Goal: Task Accomplishment & Management: Manage account settings

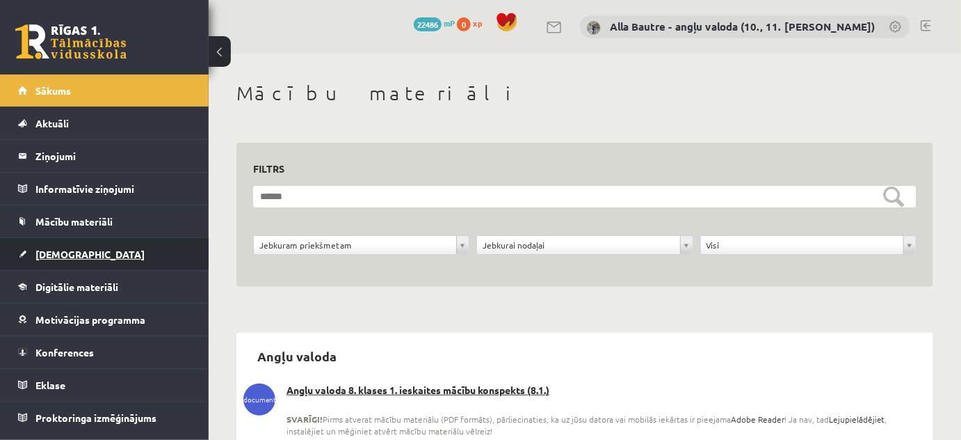
click at [57, 250] on span "[DEMOGRAPHIC_DATA]" at bounding box center [89, 254] width 109 height 13
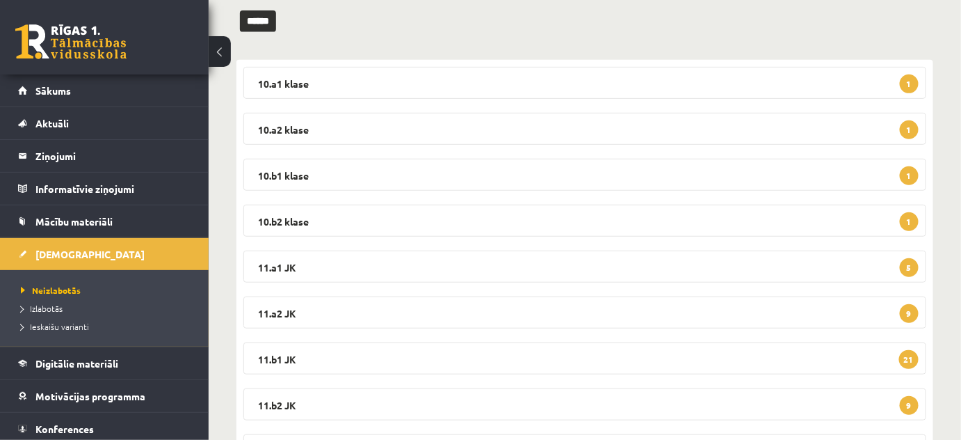
scroll to position [189, 0]
click at [291, 261] on legend "11.a1 JK 5" at bounding box center [584, 266] width 683 height 32
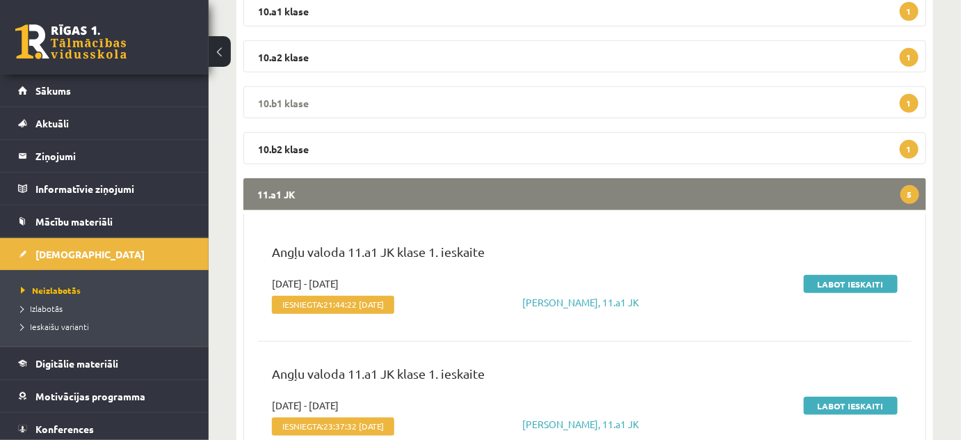
scroll to position [316, 0]
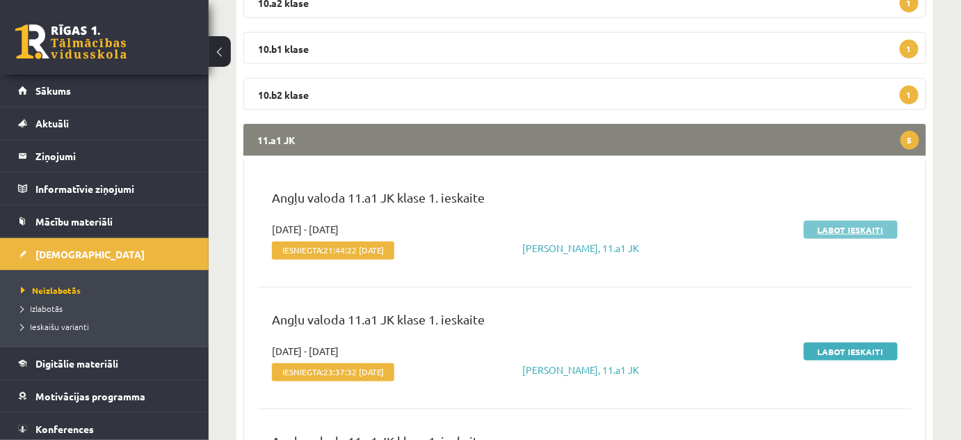
click at [851, 227] on link "Labot ieskaiti" at bounding box center [851, 229] width 94 height 18
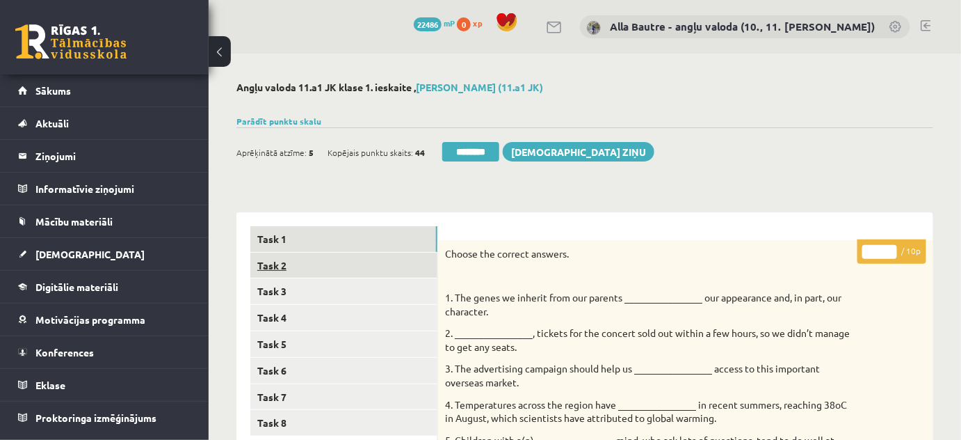
click at [291, 260] on link "Task 2" at bounding box center [343, 265] width 187 height 26
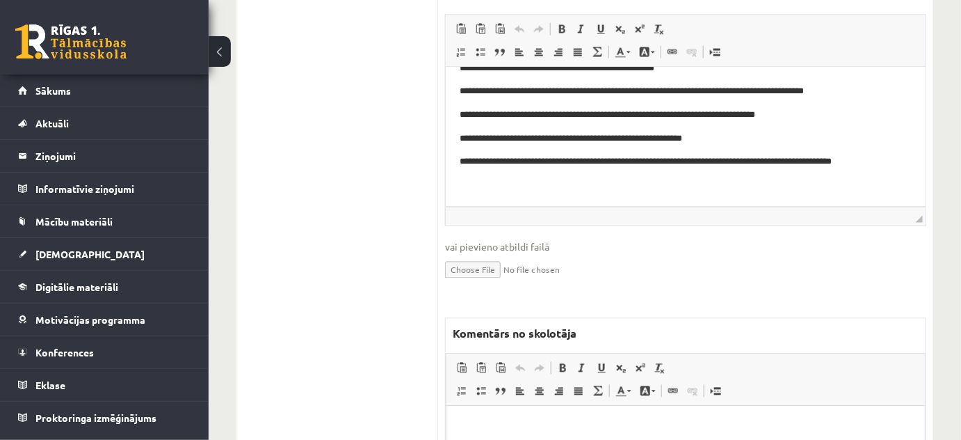
scroll to position [885, 0]
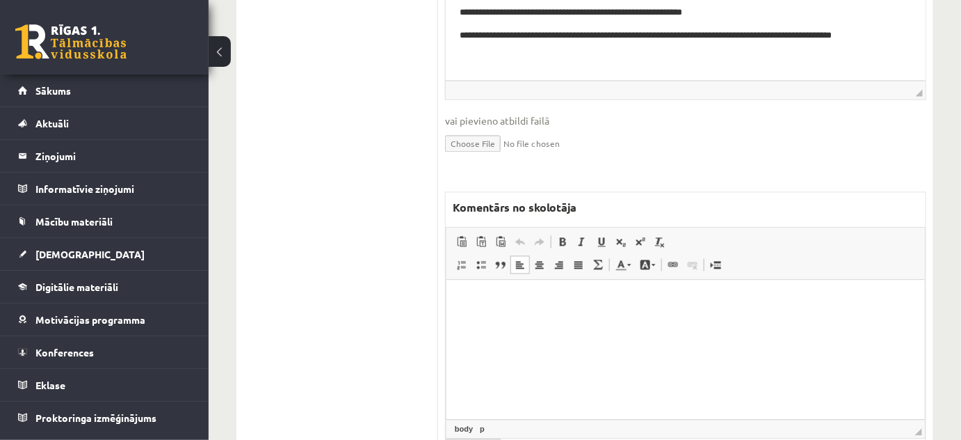
click at [483, 321] on html at bounding box center [685, 300] width 478 height 42
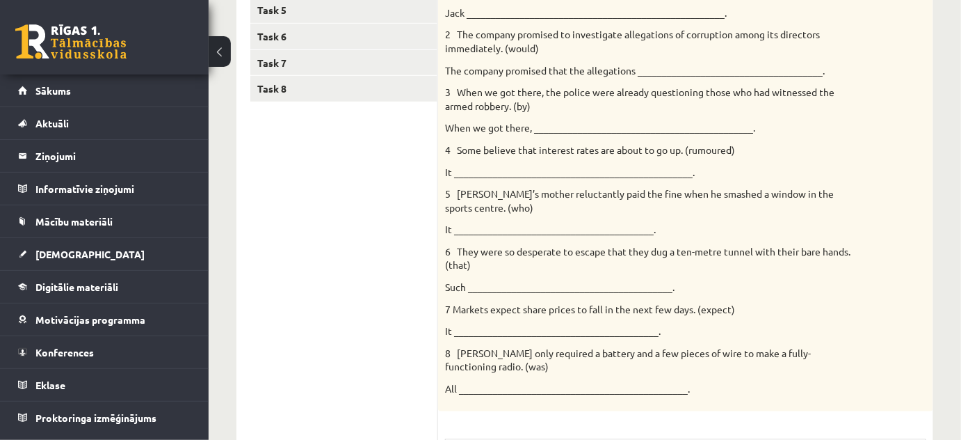
scroll to position [189, 0]
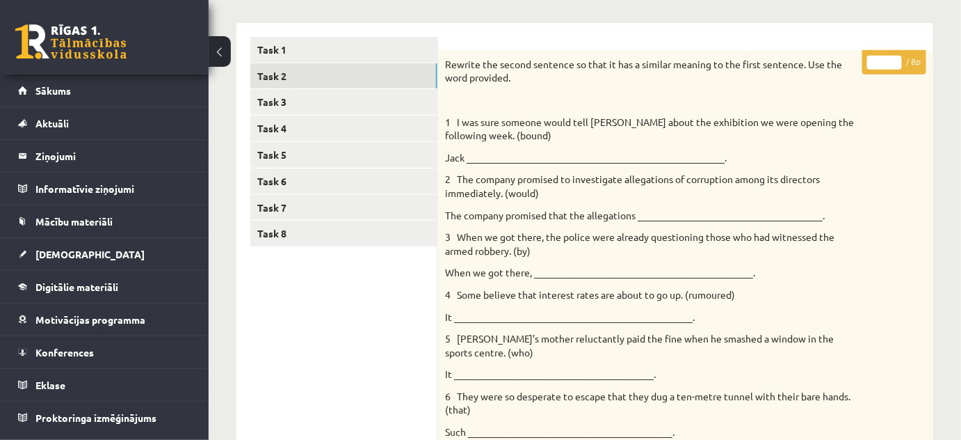
type input "*"
click at [895, 57] on input "*" at bounding box center [884, 63] width 35 height 14
click at [305, 100] on link "Task 3" at bounding box center [343, 102] width 187 height 26
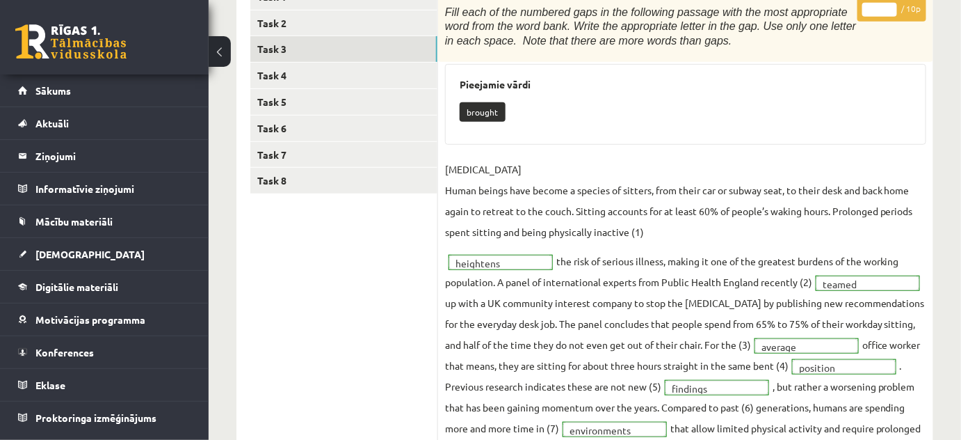
scroll to position [126, 0]
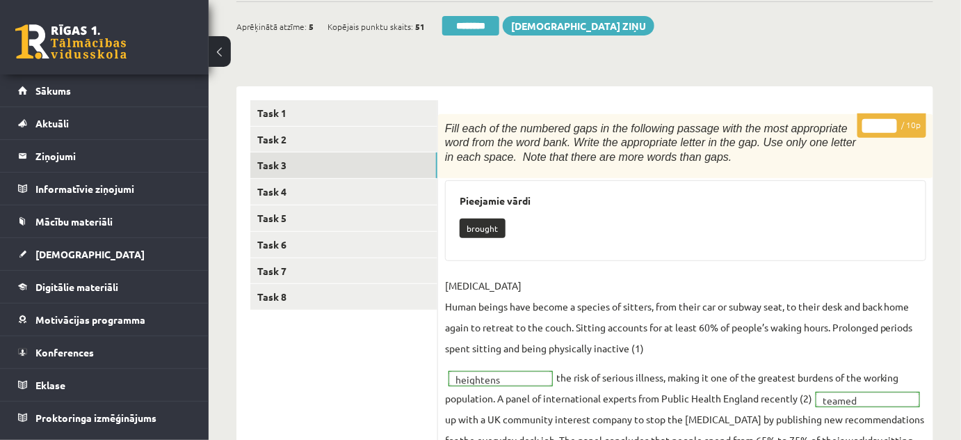
type input "**"
click at [890, 122] on input "**" at bounding box center [879, 126] width 35 height 14
click at [282, 194] on link "Task 4" at bounding box center [343, 192] width 187 height 26
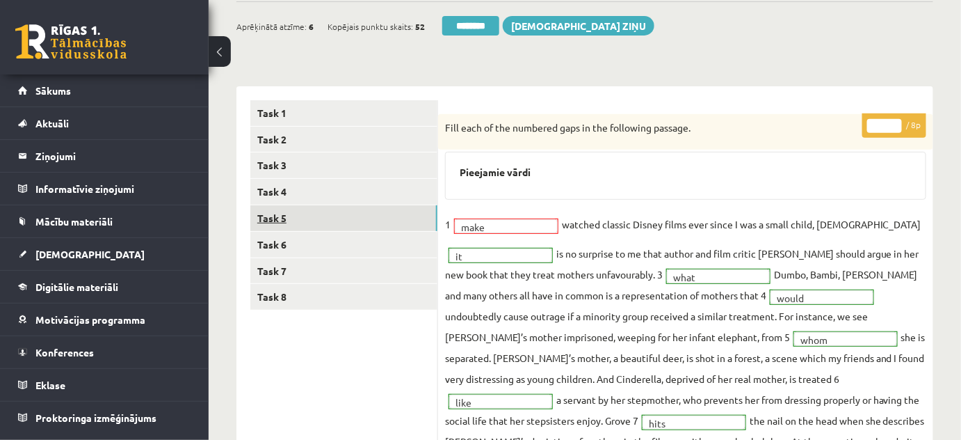
click at [263, 213] on link "Task 5" at bounding box center [343, 218] width 187 height 26
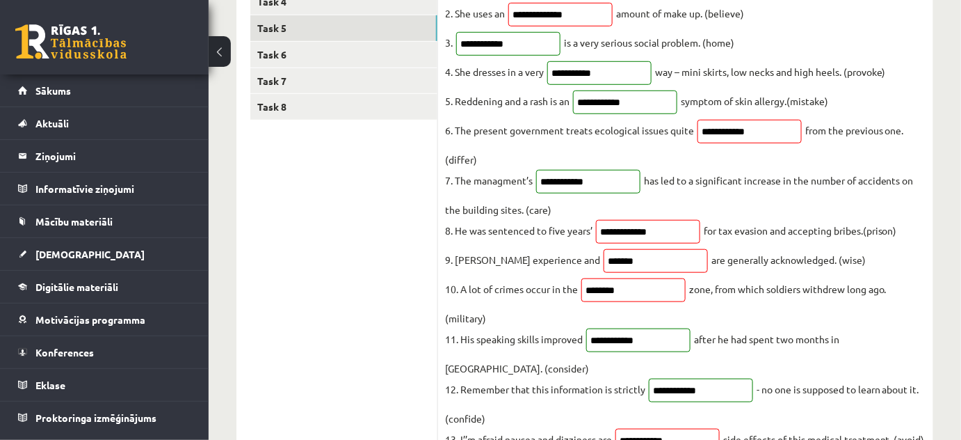
scroll to position [0, 0]
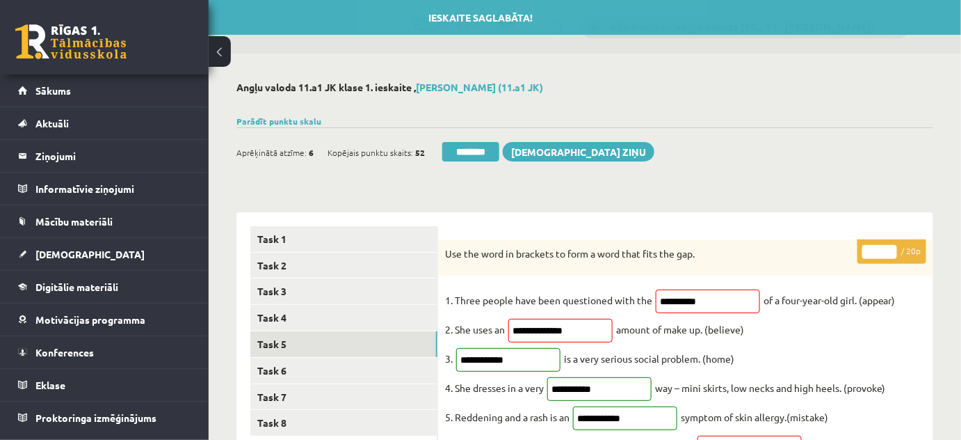
click at [892, 248] on input "**" at bounding box center [879, 252] width 35 height 14
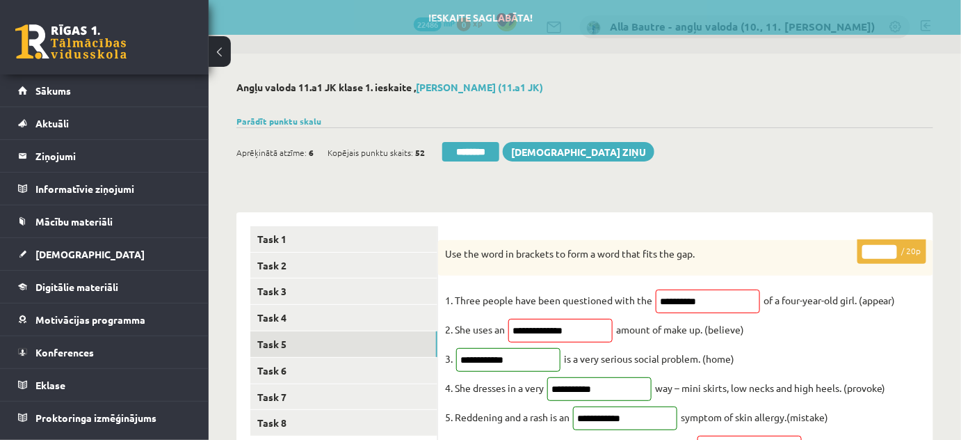
click at [892, 248] on input "**" at bounding box center [879, 252] width 35 height 14
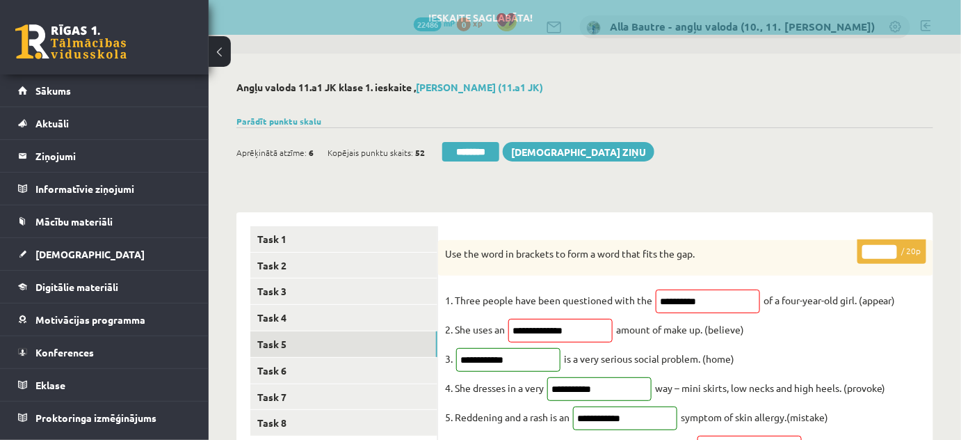
click at [892, 248] on input "**" at bounding box center [879, 252] width 35 height 14
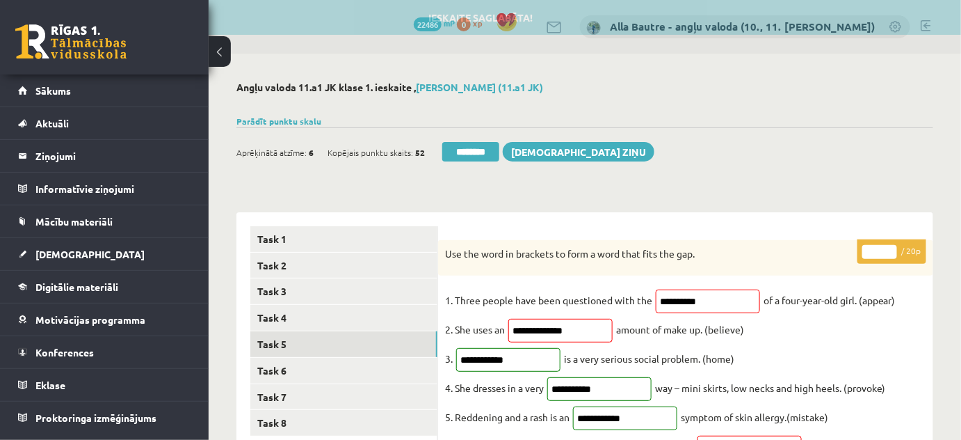
click at [892, 248] on input "**" at bounding box center [879, 252] width 35 height 14
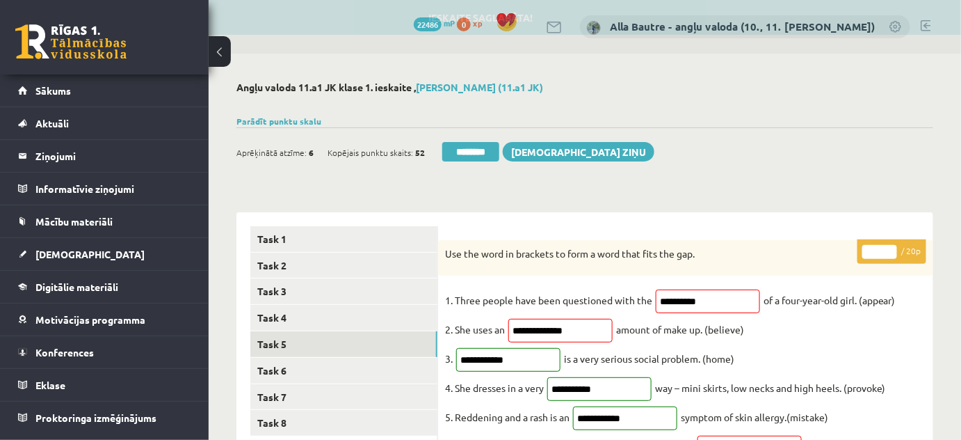
type input "**"
click at [892, 248] on input "**" at bounding box center [879, 252] width 35 height 14
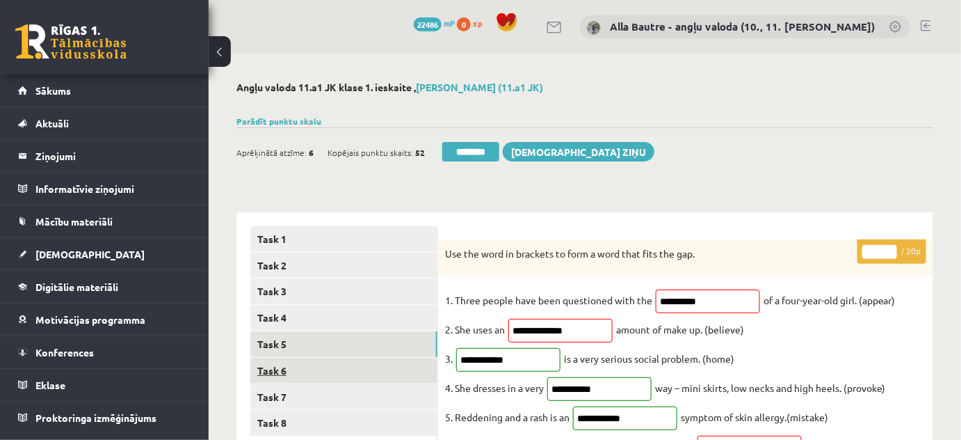
click at [271, 366] on link "Task 6" at bounding box center [343, 370] width 187 height 26
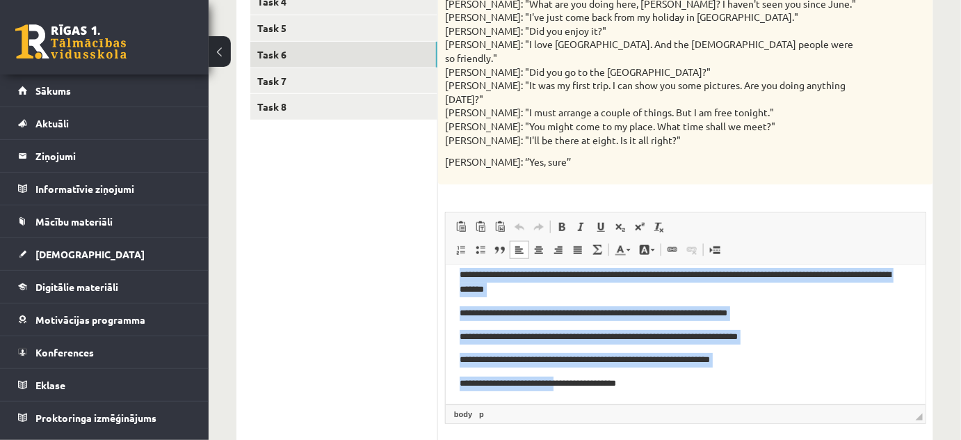
scroll to position [152, 0]
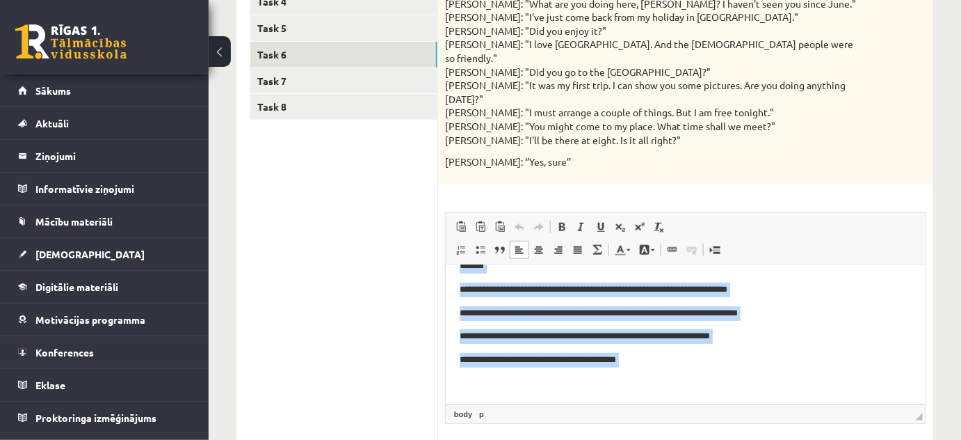
drag, startPoint x: 453, startPoint y: 289, endPoint x: 560, endPoint y: 380, distance: 139.6
click at [560, 380] on html "**********" at bounding box center [685, 258] width 480 height 291
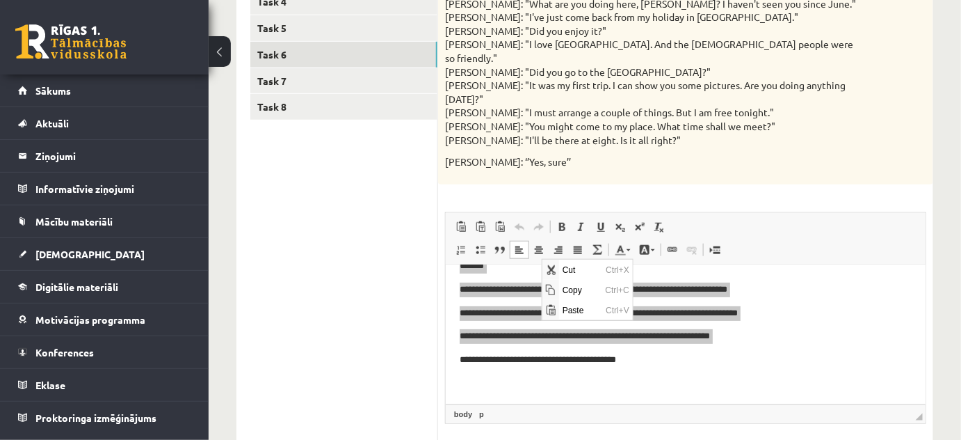
scroll to position [0, 0]
click at [581, 283] on span "Copy" at bounding box center [579, 289] width 43 height 20
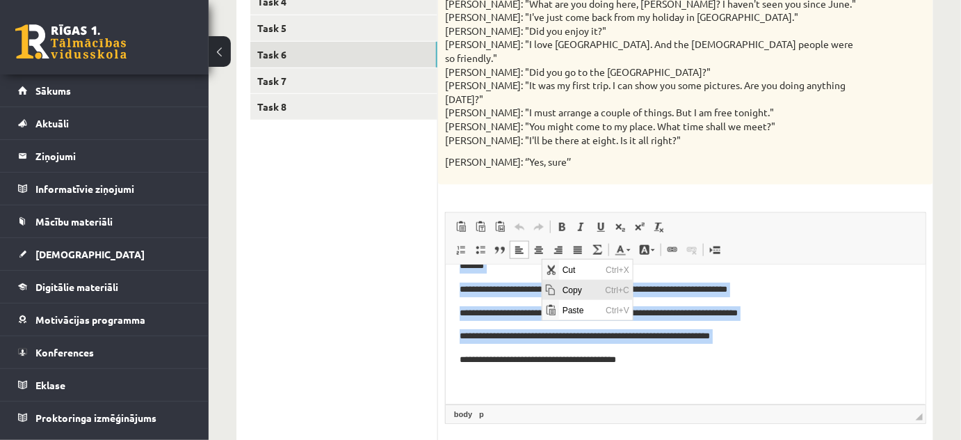
copy body "**********"
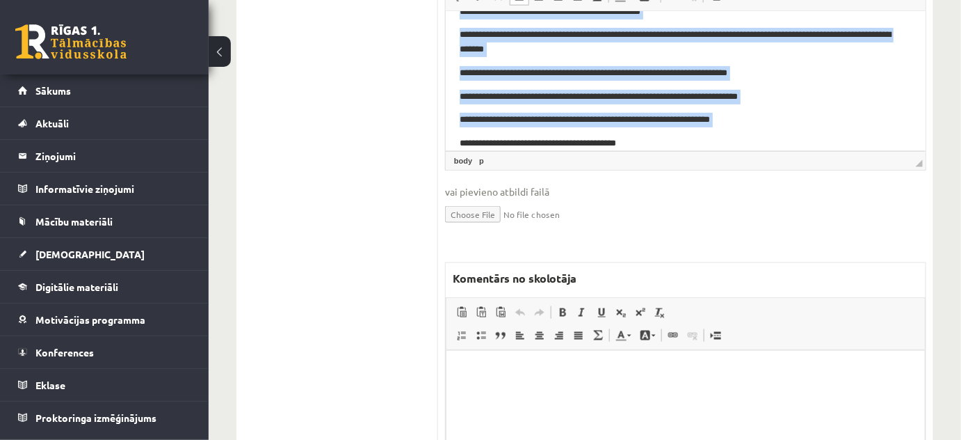
scroll to position [689, 0]
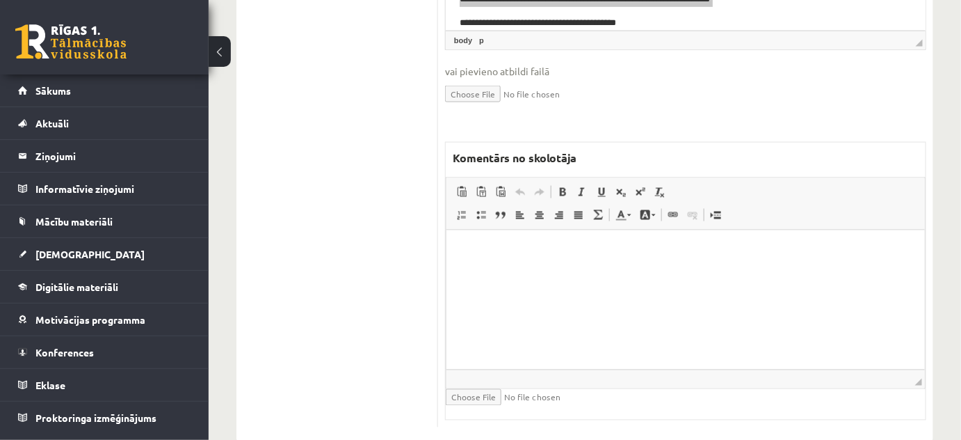
click at [533, 266] on html at bounding box center [685, 250] width 478 height 42
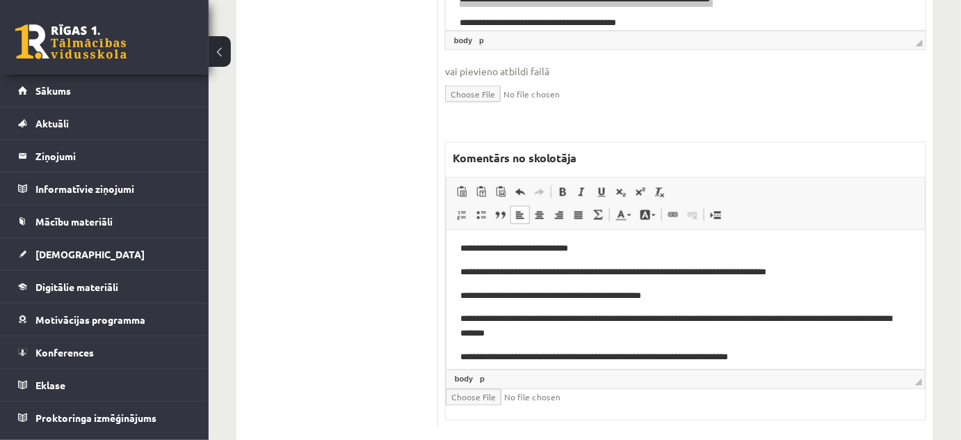
scroll to position [0, 0]
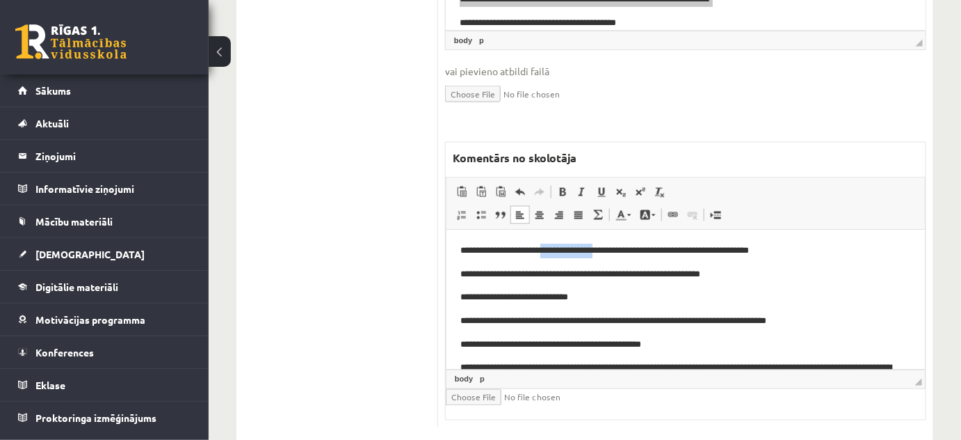
drag, startPoint x: 560, startPoint y: 251, endPoint x: 623, endPoint y: 255, distance: 63.4
click at [623, 255] on p "**********" at bounding box center [681, 250] width 442 height 15
click at [627, 206] on link "Text Color" at bounding box center [623, 215] width 24 height 18
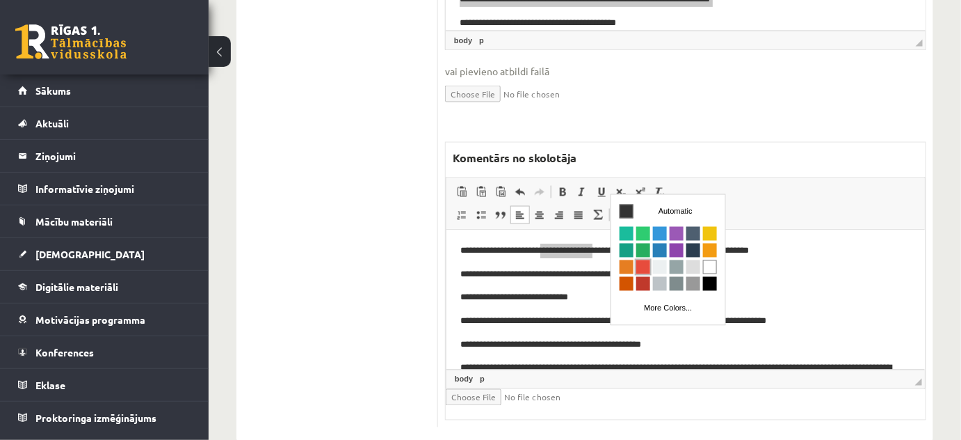
drag, startPoint x: 643, startPoint y: 268, endPoint x: 964, endPoint y: 275, distance: 320.7
click at [643, 268] on span "Colors" at bounding box center [643, 266] width 14 height 14
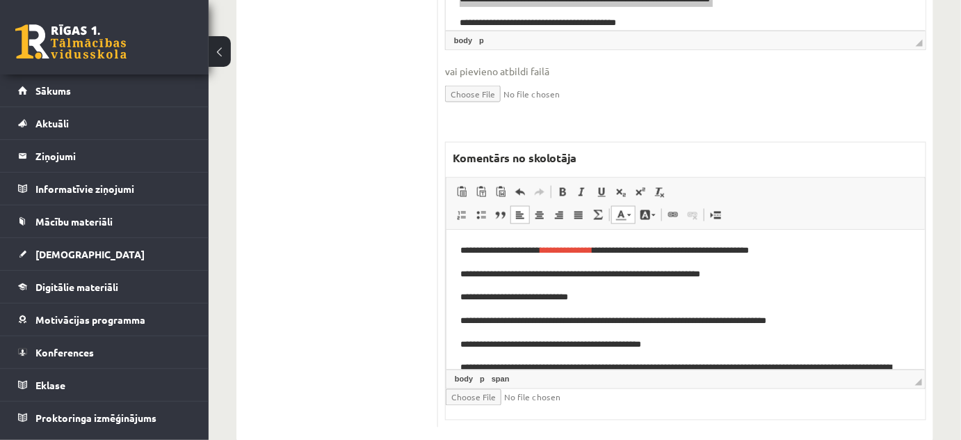
click at [832, 273] on p "**********" at bounding box center [681, 274] width 442 height 15
drag, startPoint x: 585, startPoint y: 275, endPoint x: 607, endPoint y: 277, distance: 22.4
click at [607, 277] on p "**********" at bounding box center [681, 274] width 442 height 15
click at [627, 206] on link "Text Color" at bounding box center [623, 215] width 24 height 18
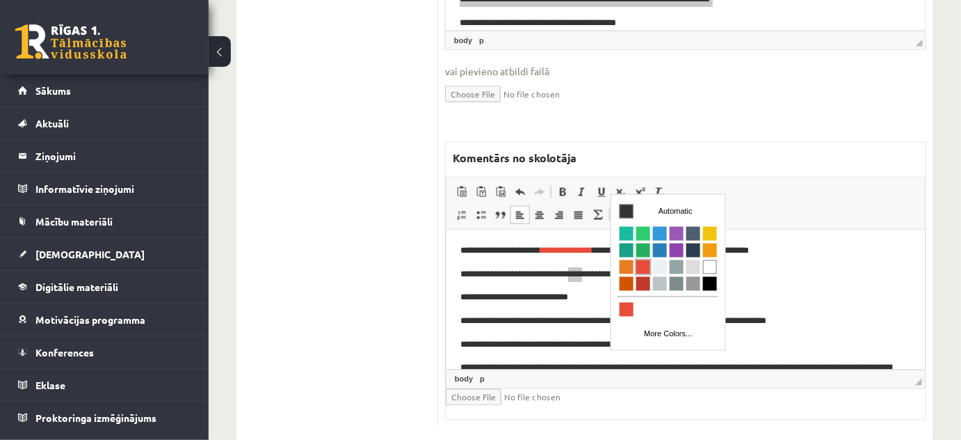
click at [644, 268] on span "Colors" at bounding box center [643, 266] width 14 height 14
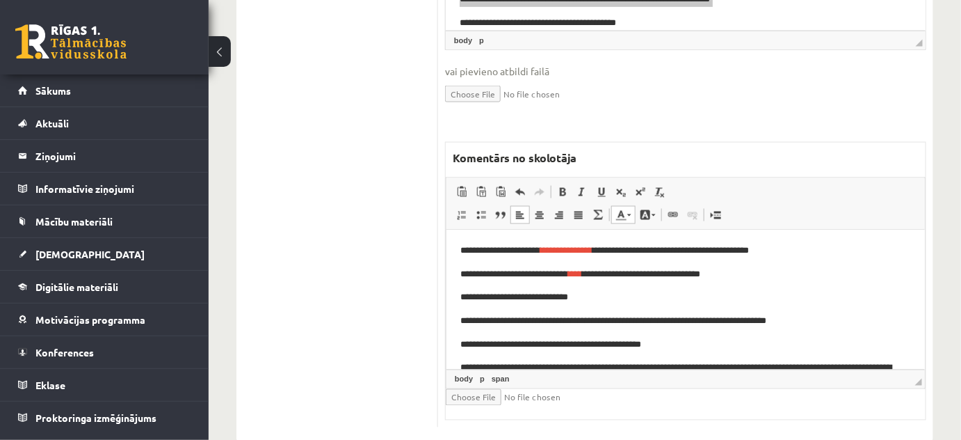
click at [823, 298] on p "**********" at bounding box center [681, 297] width 442 height 15
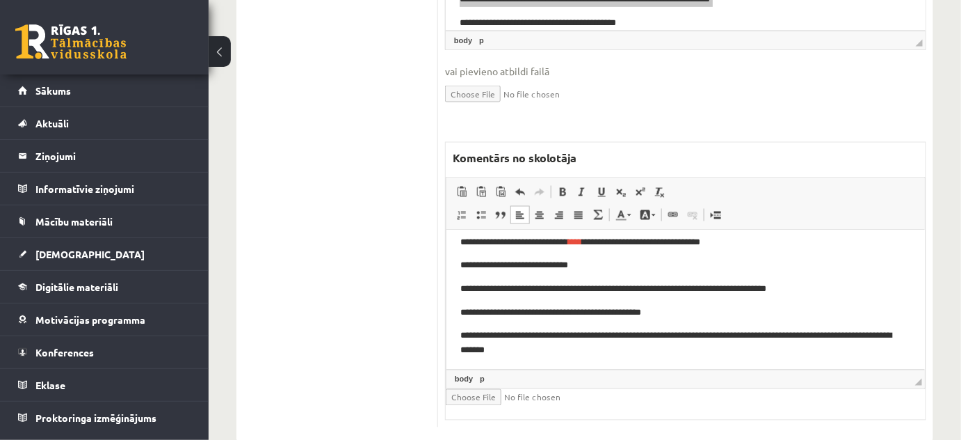
scroll to position [63, 0]
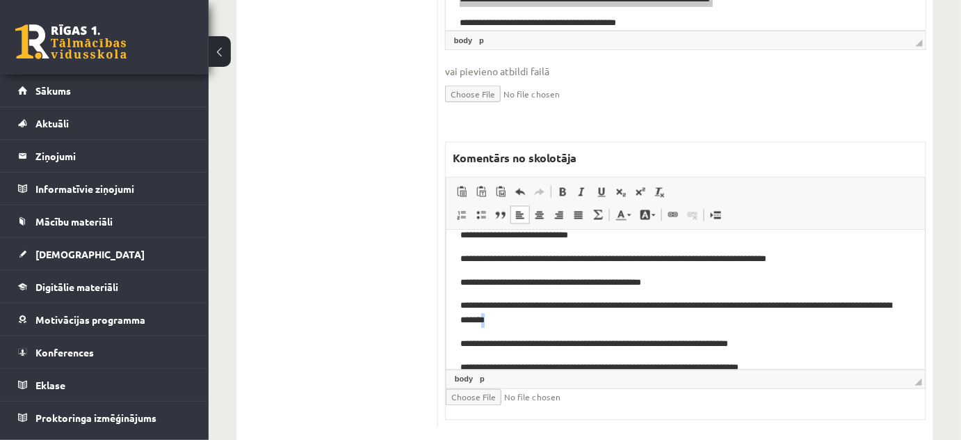
drag, startPoint x: 543, startPoint y: 316, endPoint x: 551, endPoint y: 319, distance: 8.8
click at [551, 319] on p "**********" at bounding box center [681, 312] width 442 height 29
click at [629, 214] on span at bounding box center [629, 215] width 4 height 2
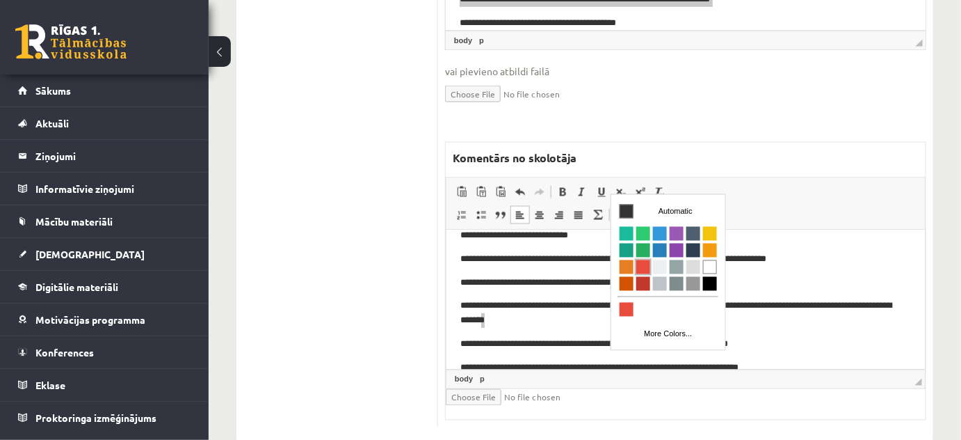
click at [643, 266] on span "Colors" at bounding box center [643, 266] width 14 height 14
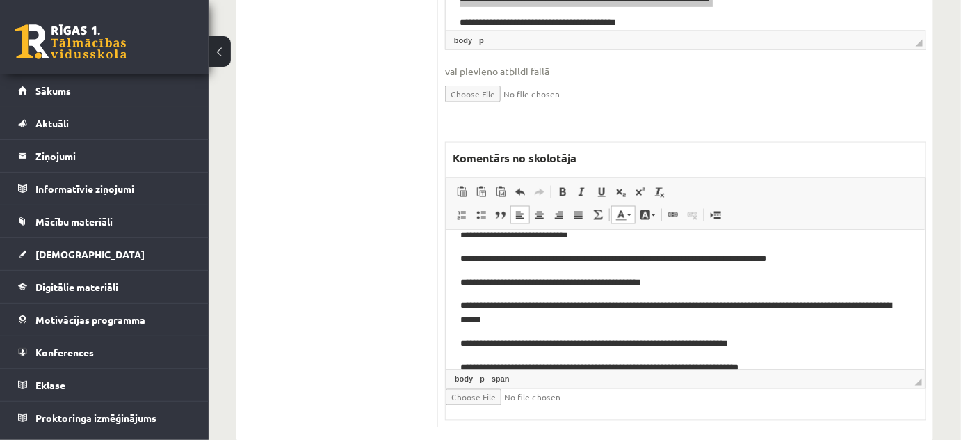
click at [642, 311] on p "**********" at bounding box center [681, 312] width 442 height 29
drag, startPoint x: 554, startPoint y: 344, endPoint x: 569, endPoint y: 344, distance: 15.3
click at [569, 344] on p "**********" at bounding box center [681, 343] width 442 height 15
click at [629, 214] on span at bounding box center [629, 215] width 4 height 2
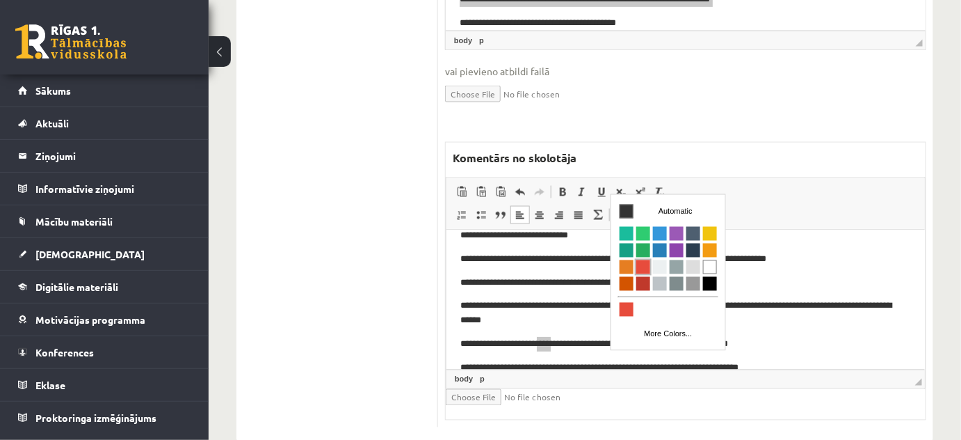
click at [640, 271] on span "Colors" at bounding box center [643, 266] width 14 height 14
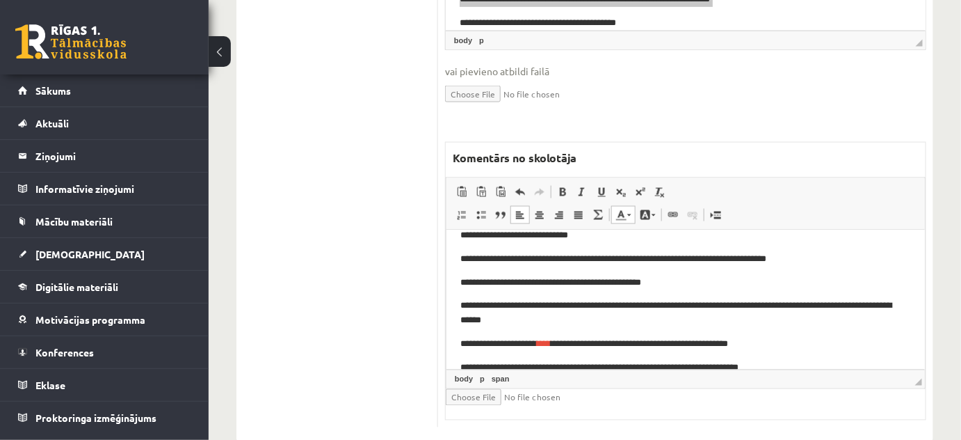
click at [809, 336] on p "**********" at bounding box center [681, 343] width 442 height 15
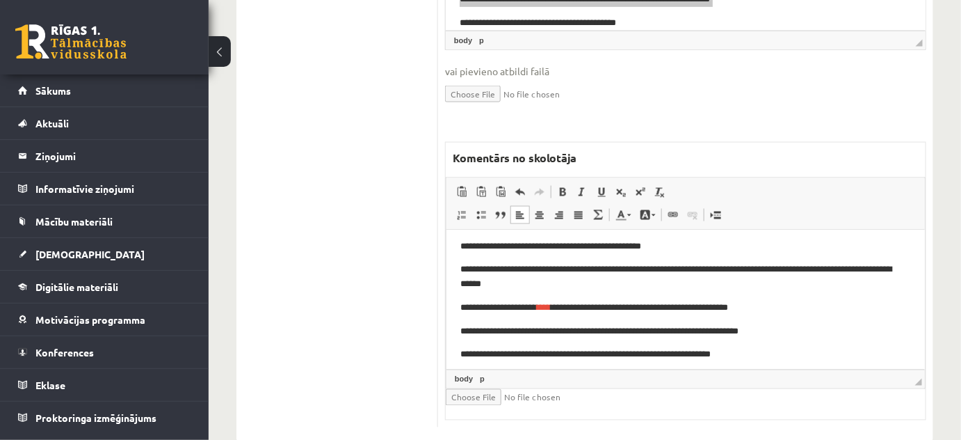
scroll to position [126, 0]
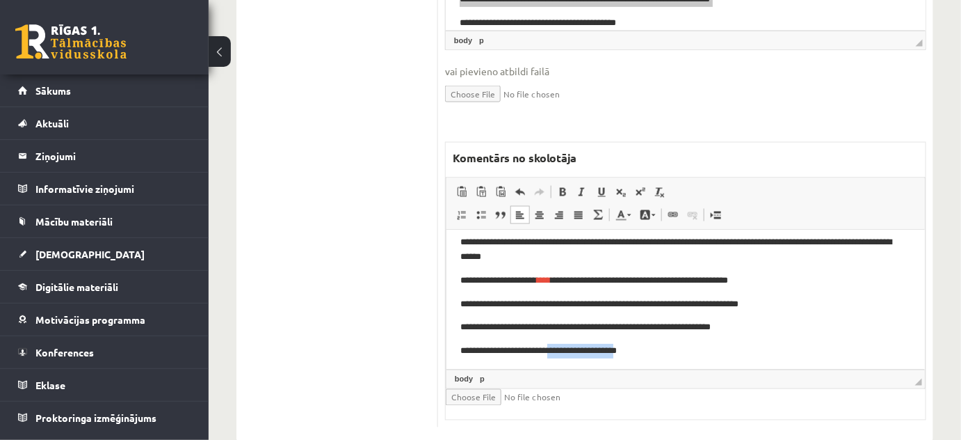
drag, startPoint x: 553, startPoint y: 349, endPoint x: 627, endPoint y: 351, distance: 74.4
click at [627, 351] on p "**********" at bounding box center [681, 350] width 442 height 15
click at [627, 214] on span at bounding box center [629, 215] width 4 height 2
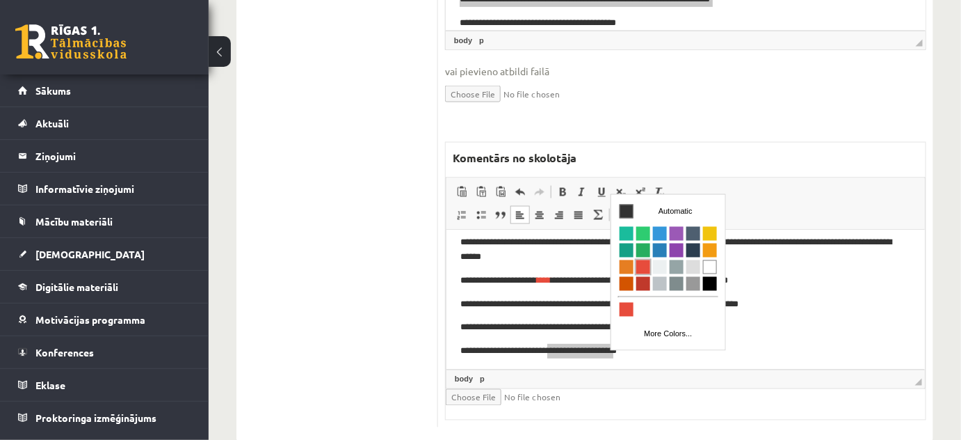
click at [642, 260] on span "Colors" at bounding box center [643, 266] width 14 height 14
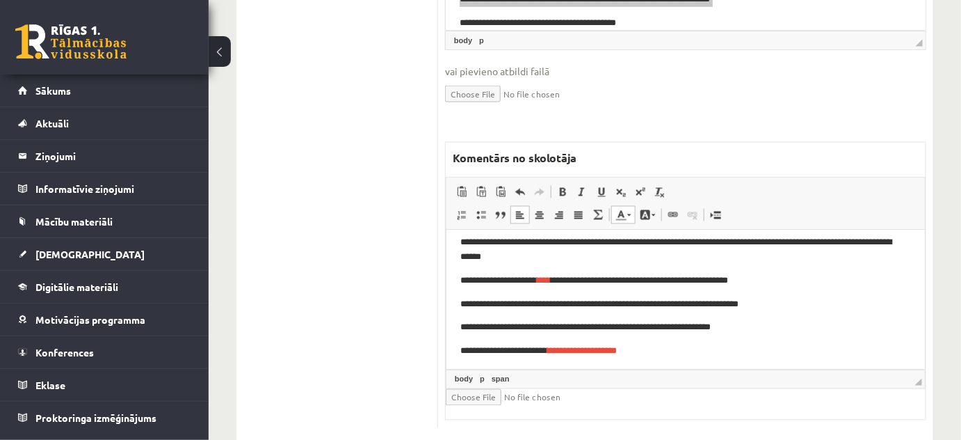
click at [807, 304] on p "**********" at bounding box center [681, 303] width 442 height 15
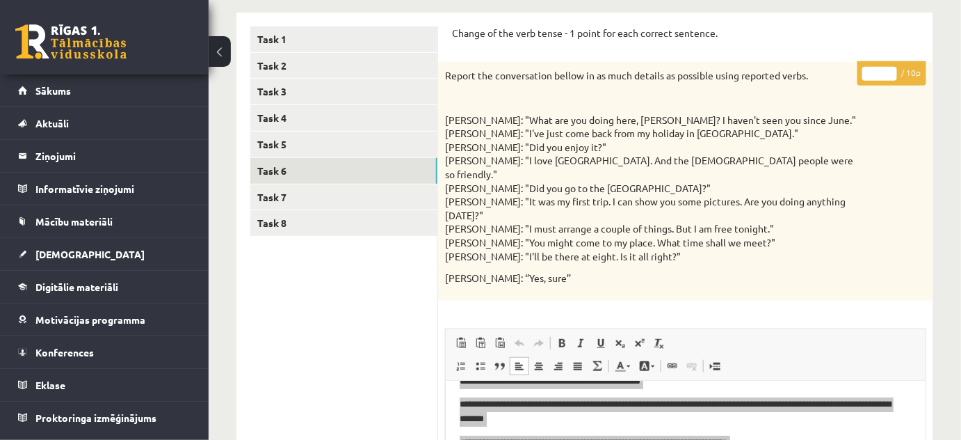
scroll to position [184, 0]
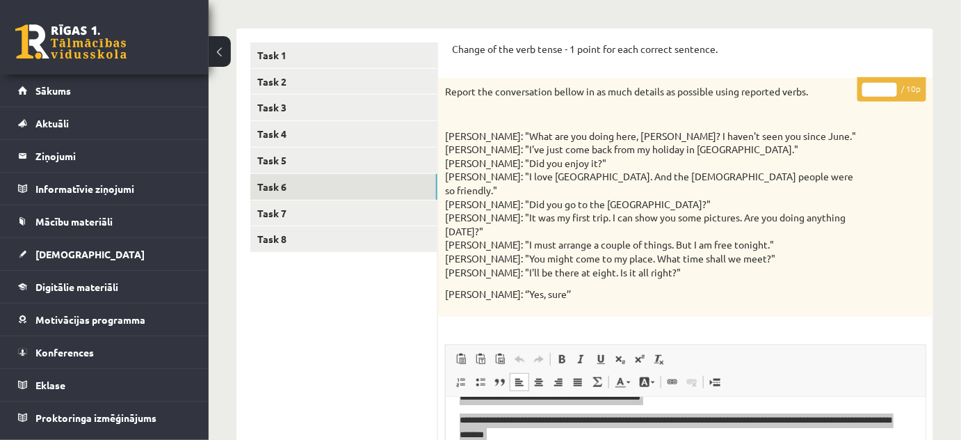
type input "*"
click at [892, 86] on input "*" at bounding box center [879, 90] width 35 height 14
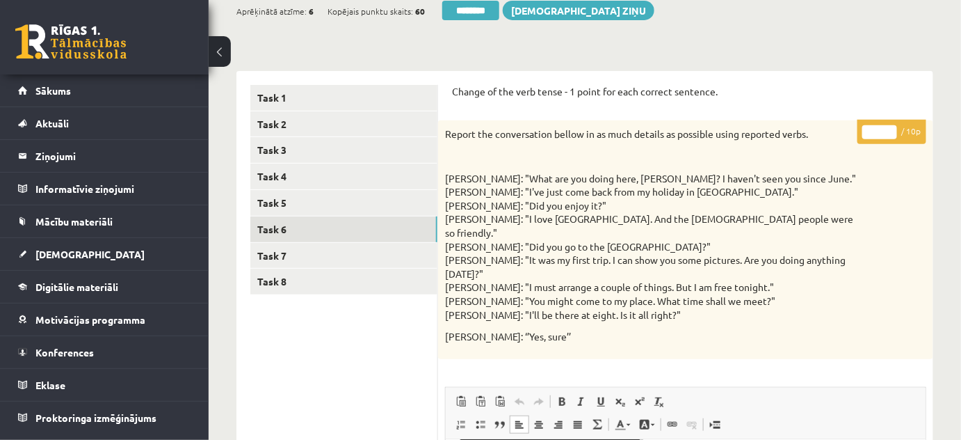
scroll to position [120, 0]
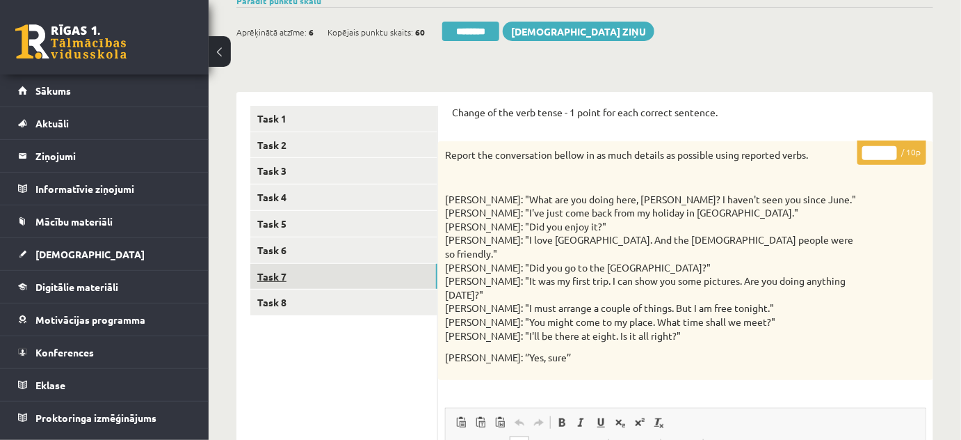
click at [265, 280] on link "Task 7" at bounding box center [343, 277] width 187 height 26
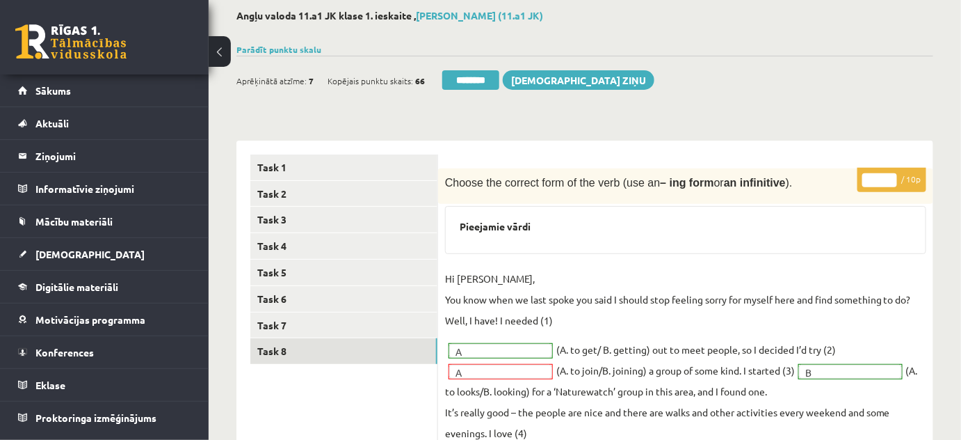
scroll to position [0, 0]
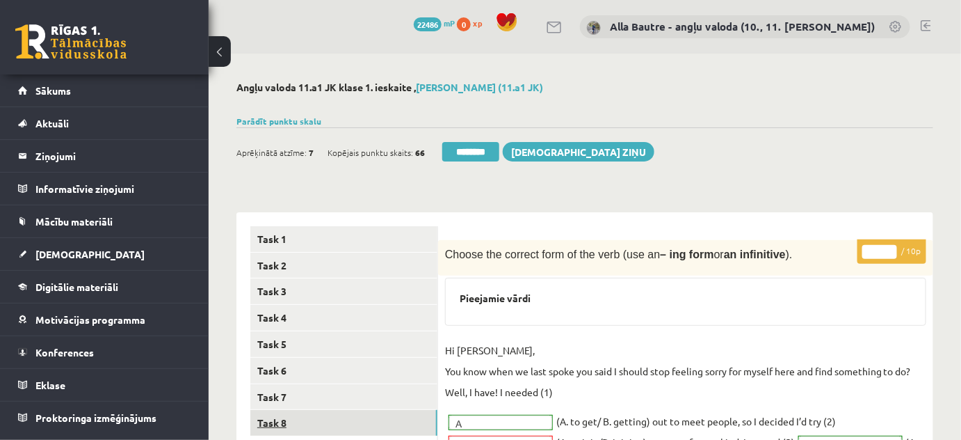
click at [271, 419] on link "Task 8" at bounding box center [343, 423] width 187 height 26
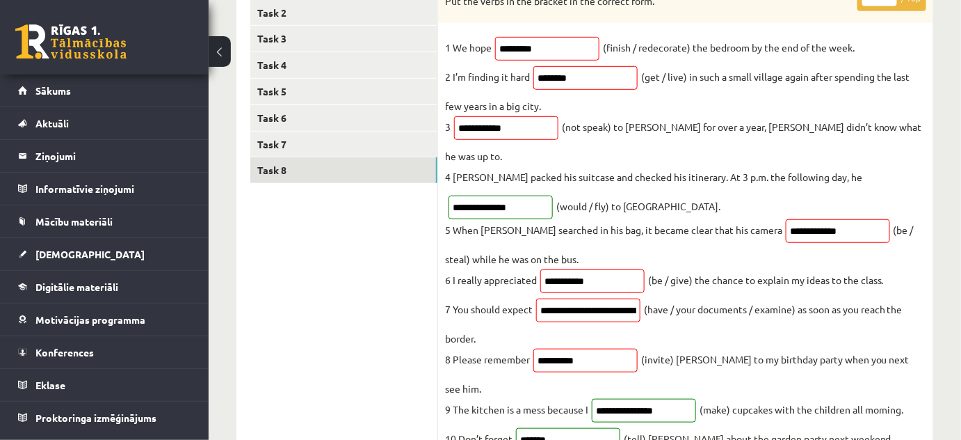
scroll to position [63, 0]
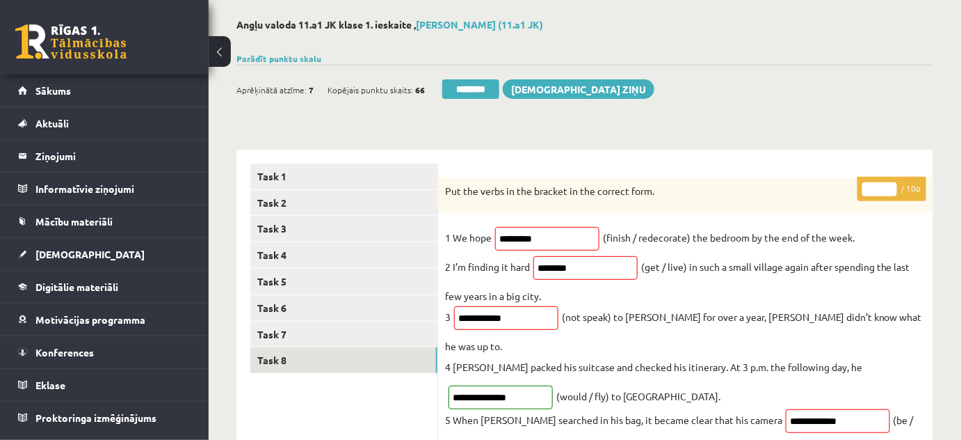
click at [891, 186] on input "*" at bounding box center [879, 189] width 35 height 14
type input "*"
click at [891, 186] on input "*" at bounding box center [879, 189] width 35 height 14
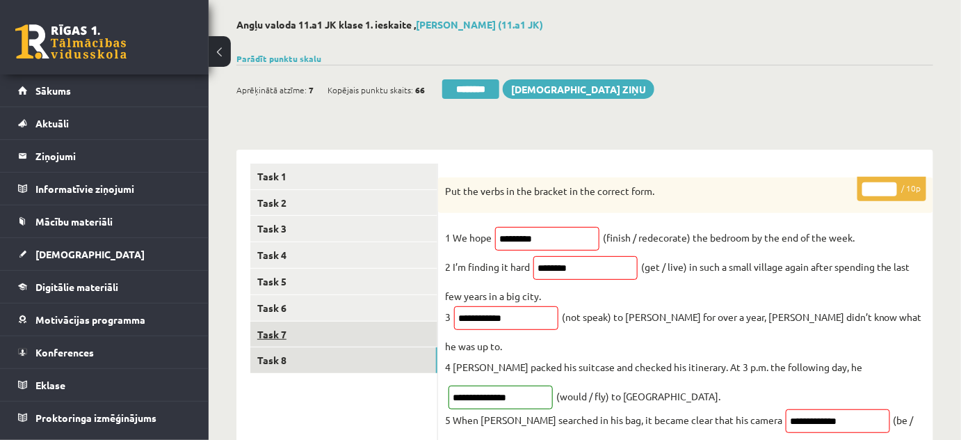
click at [285, 335] on link "Task 7" at bounding box center [343, 334] width 187 height 26
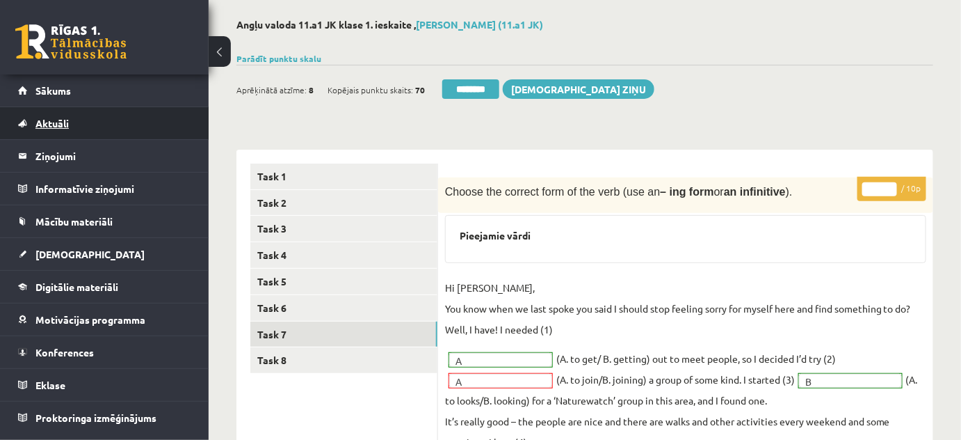
scroll to position [0, 0]
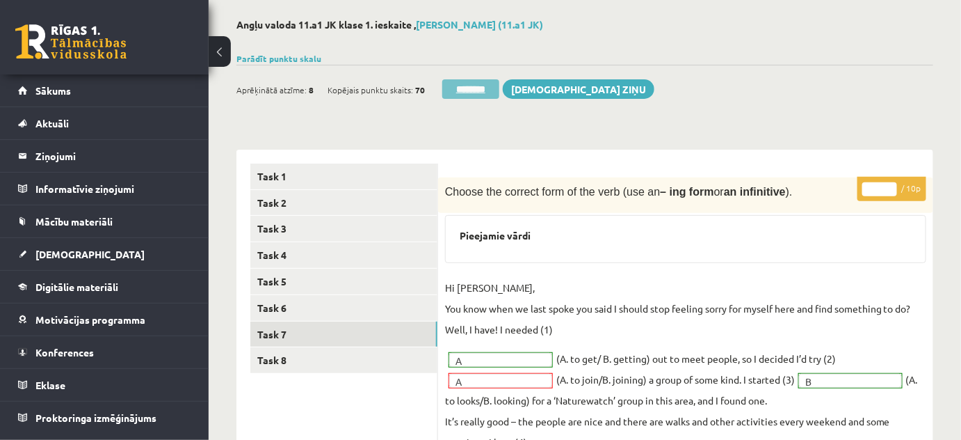
click at [463, 86] on input "********" at bounding box center [470, 88] width 57 height 19
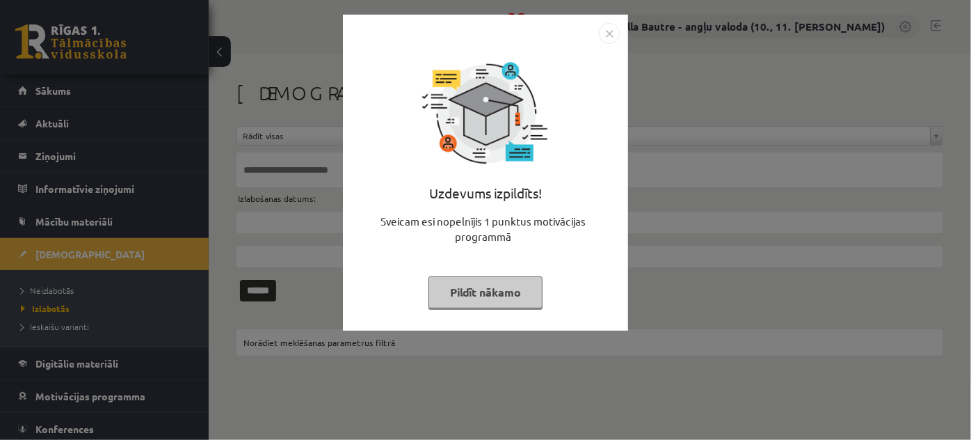
click at [611, 35] on img "Close" at bounding box center [609, 33] width 21 height 21
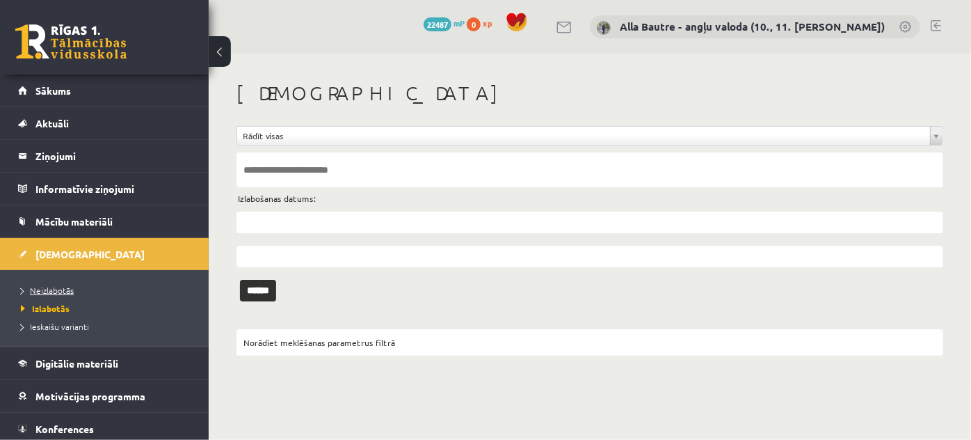
click at [67, 285] on span "Neizlabotās" at bounding box center [47, 289] width 53 height 11
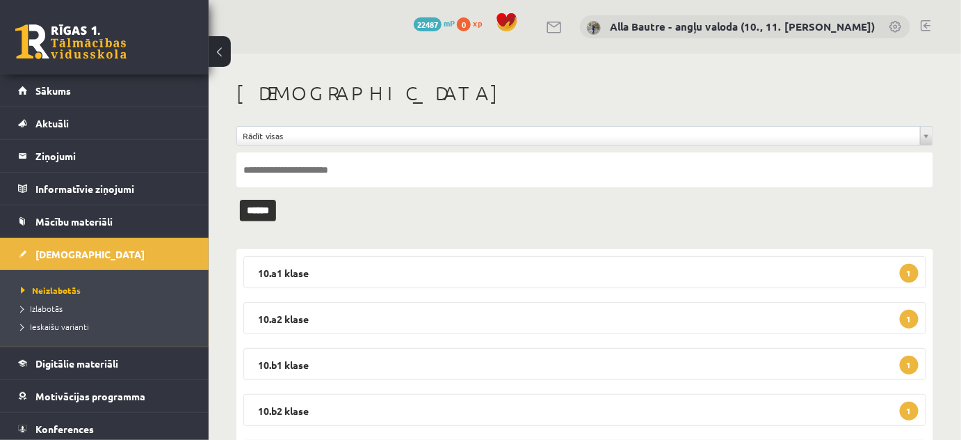
scroll to position [126, 0]
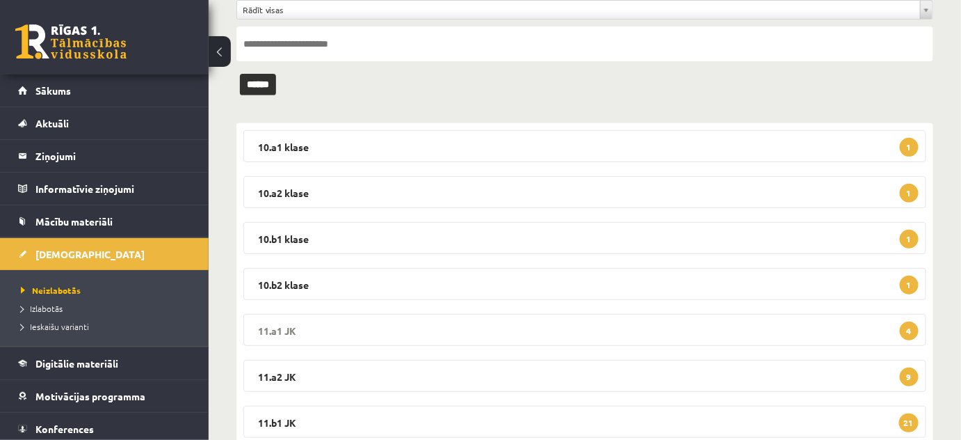
click at [282, 330] on legend "11.a1 JK 4" at bounding box center [584, 330] width 683 height 32
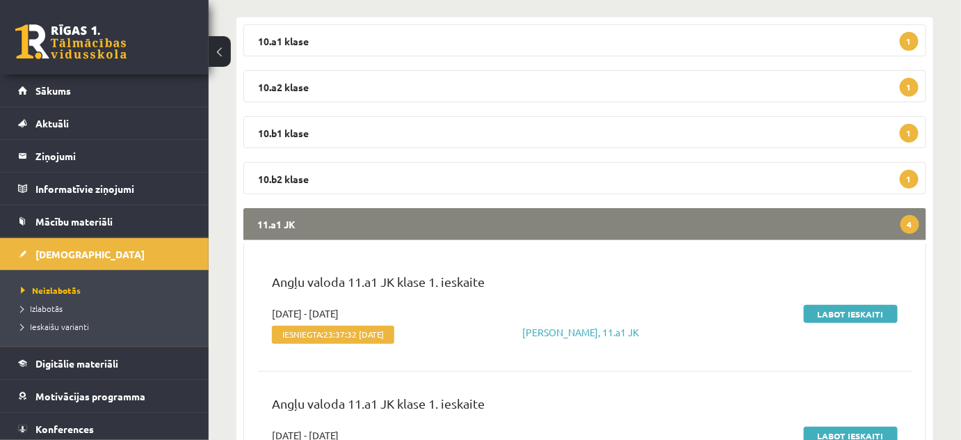
scroll to position [252, 0]
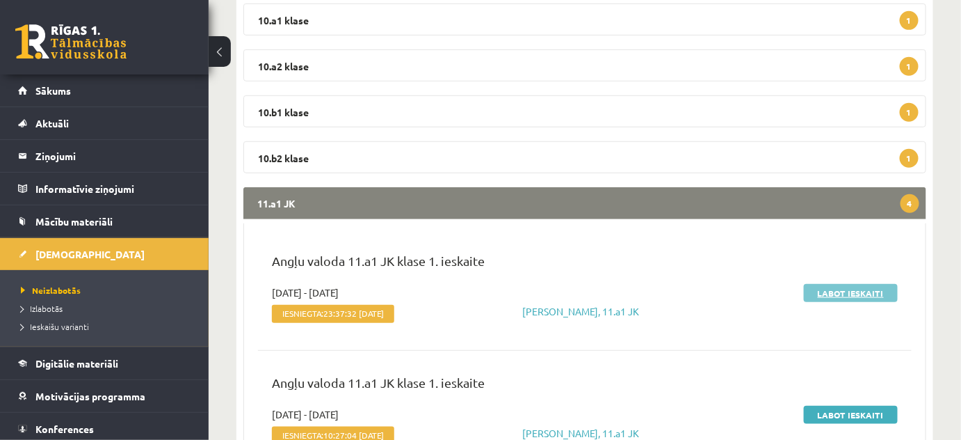
click at [860, 290] on link "Labot ieskaiti" at bounding box center [851, 293] width 94 height 18
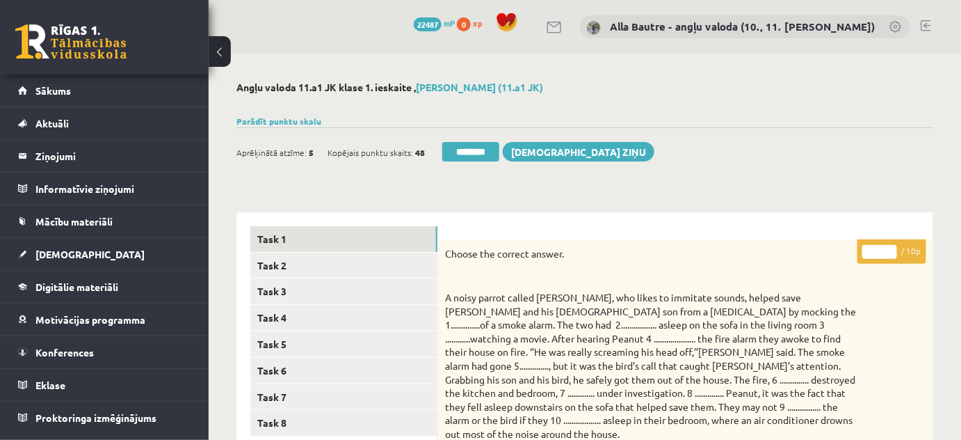
type input "**"
click at [889, 248] on input "**" at bounding box center [879, 252] width 35 height 14
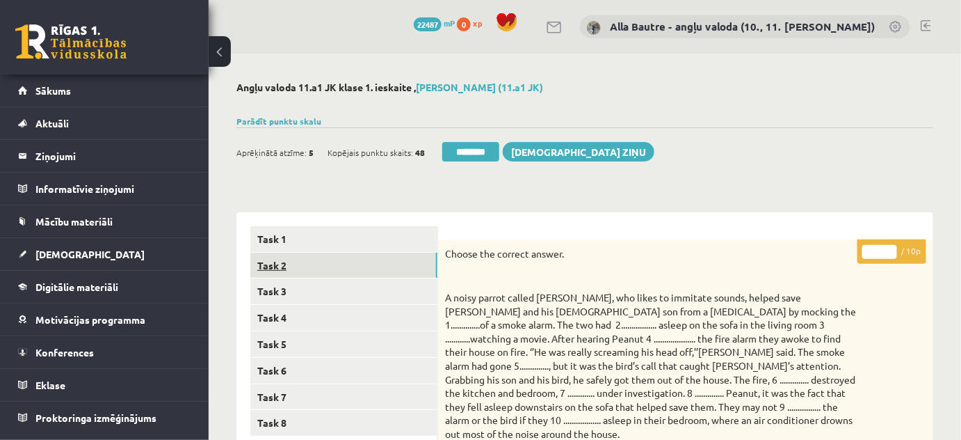
click at [289, 264] on link "Task 2" at bounding box center [343, 265] width 187 height 26
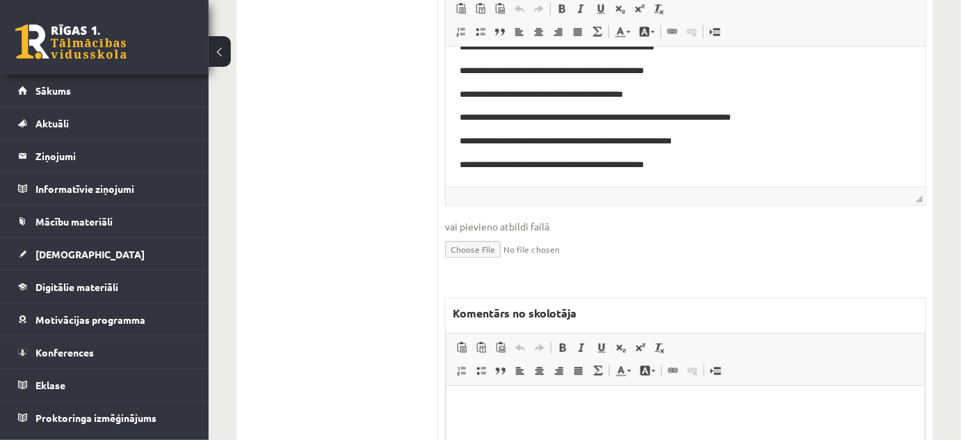
scroll to position [885, 0]
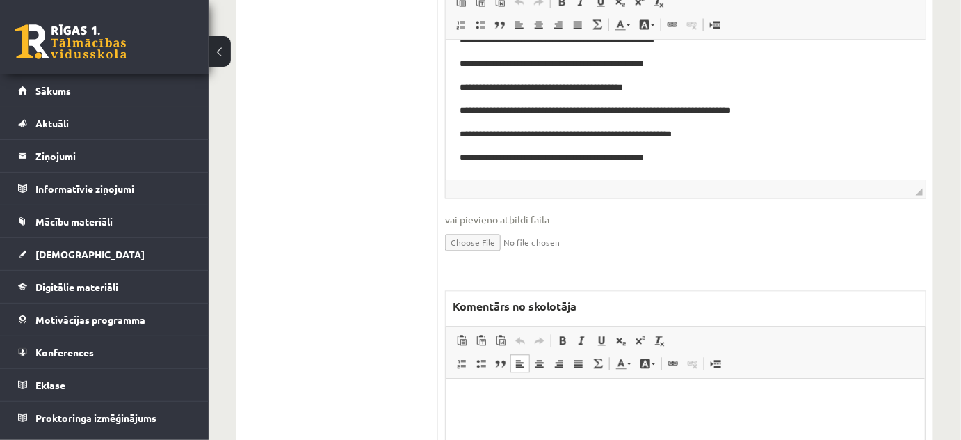
click at [501, 403] on p "Editor, wiswyg-editor-47024815851300-1757304974-487" at bounding box center [685, 399] width 451 height 15
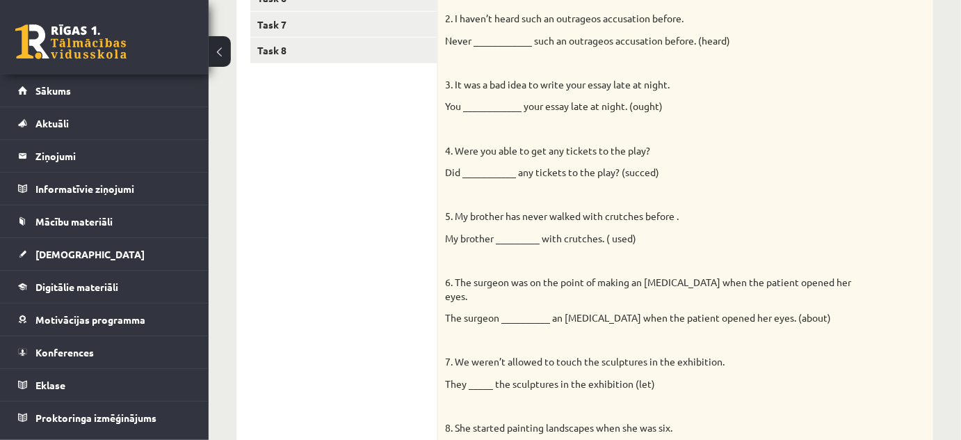
scroll to position [126, 0]
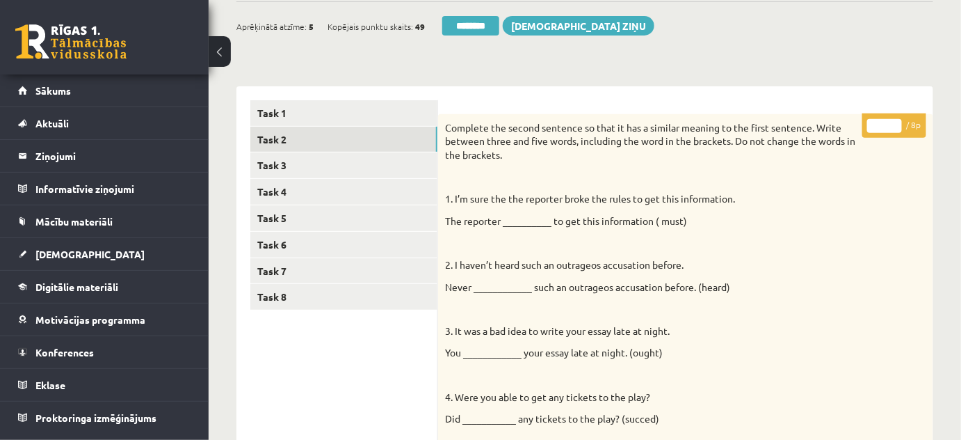
type input "*"
click at [894, 120] on input "*" at bounding box center [884, 126] width 35 height 14
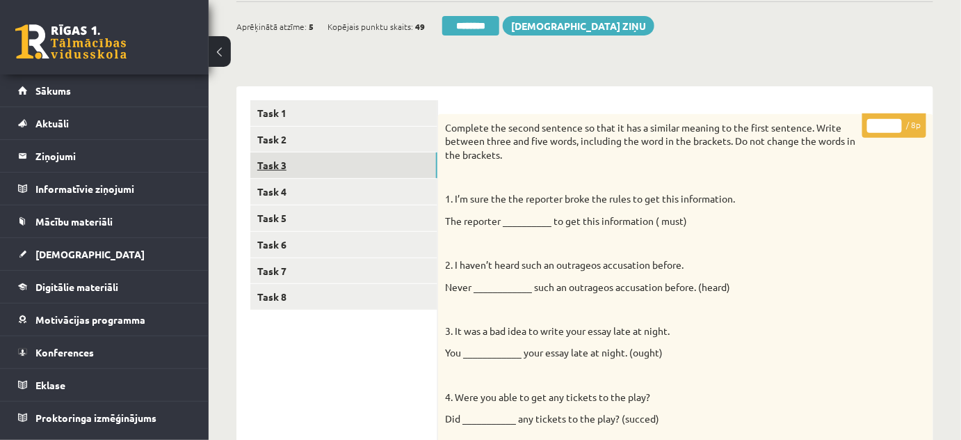
click at [284, 161] on link "Task 3" at bounding box center [343, 165] width 187 height 26
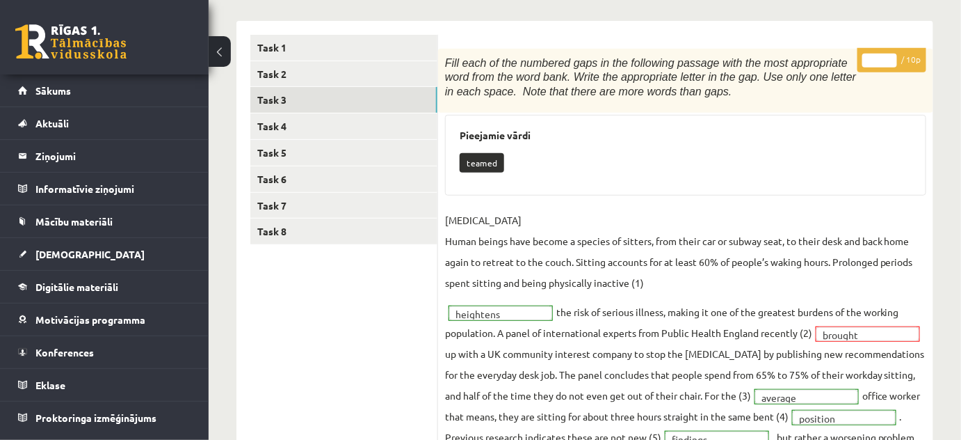
scroll to position [63, 0]
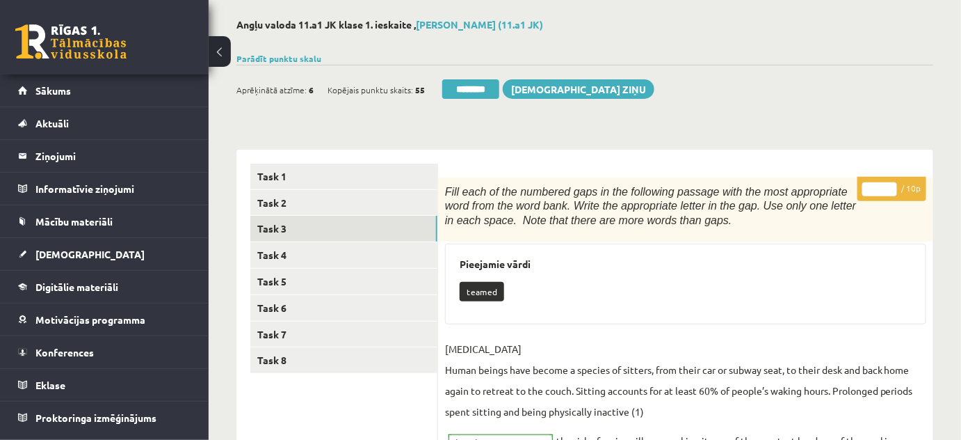
type input "*"
click at [888, 184] on input "*" at bounding box center [879, 189] width 35 height 14
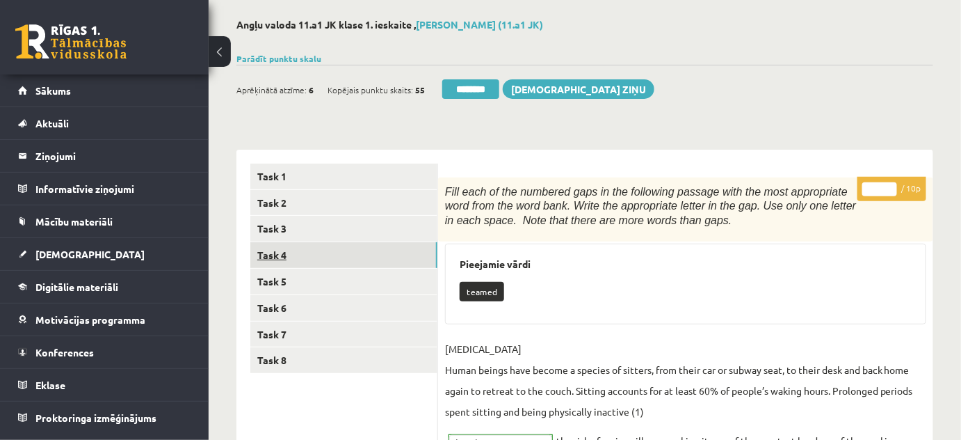
click at [281, 256] on link "Task 4" at bounding box center [343, 255] width 187 height 26
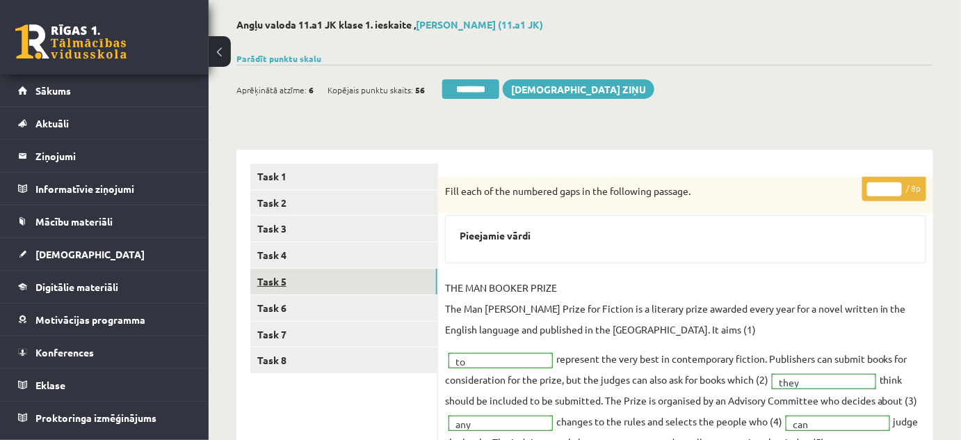
click at [274, 274] on link "Task 5" at bounding box center [343, 281] width 187 height 26
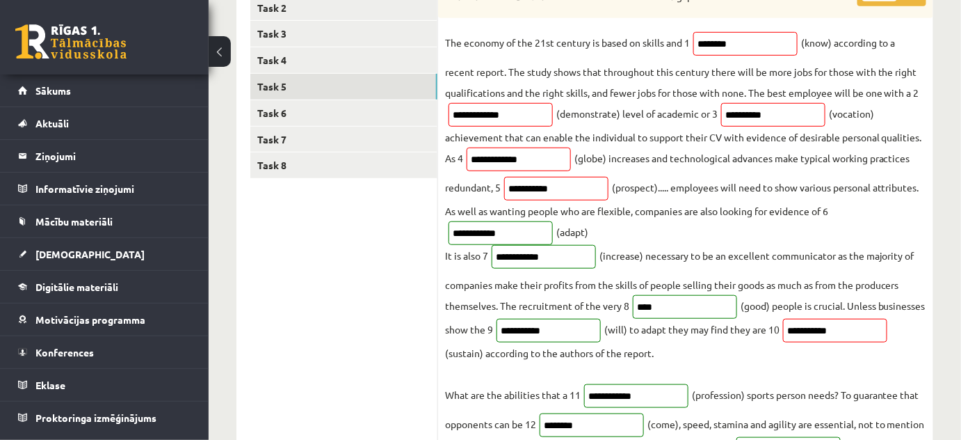
scroll to position [189, 0]
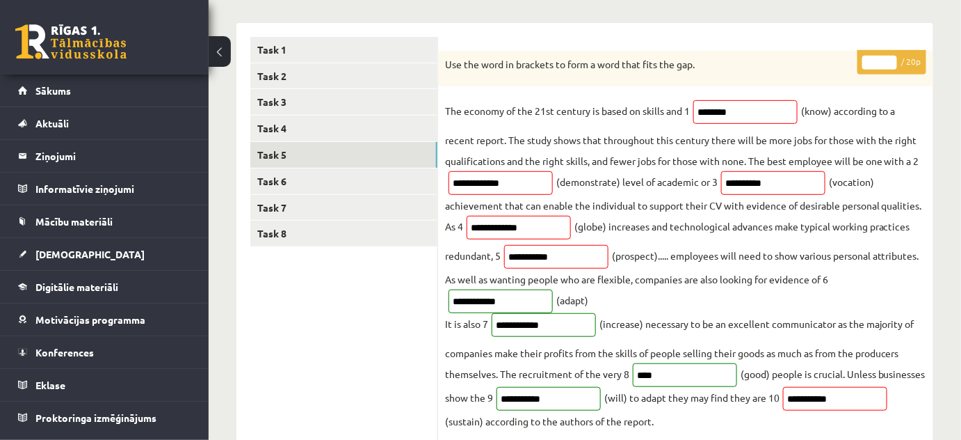
click at [888, 58] on input "**" at bounding box center [879, 63] width 35 height 14
type input "**"
click at [888, 58] on input "**" at bounding box center [879, 63] width 35 height 14
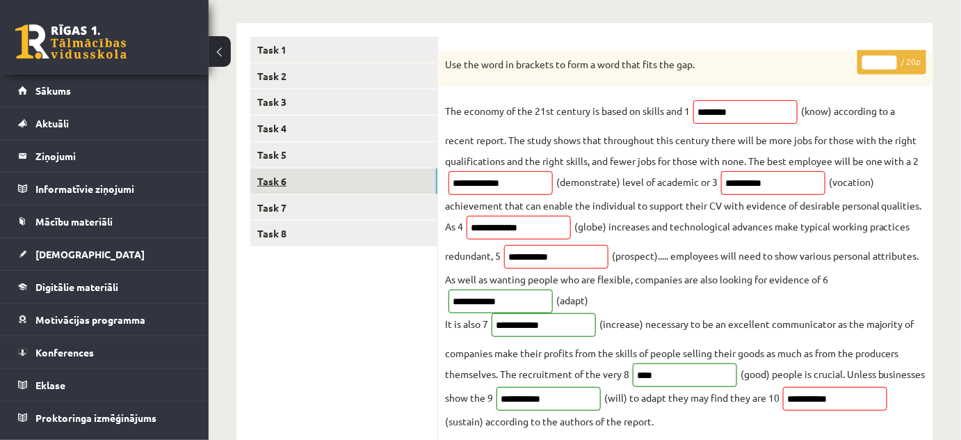
click at [265, 181] on link "Task 6" at bounding box center [343, 181] width 187 height 26
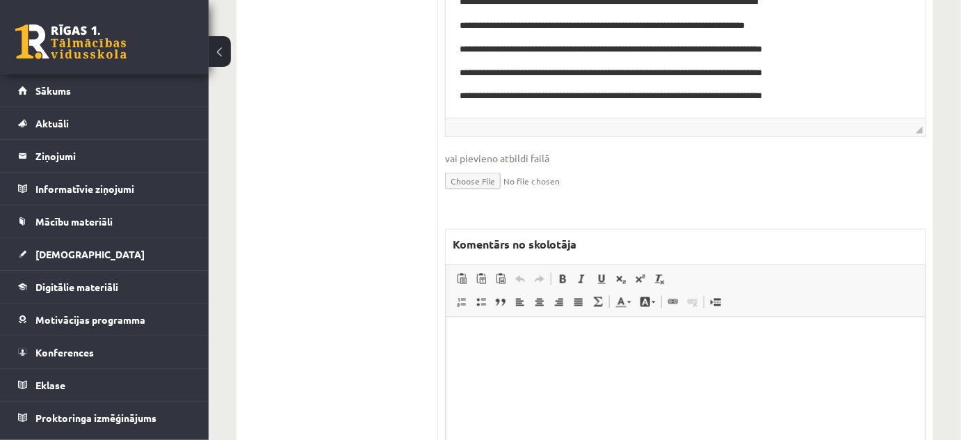
scroll to position [752, 0]
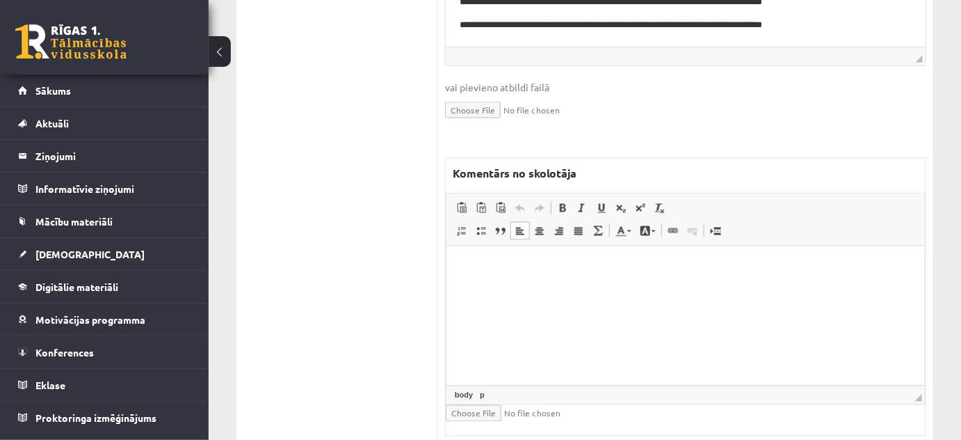
click at [506, 289] on html at bounding box center [685, 267] width 478 height 42
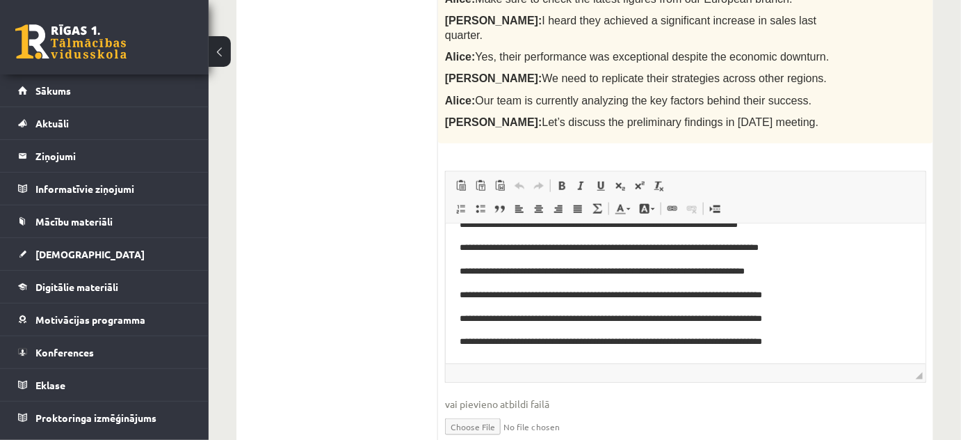
scroll to position [183, 0]
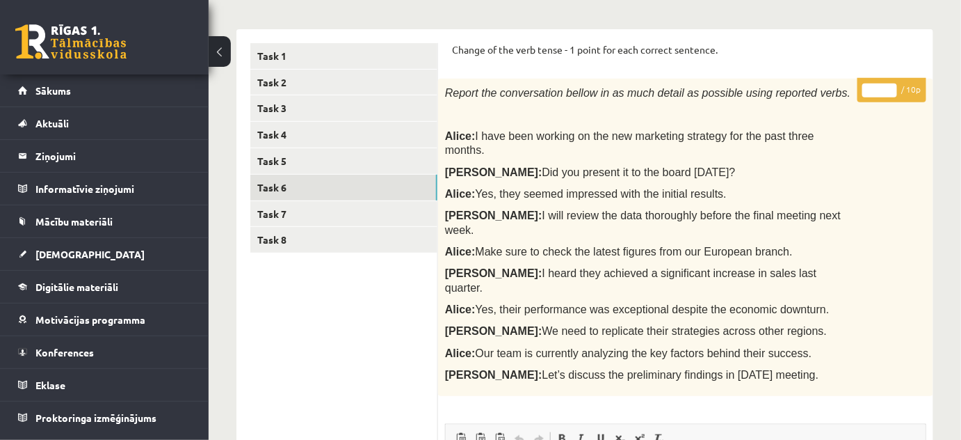
click at [889, 86] on input "*" at bounding box center [879, 90] width 35 height 14
type input "*"
click at [889, 86] on input "*" at bounding box center [879, 90] width 35 height 14
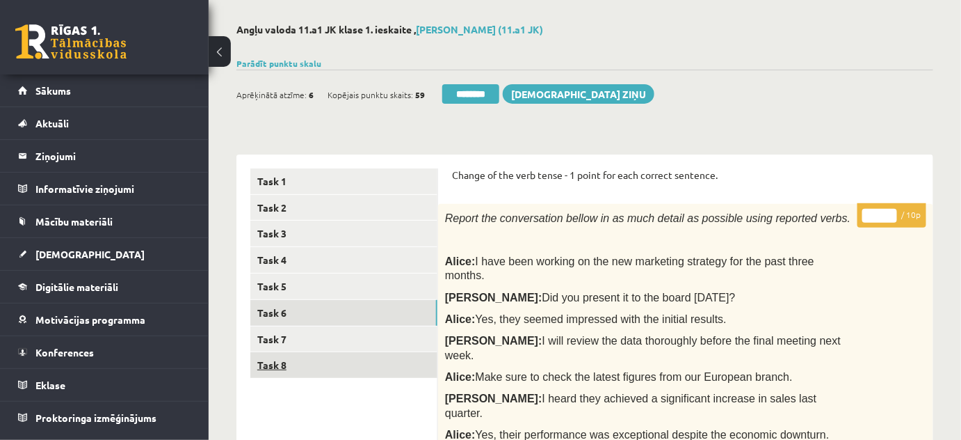
scroll to position [56, 0]
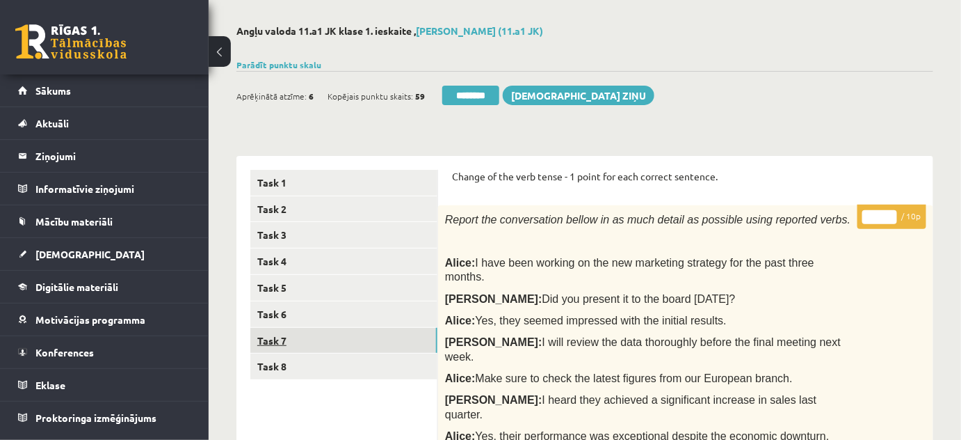
click at [281, 337] on link "Task 7" at bounding box center [343, 341] width 187 height 26
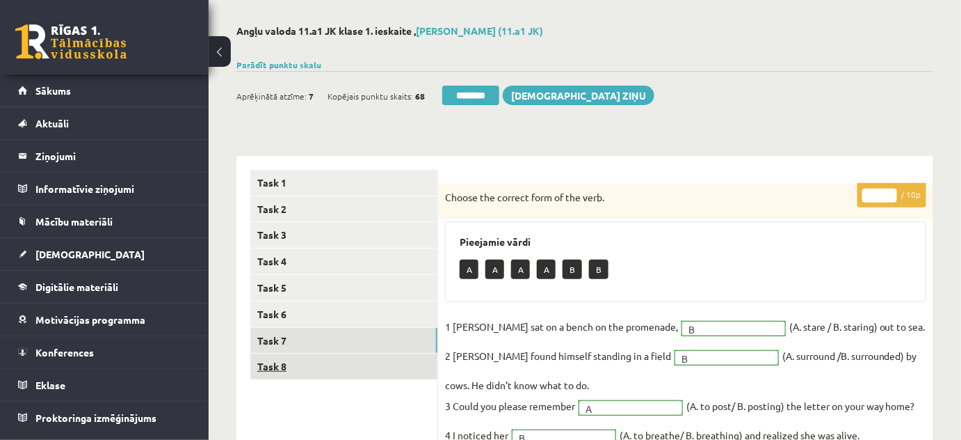
scroll to position [0, 0]
click at [284, 364] on link "Task 8" at bounding box center [343, 366] width 187 height 26
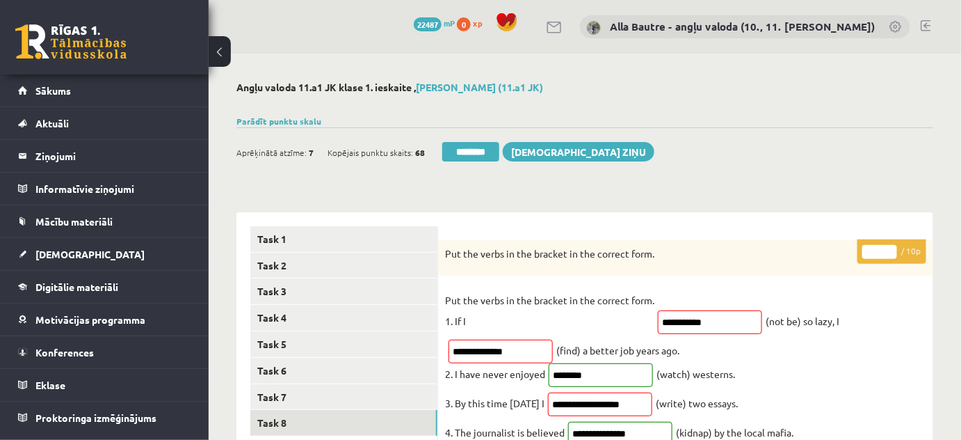
click at [890, 248] on input "*" at bounding box center [879, 252] width 35 height 14
type input "*"
click at [890, 248] on input "*" at bounding box center [879, 252] width 35 height 14
click at [289, 399] on link "Task 7" at bounding box center [343, 397] width 187 height 26
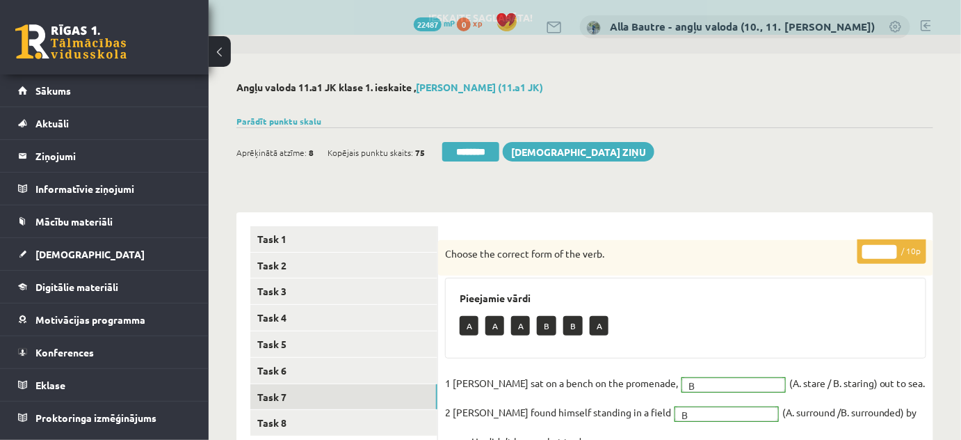
click at [472, 152] on input "********" at bounding box center [470, 151] width 57 height 19
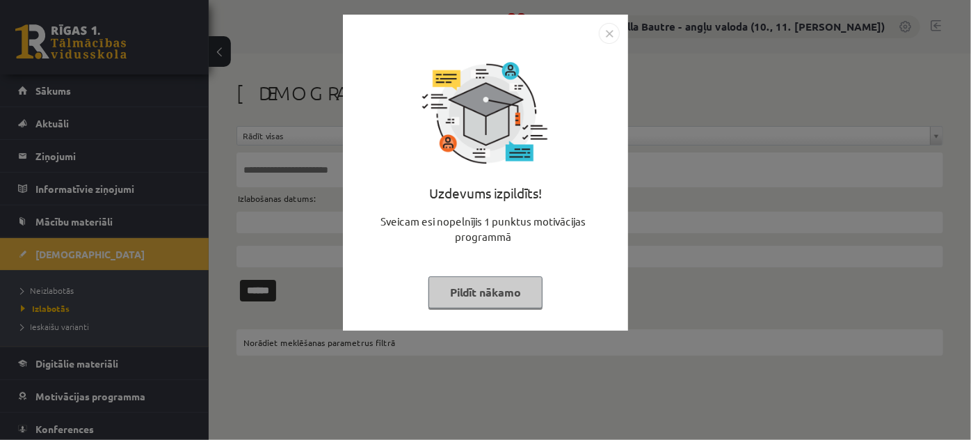
click at [611, 33] on img "Close" at bounding box center [609, 33] width 21 height 21
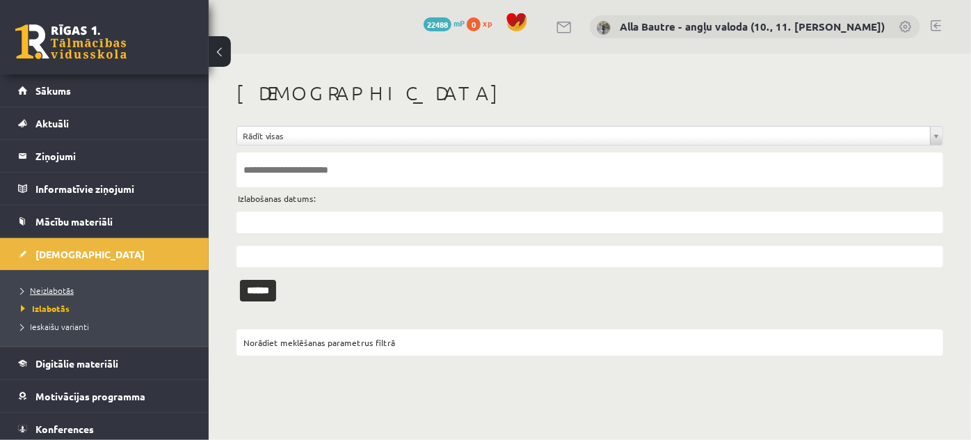
click at [33, 289] on span "Neizlabotās" at bounding box center [47, 289] width 53 height 11
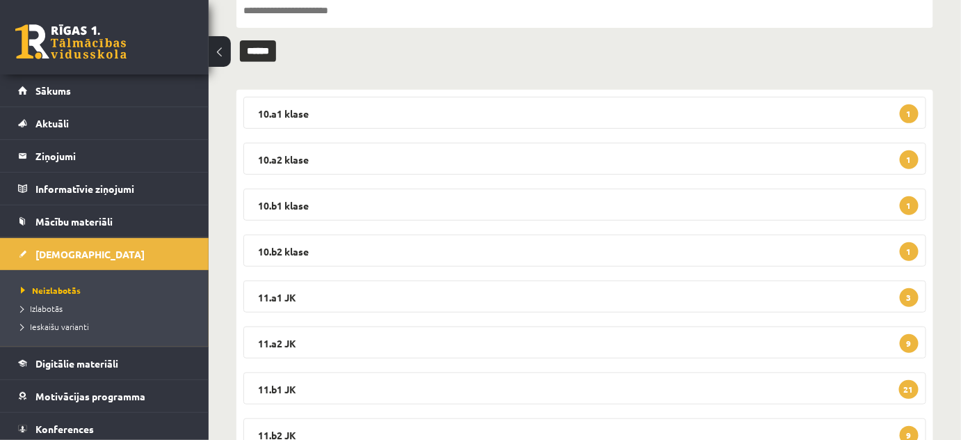
scroll to position [189, 0]
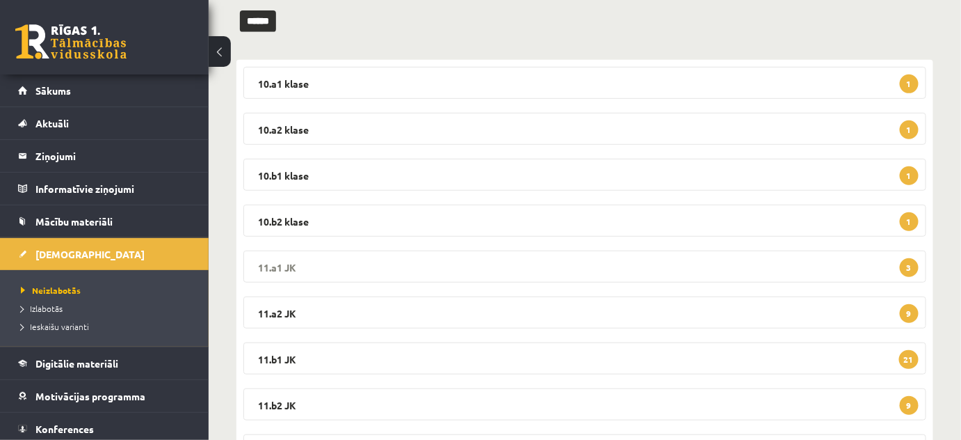
click at [280, 264] on legend "11.a1 JK 3" at bounding box center [584, 266] width 683 height 32
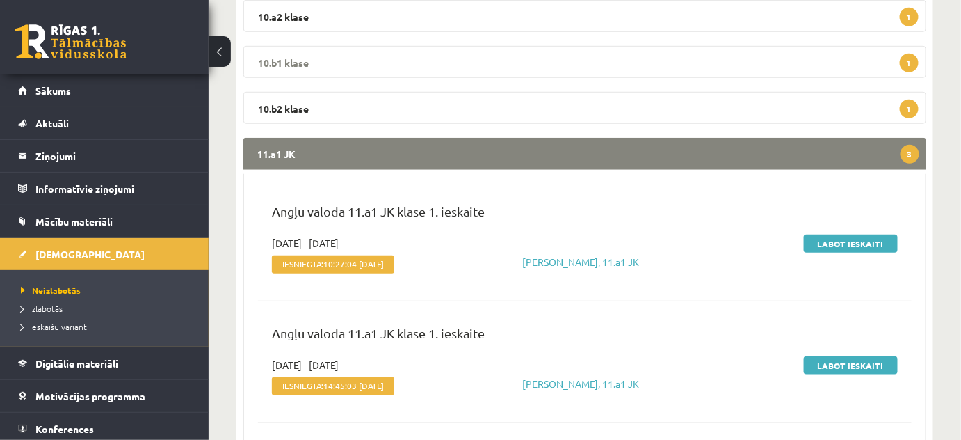
scroll to position [316, 0]
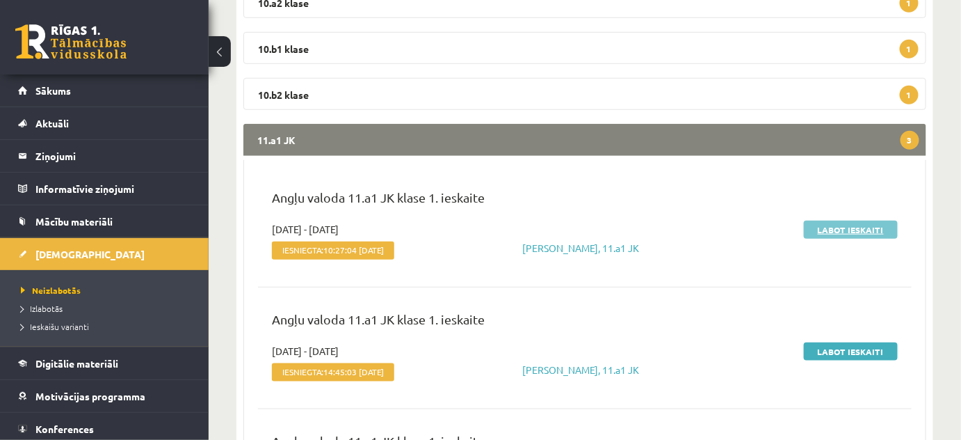
click at [858, 226] on link "Labot ieskaiti" at bounding box center [851, 229] width 94 height 18
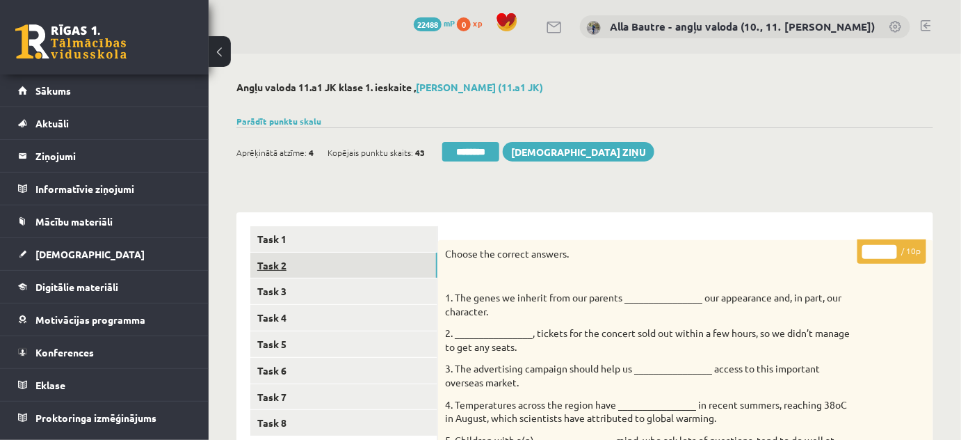
click at [276, 257] on link "Task 2" at bounding box center [343, 265] width 187 height 26
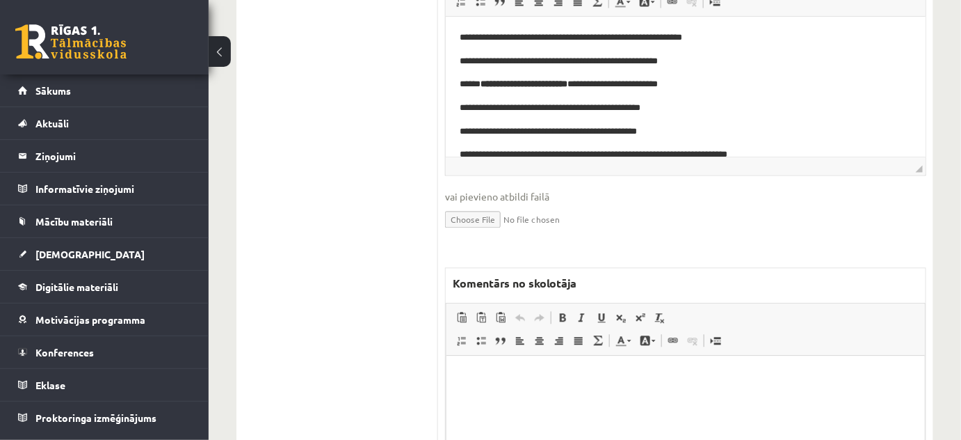
scroll to position [1011, 0]
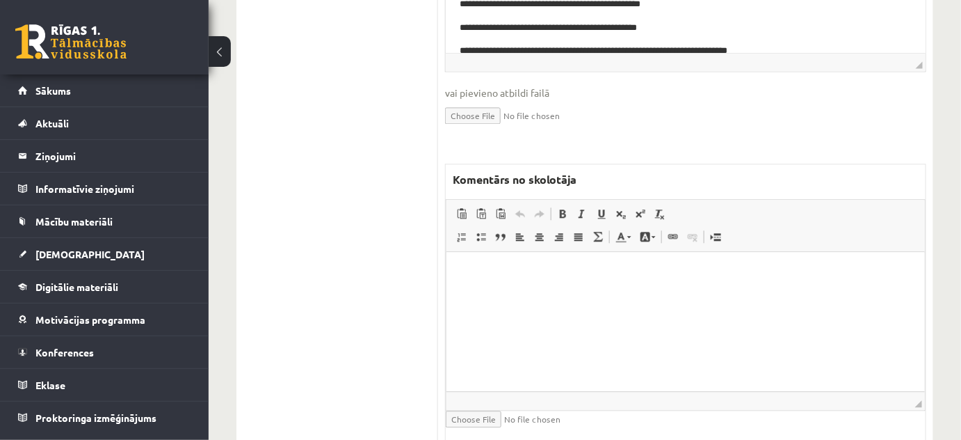
click at [480, 275] on p "Editor, wiswyg-editor-47024855935520-1757305184-356" at bounding box center [685, 273] width 451 height 15
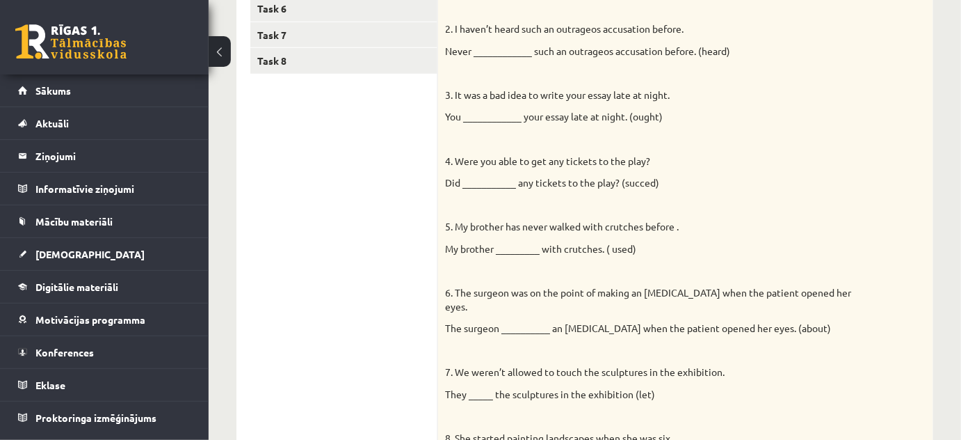
scroll to position [126, 0]
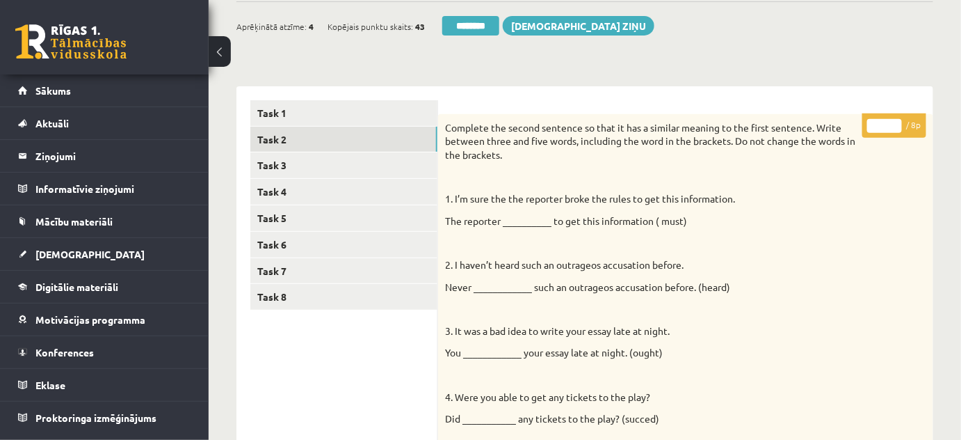
click at [894, 122] on input "*" at bounding box center [884, 126] width 35 height 14
type input "*"
click at [894, 122] on input "*" at bounding box center [884, 126] width 35 height 14
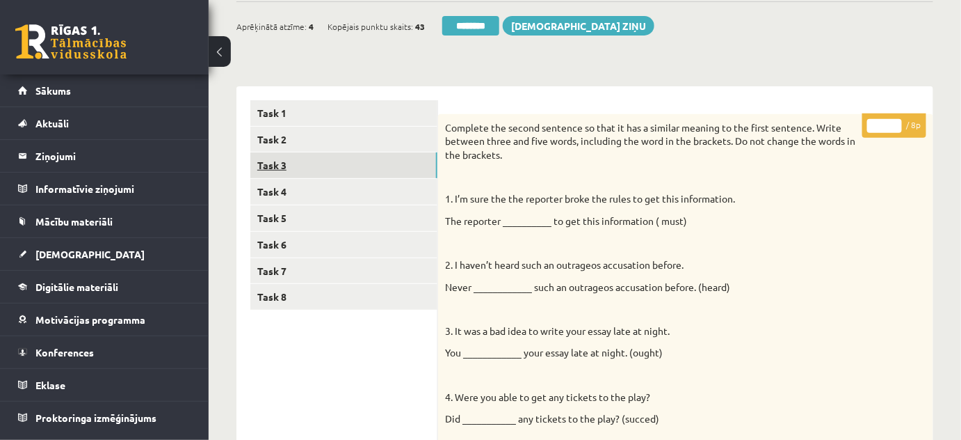
click at [309, 164] on link "Task 3" at bounding box center [343, 165] width 187 height 26
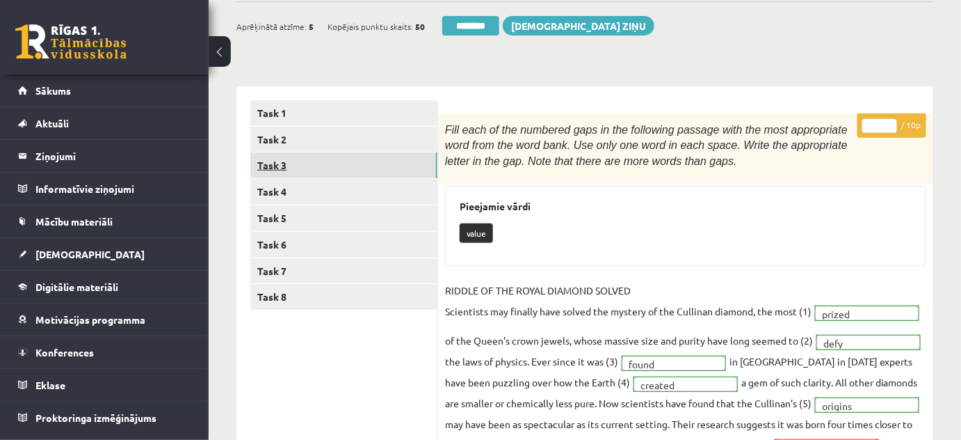
scroll to position [0, 0]
type input "**"
click at [892, 120] on input "**" at bounding box center [879, 126] width 35 height 14
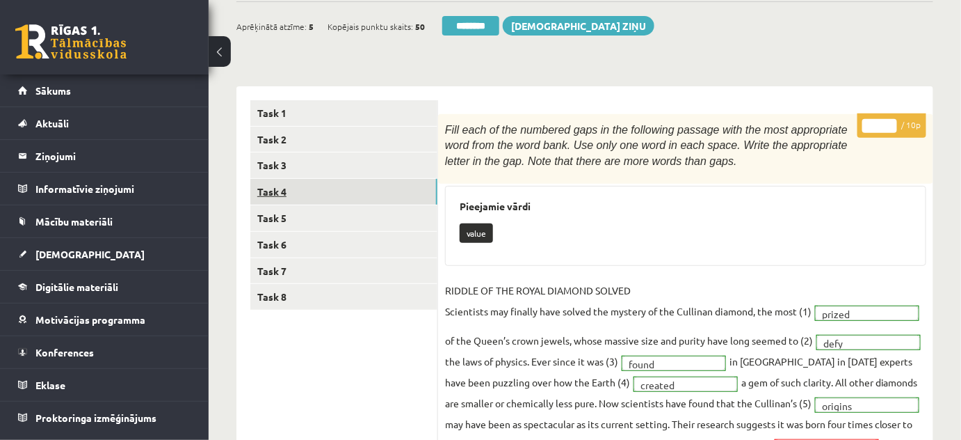
click at [283, 190] on link "Task 4" at bounding box center [343, 192] width 187 height 26
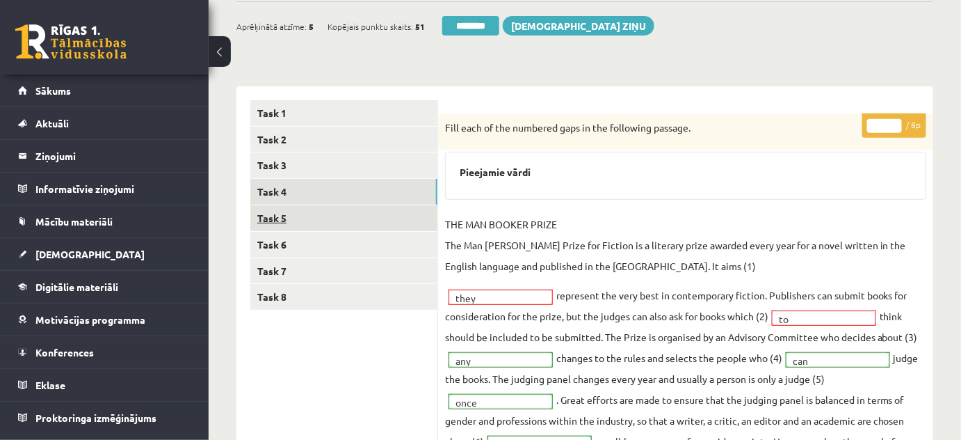
click at [284, 220] on link "Task 5" at bounding box center [343, 218] width 187 height 26
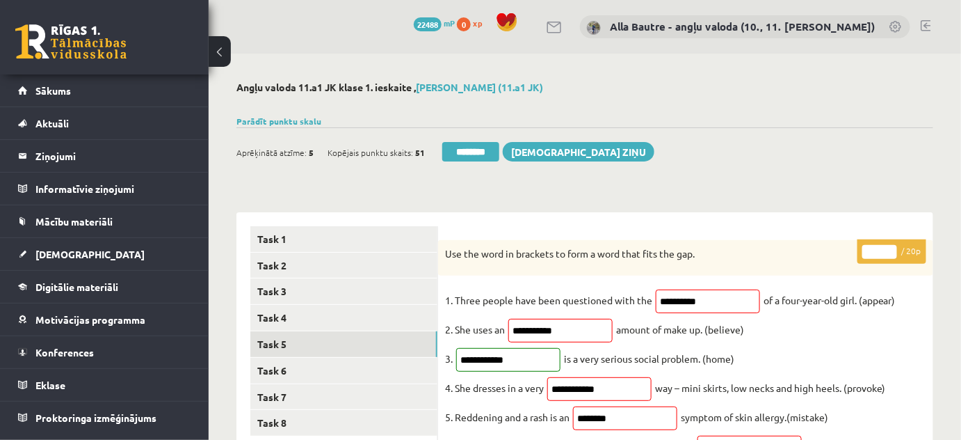
click at [892, 250] on input "*" at bounding box center [879, 252] width 35 height 14
click at [892, 250] on input "**" at bounding box center [879, 252] width 35 height 14
type input "**"
click at [892, 250] on input "**" at bounding box center [879, 252] width 35 height 14
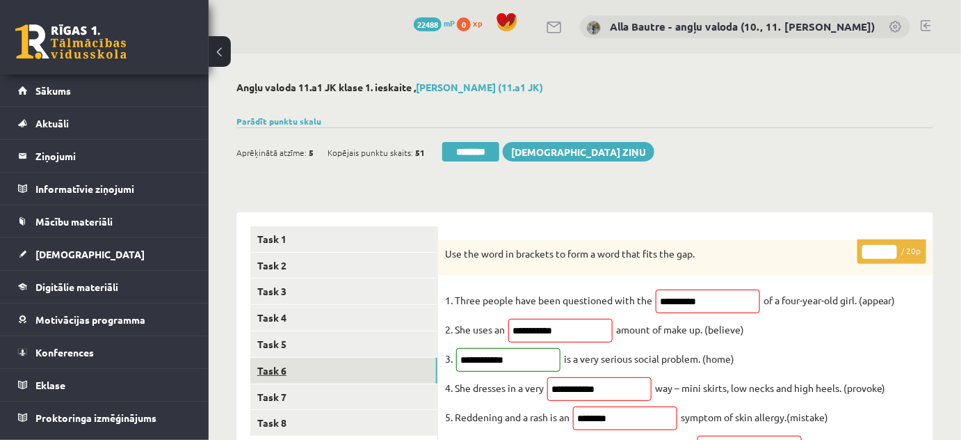
click at [271, 366] on link "Task 6" at bounding box center [343, 370] width 187 height 26
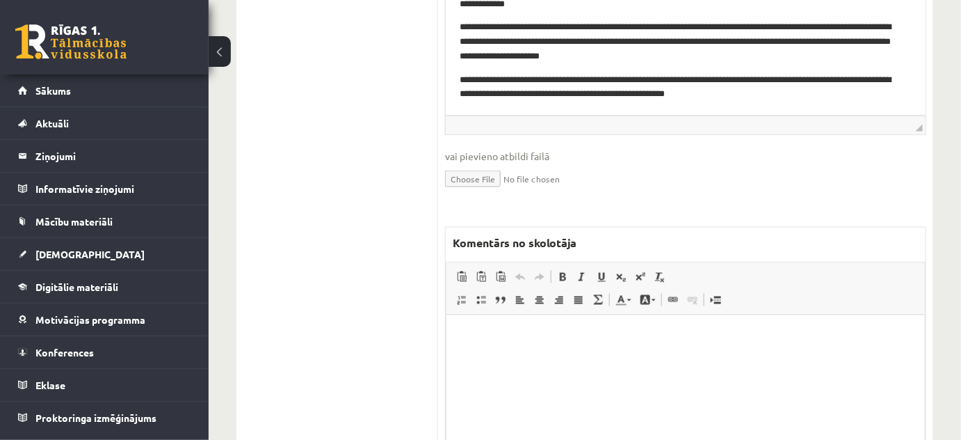
scroll to position [606, 0]
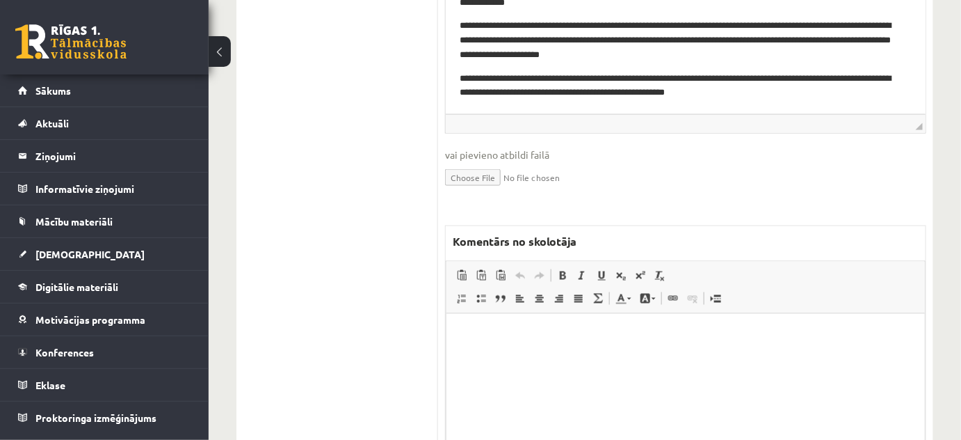
click at [490, 322] on html at bounding box center [685, 334] width 478 height 42
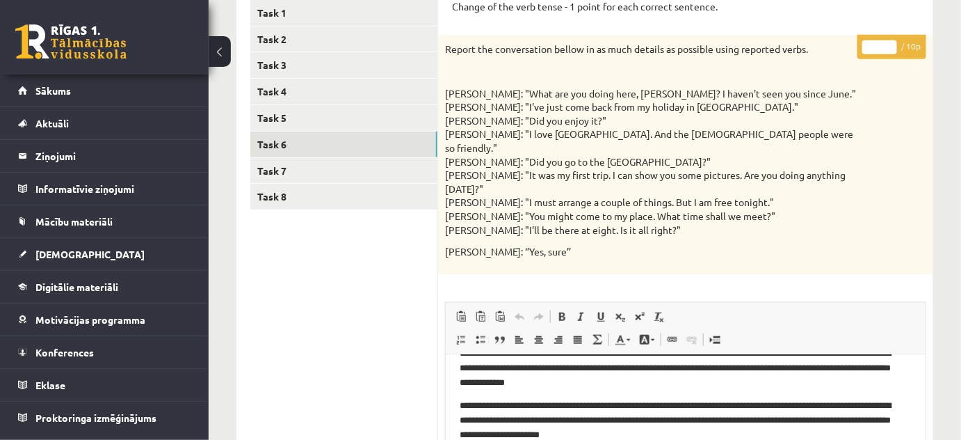
scroll to position [0, 0]
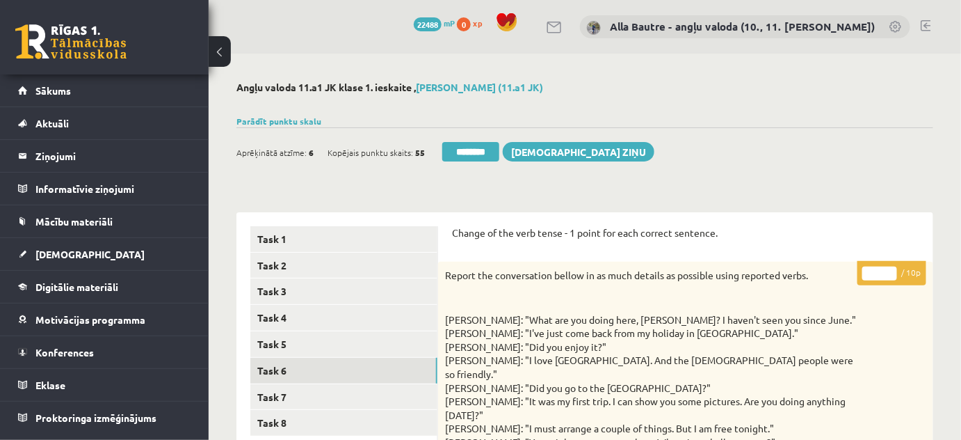
type input "*"
click at [891, 268] on input "*" at bounding box center [879, 273] width 35 height 14
click at [321, 390] on link "Task 7" at bounding box center [343, 397] width 187 height 26
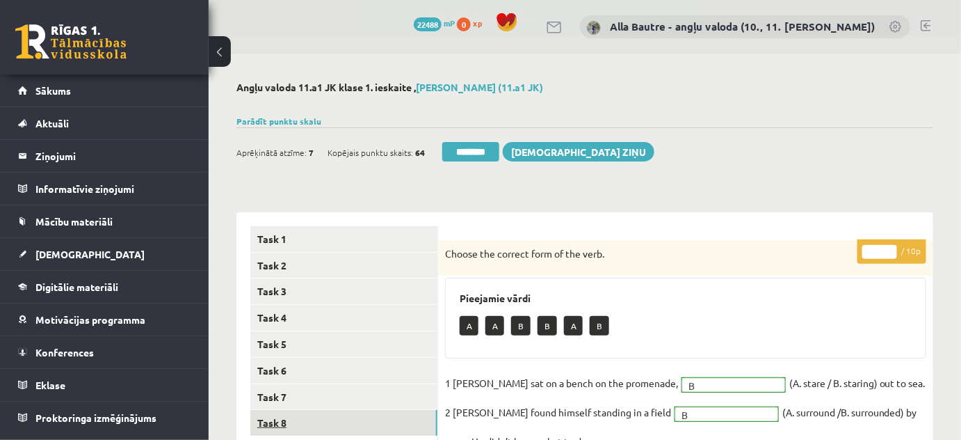
click at [287, 421] on link "Task 8" at bounding box center [343, 423] width 187 height 26
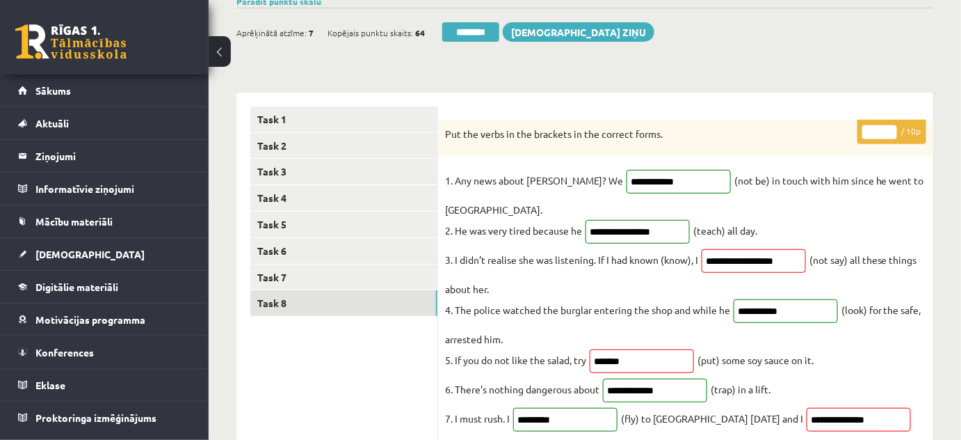
scroll to position [63, 0]
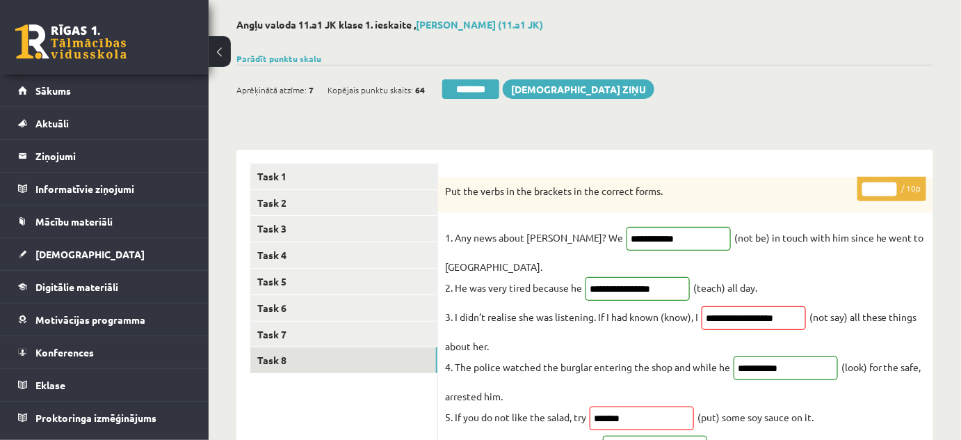
click at [891, 183] on input "*" at bounding box center [879, 189] width 35 height 14
type input "*"
click at [891, 183] on input "*" at bounding box center [879, 189] width 35 height 14
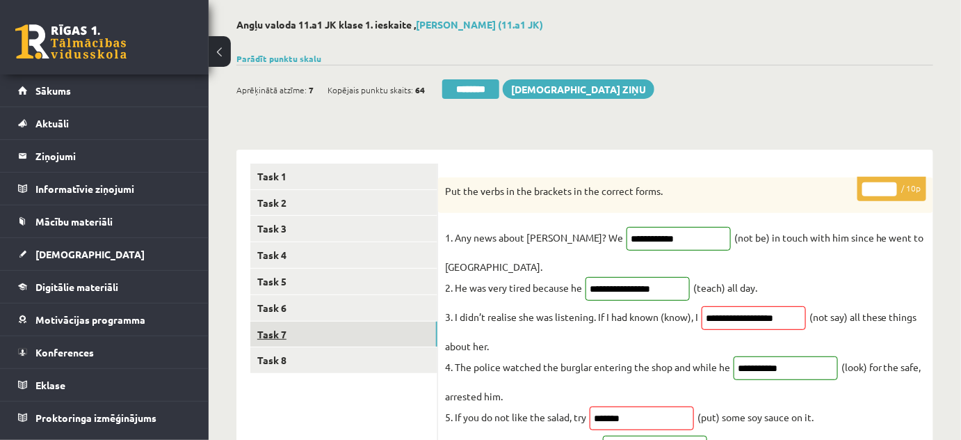
click at [291, 332] on link "Task 7" at bounding box center [343, 334] width 187 height 26
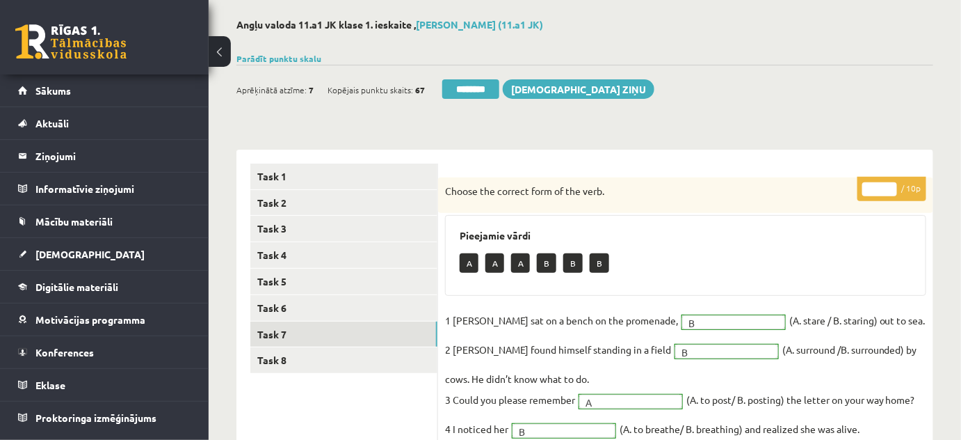
scroll to position [0, 0]
click at [457, 89] on input "********" at bounding box center [470, 88] width 57 height 19
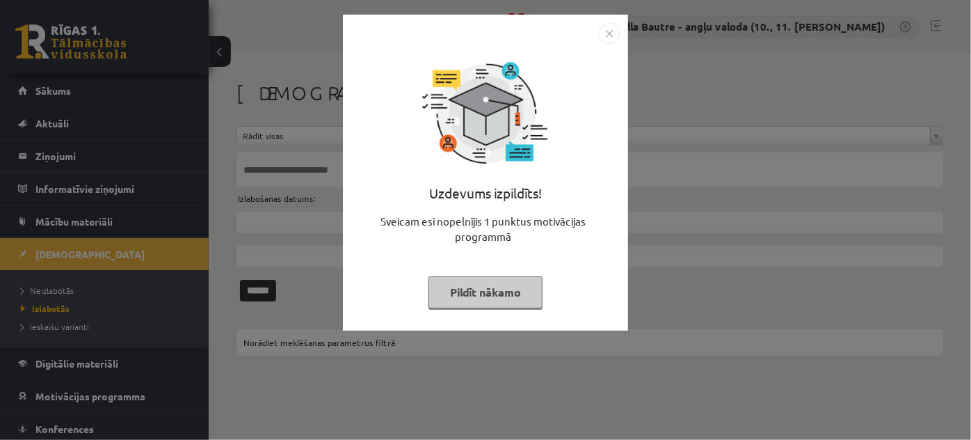
click at [605, 33] on img "Close" at bounding box center [609, 33] width 21 height 21
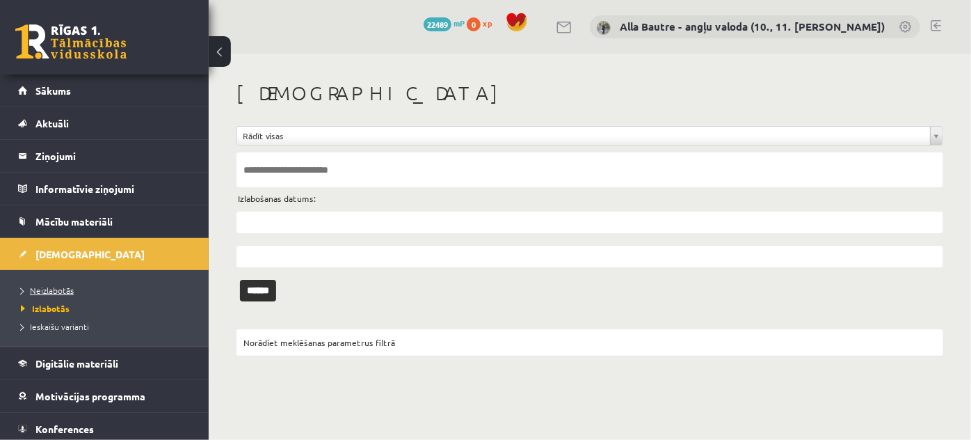
click at [58, 287] on span "Neizlabotās" at bounding box center [47, 289] width 53 height 11
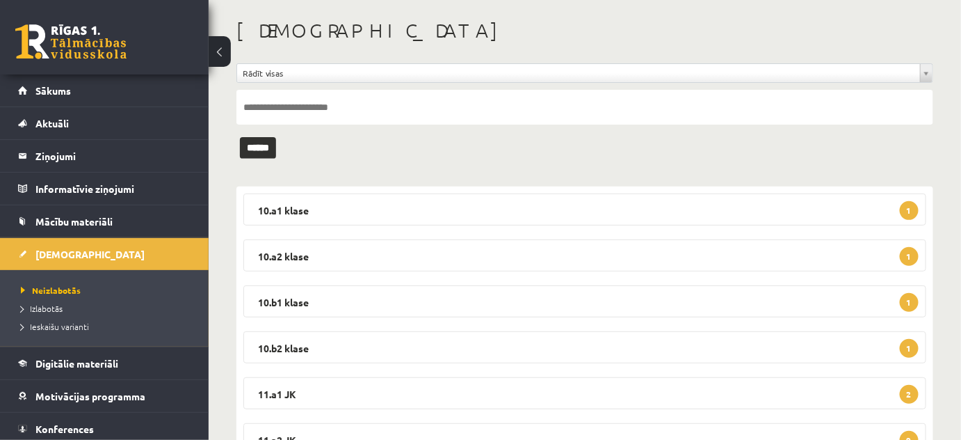
scroll to position [126, 0]
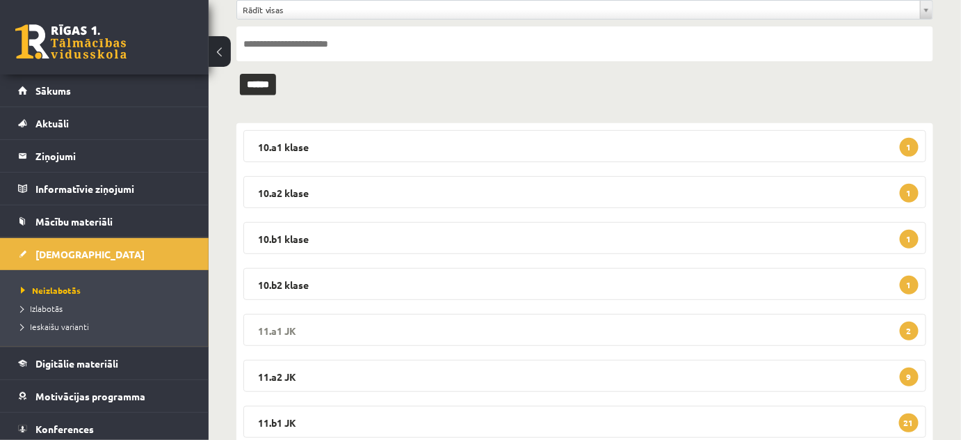
click at [267, 324] on legend "11.a1 JK 2" at bounding box center [584, 330] width 683 height 32
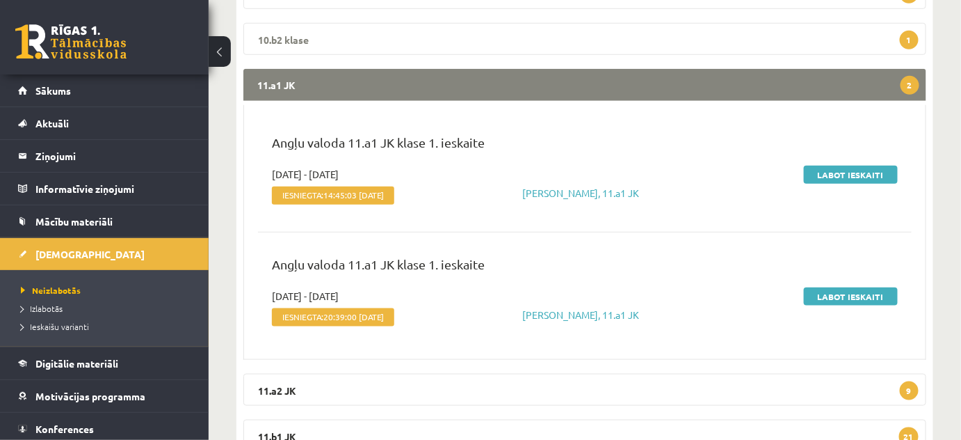
scroll to position [379, 0]
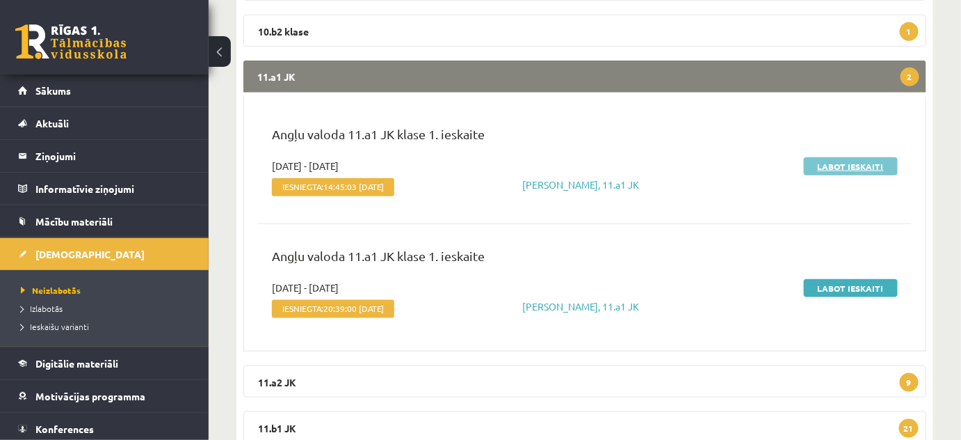
click at [837, 163] on link "Labot ieskaiti" at bounding box center [851, 166] width 94 height 18
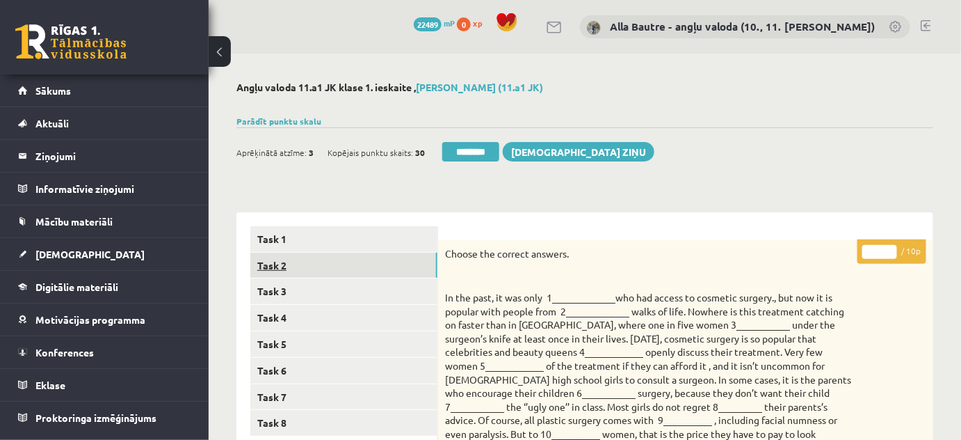
click at [267, 262] on link "Task 2" at bounding box center [343, 265] width 187 height 26
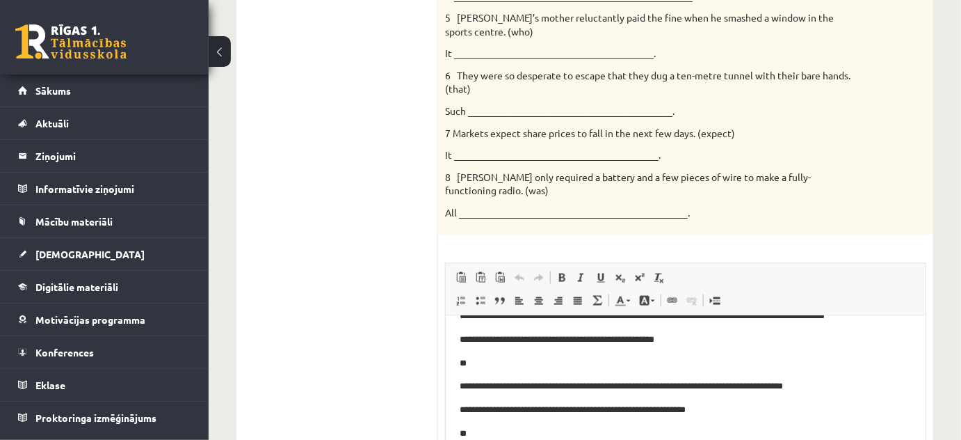
scroll to position [98, 0]
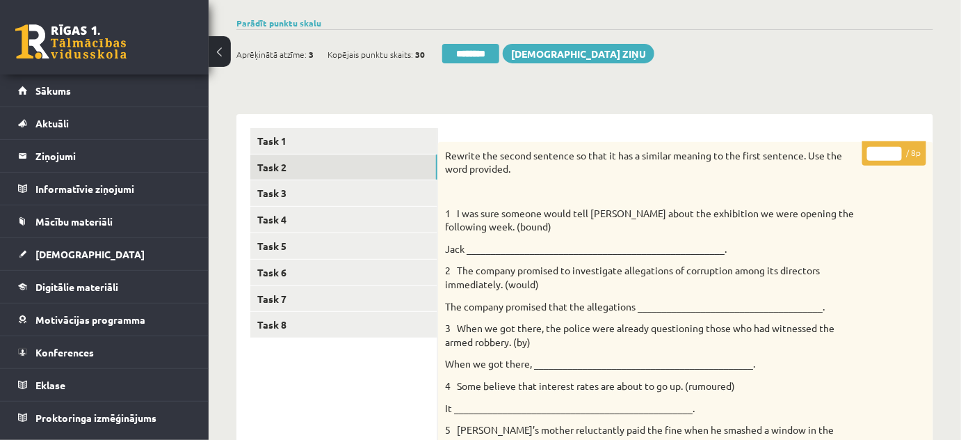
type input "*"
click at [896, 150] on input "*" at bounding box center [884, 154] width 35 height 14
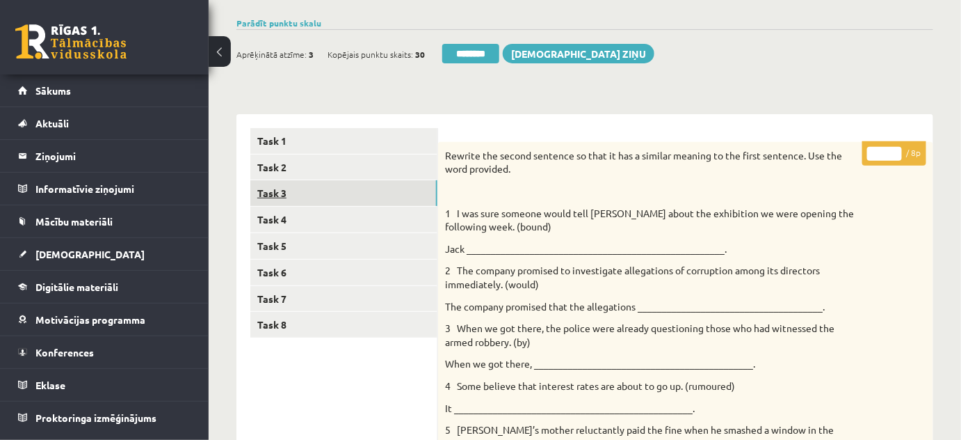
click at [293, 191] on link "Task 3" at bounding box center [343, 193] width 187 height 26
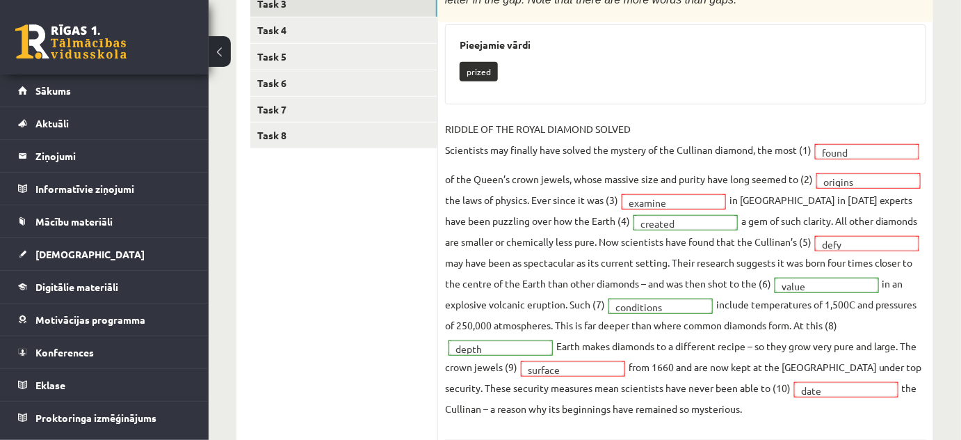
scroll to position [225, 0]
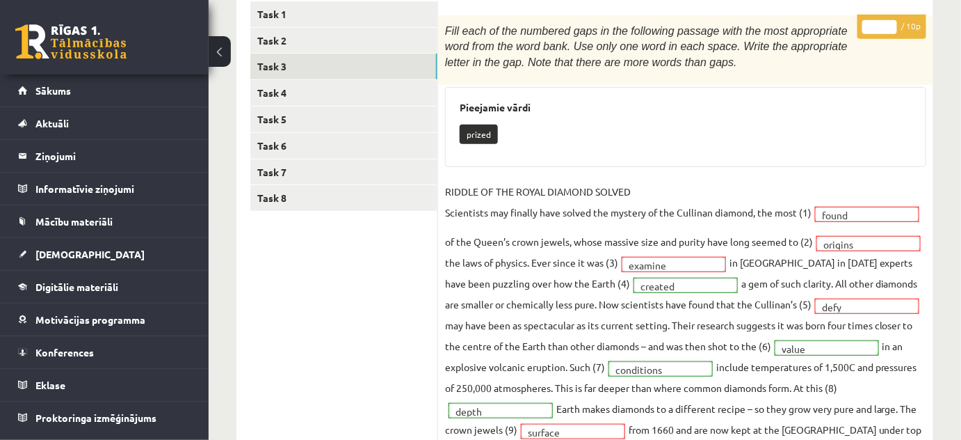
click at [892, 24] on input "*" at bounding box center [879, 27] width 35 height 14
type input "*"
click at [892, 24] on input "*" at bounding box center [879, 27] width 35 height 14
click at [287, 90] on link "Task 4" at bounding box center [343, 93] width 187 height 26
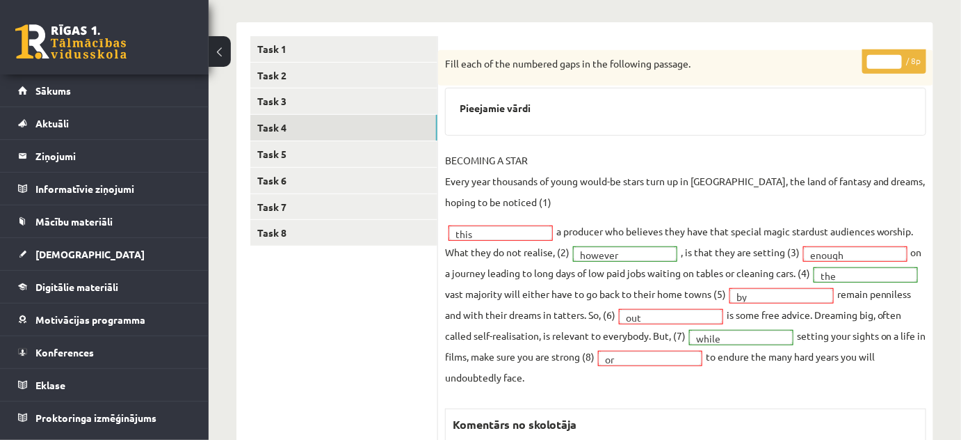
scroll to position [161, 0]
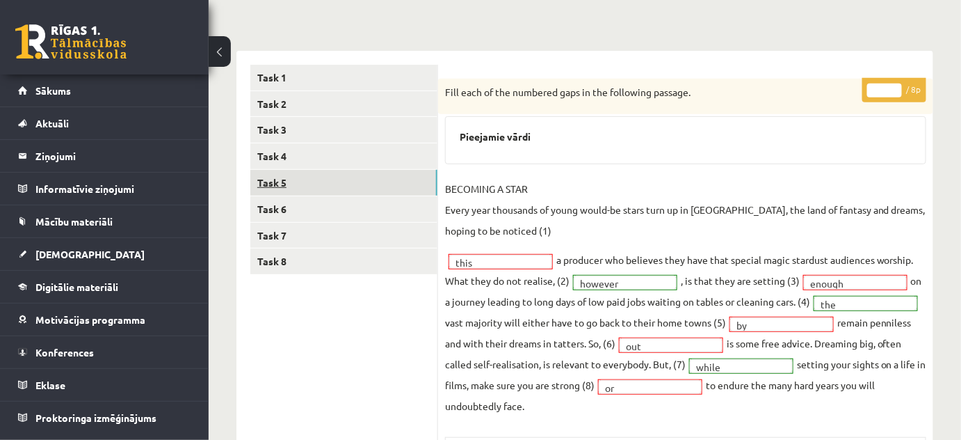
click at [271, 179] on link "Task 5" at bounding box center [343, 183] width 187 height 26
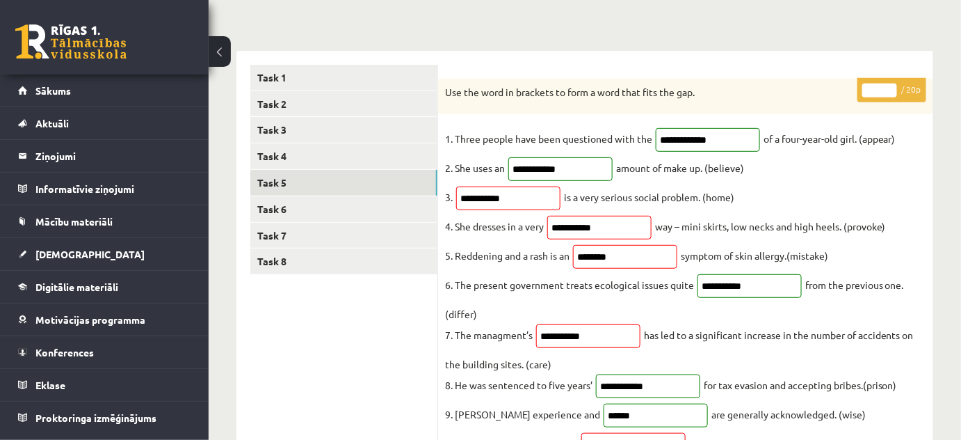
click at [891, 86] on input "**" at bounding box center [879, 90] width 35 height 14
type input "**"
click at [891, 86] on input "**" at bounding box center [879, 90] width 35 height 14
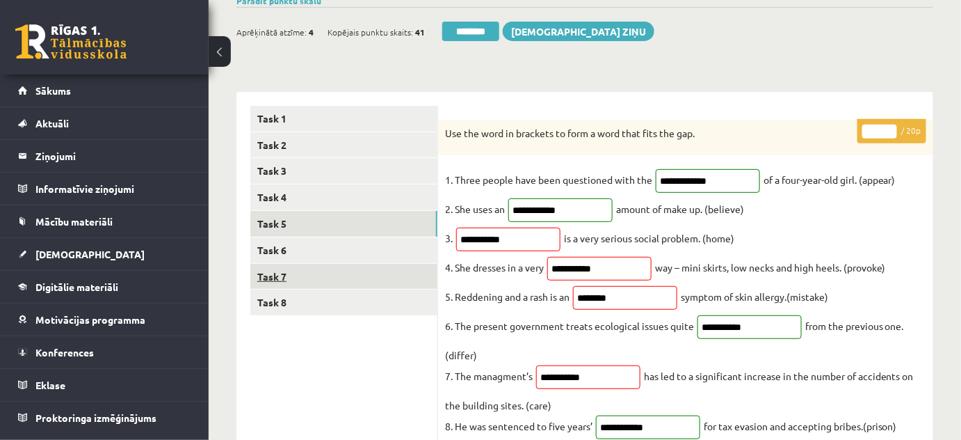
scroll to position [98, 0]
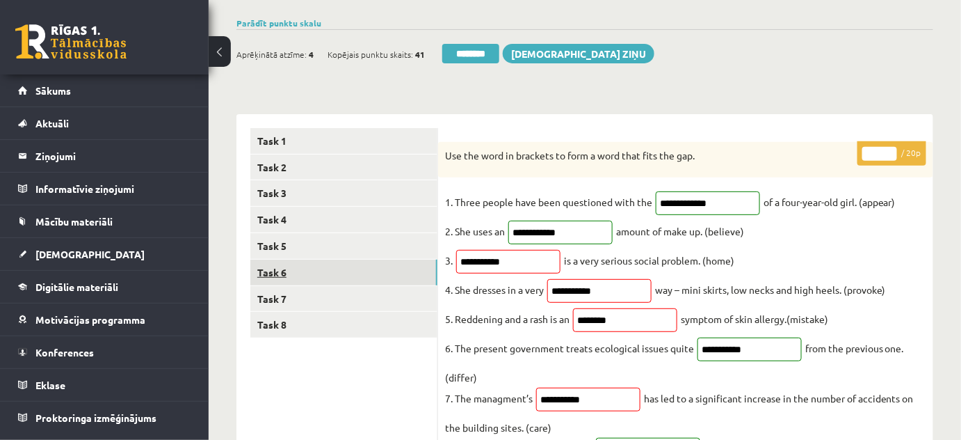
click at [283, 271] on link "Task 6" at bounding box center [343, 272] width 187 height 26
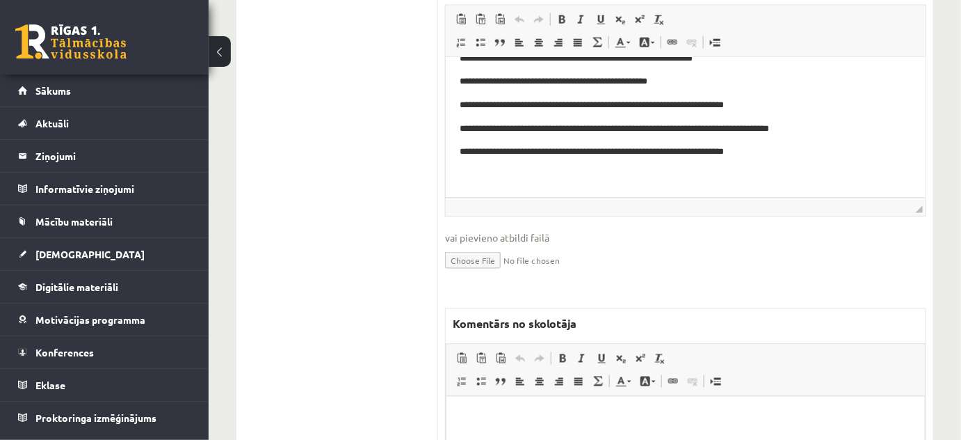
scroll to position [604, 0]
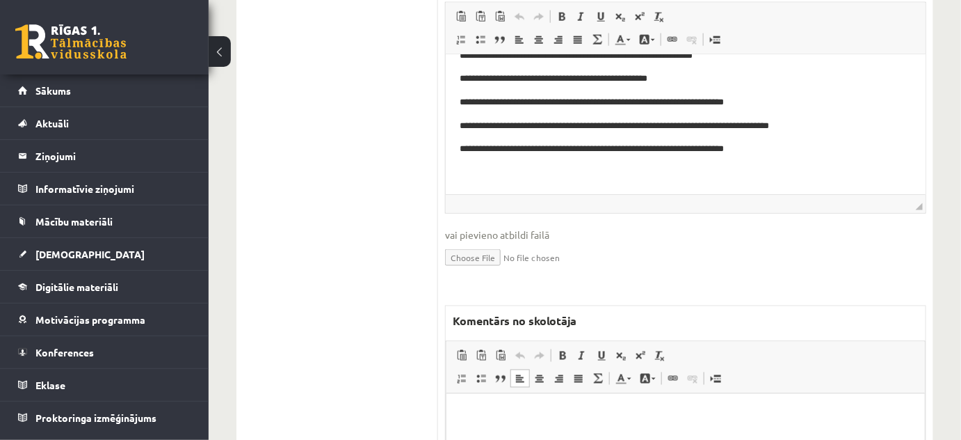
click at [485, 433] on html at bounding box center [685, 414] width 478 height 42
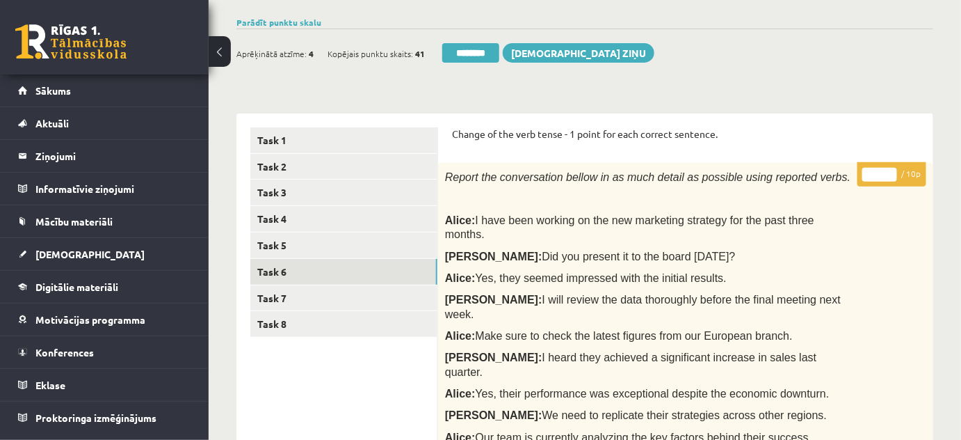
scroll to position [97, 0]
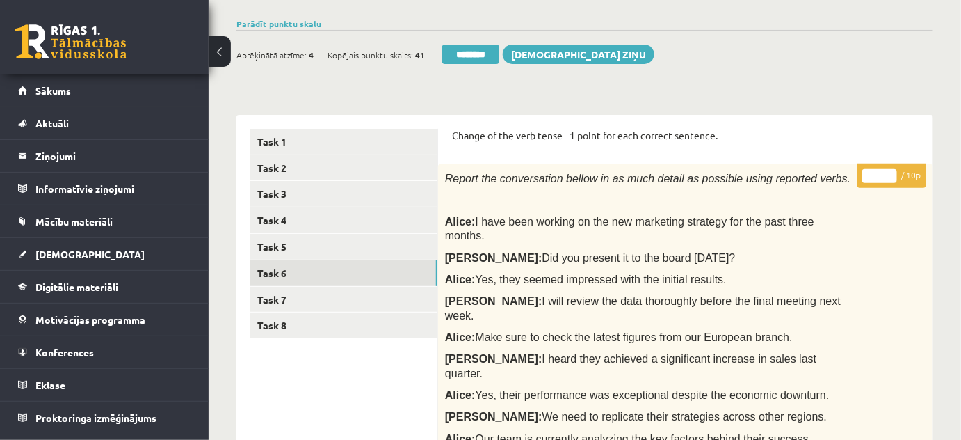
type input "*"
click at [894, 173] on input "*" at bounding box center [879, 176] width 35 height 14
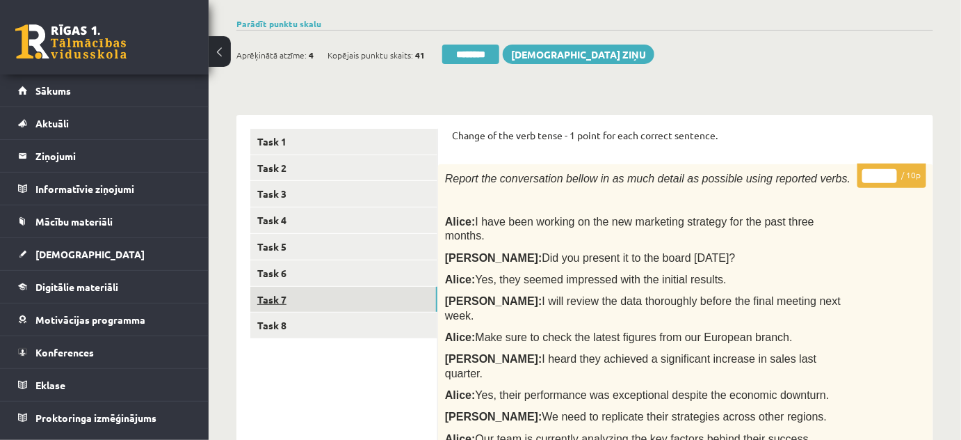
click at [265, 289] on link "Task 7" at bounding box center [343, 300] width 187 height 26
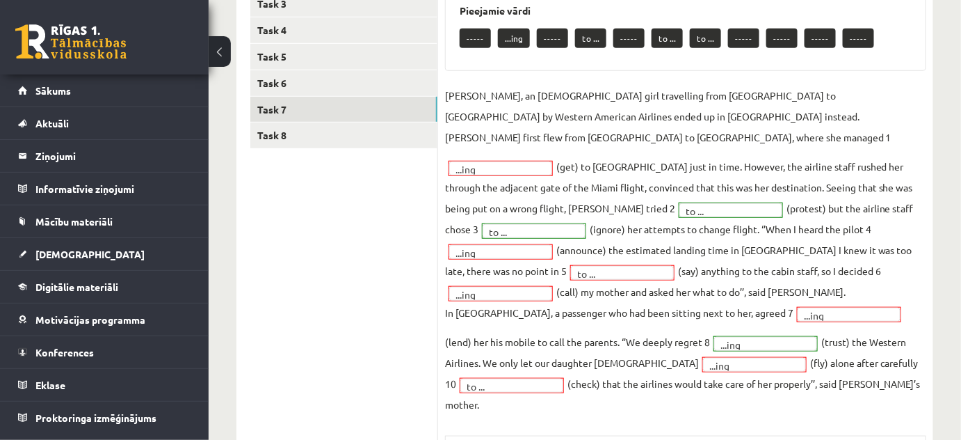
scroll to position [224, 0]
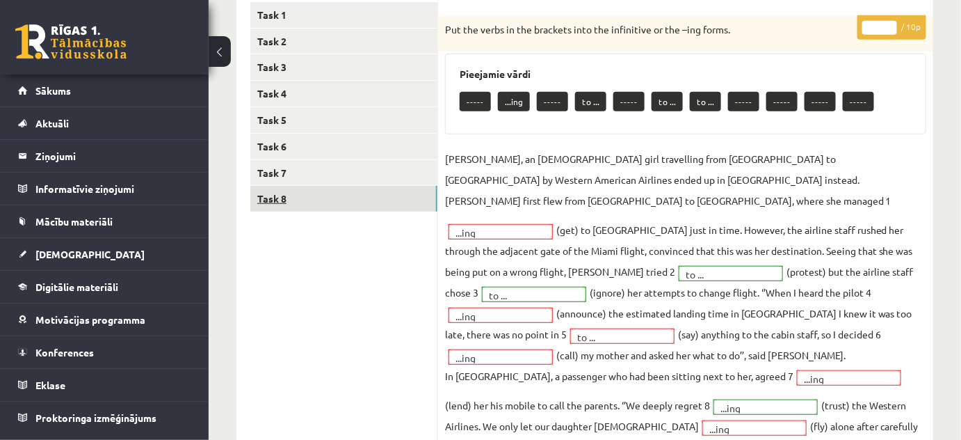
click at [289, 201] on link "Task 8" at bounding box center [343, 199] width 187 height 26
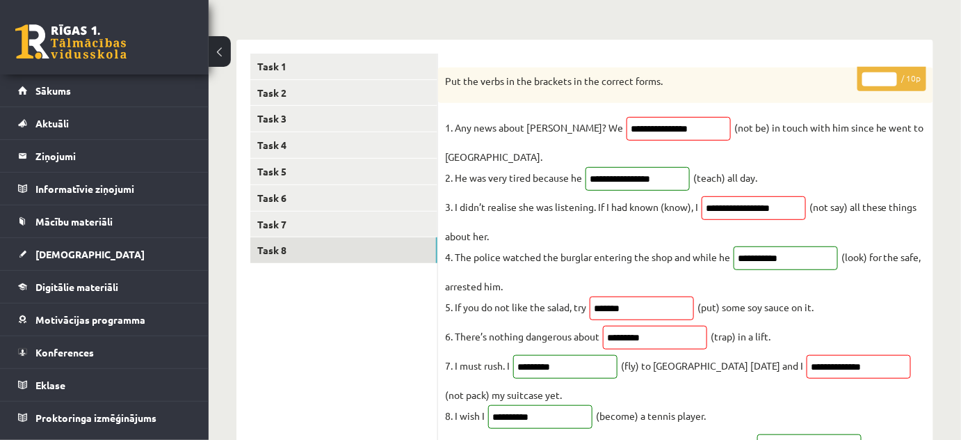
scroll to position [161, 0]
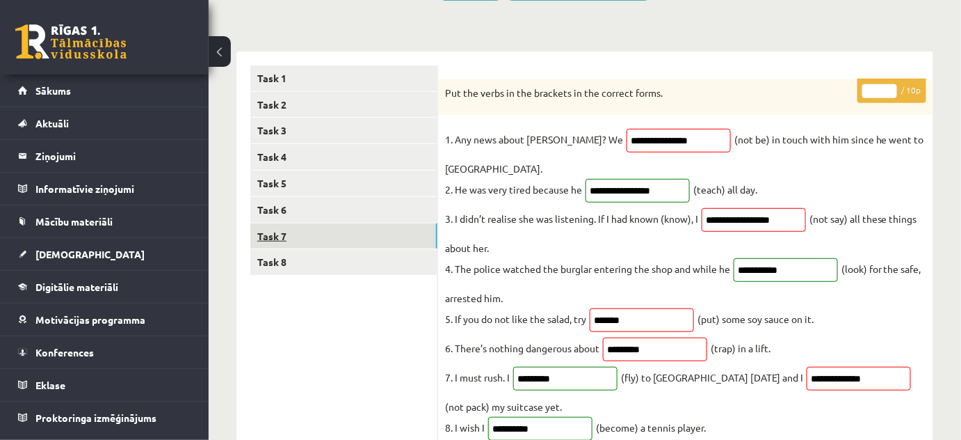
click at [273, 227] on link "Task 7" at bounding box center [343, 236] width 187 height 26
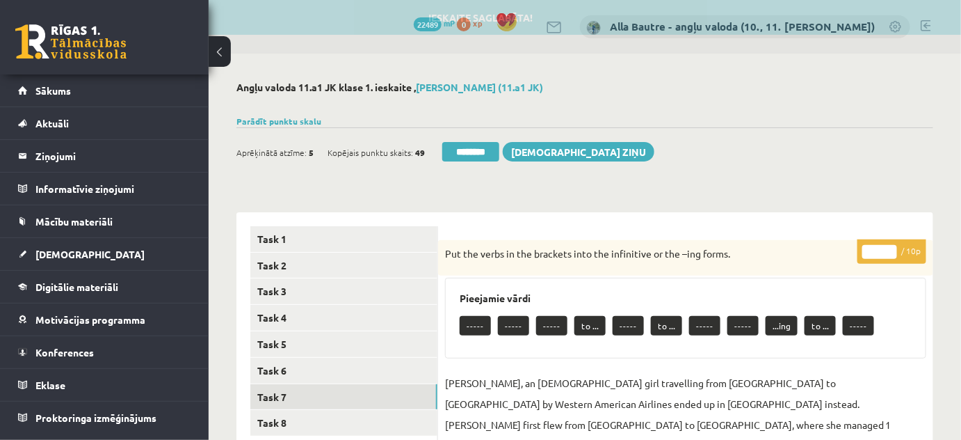
scroll to position [0, 0]
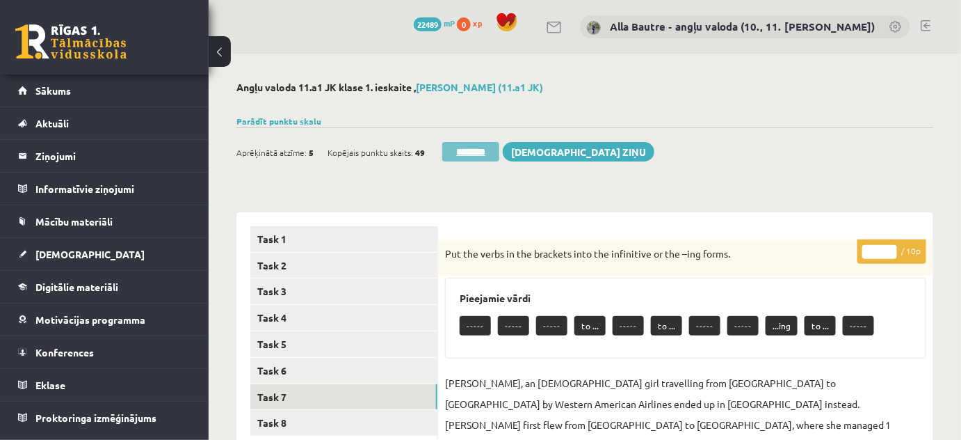
click at [467, 147] on input "********" at bounding box center [470, 151] width 57 height 19
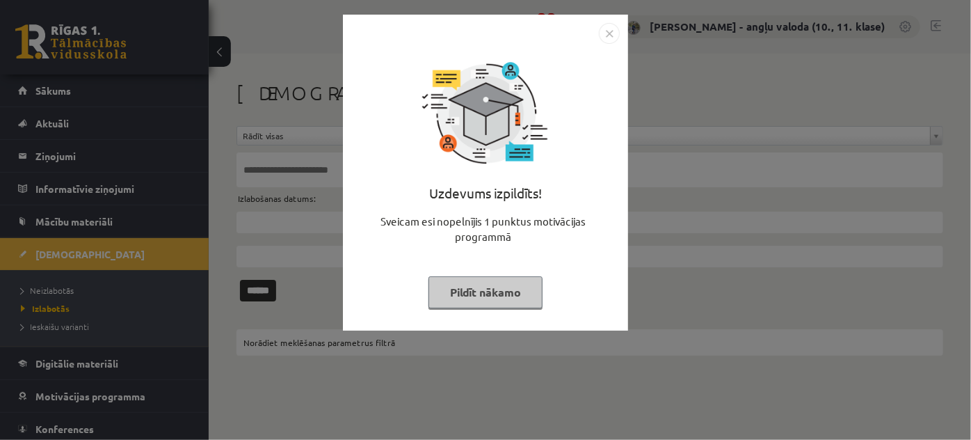
click at [612, 35] on img "Close" at bounding box center [609, 33] width 21 height 21
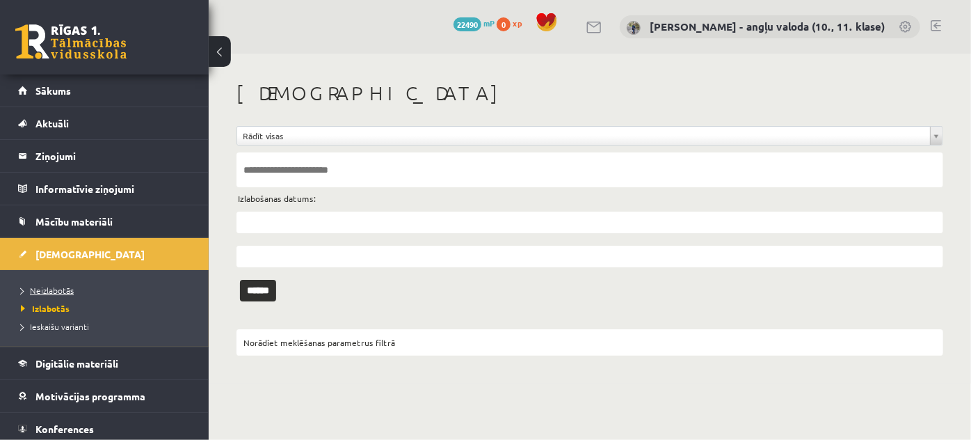
click at [55, 289] on span "Neizlabotās" at bounding box center [47, 289] width 53 height 11
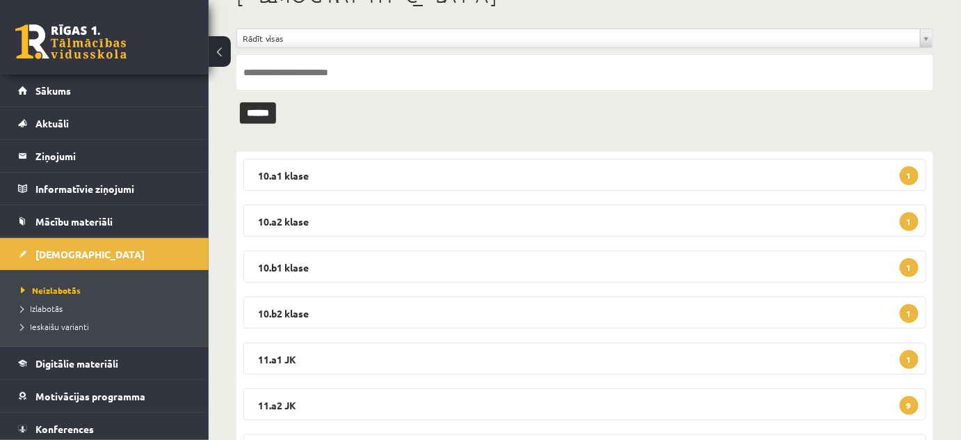
scroll to position [126, 0]
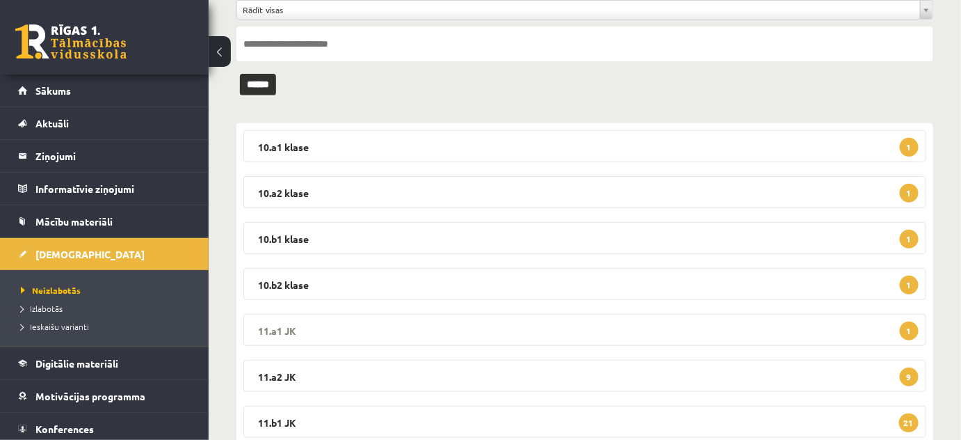
click at [286, 325] on legend "11.a1 JK 1" at bounding box center [584, 330] width 683 height 32
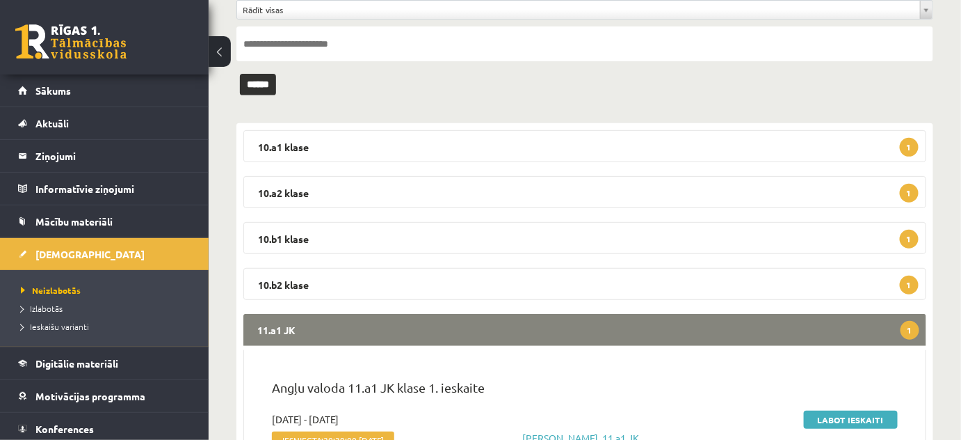
scroll to position [252, 0]
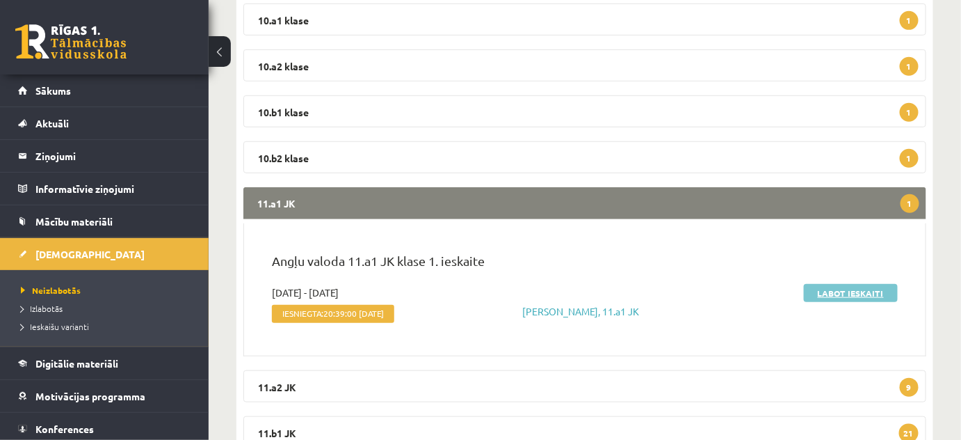
click at [841, 291] on link "Labot ieskaiti" at bounding box center [851, 293] width 94 height 18
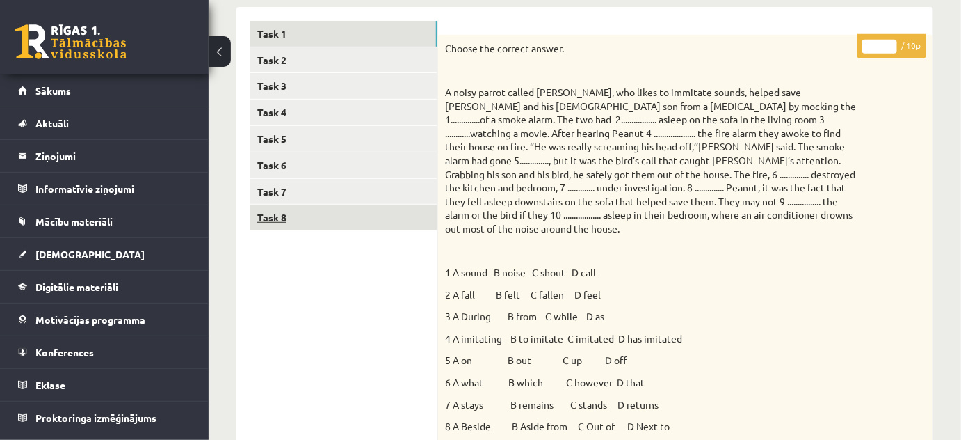
scroll to position [63, 0]
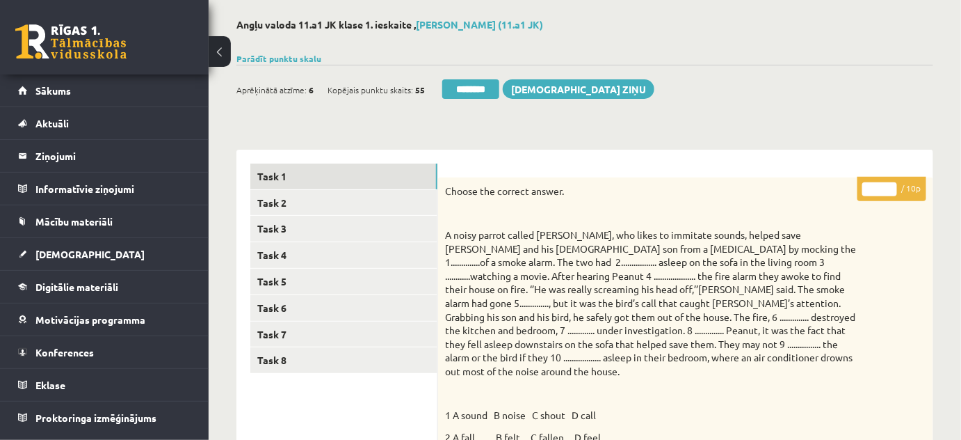
type input "*"
click at [892, 187] on input "*" at bounding box center [879, 189] width 35 height 14
click at [283, 200] on link "Task 2" at bounding box center [343, 203] width 187 height 26
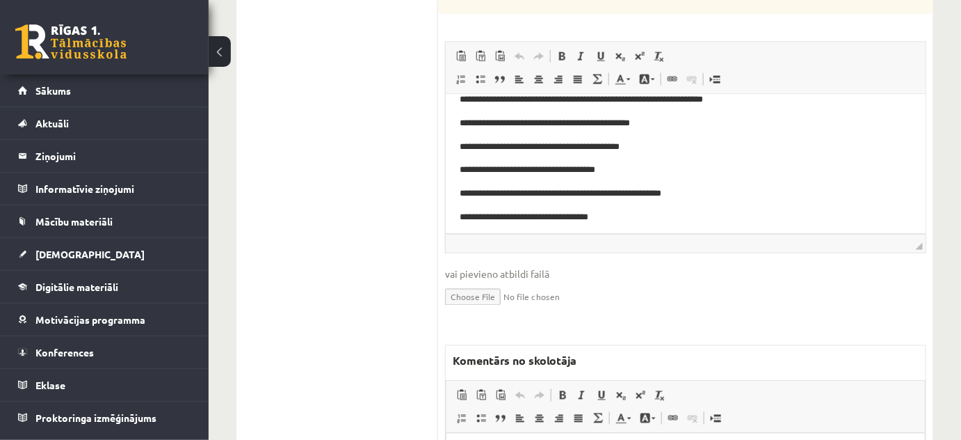
scroll to position [695, 0]
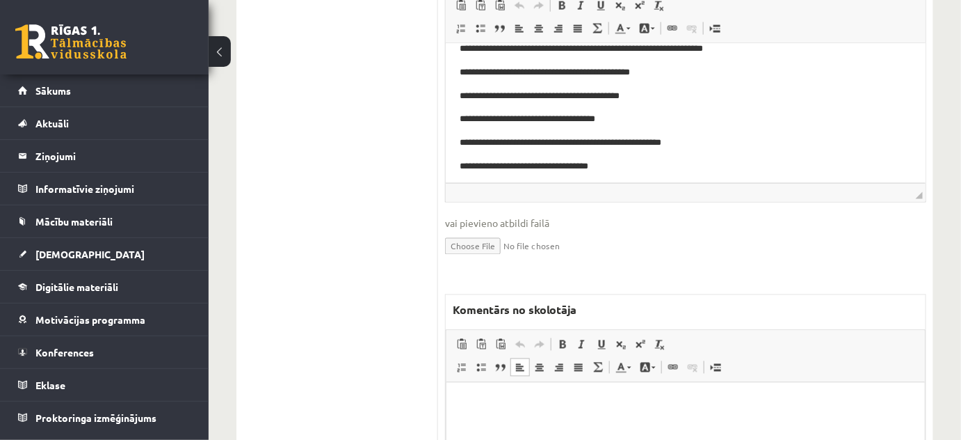
click at [509, 413] on html at bounding box center [685, 403] width 478 height 42
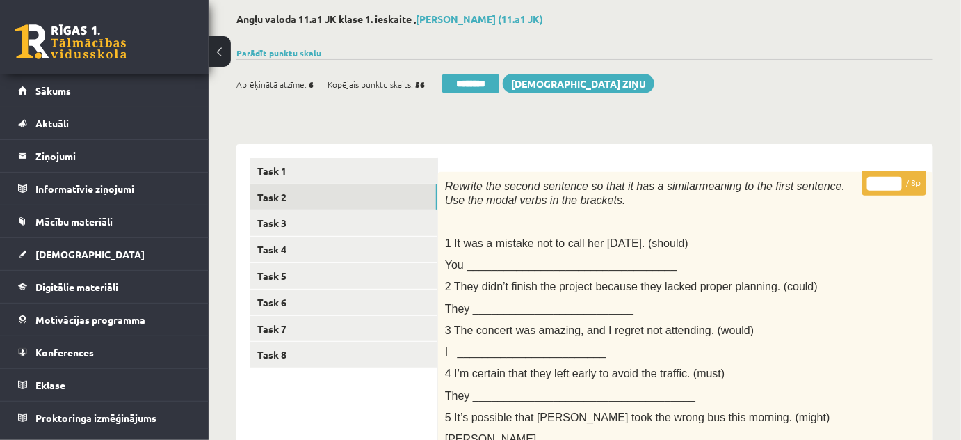
scroll to position [0, 0]
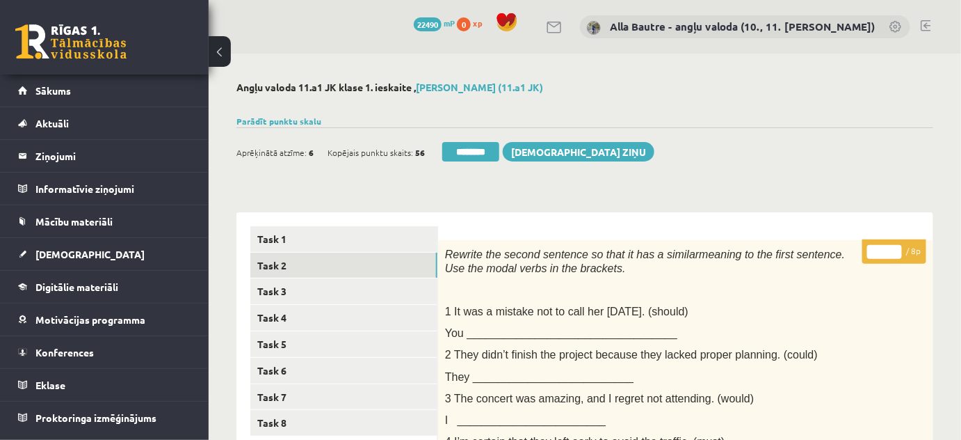
click at [896, 248] on input "*" at bounding box center [884, 252] width 35 height 14
type input "*"
click at [896, 248] on input "*" at bounding box center [884, 252] width 35 height 14
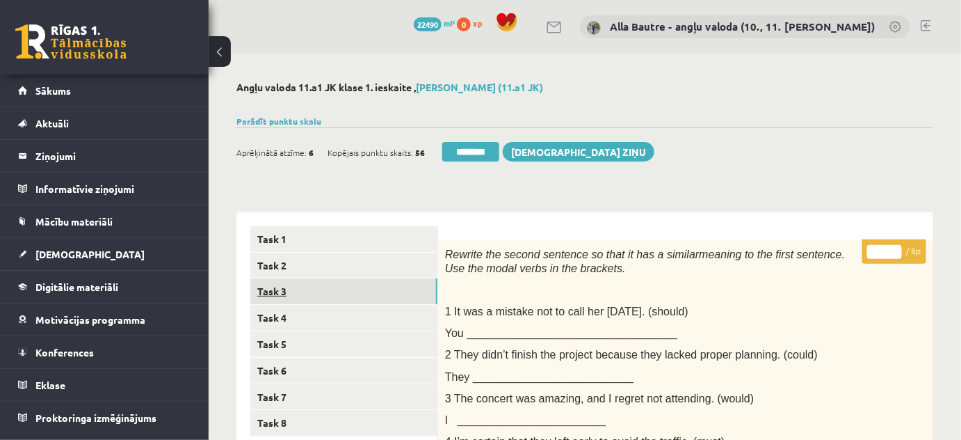
click at [374, 291] on link "Task 3" at bounding box center [343, 291] width 187 height 26
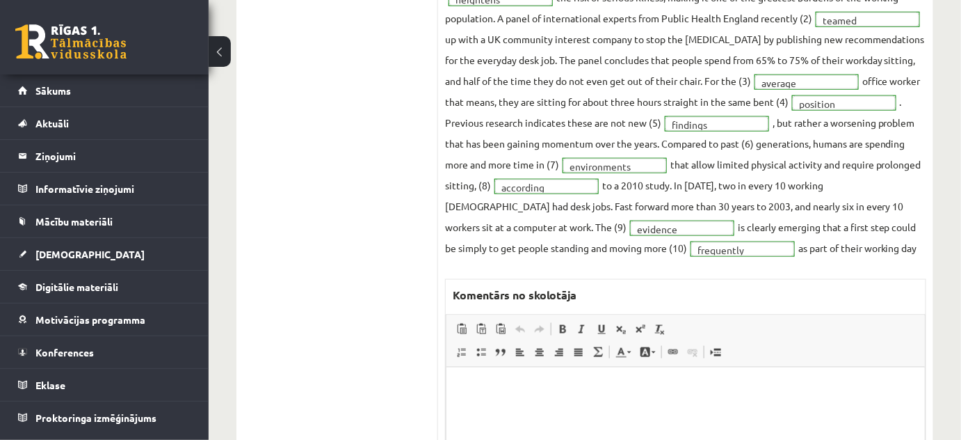
scroll to position [63, 0]
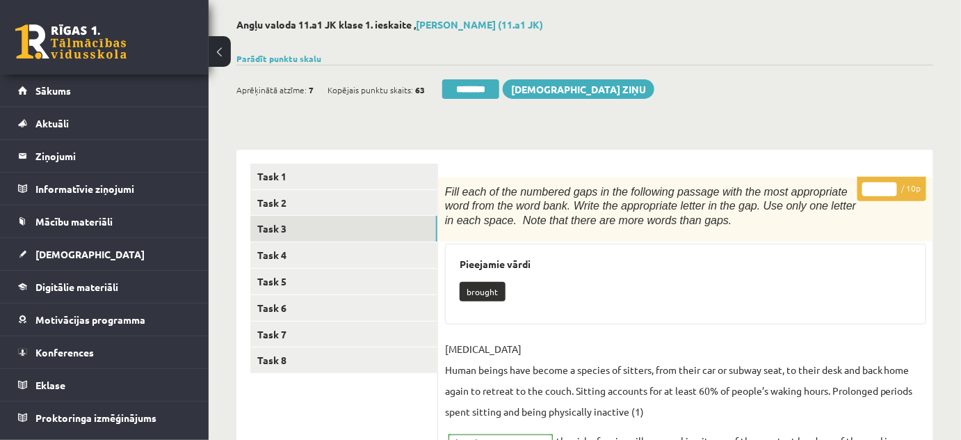
type input "**"
click at [889, 182] on input "**" at bounding box center [879, 189] width 35 height 14
click at [264, 255] on link "Task 4" at bounding box center [343, 255] width 187 height 26
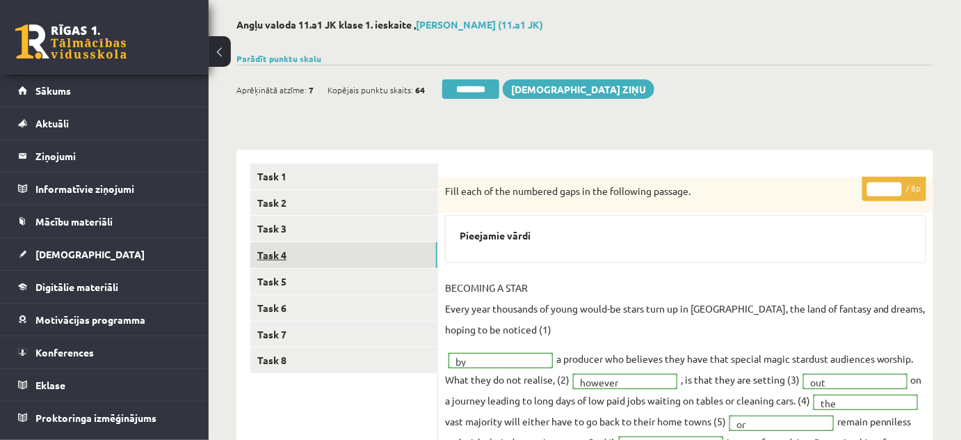
scroll to position [0, 0]
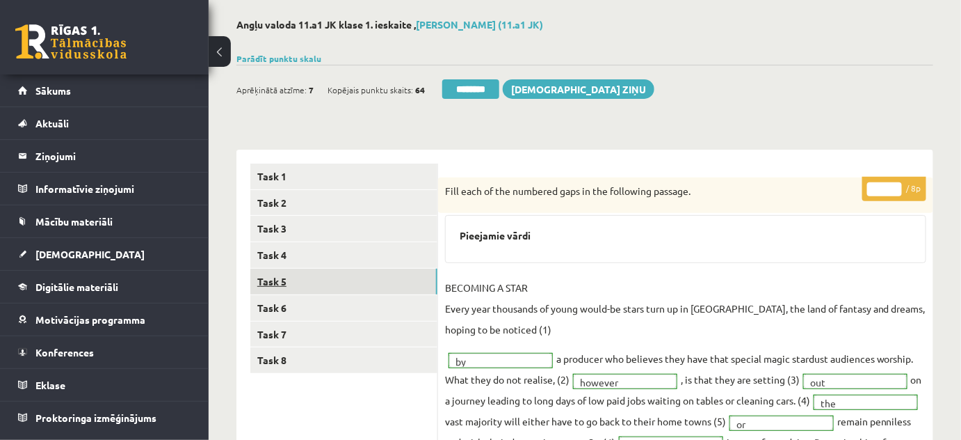
click at [273, 276] on link "Task 5" at bounding box center [343, 281] width 187 height 26
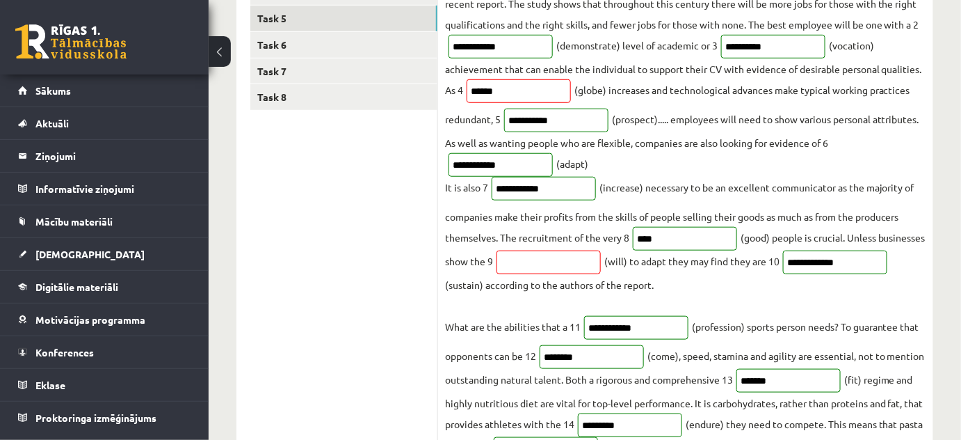
scroll to position [126, 0]
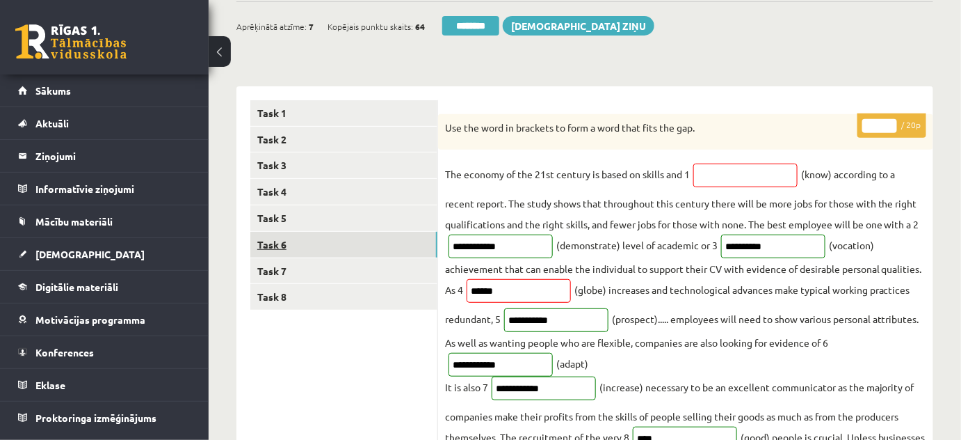
click at [292, 239] on link "Task 6" at bounding box center [343, 245] width 187 height 26
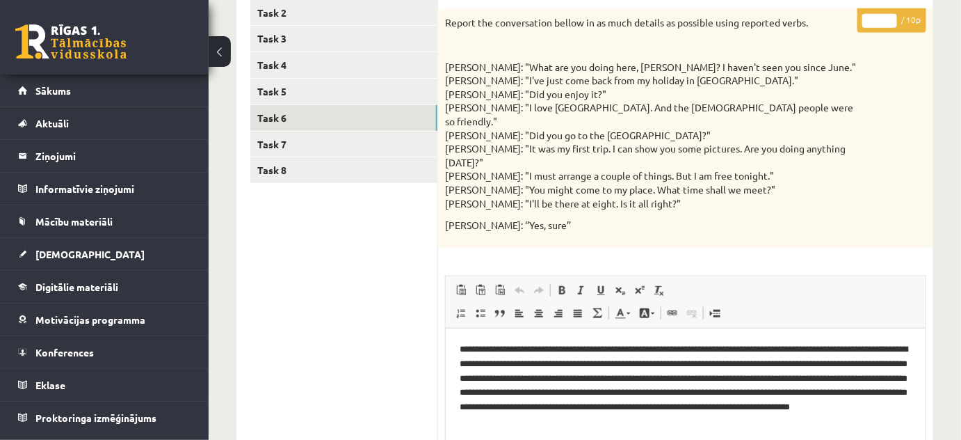
scroll to position [0, 0]
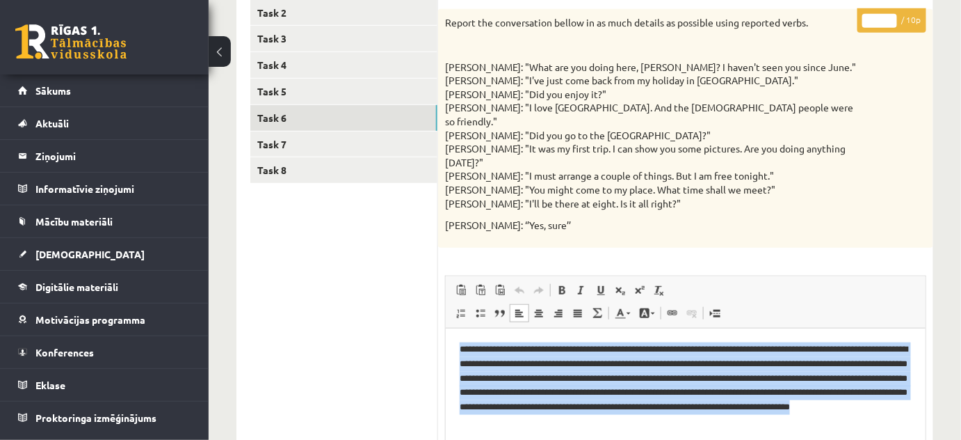
drag, startPoint x: 459, startPoint y: 344, endPoint x: 739, endPoint y: 423, distance: 291.1
click at [739, 423] on p "**********" at bounding box center [685, 384] width 453 height 87
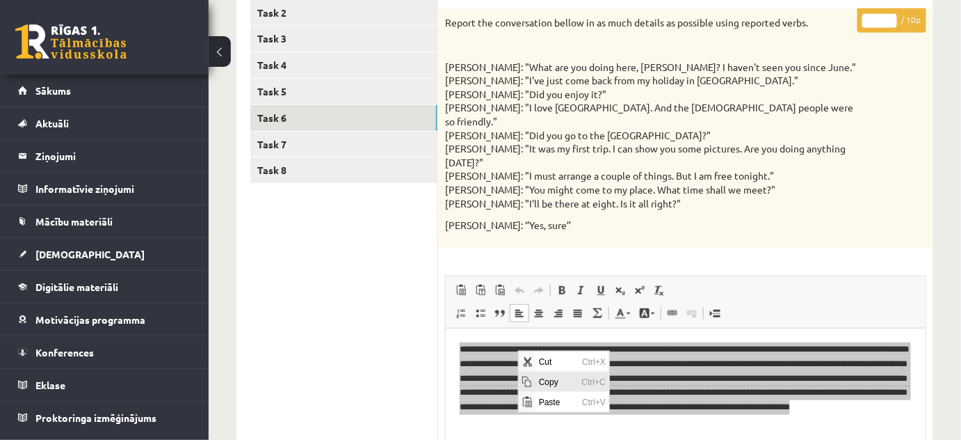
click at [549, 380] on span "Copy" at bounding box center [556, 381] width 43 height 20
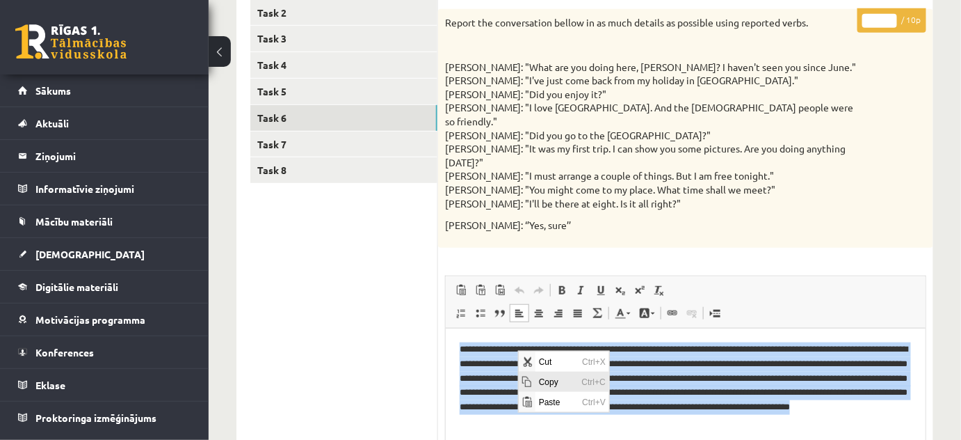
copy p "**********"
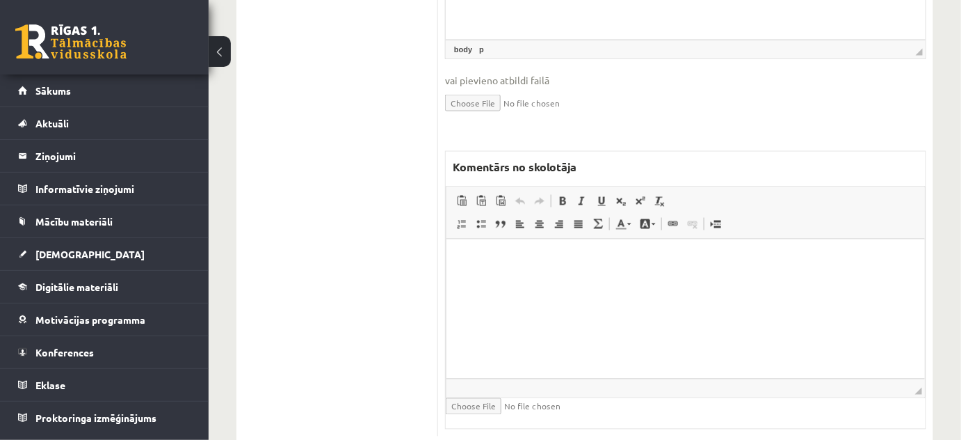
scroll to position [689, 0]
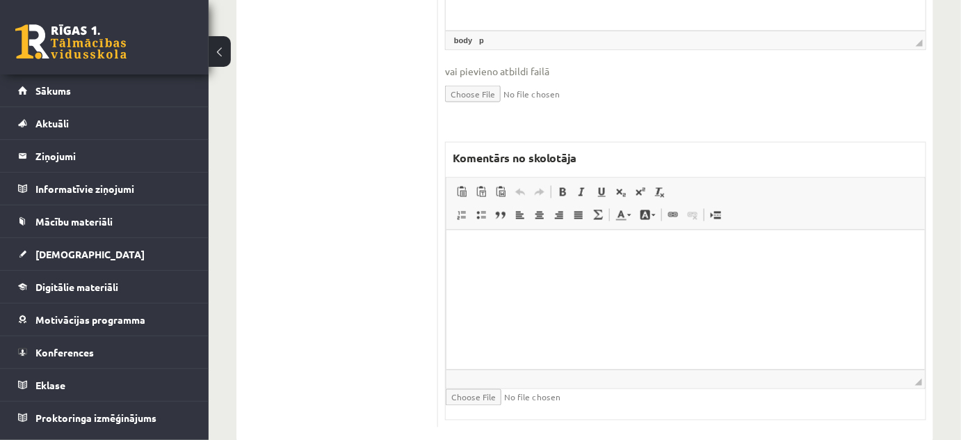
click at [504, 272] on html at bounding box center [685, 250] width 478 height 42
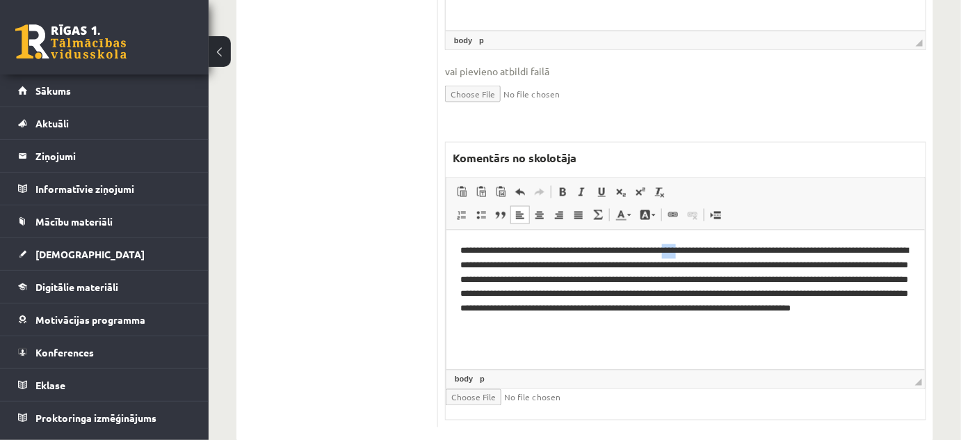
drag, startPoint x: 700, startPoint y: 250, endPoint x: 717, endPoint y: 251, distance: 17.4
click at [717, 251] on p "**********" at bounding box center [685, 286] width 451 height 87
click at [629, 206] on link "Text Color" at bounding box center [623, 215] width 24 height 18
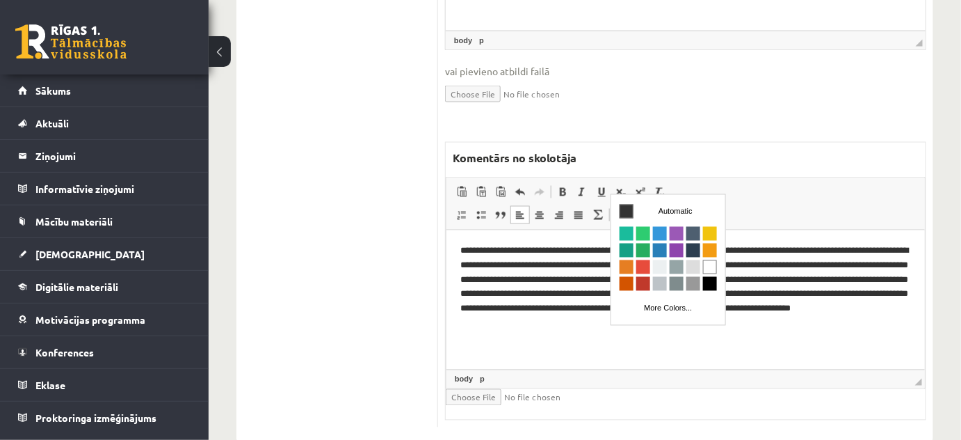
scroll to position [0, 0]
click at [643, 259] on span "Colors" at bounding box center [643, 266] width 14 height 14
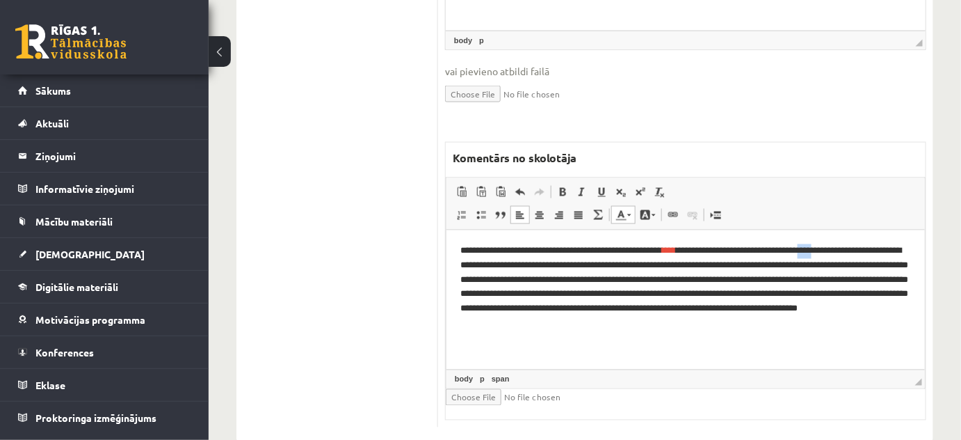
drag, startPoint x: 851, startPoint y: 251, endPoint x: 874, endPoint y: 251, distance: 22.9
click at [874, 251] on p "**********" at bounding box center [685, 286] width 451 height 87
click at [632, 206] on link "Text Color" at bounding box center [623, 215] width 24 height 18
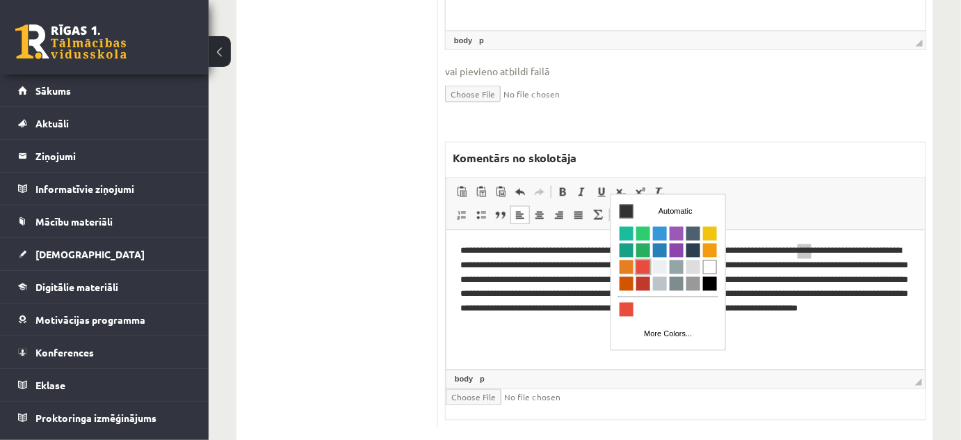
click at [643, 264] on span "Colors" at bounding box center [643, 266] width 14 height 14
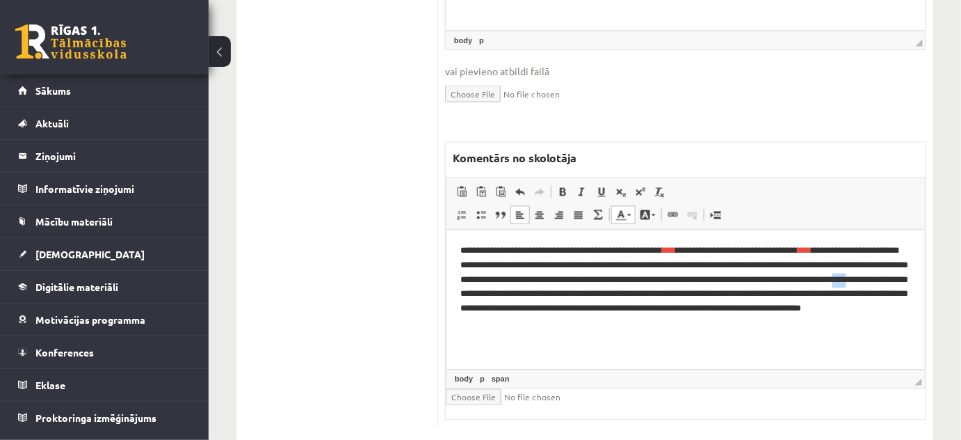
drag, startPoint x: 589, startPoint y: 294, endPoint x: 609, endPoint y: 294, distance: 20.2
click at [609, 294] on p "**********" at bounding box center [685, 286] width 451 height 87
click at [629, 214] on span at bounding box center [629, 215] width 4 height 2
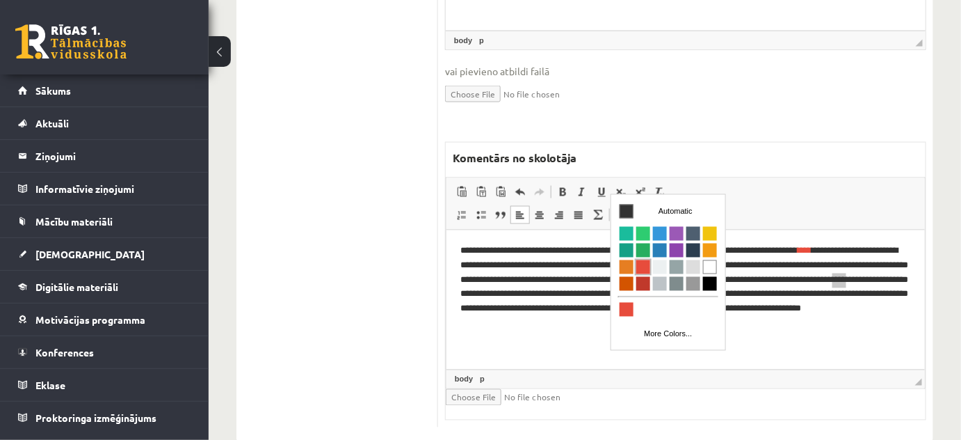
click at [642, 262] on span "Colors" at bounding box center [643, 266] width 14 height 14
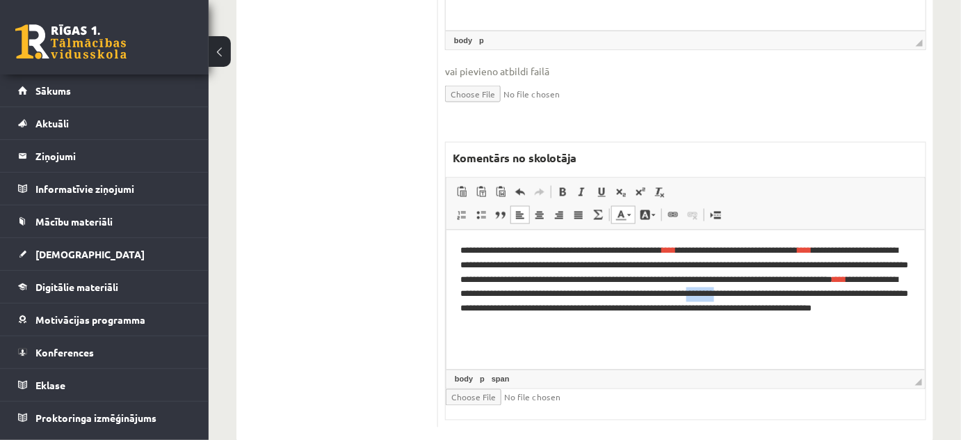
drag, startPoint x: 494, startPoint y: 311, endPoint x: 523, endPoint y: 307, distance: 28.7
click at [523, 307] on p "**********" at bounding box center [685, 286] width 451 height 87
click at [627, 214] on span at bounding box center [629, 215] width 4 height 2
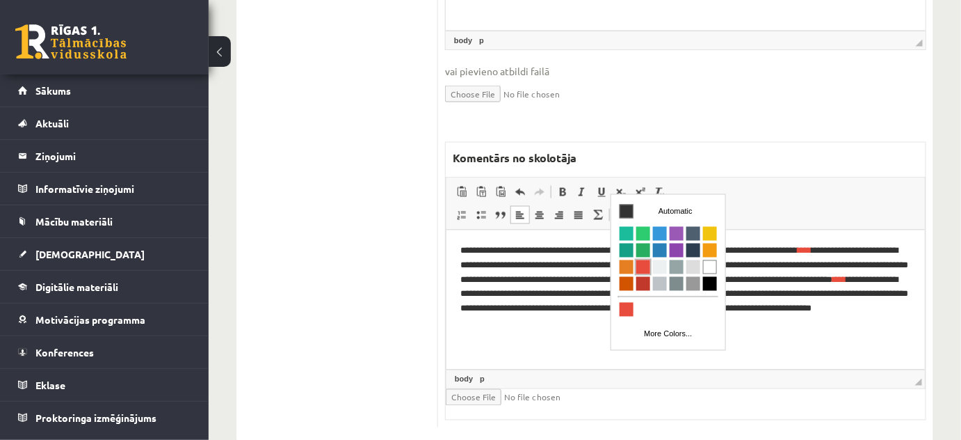
click at [646, 265] on span "Colors" at bounding box center [643, 266] width 14 height 14
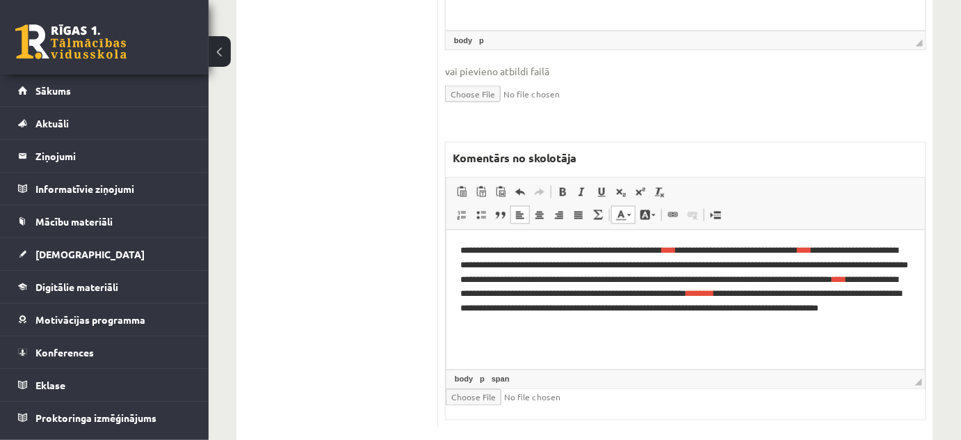
click at [717, 328] on p "**********" at bounding box center [685, 286] width 451 height 87
drag, startPoint x: 636, startPoint y: 322, endPoint x: 687, endPoint y: 324, distance: 50.8
click at [687, 324] on p "**********" at bounding box center [685, 286] width 451 height 87
click at [627, 206] on link "Text Color" at bounding box center [623, 215] width 24 height 18
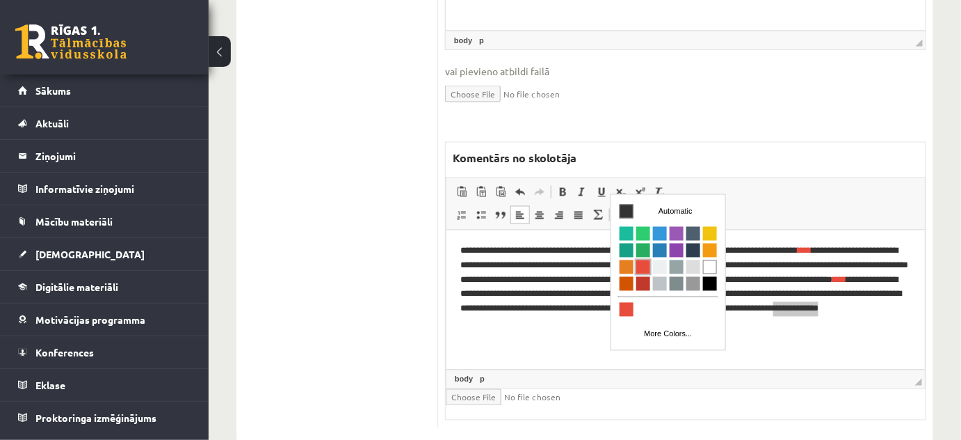
drag, startPoint x: 642, startPoint y: 264, endPoint x: 814, endPoint y: 273, distance: 172.7
click at [642, 264] on span "Colors" at bounding box center [643, 266] width 14 height 14
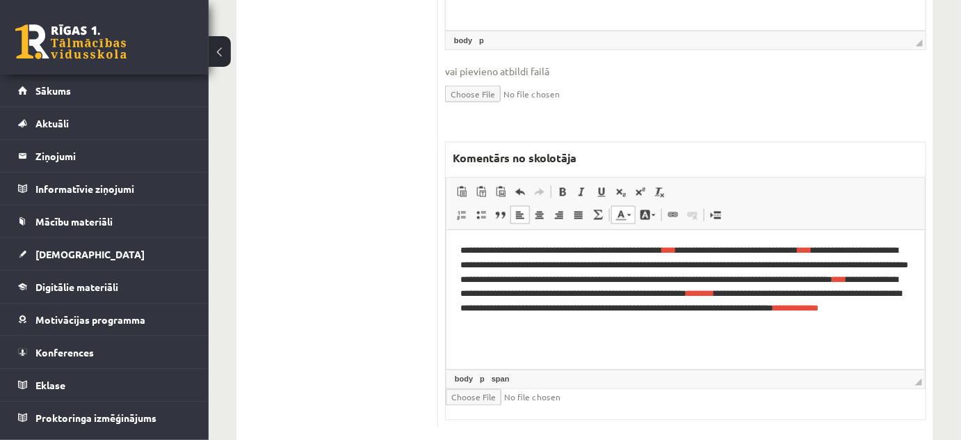
click at [679, 344] on html "**********" at bounding box center [685, 286] width 478 height 115
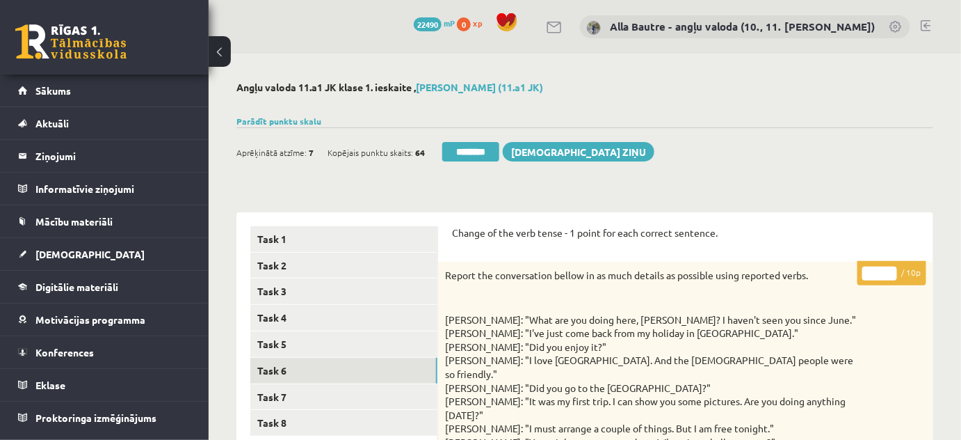
click at [890, 269] on input "*" at bounding box center [879, 273] width 35 height 14
type input "*"
click at [890, 277] on input "*" at bounding box center [879, 273] width 35 height 14
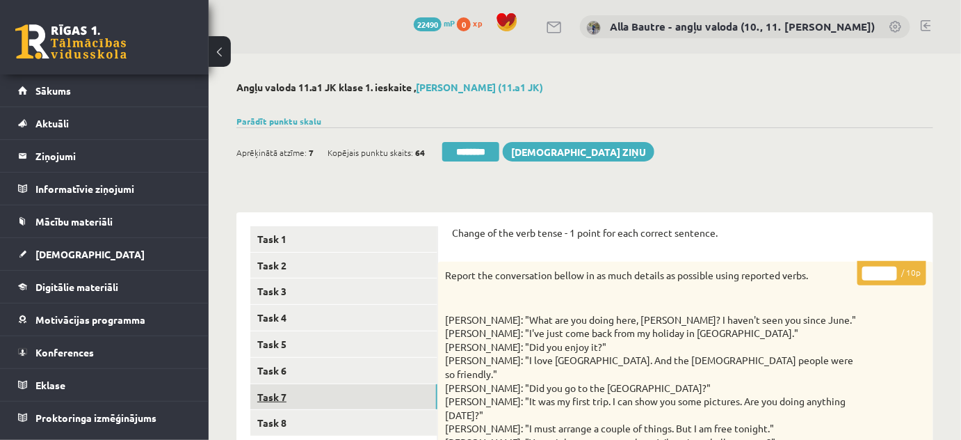
click at [288, 387] on link "Task 7" at bounding box center [343, 397] width 187 height 26
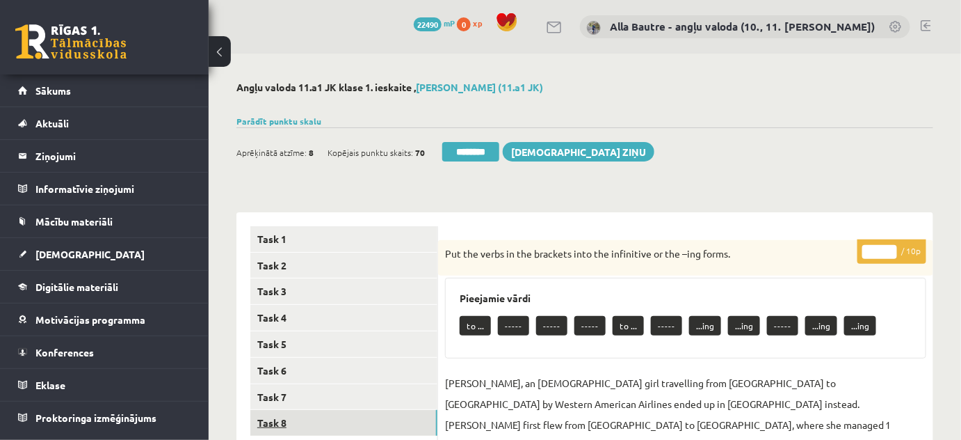
click at [273, 414] on link "Task 8" at bounding box center [343, 423] width 187 height 26
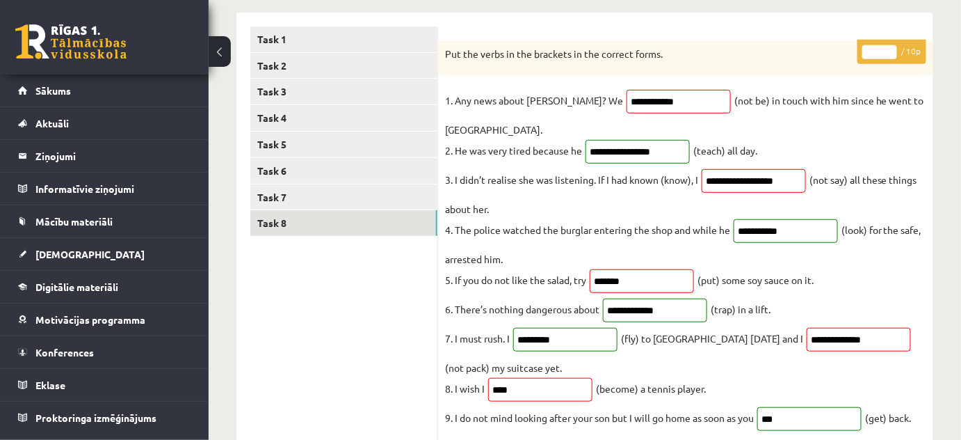
scroll to position [126, 0]
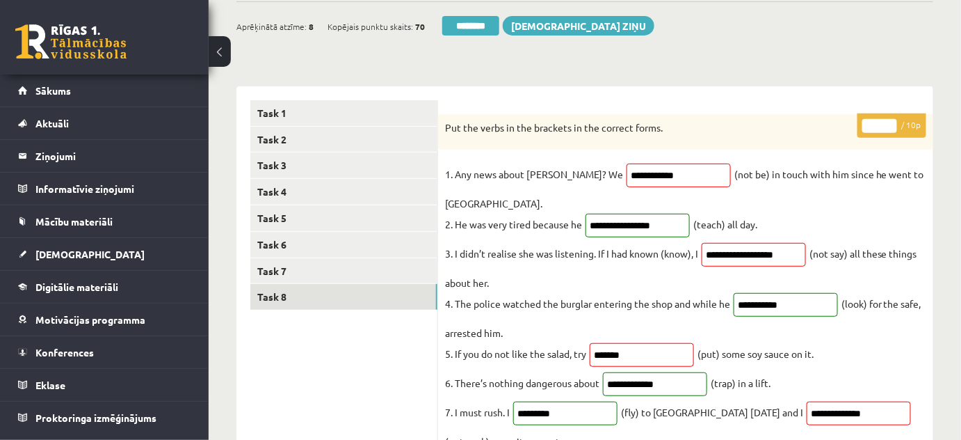
click at [888, 122] on input "*" at bounding box center [879, 126] width 35 height 14
type input "*"
click at [888, 122] on input "*" at bounding box center [879, 126] width 35 height 14
click at [264, 266] on link "Task 7" at bounding box center [343, 271] width 187 height 26
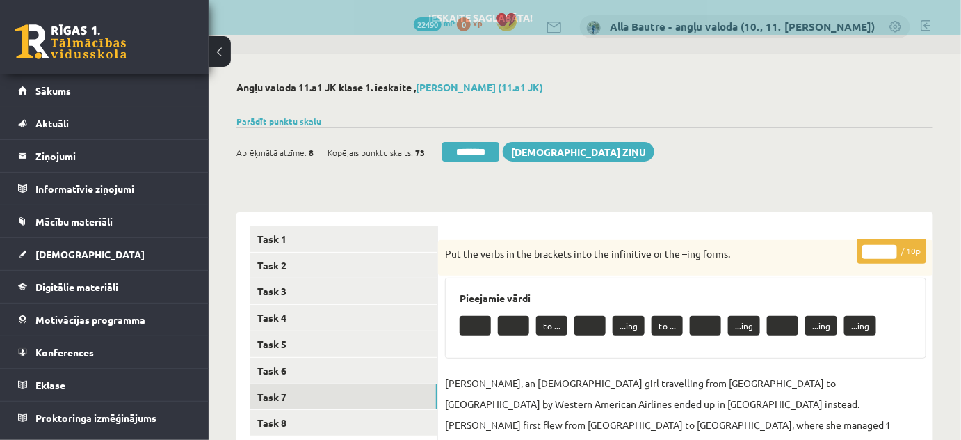
scroll to position [0, 0]
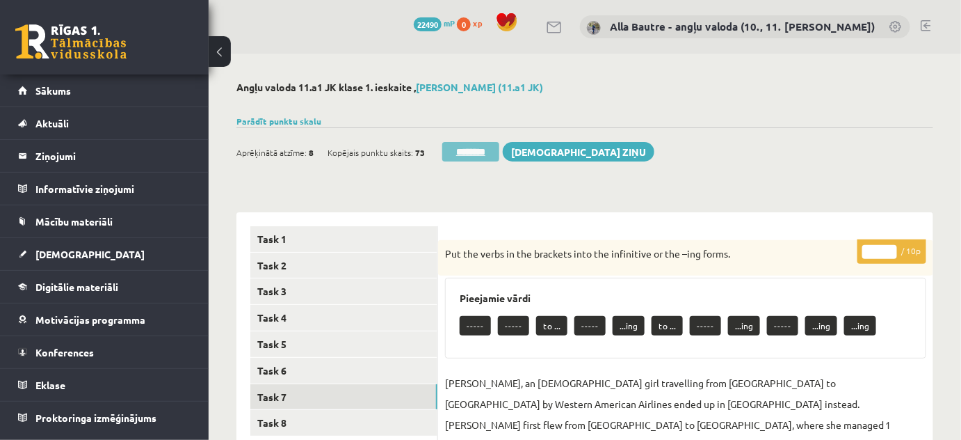
click at [476, 150] on input "********" at bounding box center [470, 151] width 57 height 19
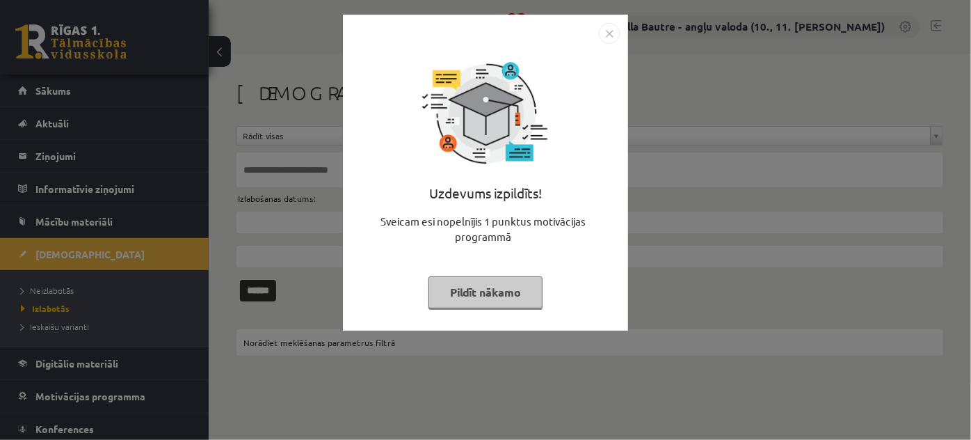
click at [608, 35] on img "Close" at bounding box center [609, 33] width 21 height 21
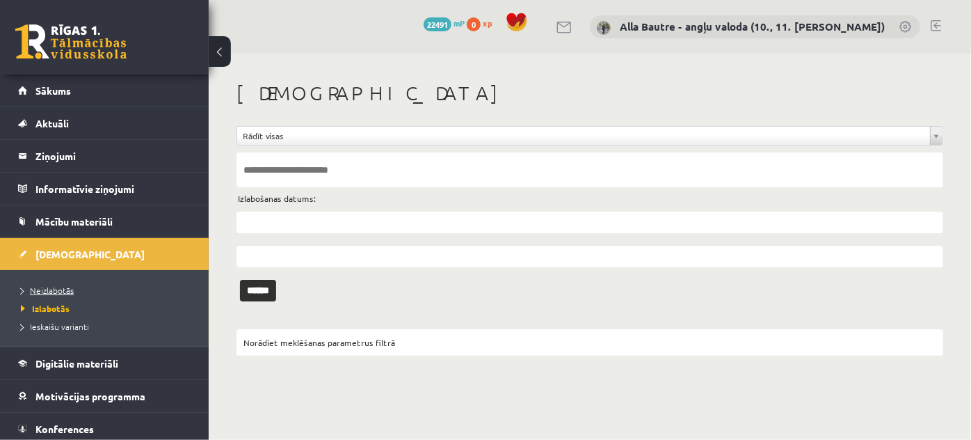
click at [29, 284] on link "Neizlabotās" at bounding box center [108, 290] width 174 height 13
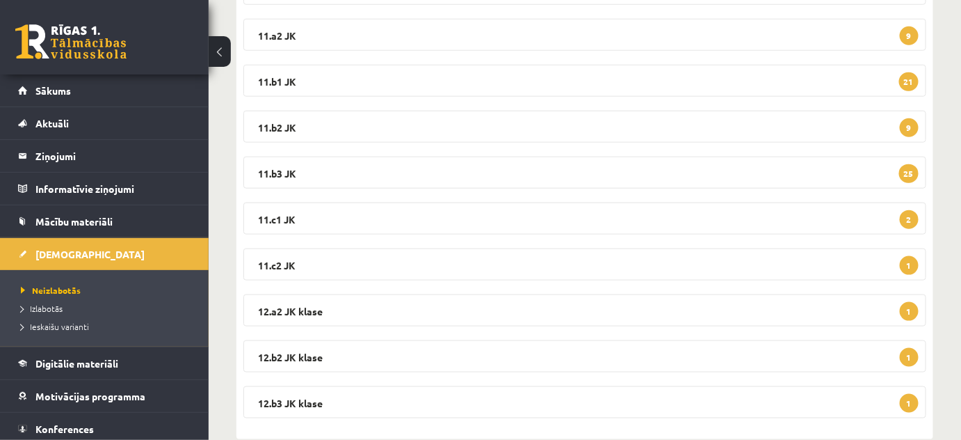
scroll to position [442, 0]
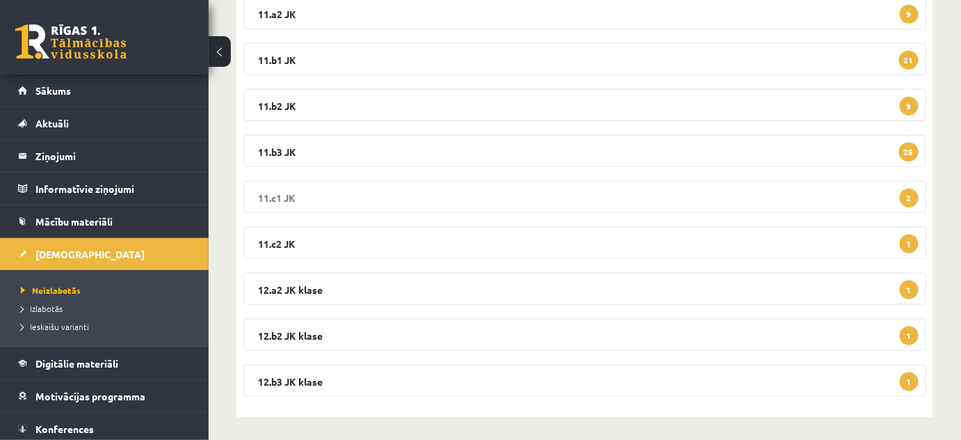
click at [271, 192] on legend "11.c1 JK 2" at bounding box center [584, 197] width 683 height 32
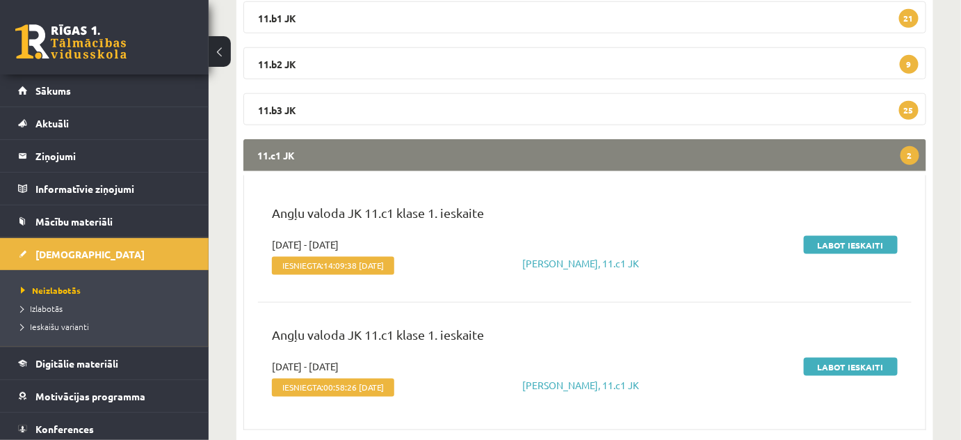
scroll to position [506, 0]
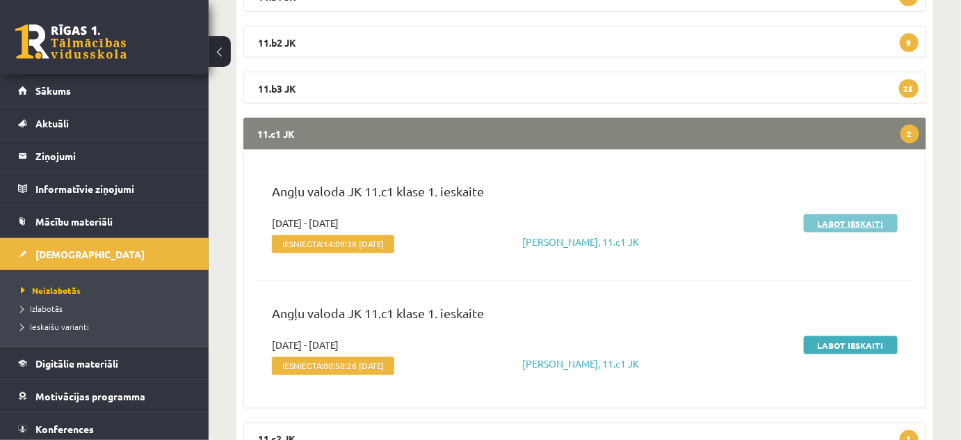
click at [841, 220] on link "Labot ieskaiti" at bounding box center [851, 223] width 94 height 18
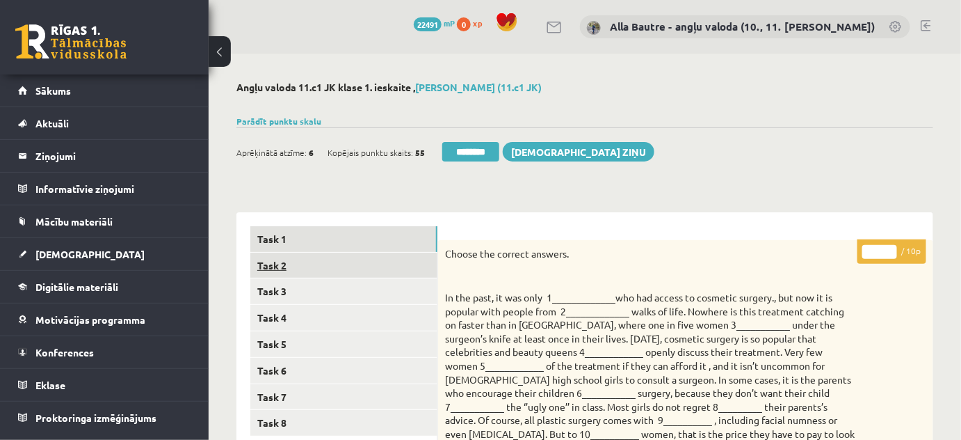
click at [282, 257] on link "Task 2" at bounding box center [343, 265] width 187 height 26
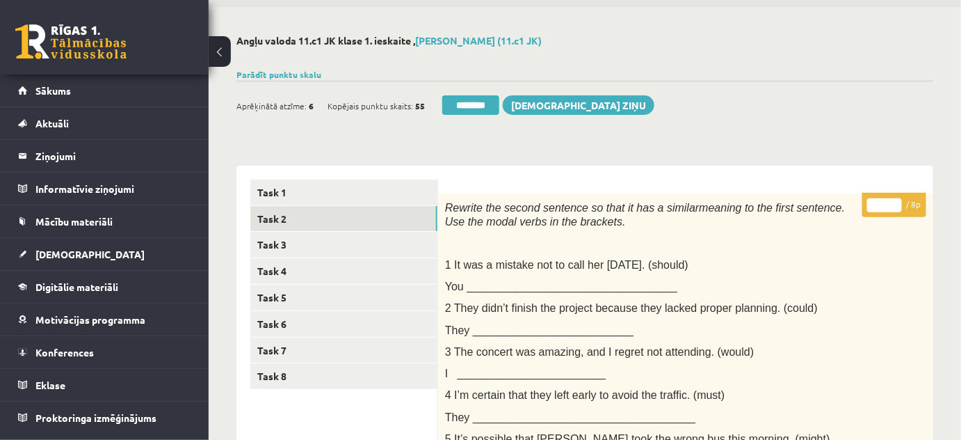
scroll to position [45, 0]
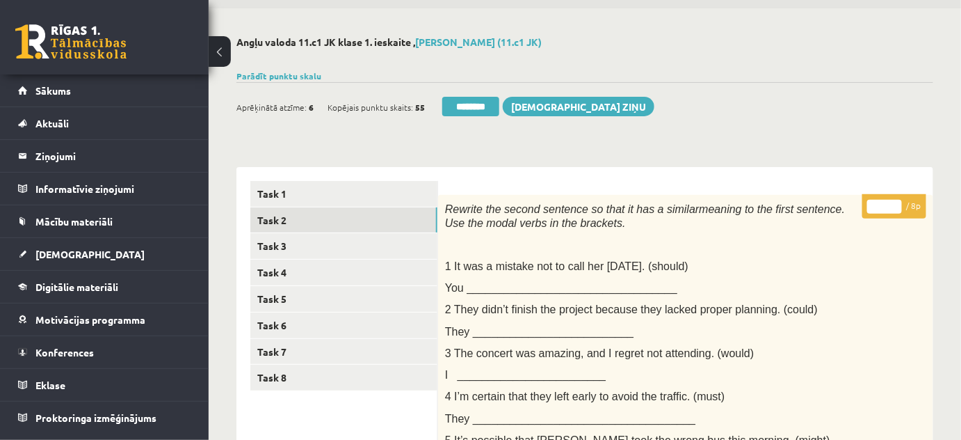
type input "*"
click at [893, 202] on input "*" at bounding box center [884, 207] width 35 height 14
click at [281, 241] on link "Task 3" at bounding box center [343, 246] width 187 height 26
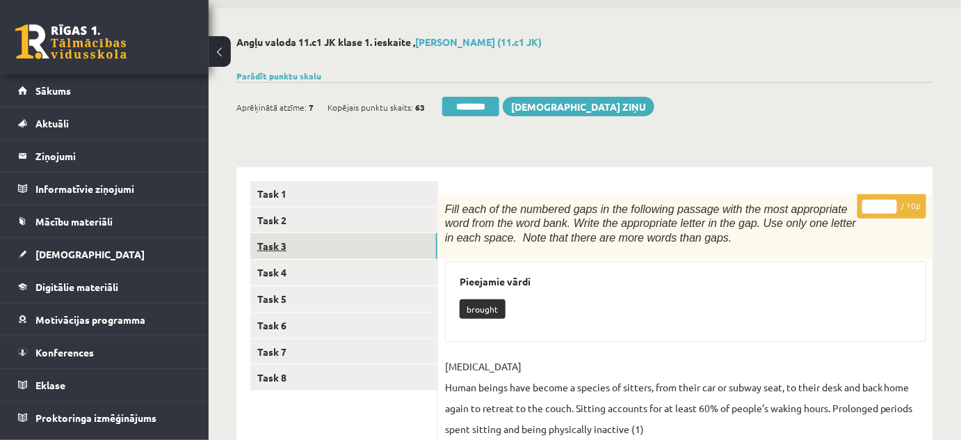
scroll to position [0, 0]
type input "**"
click at [890, 202] on input "**" at bounding box center [879, 207] width 35 height 14
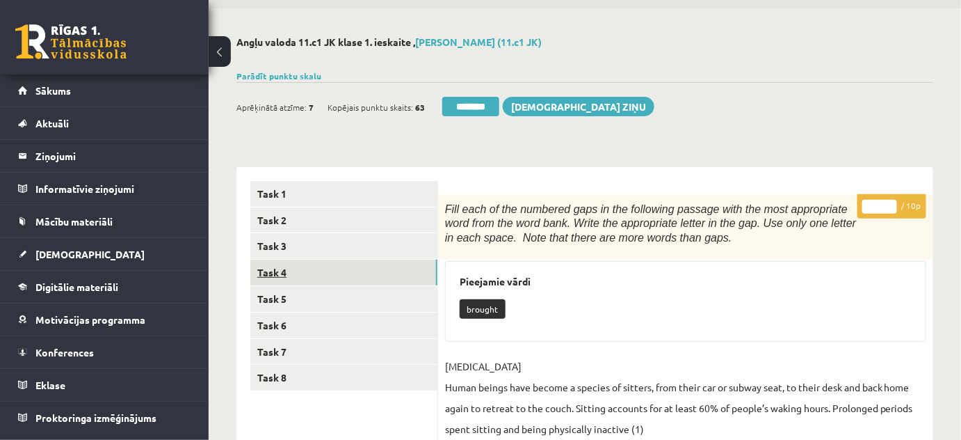
click at [269, 273] on link "Task 4" at bounding box center [343, 272] width 187 height 26
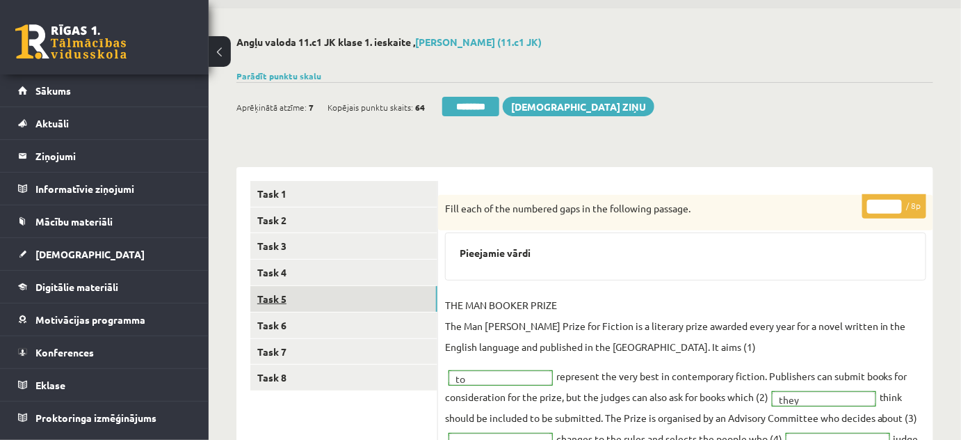
click at [275, 292] on link "Task 5" at bounding box center [343, 299] width 187 height 26
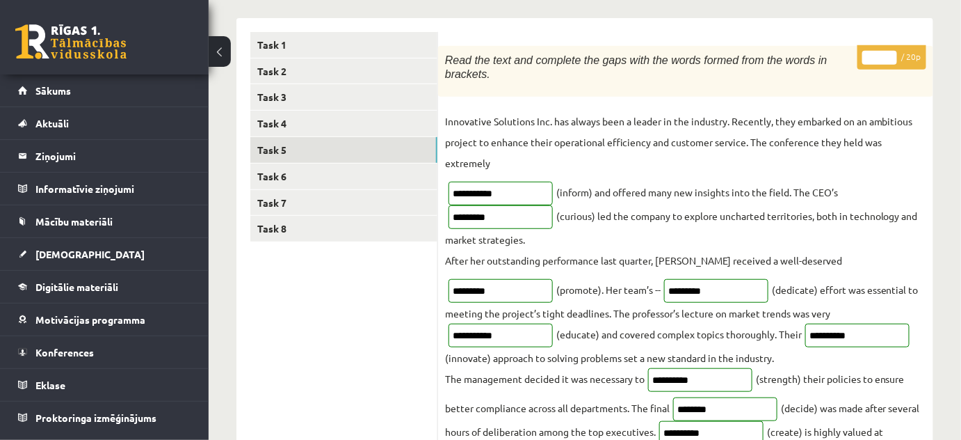
scroll to position [172, 0]
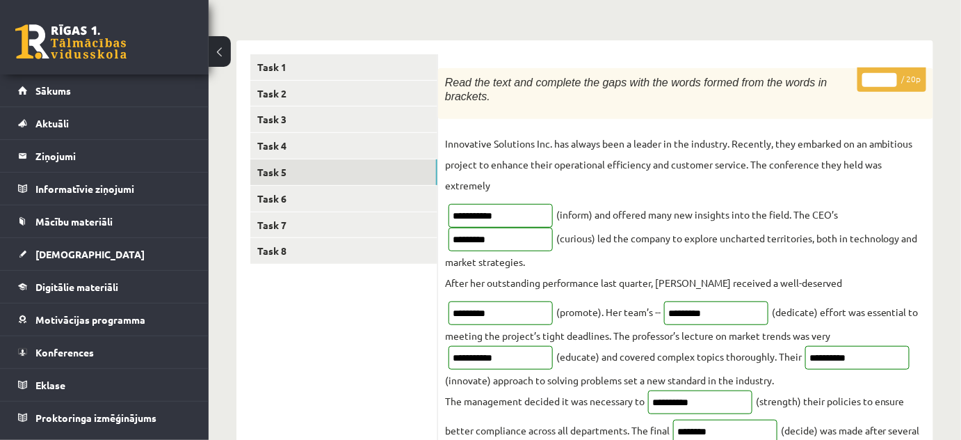
type input "**"
click at [889, 76] on input "**" at bounding box center [879, 80] width 35 height 14
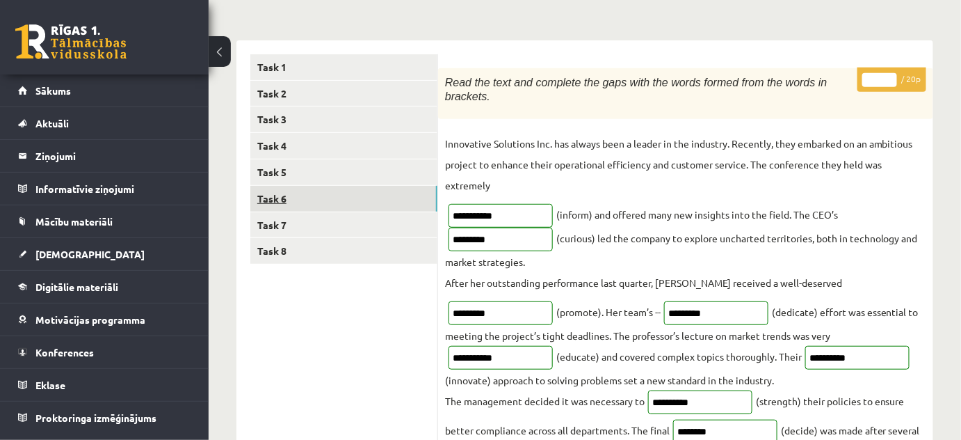
click at [276, 197] on link "Task 6" at bounding box center [343, 199] width 187 height 26
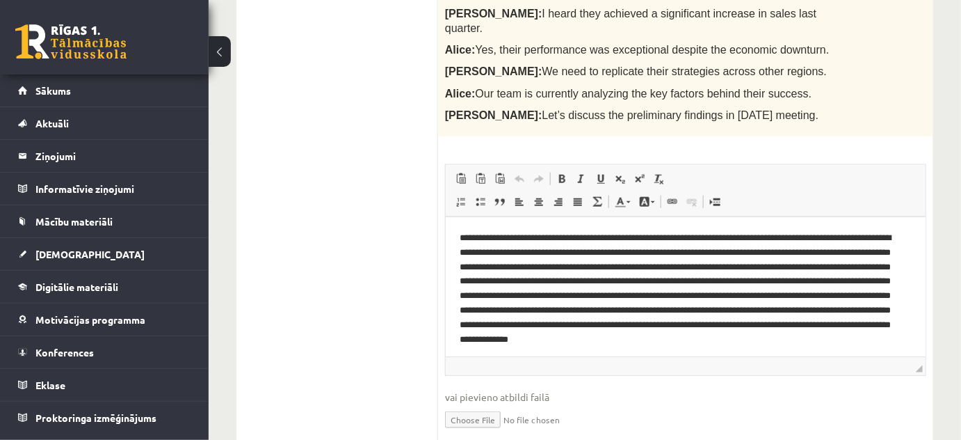
scroll to position [63, 0]
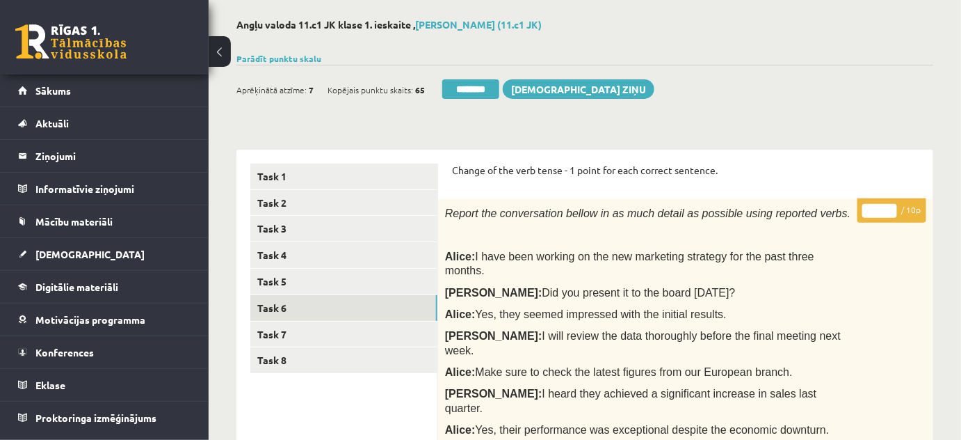
type input "**"
click at [891, 204] on input "**" at bounding box center [879, 211] width 35 height 14
click at [290, 333] on link "Task 7" at bounding box center [343, 334] width 187 height 26
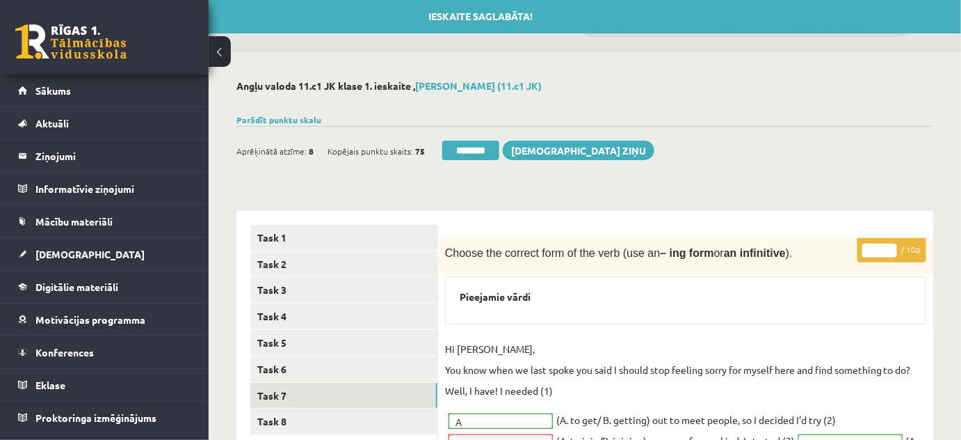
scroll to position [0, 0]
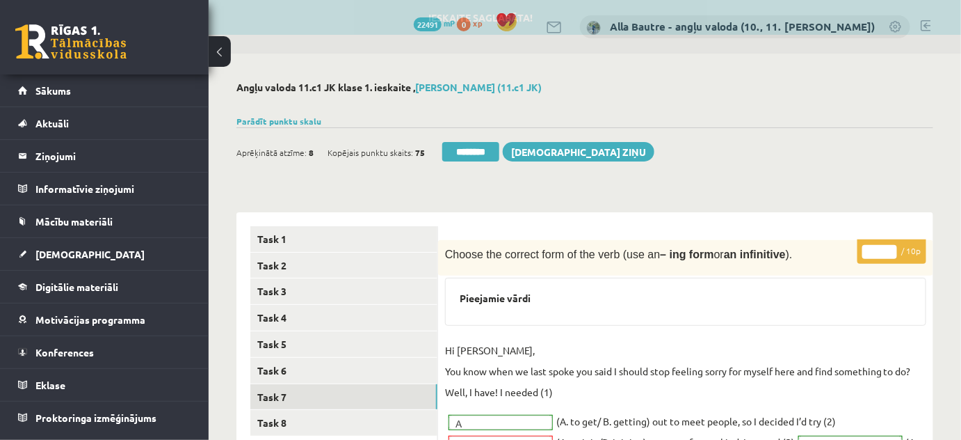
type input "*"
click at [892, 249] on input "*" at bounding box center [879, 252] width 35 height 14
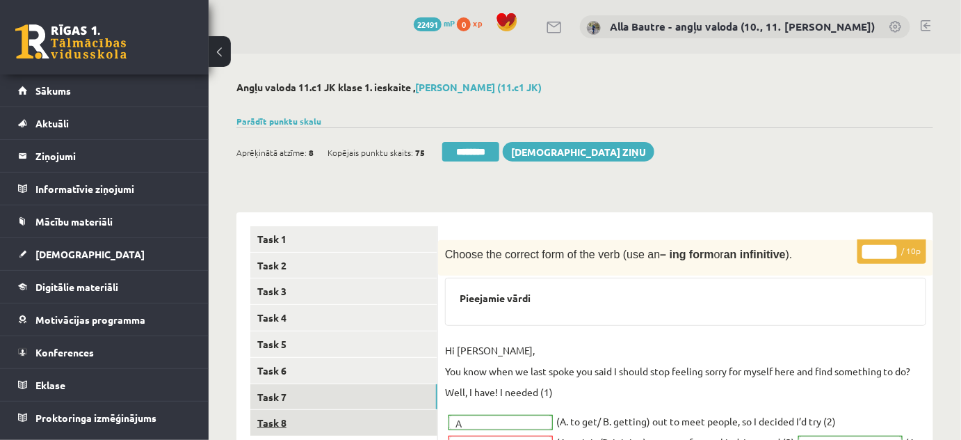
click at [266, 414] on link "Task 8" at bounding box center [343, 423] width 187 height 26
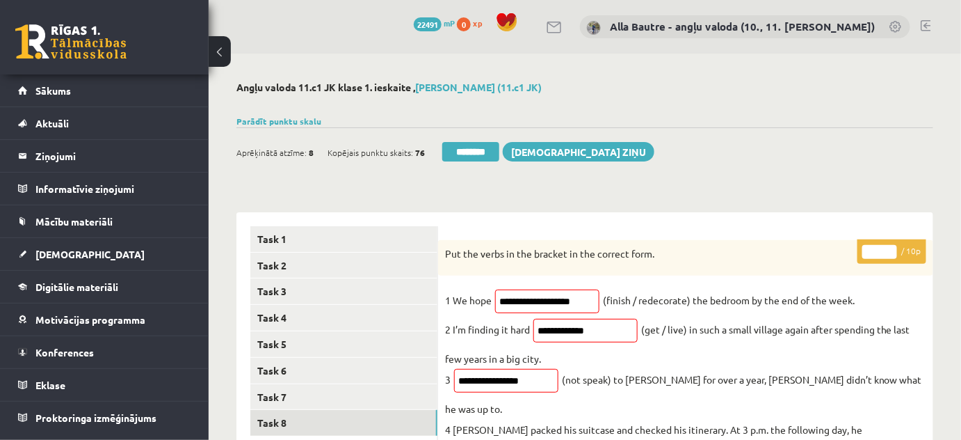
click at [890, 248] on input "*" at bounding box center [879, 252] width 35 height 14
type input "*"
click at [890, 248] on input "*" at bounding box center [879, 252] width 35 height 14
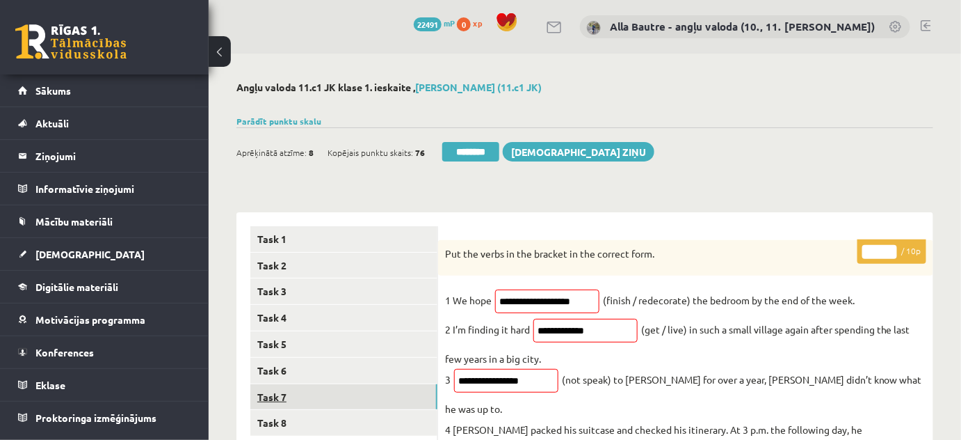
click at [286, 398] on link "Task 7" at bounding box center [343, 397] width 187 height 26
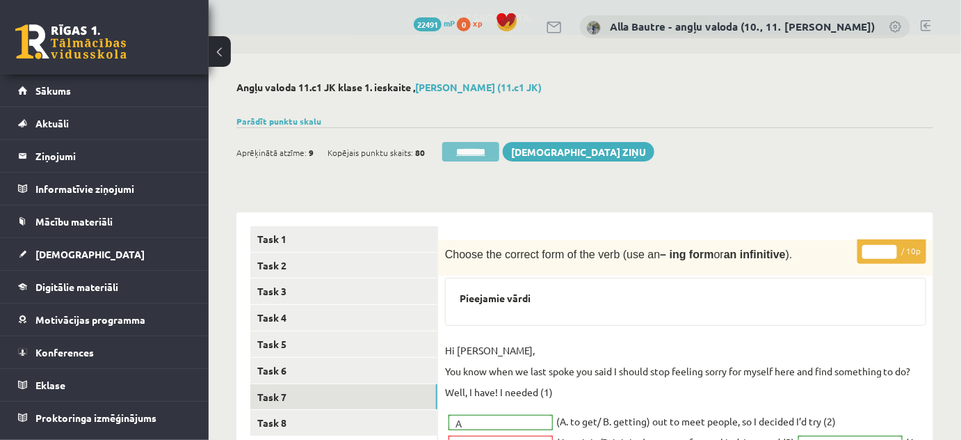
click at [462, 145] on input "********" at bounding box center [470, 151] width 57 height 19
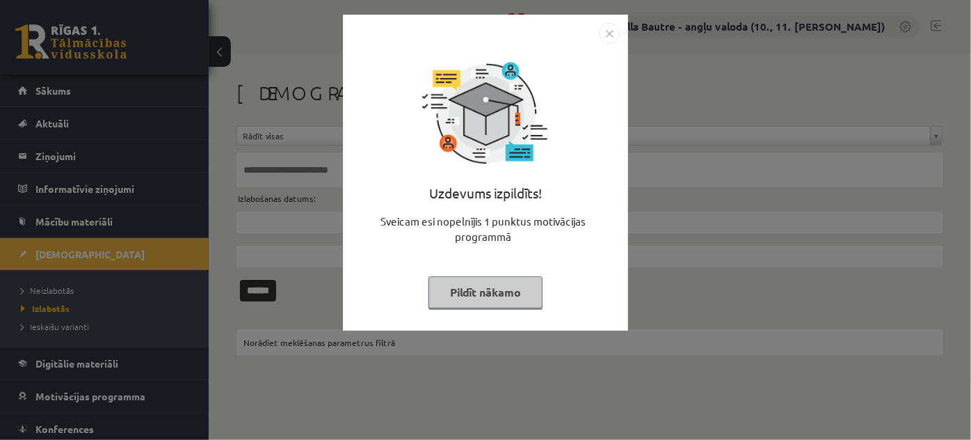
click at [606, 31] on img "Close" at bounding box center [609, 33] width 21 height 21
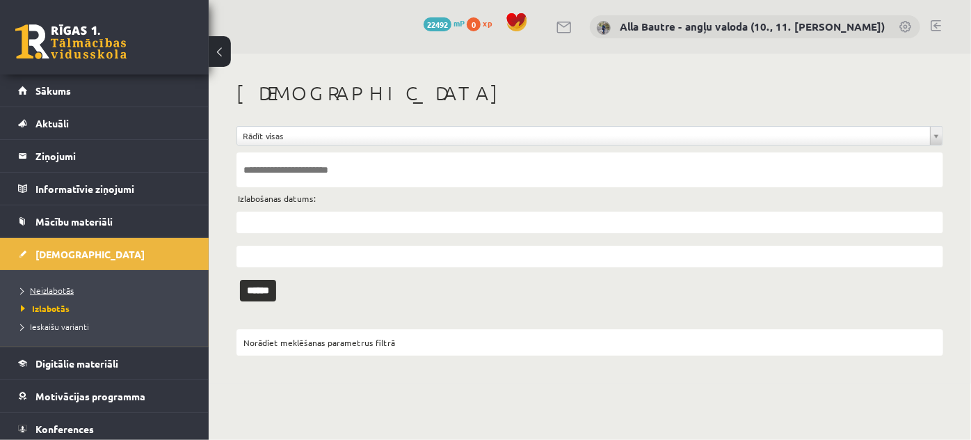
click at [50, 285] on span "Neizlabotās" at bounding box center [47, 289] width 53 height 11
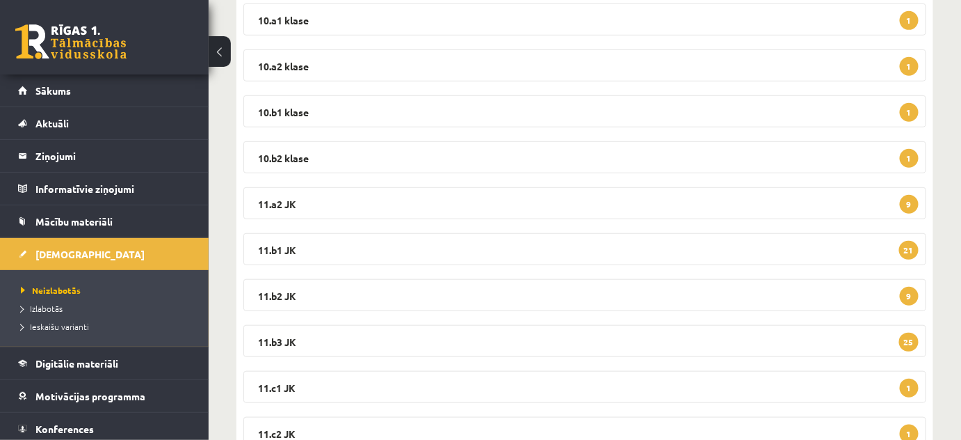
scroll to position [316, 0]
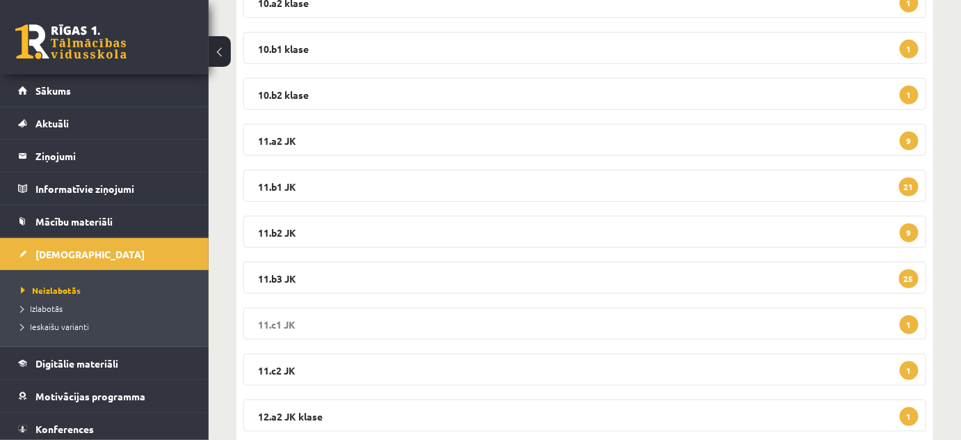
click at [276, 327] on legend "11.c1 JK 1" at bounding box center [584, 323] width 683 height 32
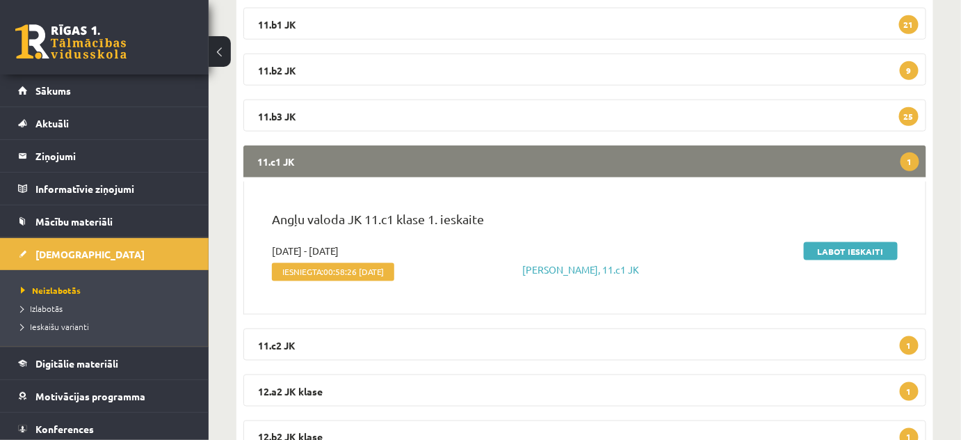
scroll to position [506, 0]
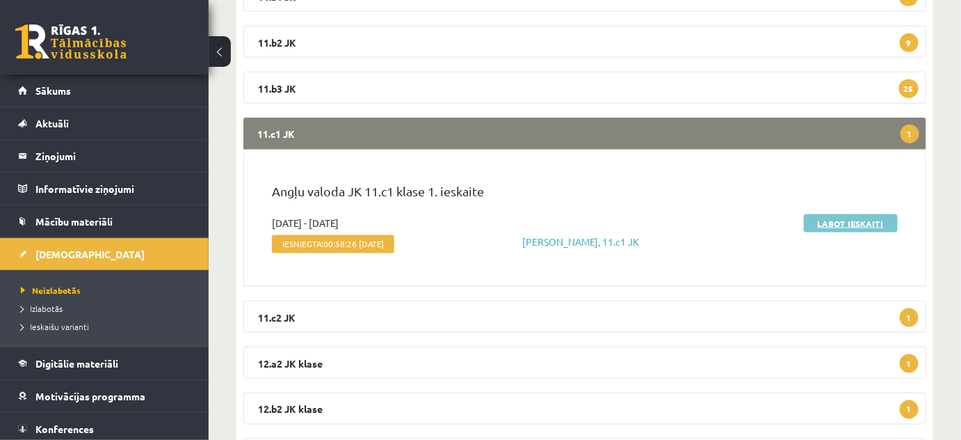
click at [821, 222] on link "Labot ieskaiti" at bounding box center [851, 223] width 94 height 18
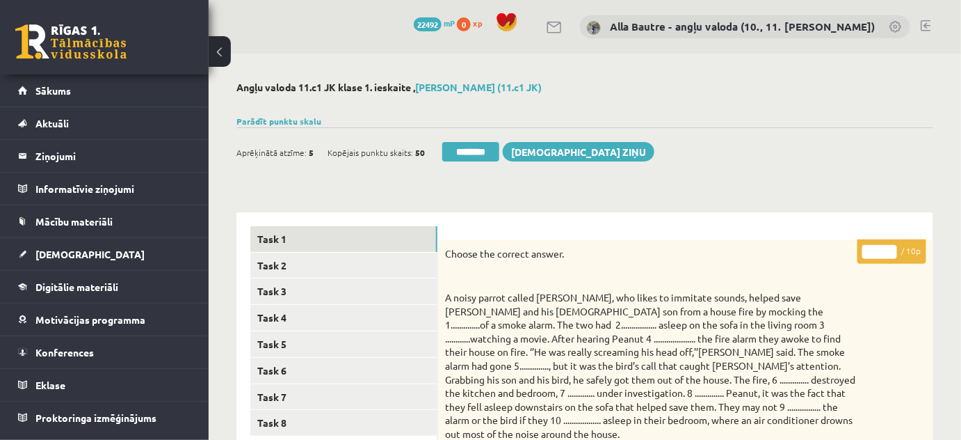
click at [888, 248] on input "*" at bounding box center [879, 252] width 35 height 14
type input "*"
click at [888, 248] on input "*" at bounding box center [879, 252] width 35 height 14
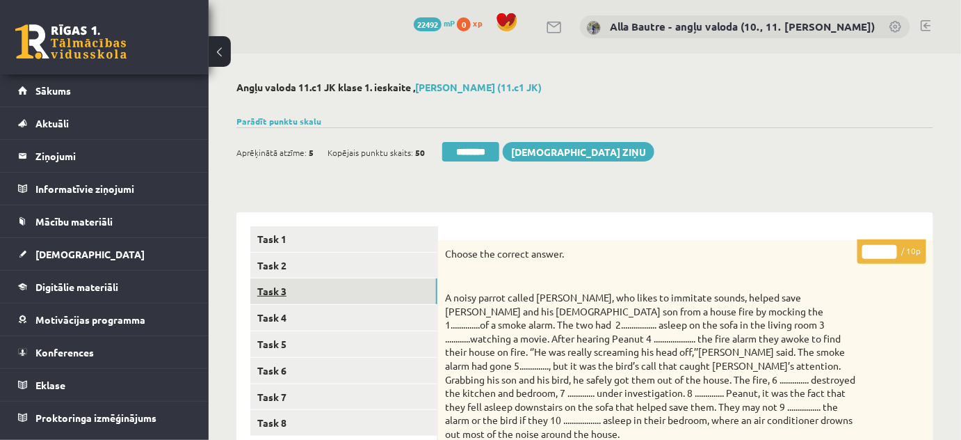
click at [289, 291] on link "Task 3" at bounding box center [343, 291] width 187 height 26
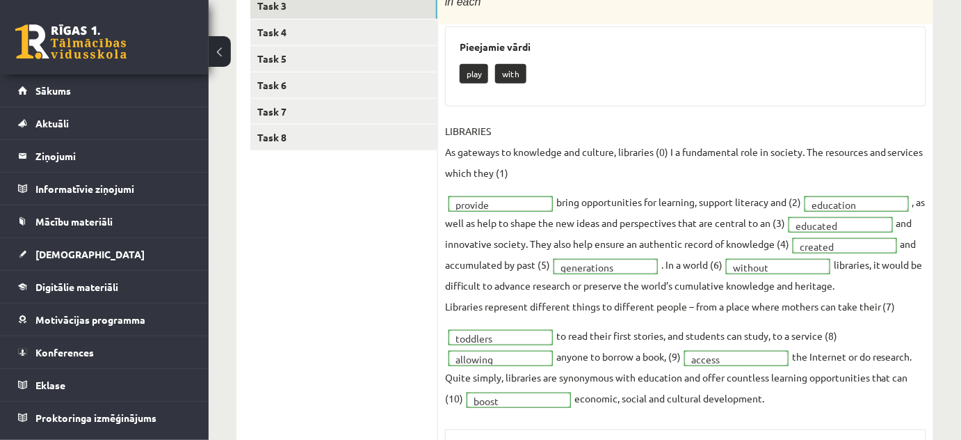
scroll to position [126, 0]
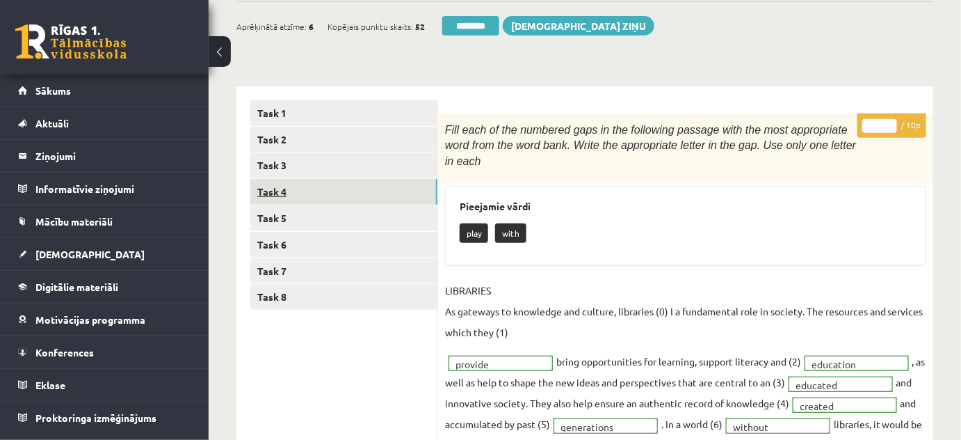
click at [280, 188] on link "Task 4" at bounding box center [343, 192] width 187 height 26
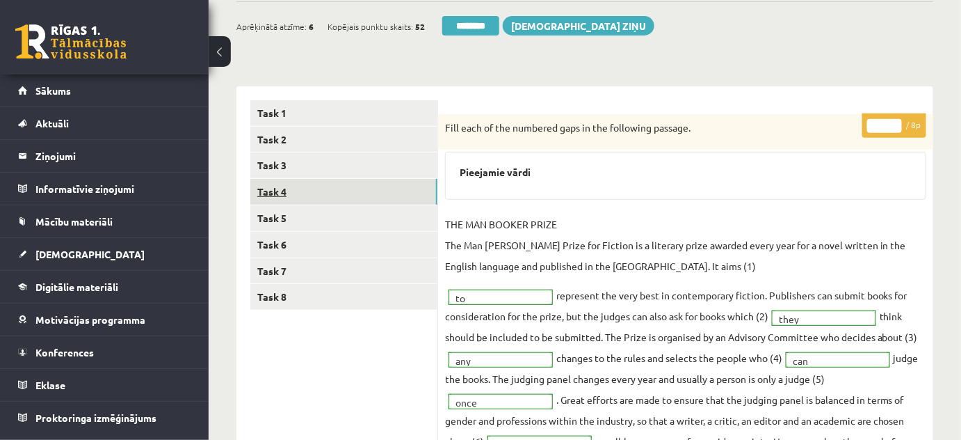
scroll to position [0, 0]
click at [278, 216] on link "Task 5" at bounding box center [343, 218] width 187 height 26
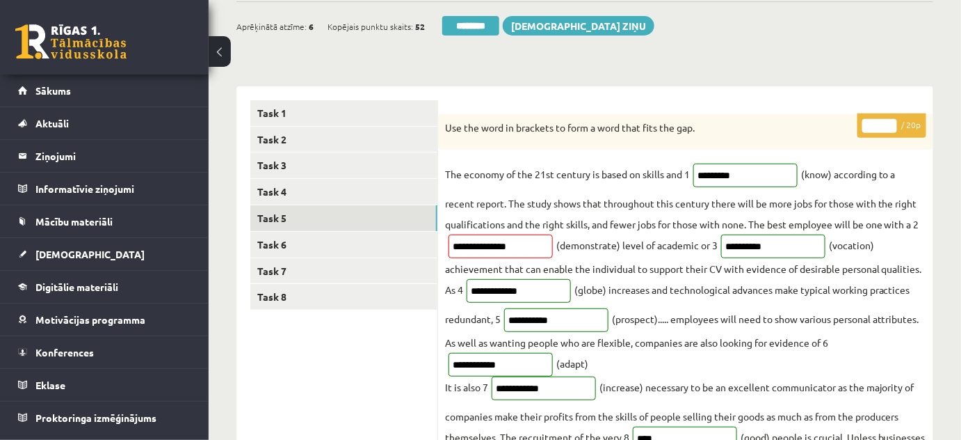
scroll to position [63, 0]
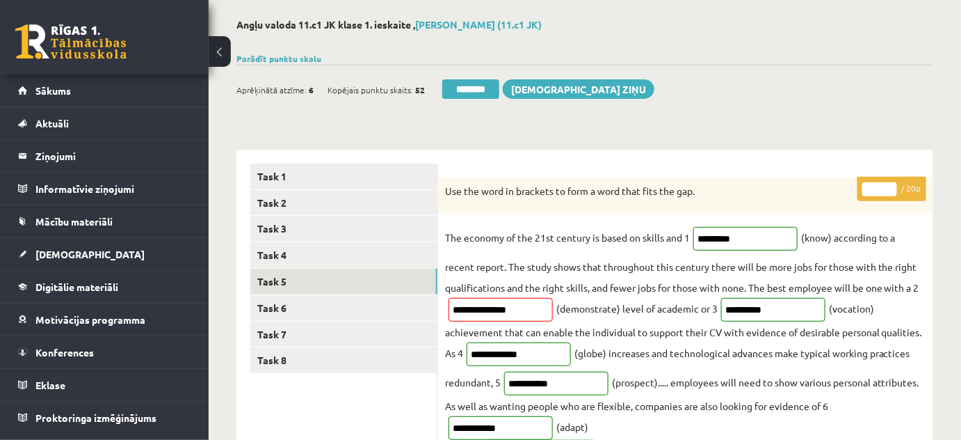
type input "**"
click at [890, 184] on input "**" at bounding box center [879, 189] width 35 height 14
click at [295, 298] on link "Task 6" at bounding box center [343, 308] width 187 height 26
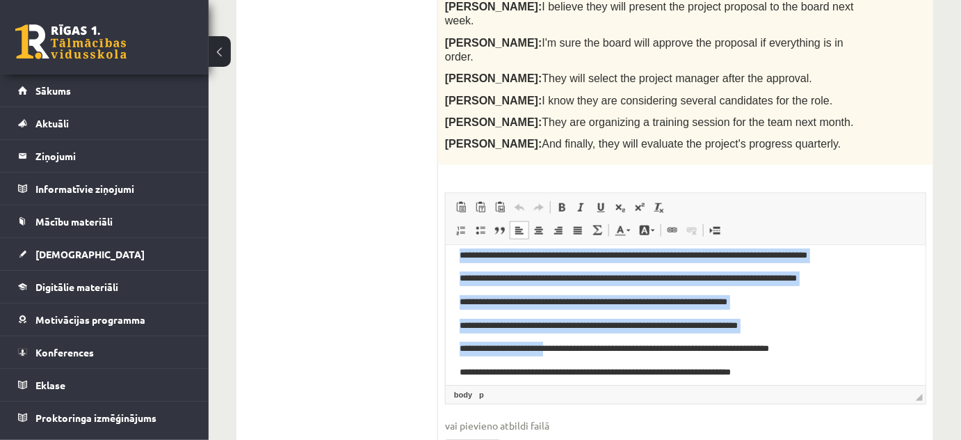
scroll to position [120, 0]
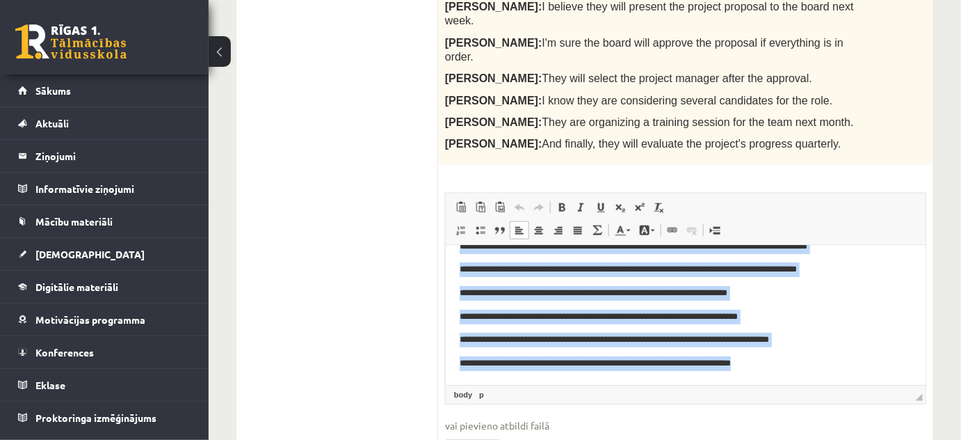
drag, startPoint x: 451, startPoint y: 266, endPoint x: 789, endPoint y: 375, distance: 355.8
click at [789, 375] on html "**********" at bounding box center [685, 255] width 480 height 259
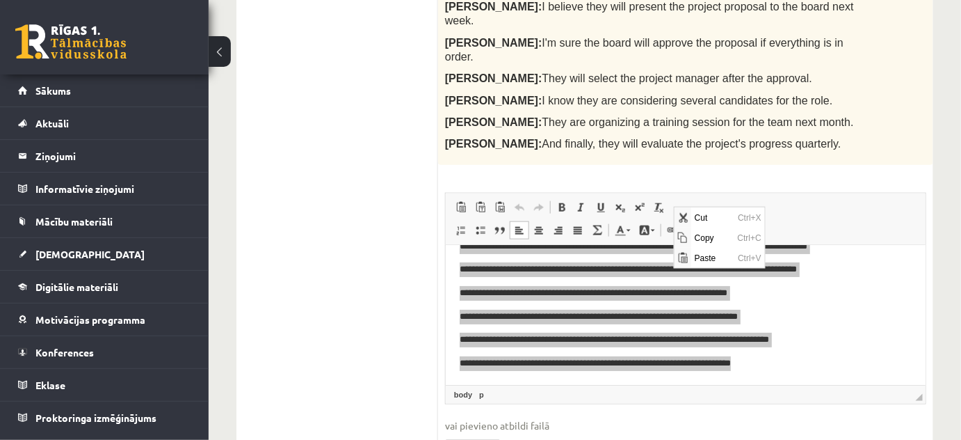
scroll to position [0, 0]
click at [711, 235] on span "Copy" at bounding box center [712, 237] width 43 height 20
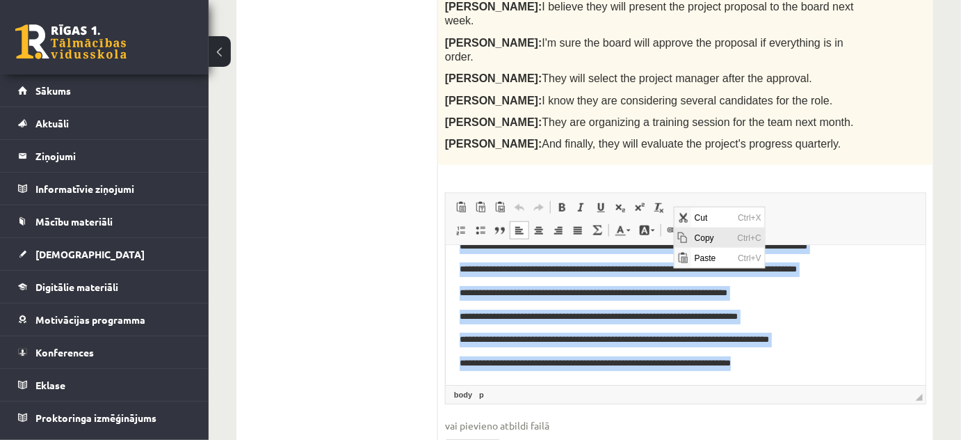
copy body "**********"
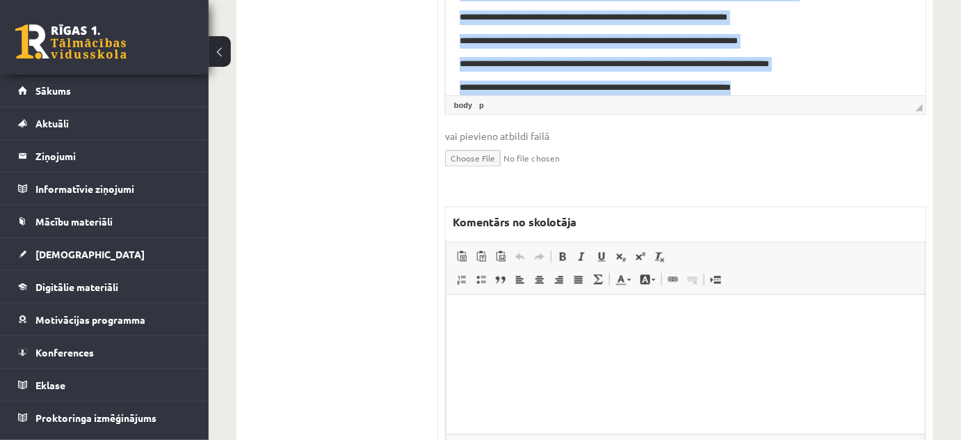
scroll to position [752, 0]
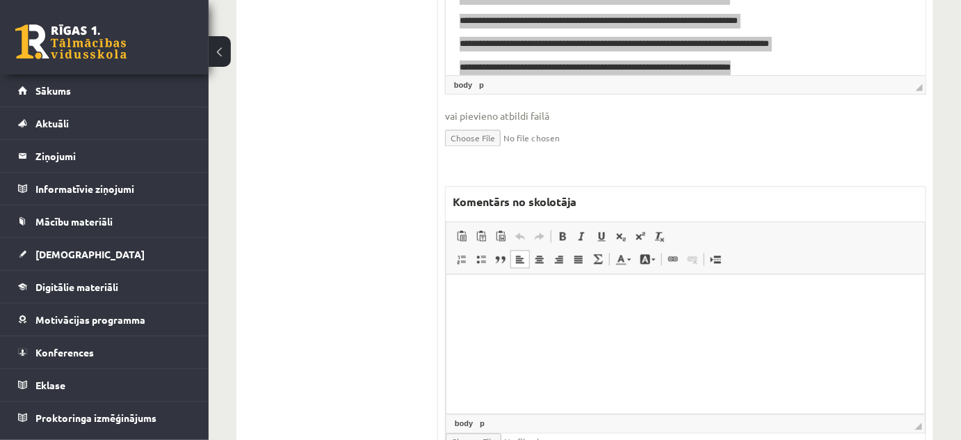
click at [533, 307] on html at bounding box center [685, 296] width 478 height 42
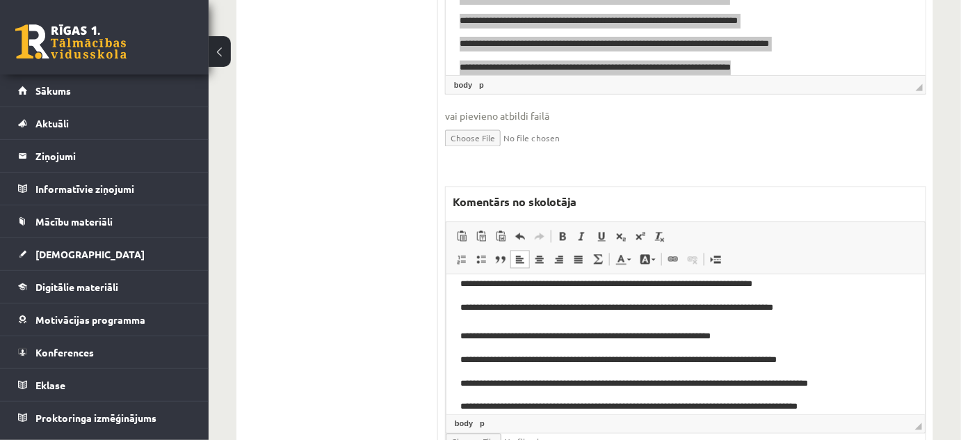
scroll to position [0, 0]
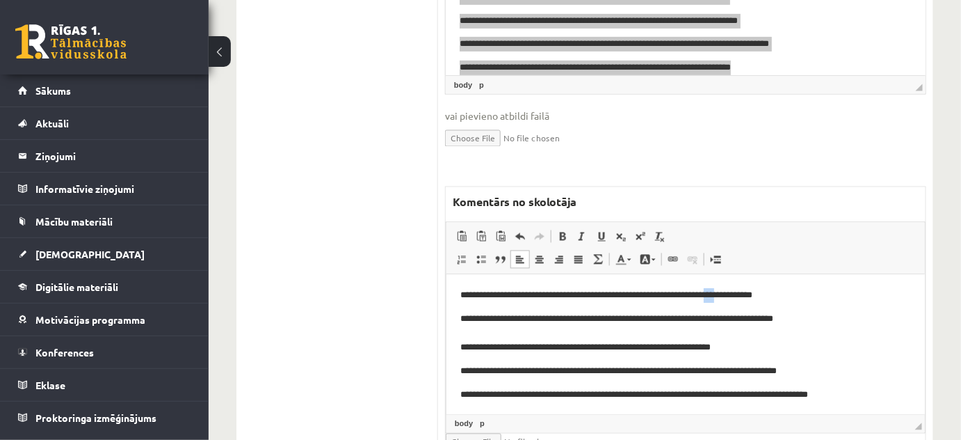
drag, startPoint x: 750, startPoint y: 297, endPoint x: 759, endPoint y: 297, distance: 9.0
click at [759, 297] on p "**********" at bounding box center [681, 296] width 442 height 15
click at [628, 259] on span at bounding box center [629, 260] width 4 height 2
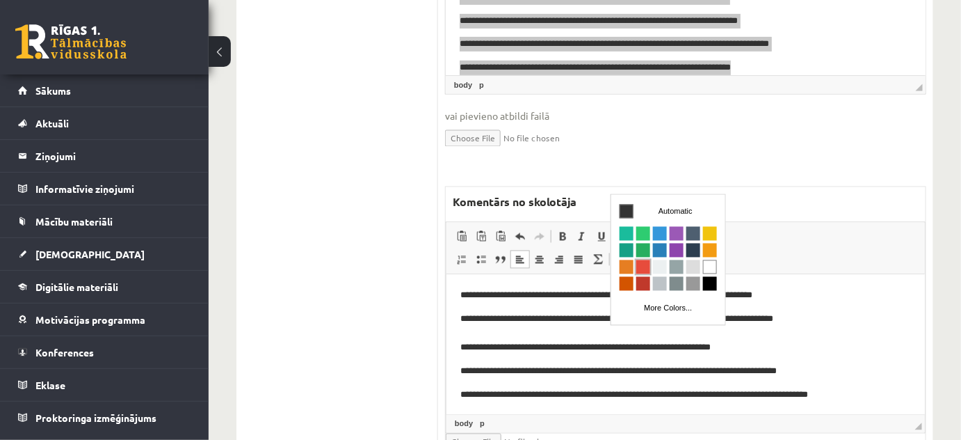
click at [643, 266] on span "Colors" at bounding box center [643, 267] width 14 height 14
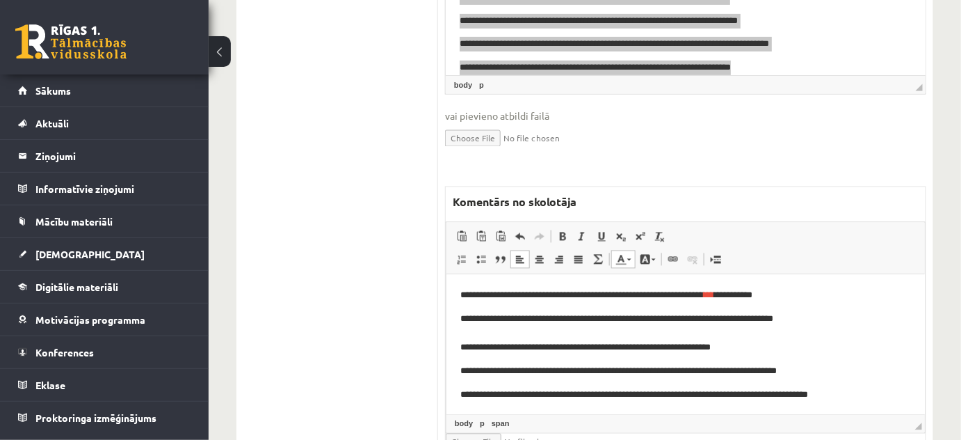
scroll to position [63, 0]
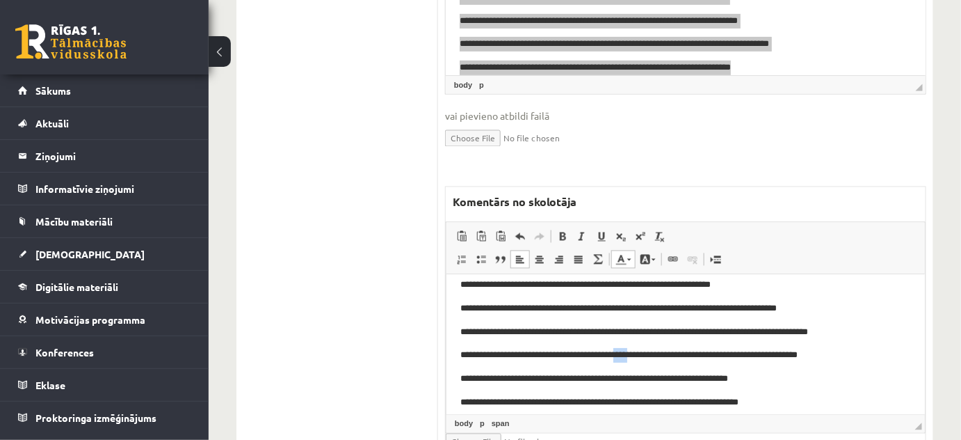
drag, startPoint x: 646, startPoint y: 356, endPoint x: 657, endPoint y: 318, distance: 39.8
click at [659, 355] on p "**********" at bounding box center [681, 355] width 442 height 15
click at [629, 250] on link "Text Color" at bounding box center [623, 259] width 24 height 18
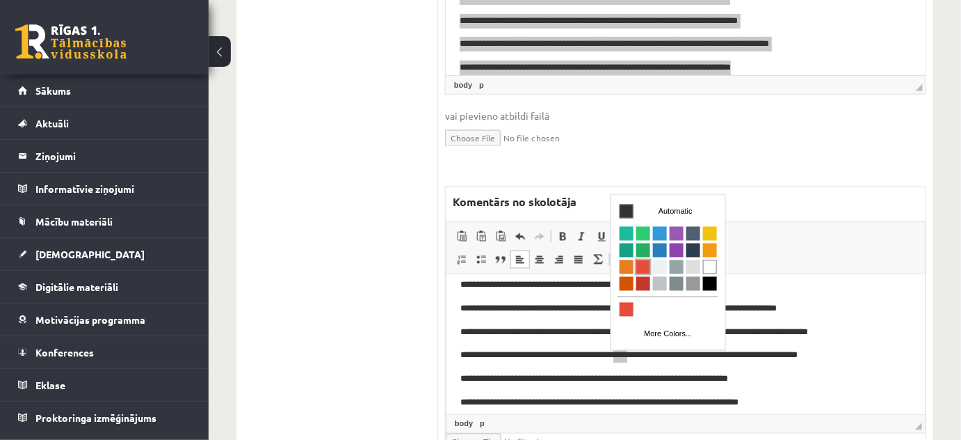
click at [647, 264] on span "Colors" at bounding box center [643, 267] width 14 height 14
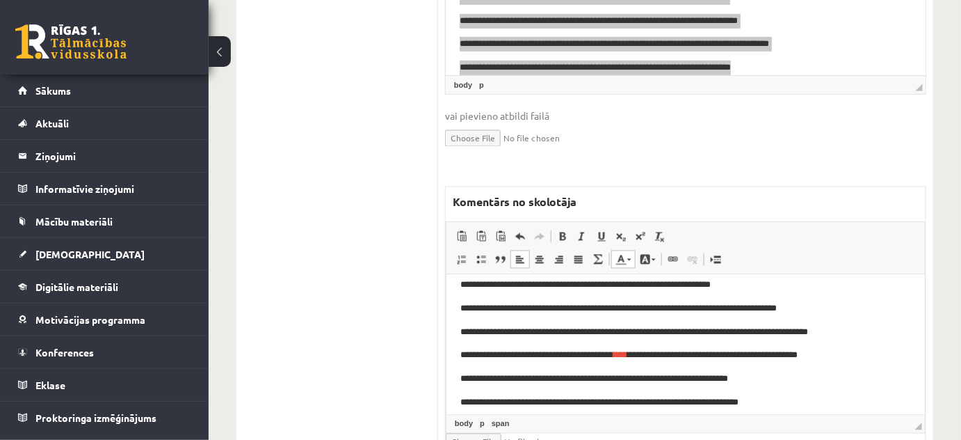
click at [872, 304] on p "**********" at bounding box center [681, 309] width 442 height 15
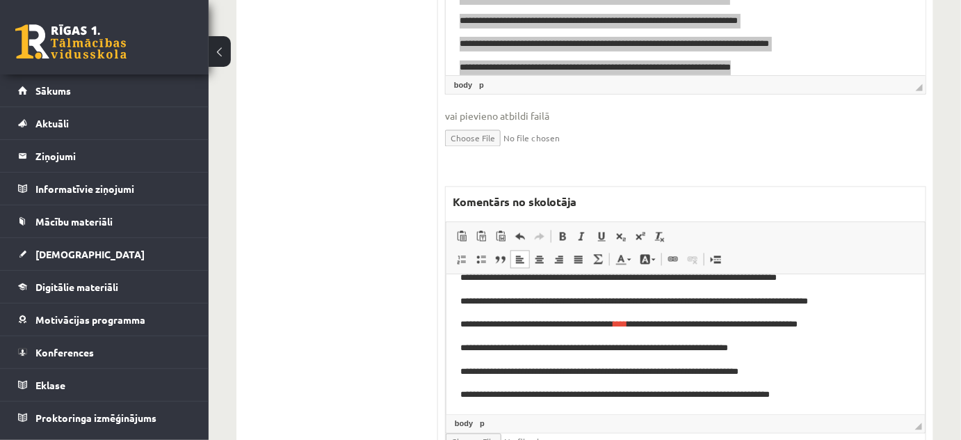
scroll to position [120, 0]
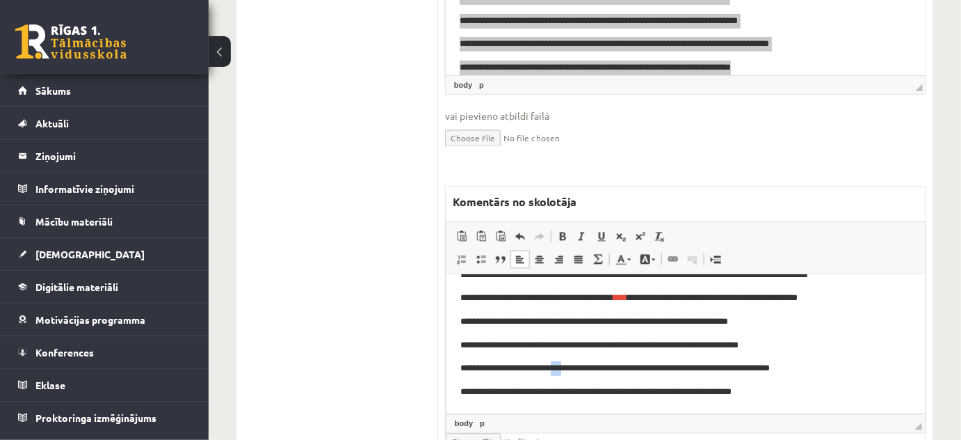
drag, startPoint x: 565, startPoint y: 366, endPoint x: 577, endPoint y: 371, distance: 13.2
click at [577, 371] on p "**********" at bounding box center [681, 369] width 442 height 15
click at [627, 259] on span at bounding box center [629, 260] width 4 height 2
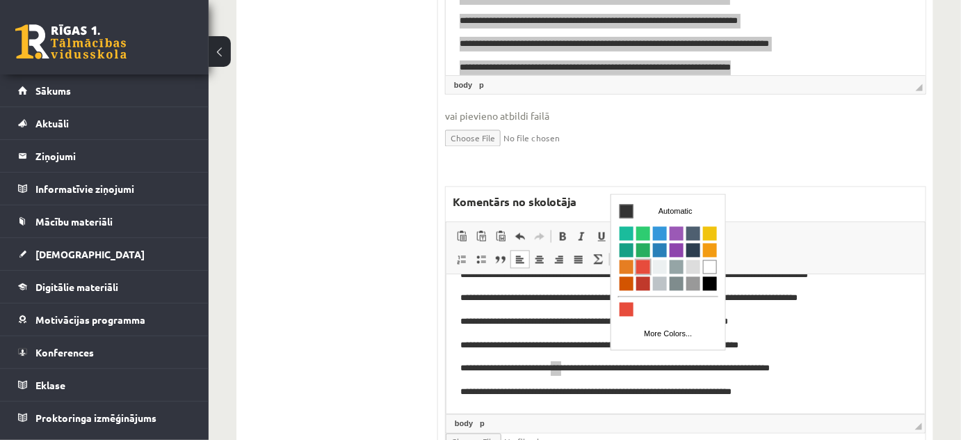
click at [646, 263] on span "Colors" at bounding box center [643, 267] width 14 height 14
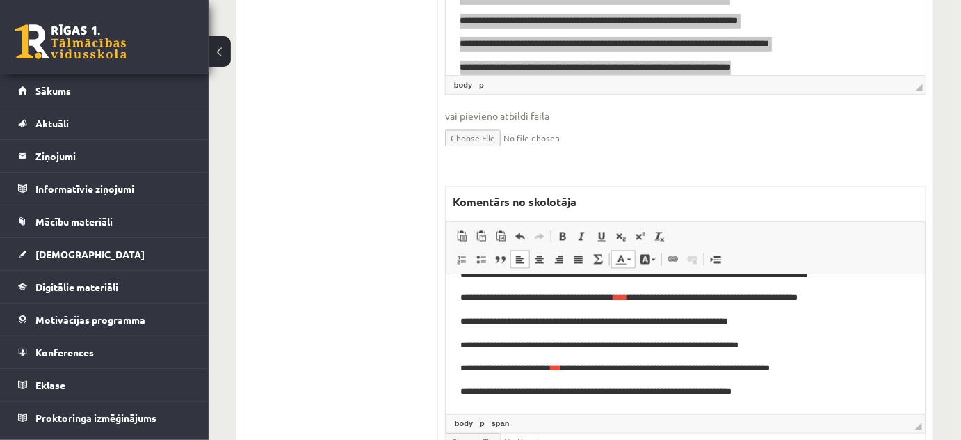
click at [883, 346] on p "**********" at bounding box center [681, 346] width 442 height 15
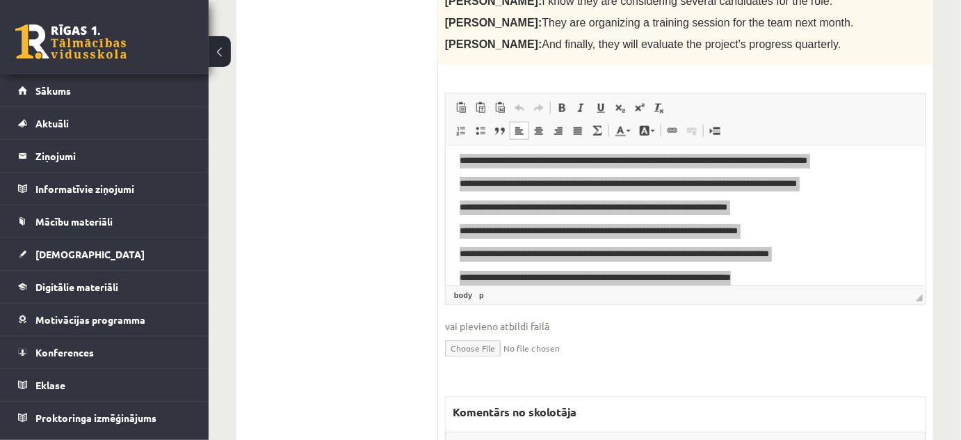
scroll to position [0, 0]
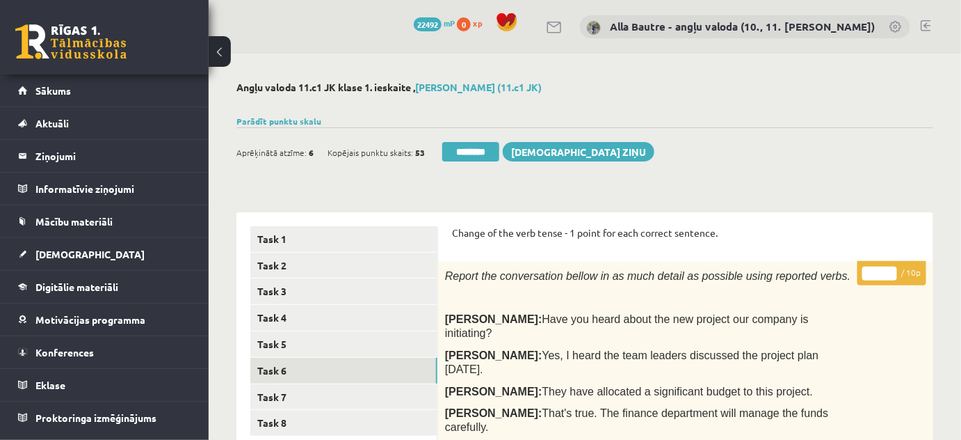
click at [890, 270] on input "*" at bounding box center [879, 273] width 35 height 14
click at [890, 270] on input "**" at bounding box center [879, 273] width 35 height 14
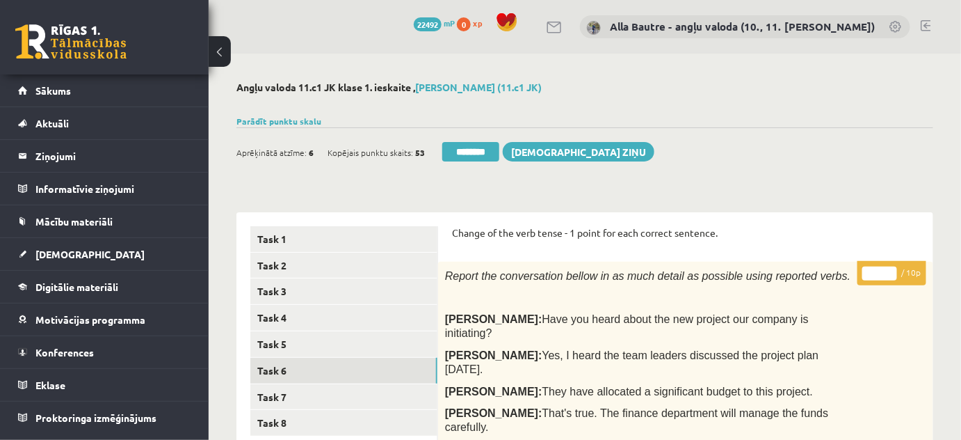
click at [889, 275] on input "*" at bounding box center [879, 273] width 35 height 14
type input "*"
click at [889, 275] on input "*" at bounding box center [879, 273] width 35 height 14
click at [283, 393] on link "Task 7" at bounding box center [343, 397] width 187 height 26
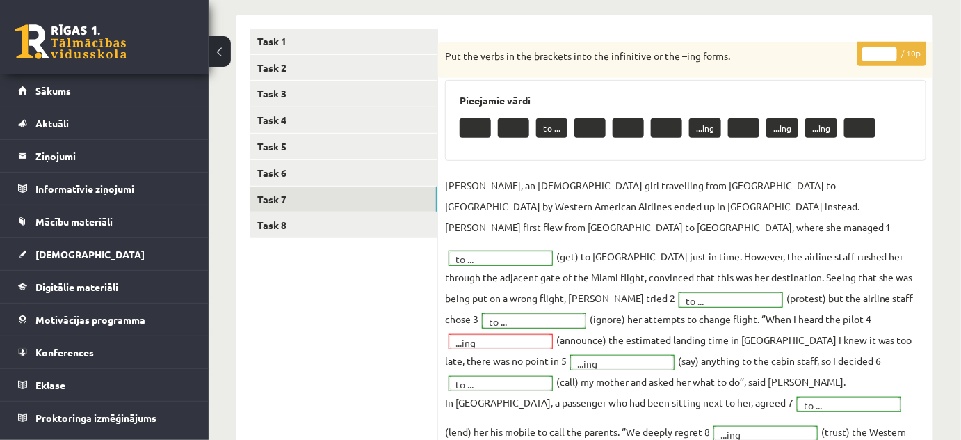
scroll to position [189, 0]
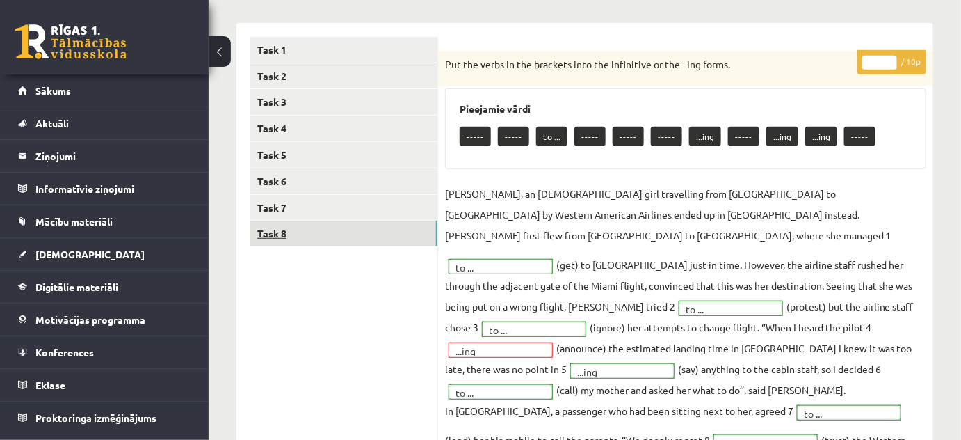
click at [268, 232] on link "Task 8" at bounding box center [343, 233] width 187 height 26
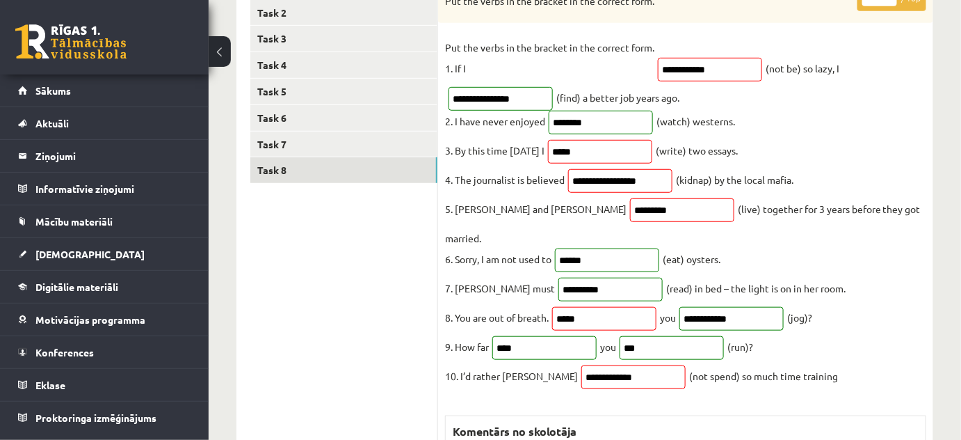
scroll to position [0, 0]
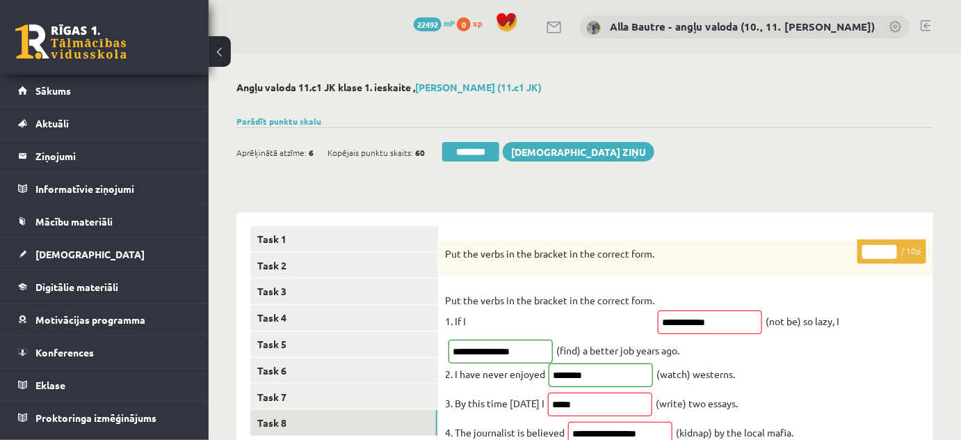
click at [893, 246] on input "*" at bounding box center [879, 252] width 35 height 14
type input "*"
click at [893, 246] on input "*" at bounding box center [879, 252] width 35 height 14
click at [263, 392] on link "Task 7" at bounding box center [343, 397] width 187 height 26
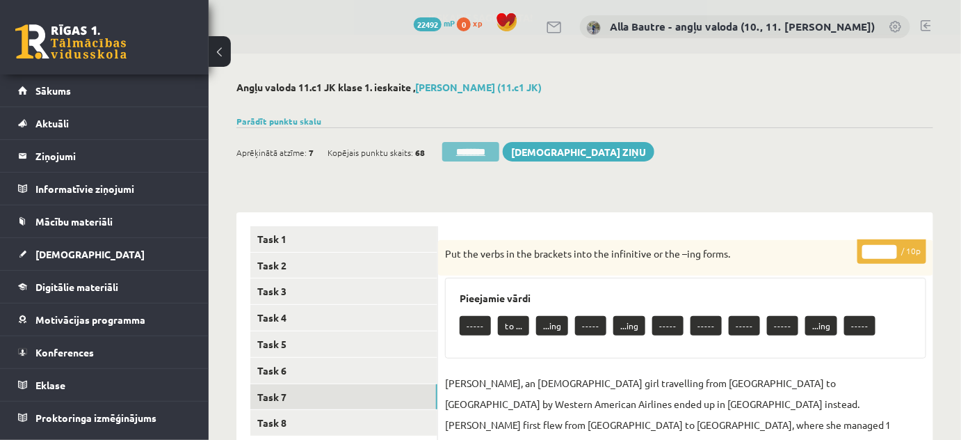
click at [484, 145] on input "********" at bounding box center [470, 151] width 57 height 19
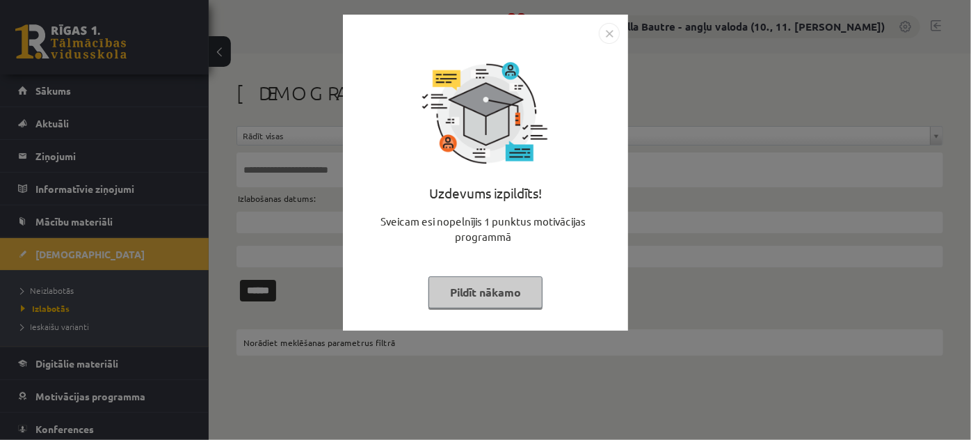
click at [604, 36] on img "Close" at bounding box center [609, 33] width 21 height 21
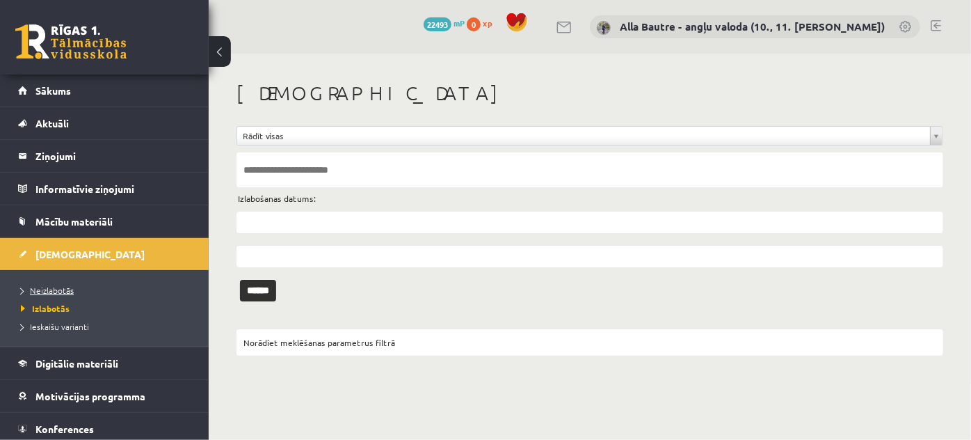
click at [61, 285] on span "Neizlabotās" at bounding box center [47, 289] width 53 height 11
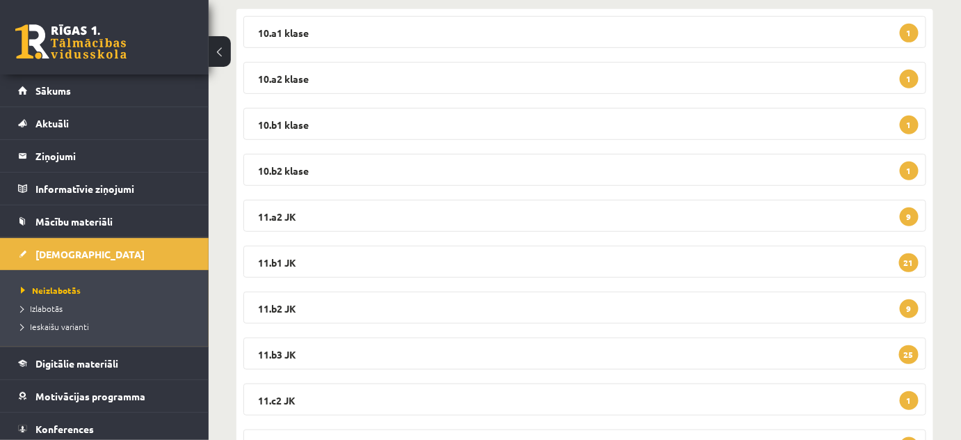
scroll to position [316, 0]
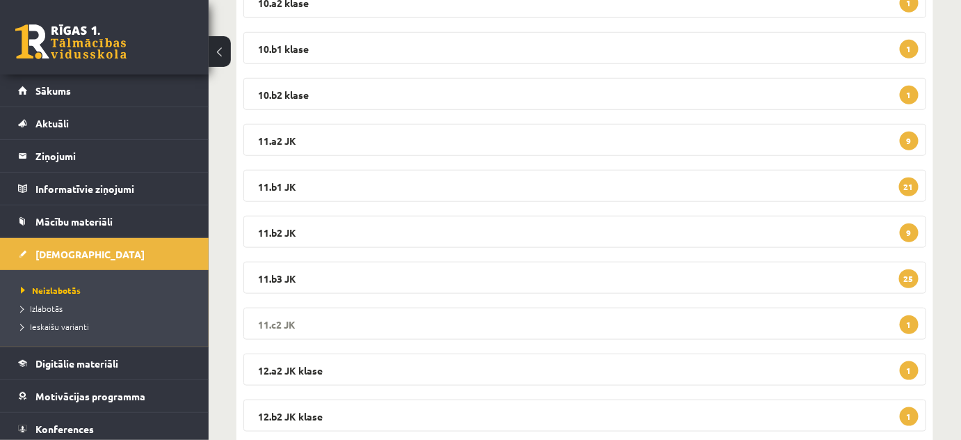
click at [274, 323] on legend "11.c2 JK 1" at bounding box center [584, 323] width 683 height 32
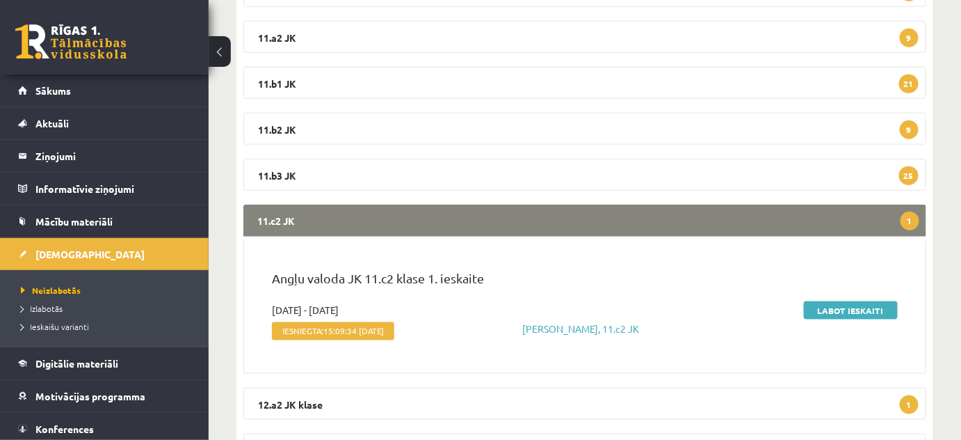
scroll to position [442, 0]
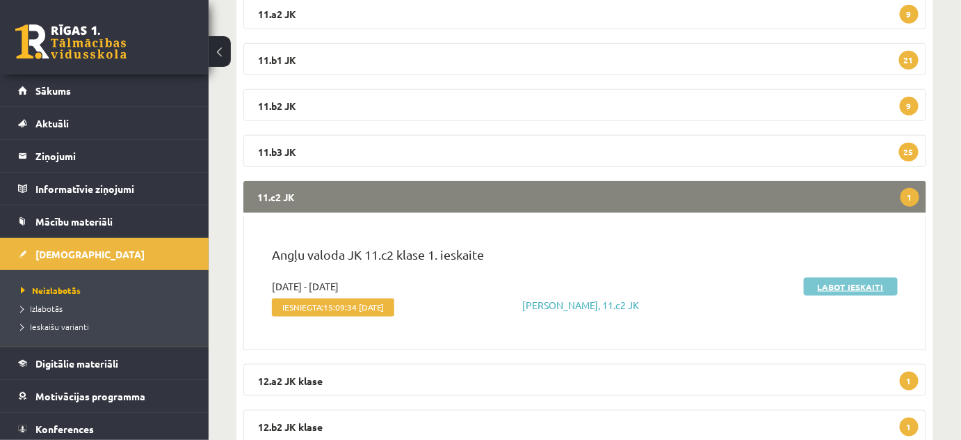
click at [865, 283] on link "Labot ieskaiti" at bounding box center [851, 286] width 94 height 18
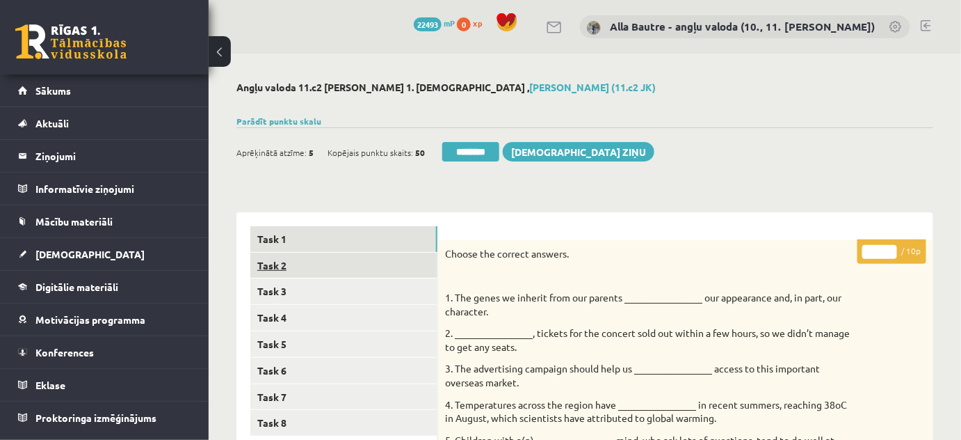
click at [289, 262] on link "Task 2" at bounding box center [343, 265] width 187 height 26
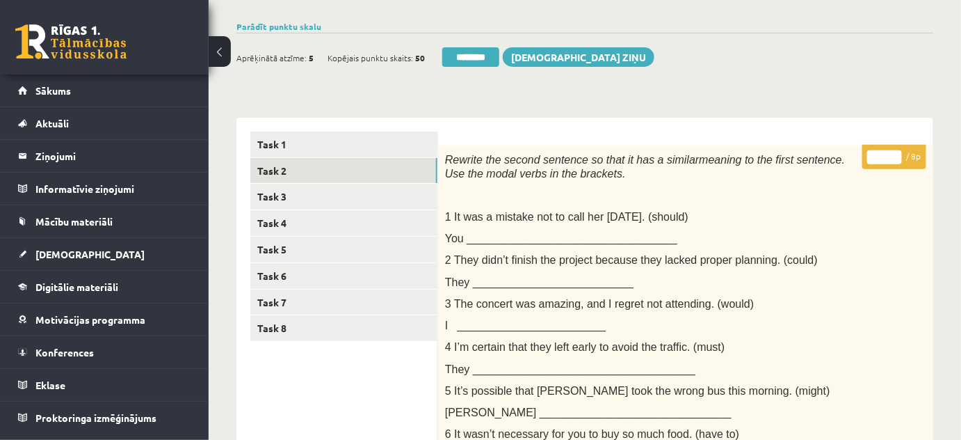
scroll to position [86, 0]
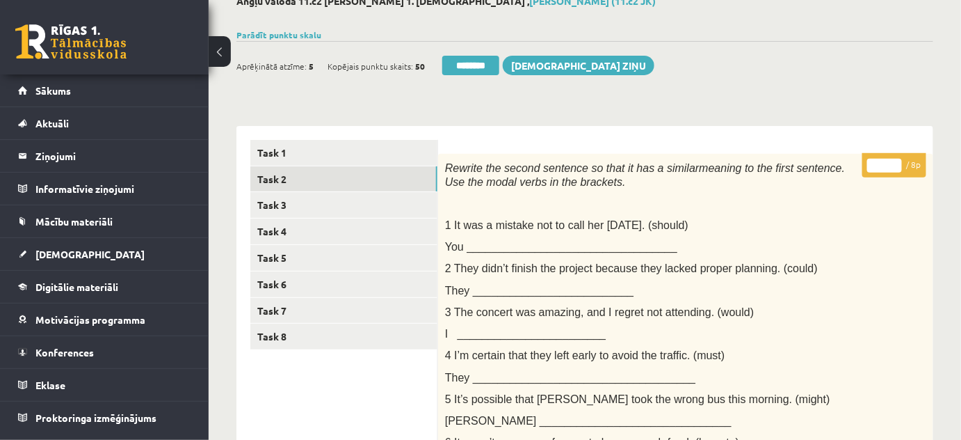
type input "*"
click at [894, 161] on input "*" at bounding box center [884, 166] width 35 height 14
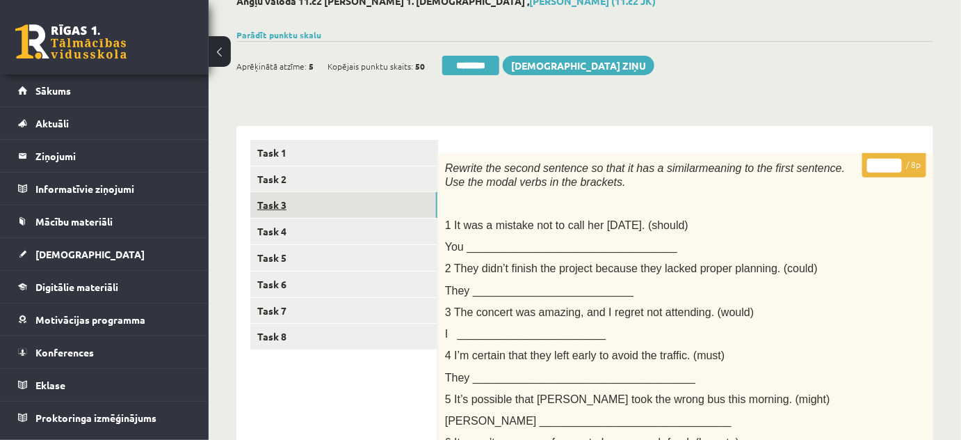
click at [291, 205] on link "Task 3" at bounding box center [343, 205] width 187 height 26
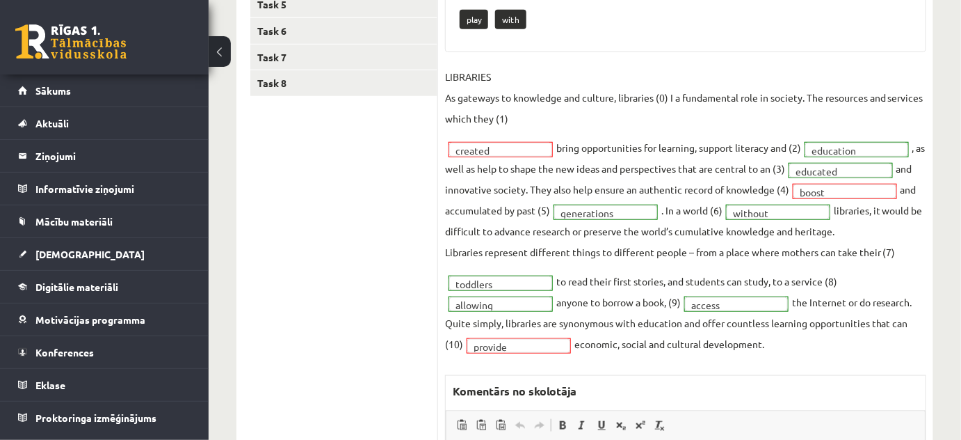
scroll to position [150, 0]
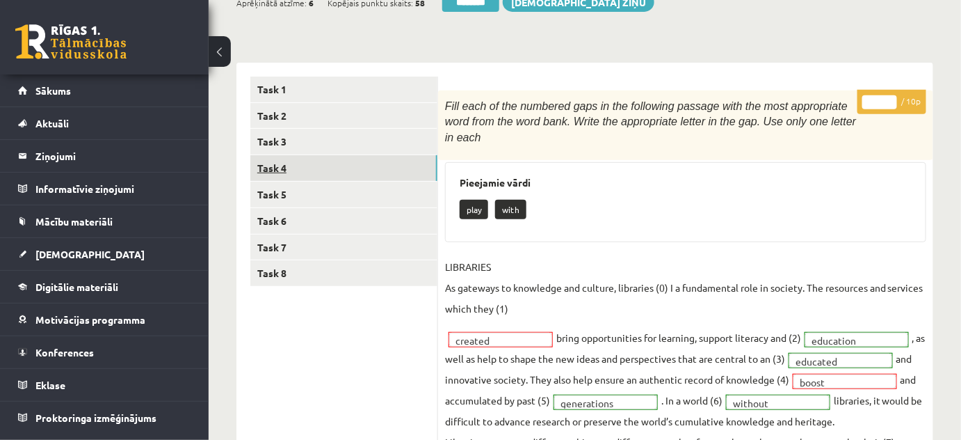
click at [262, 165] on link "Task 4" at bounding box center [343, 168] width 187 height 26
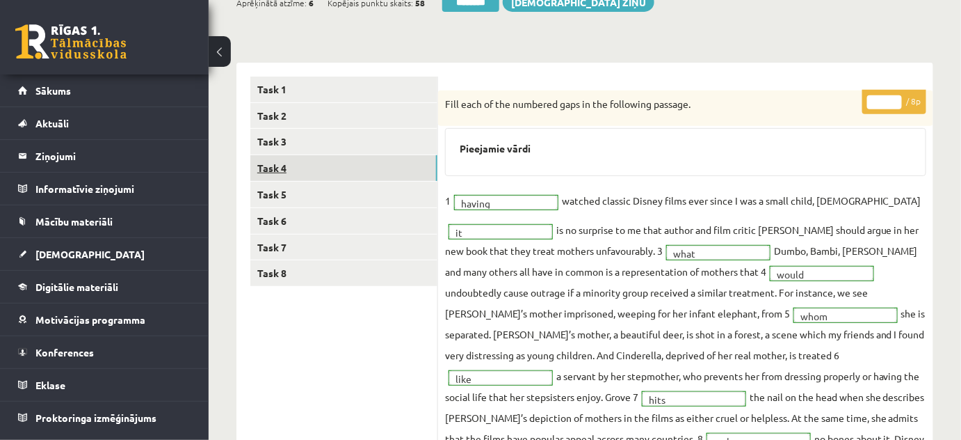
scroll to position [0, 0]
click at [272, 191] on link "Task 5" at bounding box center [343, 195] width 187 height 26
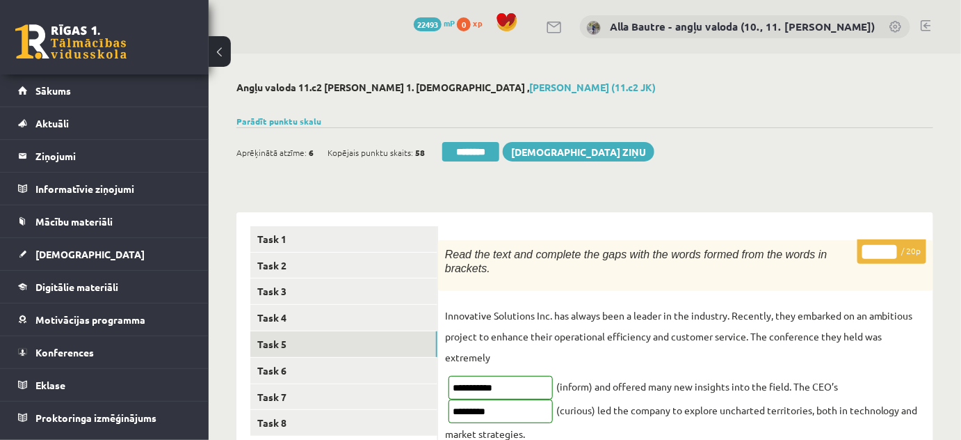
click at [892, 250] on input "**" at bounding box center [879, 252] width 35 height 14
type input "**"
click at [892, 249] on input "**" at bounding box center [879, 252] width 35 height 14
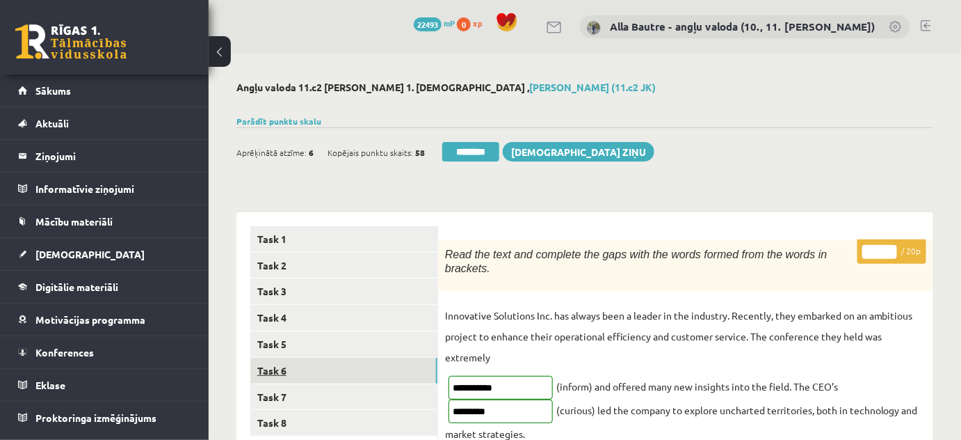
click at [284, 364] on link "Task 6" at bounding box center [343, 370] width 187 height 26
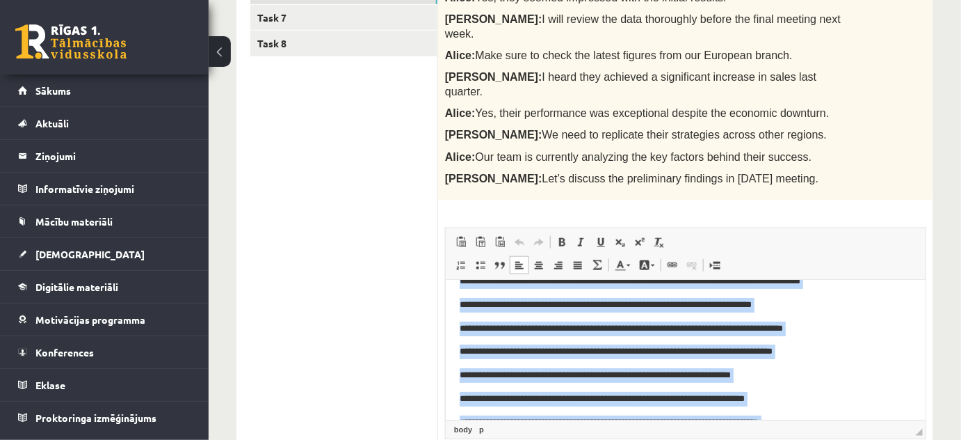
scroll to position [138, 0]
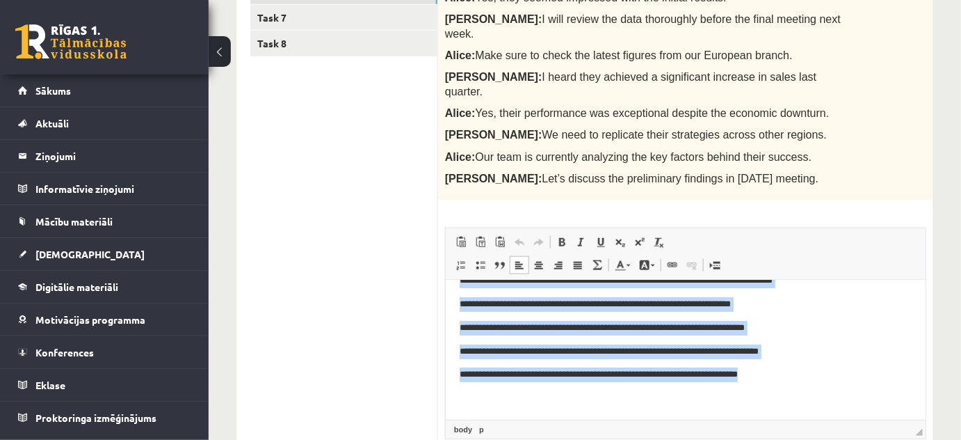
drag, startPoint x: 455, startPoint y: 303, endPoint x: 789, endPoint y: 379, distance: 343.0
click at [789, 379] on html "**********" at bounding box center [685, 281] width 480 height 277
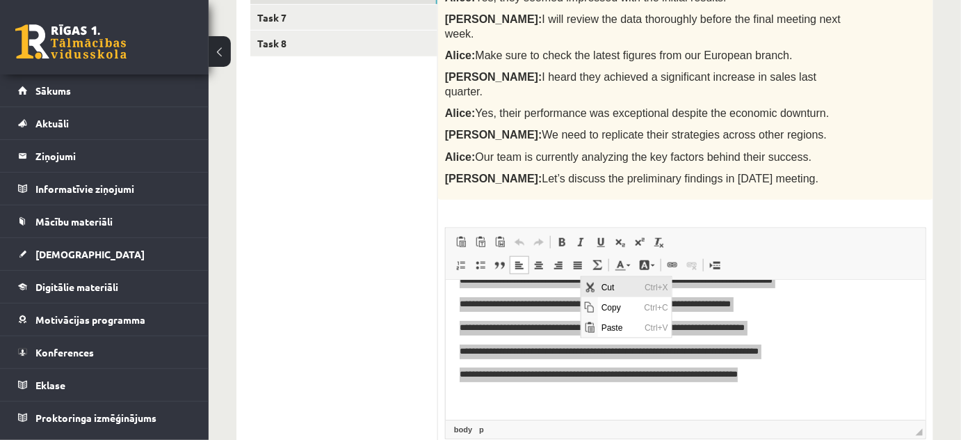
scroll to position [0, 0]
click at [606, 287] on span "Cut" at bounding box center [618, 286] width 43 height 20
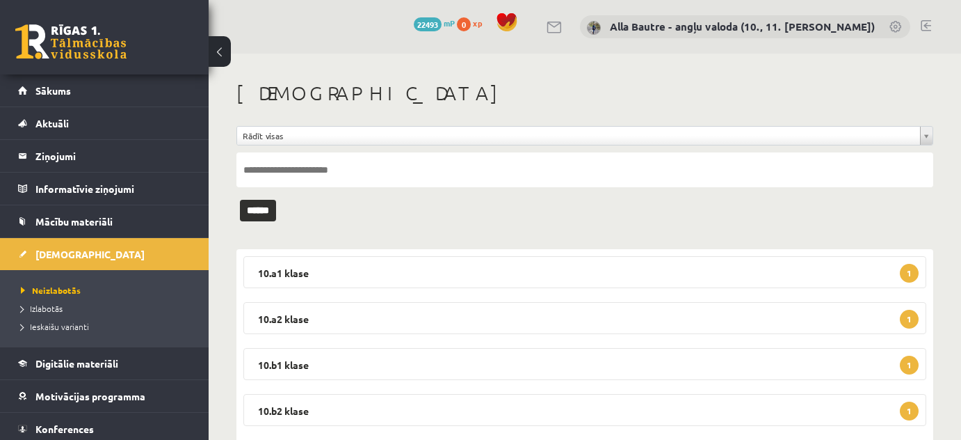
scroll to position [401, 0]
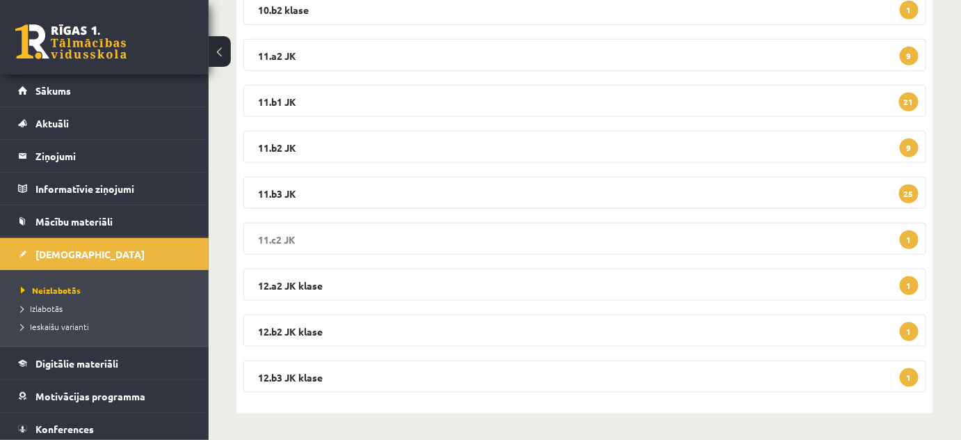
click at [278, 236] on legend "11.c2 JK 1" at bounding box center [584, 239] width 683 height 32
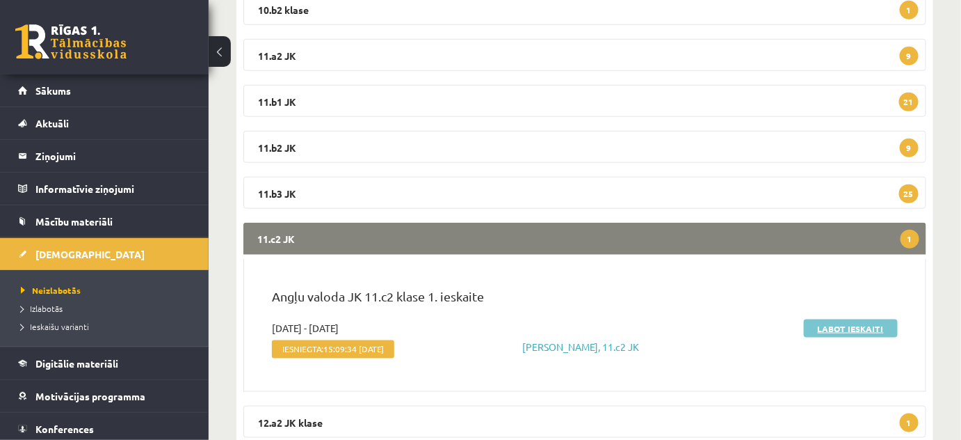
click at [853, 325] on link "Labot ieskaiti" at bounding box center [851, 328] width 94 height 18
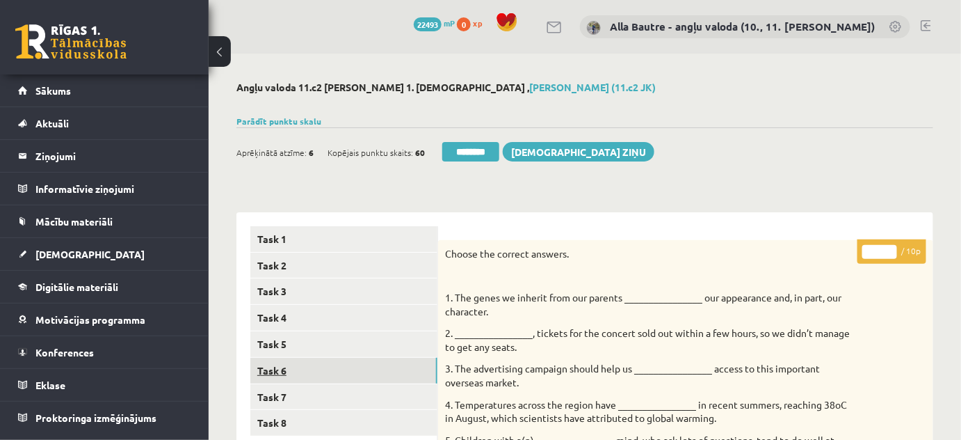
click at [271, 366] on link "Task 6" at bounding box center [343, 370] width 187 height 26
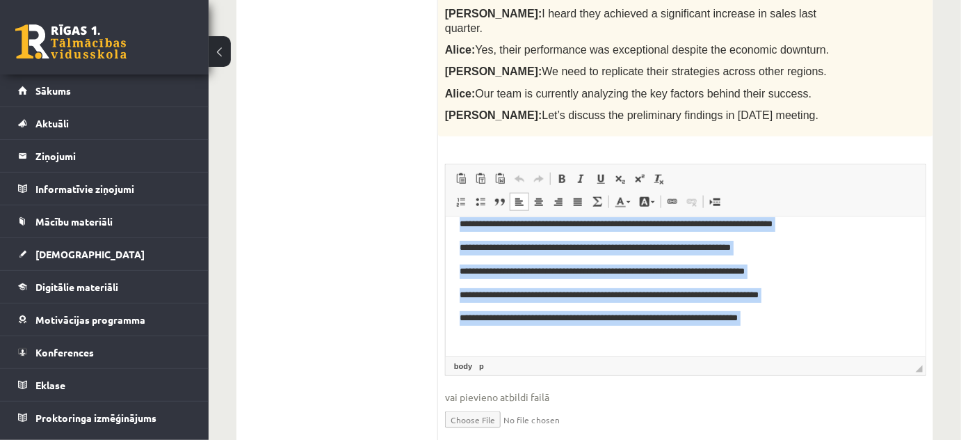
scroll to position [138, 0]
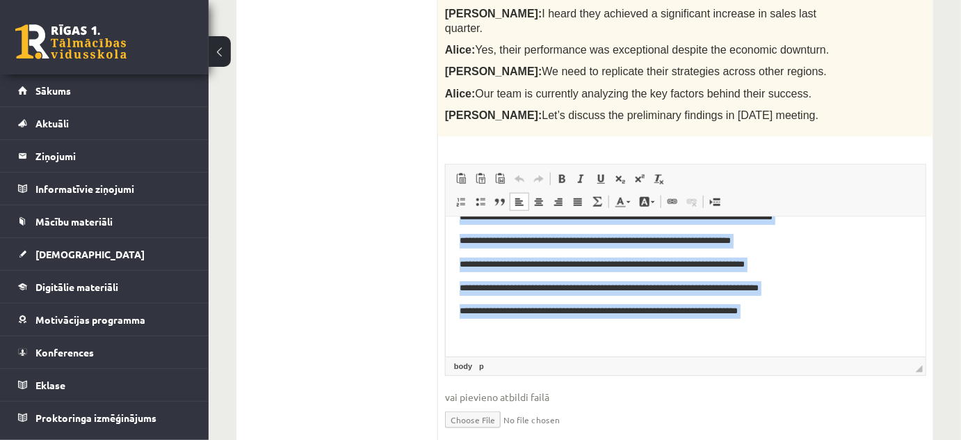
drag, startPoint x: 456, startPoint y: 237, endPoint x: 728, endPoint y: 331, distance: 288.3
click at [728, 331] on html "**********" at bounding box center [685, 217] width 480 height 277
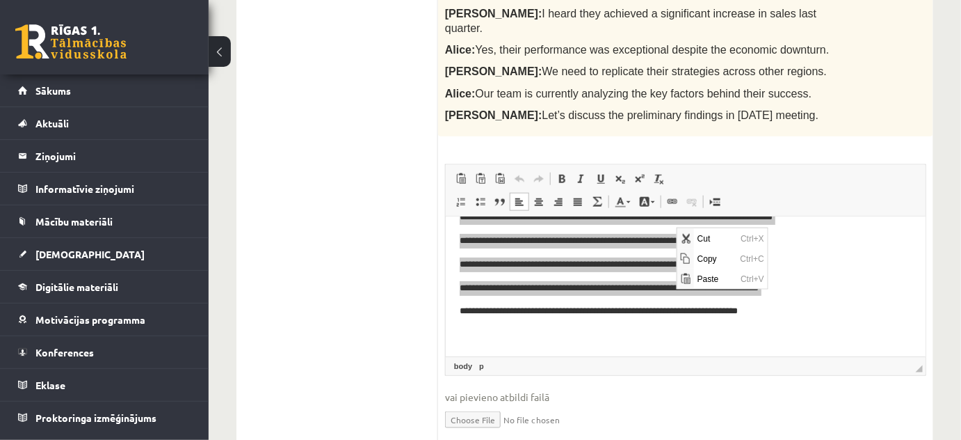
scroll to position [0, 0]
click at [712, 261] on span "Copy" at bounding box center [714, 258] width 43 height 20
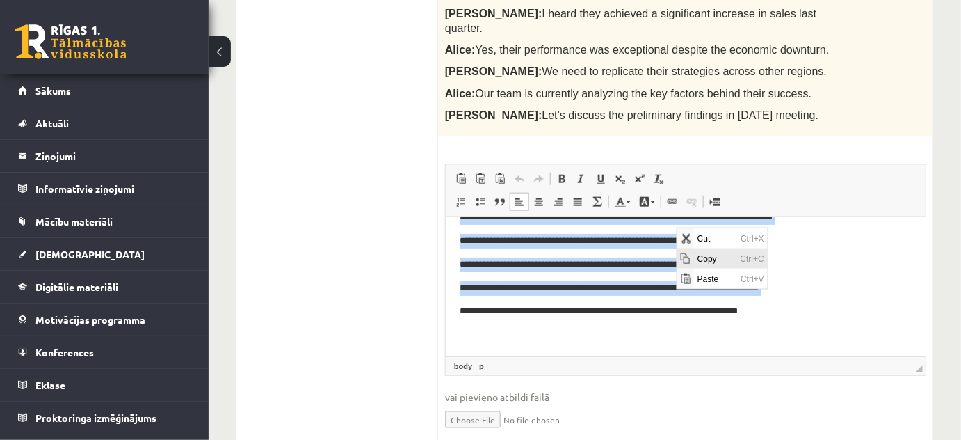
copy body "**********"
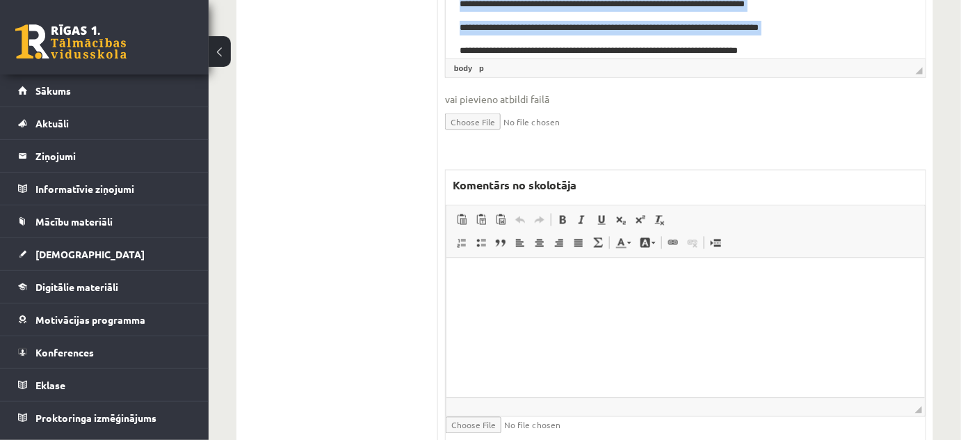
scroll to position [752, 0]
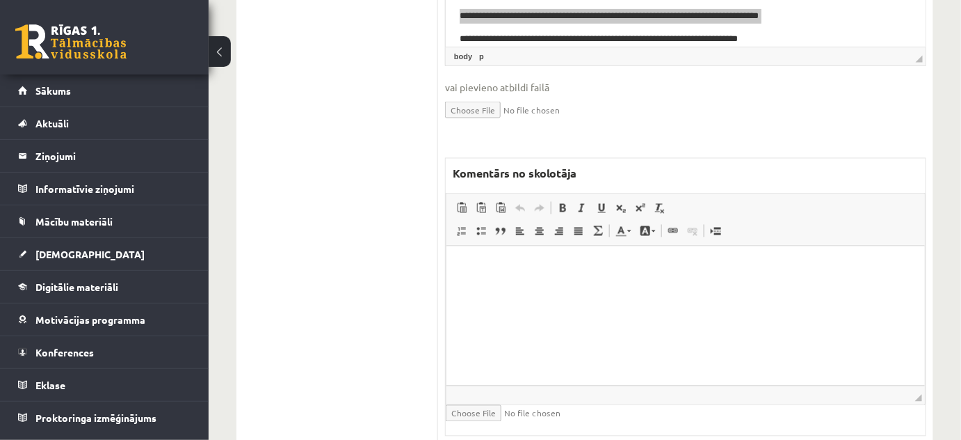
click at [510, 284] on html at bounding box center [685, 267] width 478 height 42
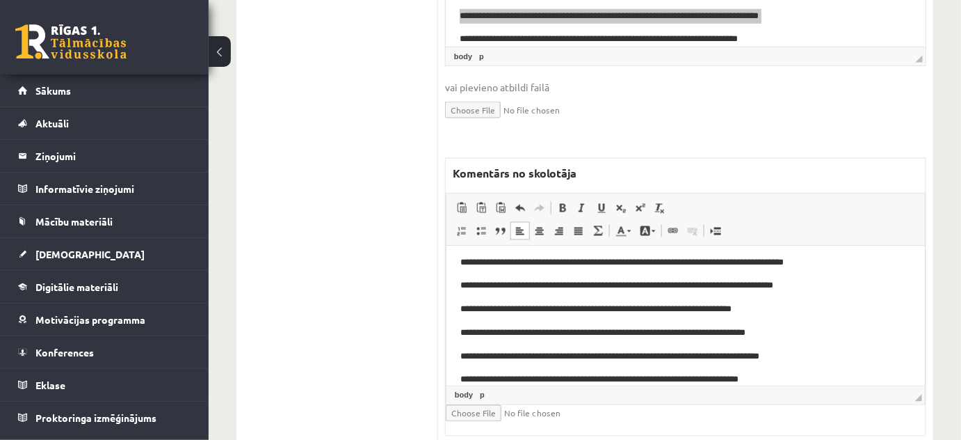
scroll to position [0, 0]
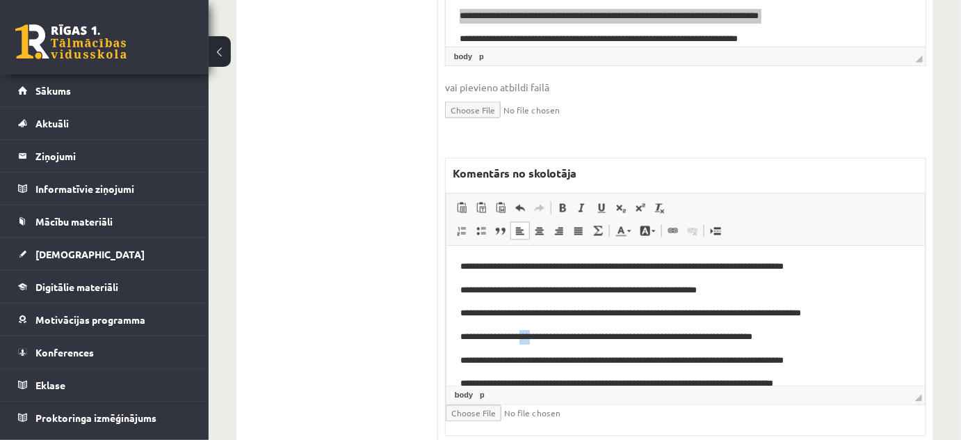
drag, startPoint x: 526, startPoint y: 336, endPoint x: 538, endPoint y: 337, distance: 11.9
click at [538, 337] on p "**********" at bounding box center [681, 337] width 442 height 15
click at [627, 230] on span at bounding box center [629, 231] width 4 height 2
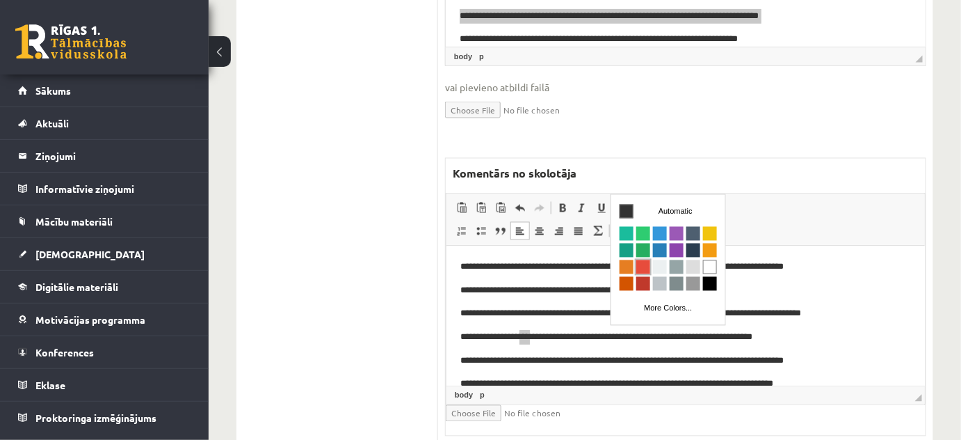
click at [641, 266] on span "Colors" at bounding box center [643, 267] width 14 height 14
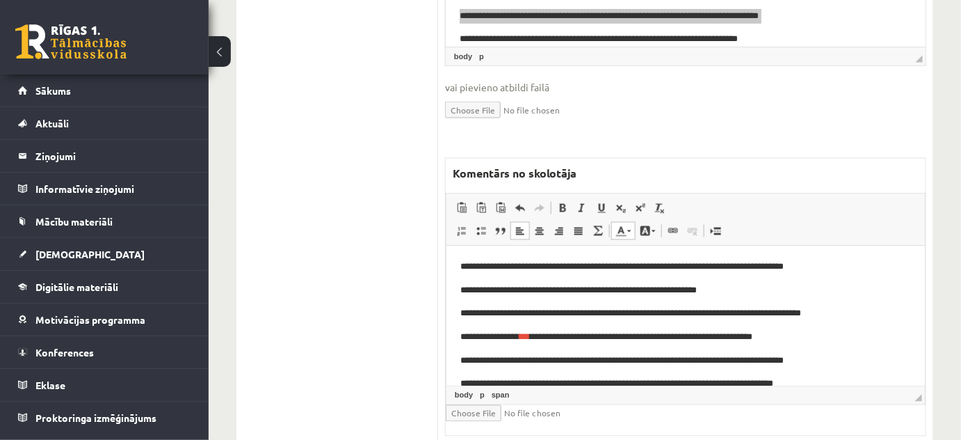
click at [848, 337] on p "**********" at bounding box center [681, 337] width 442 height 15
drag, startPoint x: 531, startPoint y: 360, endPoint x: 554, endPoint y: 362, distance: 23.0
click at [554, 362] on p "**********" at bounding box center [681, 361] width 442 height 15
click at [631, 222] on link "Text Color" at bounding box center [623, 231] width 24 height 18
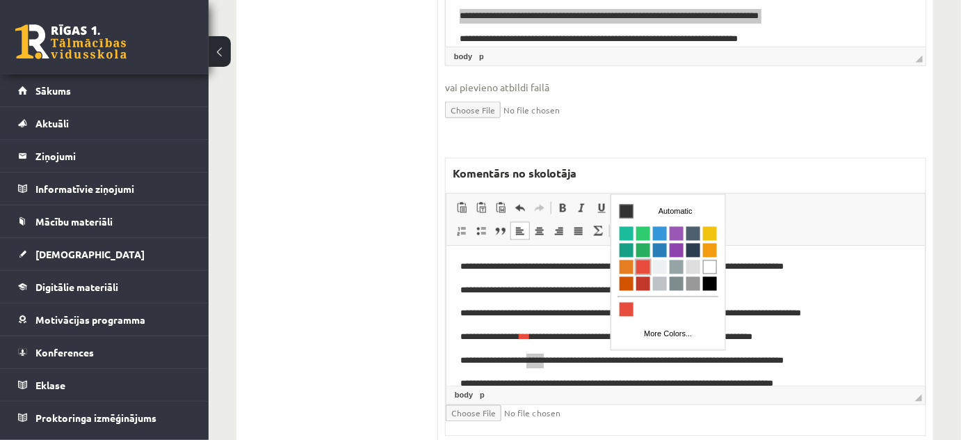
click at [645, 260] on span "Colors" at bounding box center [643, 267] width 14 height 14
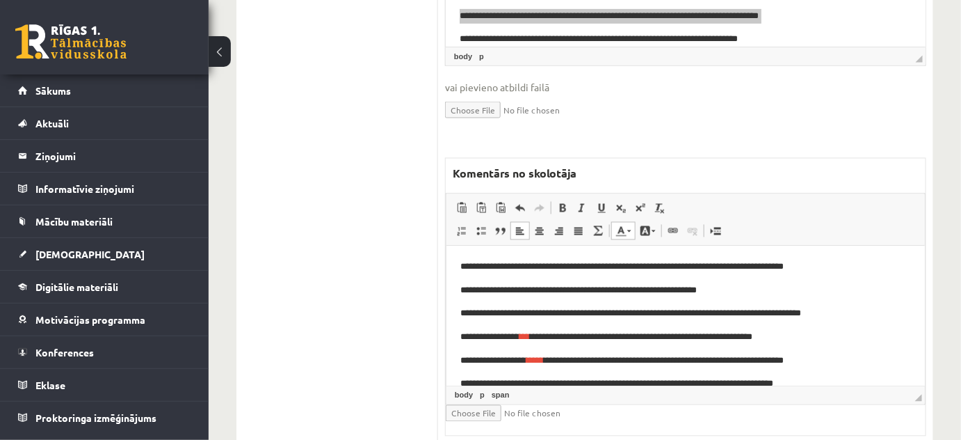
click at [862, 313] on p "**********" at bounding box center [681, 314] width 442 height 15
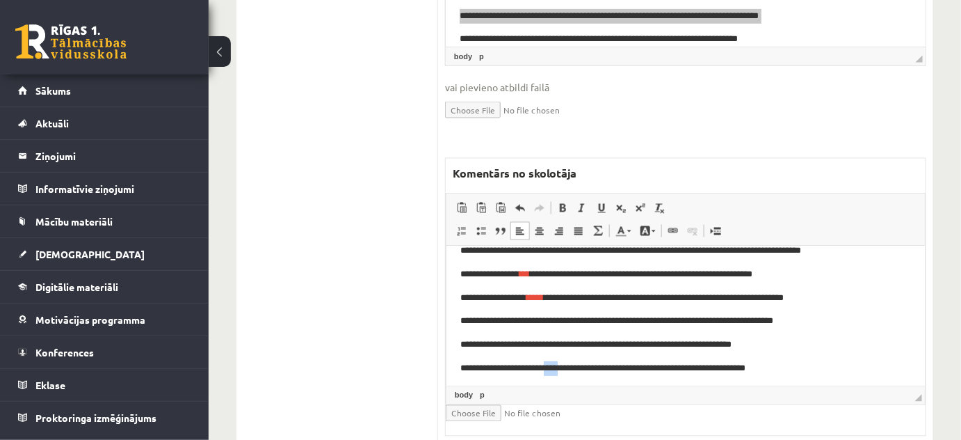
drag, startPoint x: 559, startPoint y: 367, endPoint x: 579, endPoint y: 369, distance: 20.2
click at [579, 369] on p "**********" at bounding box center [681, 369] width 442 height 15
click at [629, 230] on span at bounding box center [629, 231] width 4 height 2
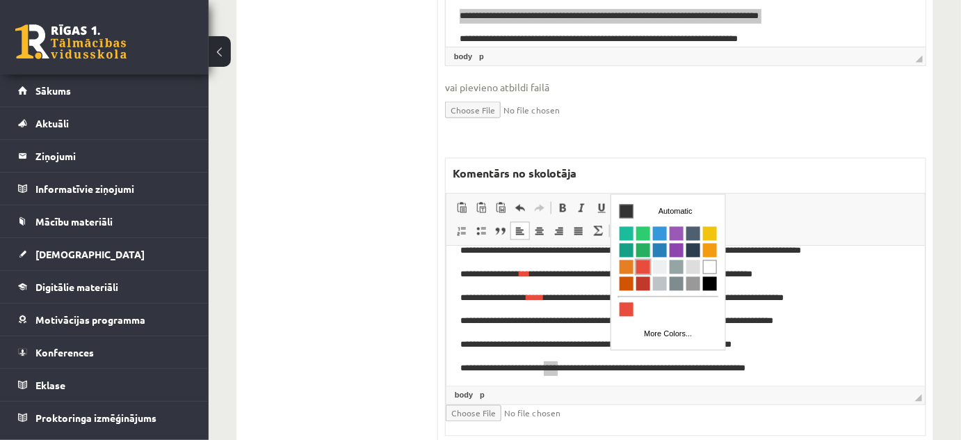
click at [647, 264] on span "Colors" at bounding box center [643, 267] width 14 height 14
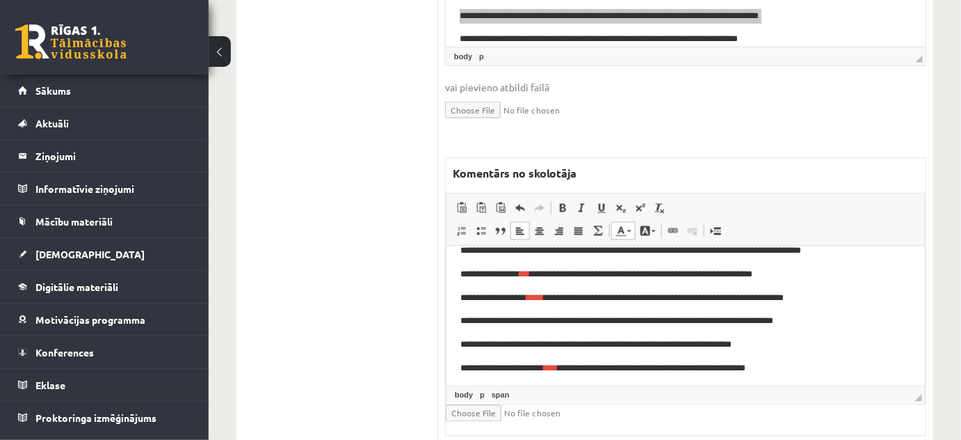
click at [872, 300] on p "**********" at bounding box center [681, 298] width 442 height 15
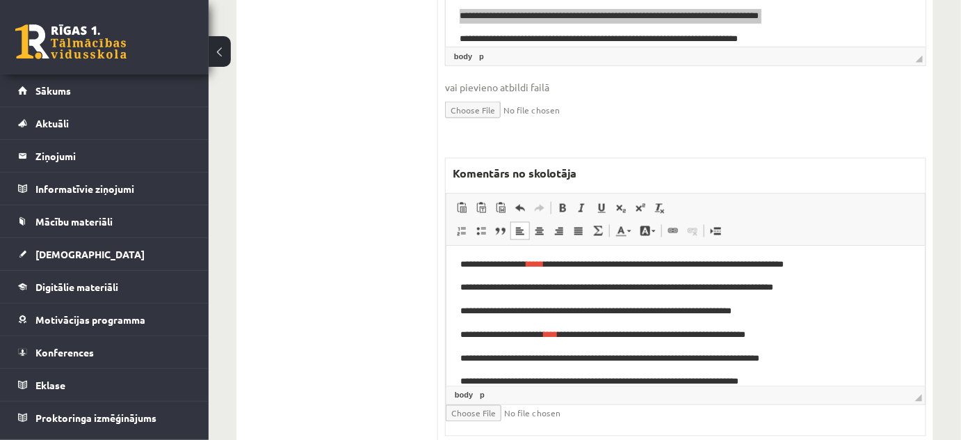
scroll to position [115, 0]
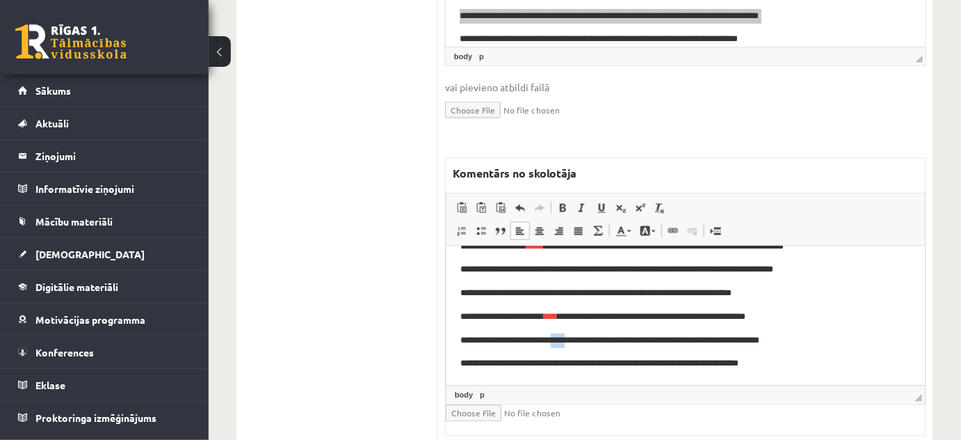
drag, startPoint x: 559, startPoint y: 340, endPoint x: 572, endPoint y: 340, distance: 12.5
click at [572, 340] on p "**********" at bounding box center [681, 341] width 442 height 15
click at [627, 230] on span at bounding box center [629, 231] width 4 height 2
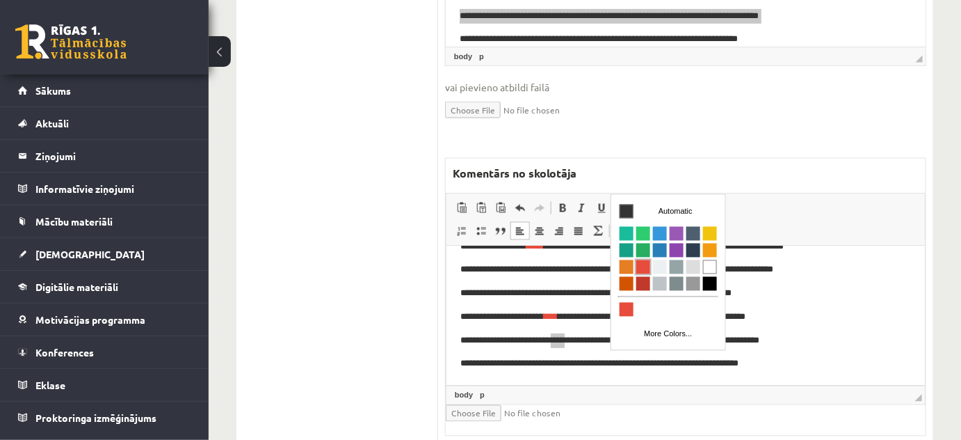
click at [641, 268] on span "Colors" at bounding box center [643, 267] width 14 height 14
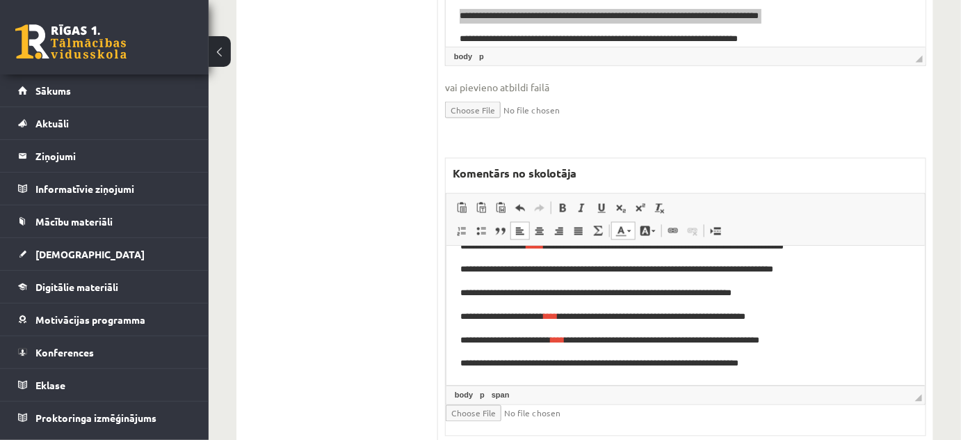
click at [859, 318] on p "**********" at bounding box center [681, 317] width 442 height 15
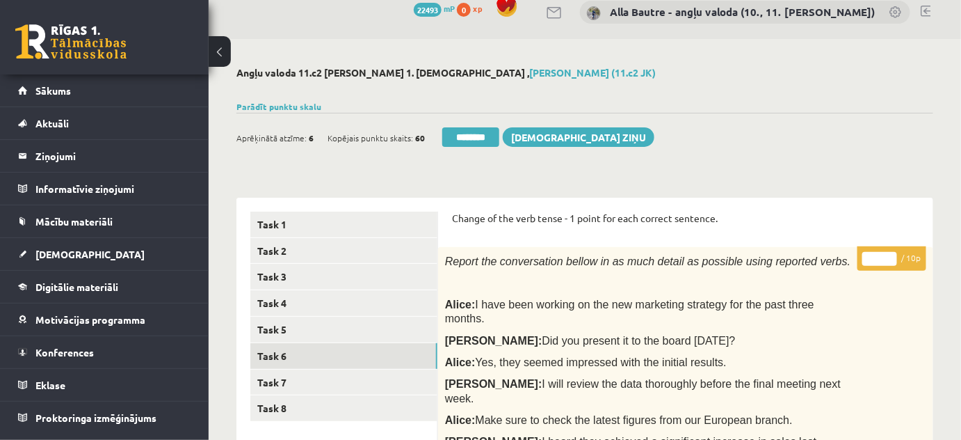
scroll to position [0, 0]
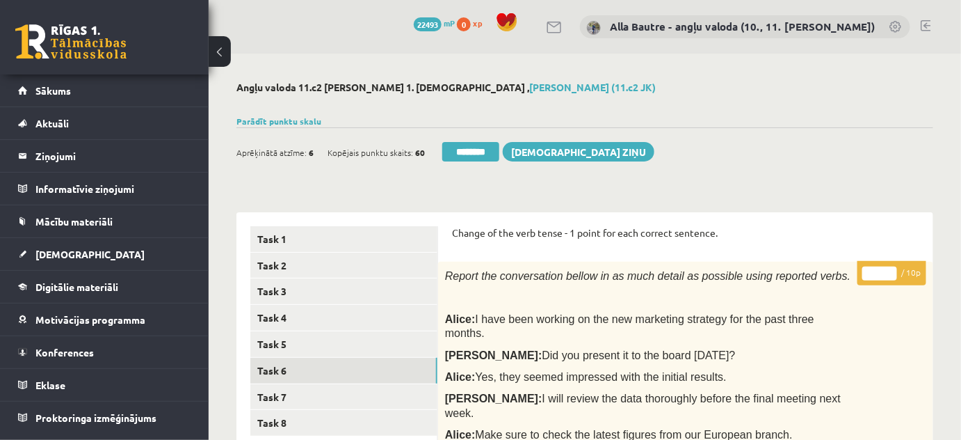
click at [890, 269] on input "*" at bounding box center [879, 273] width 35 height 14
type input "*"
click at [892, 277] on input "*" at bounding box center [879, 273] width 35 height 14
click at [300, 396] on link "Task 7" at bounding box center [343, 397] width 187 height 26
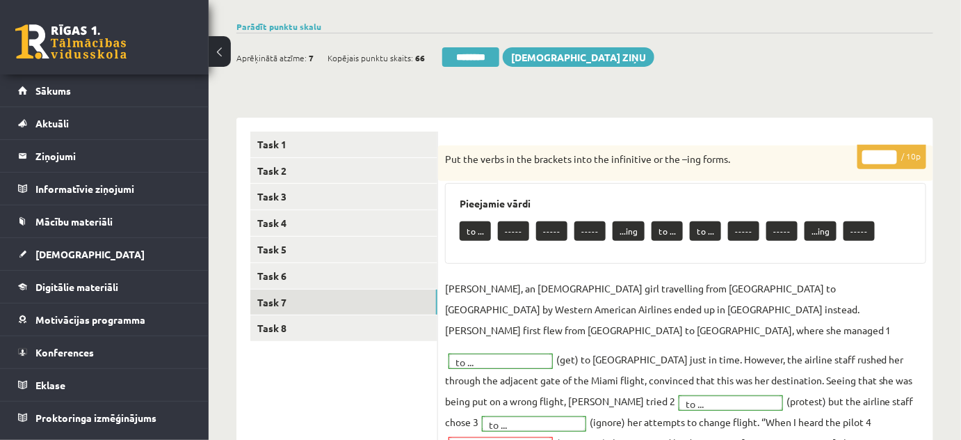
scroll to position [126, 0]
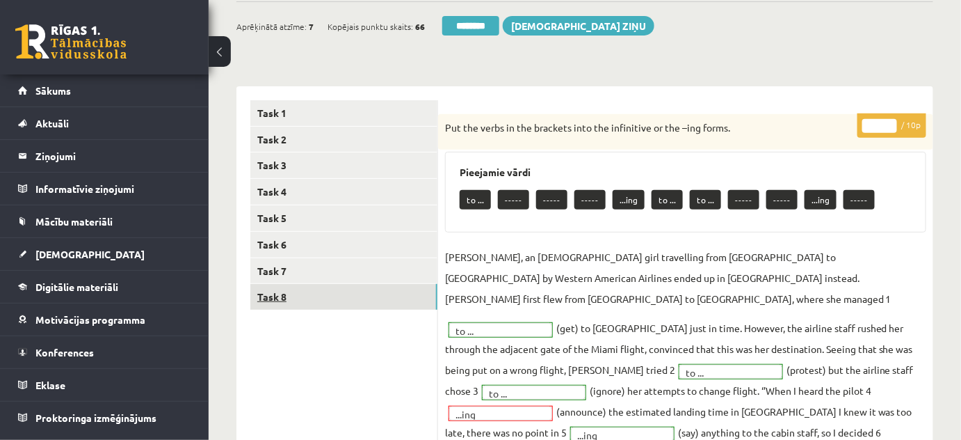
click at [276, 294] on link "Task 8" at bounding box center [343, 297] width 187 height 26
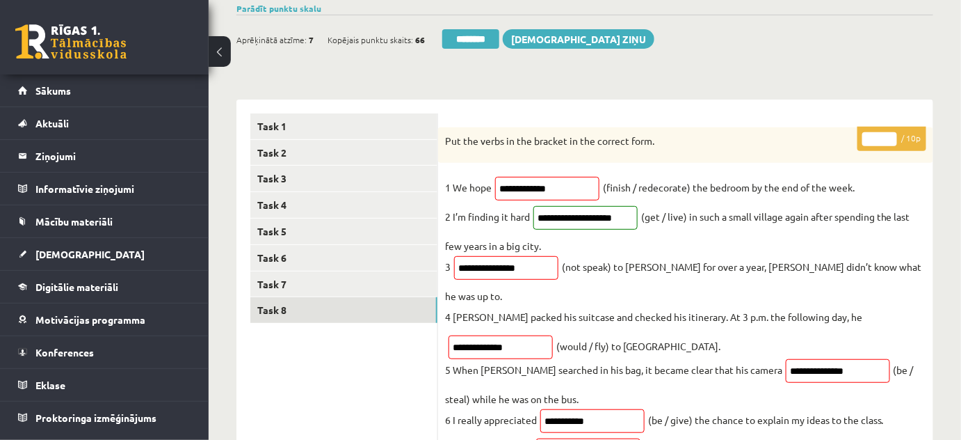
scroll to position [63, 0]
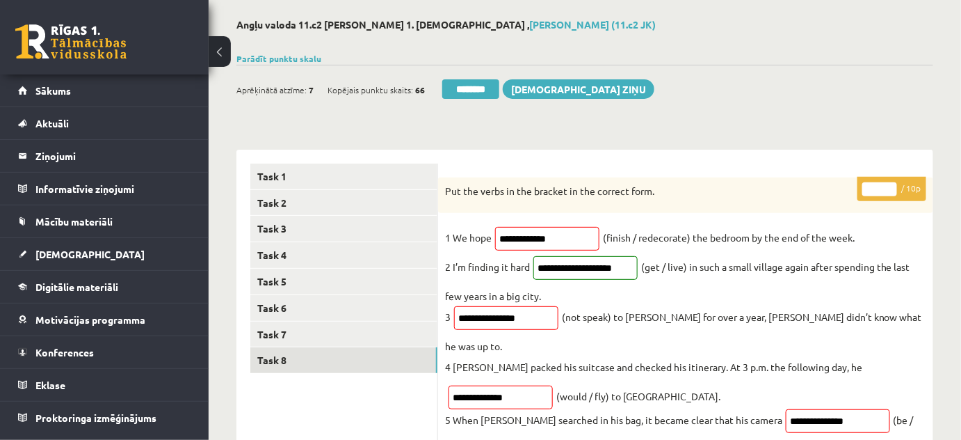
type input "*"
click at [892, 185] on input "*" at bounding box center [879, 189] width 35 height 14
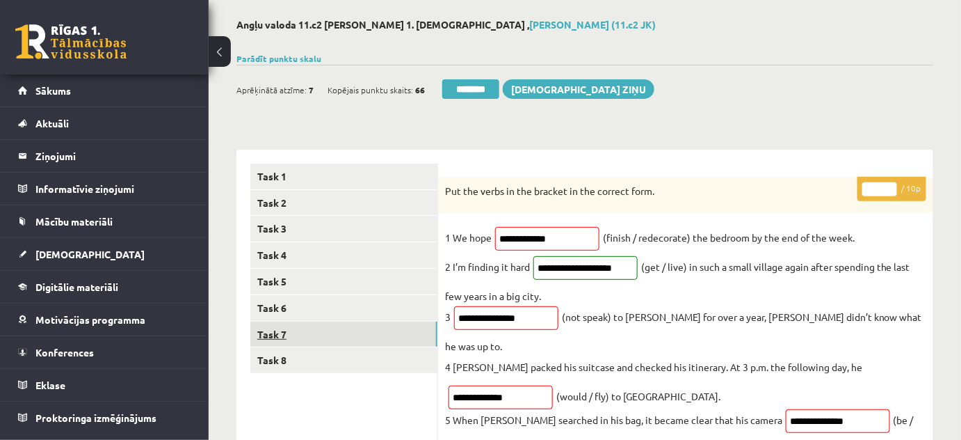
click at [278, 325] on link "Task 7" at bounding box center [343, 334] width 187 height 26
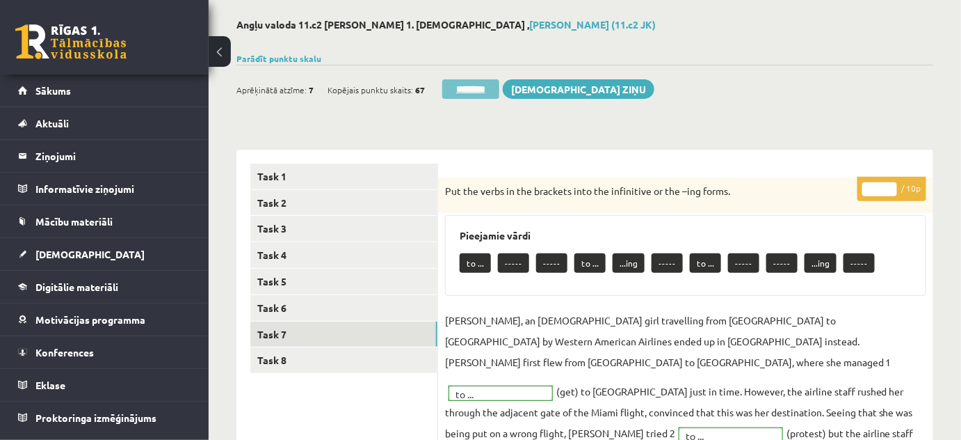
scroll to position [0, 0]
click at [465, 85] on input "********" at bounding box center [470, 88] width 57 height 19
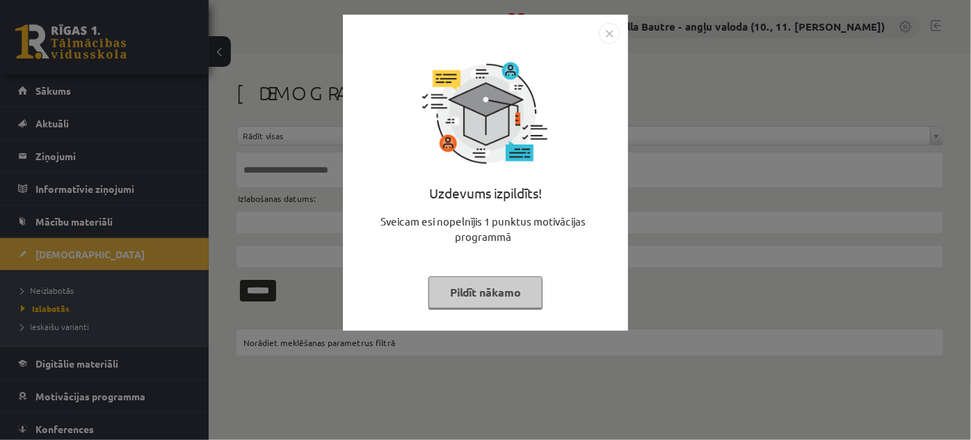
click at [612, 29] on img "Close" at bounding box center [609, 33] width 21 height 21
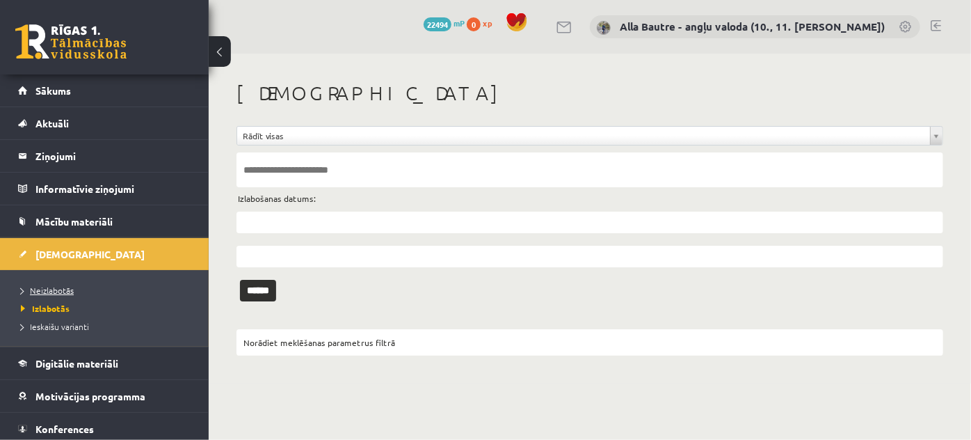
click at [65, 284] on link "Neizlabotās" at bounding box center [108, 290] width 174 height 13
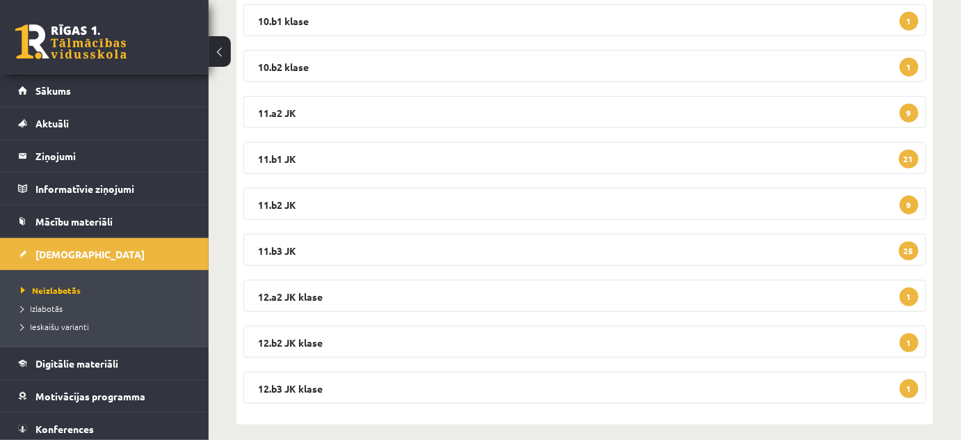
scroll to position [355, 0]
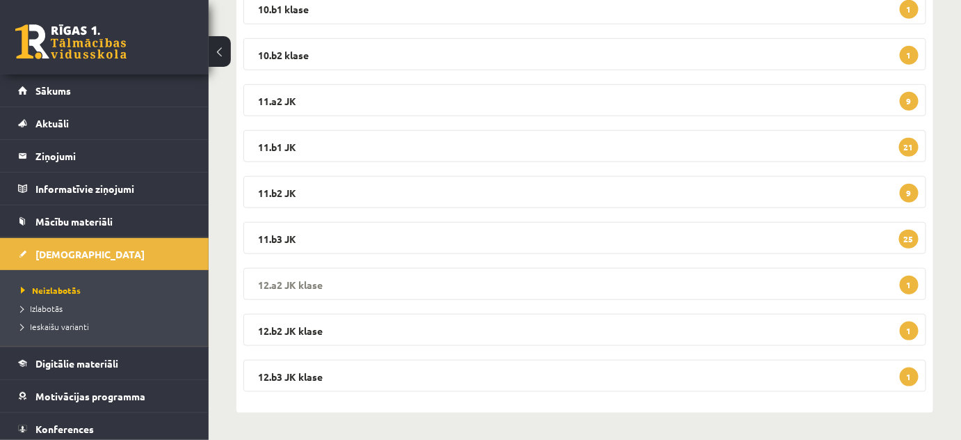
click at [287, 284] on legend "12.a2 JK klase 1" at bounding box center [584, 284] width 683 height 32
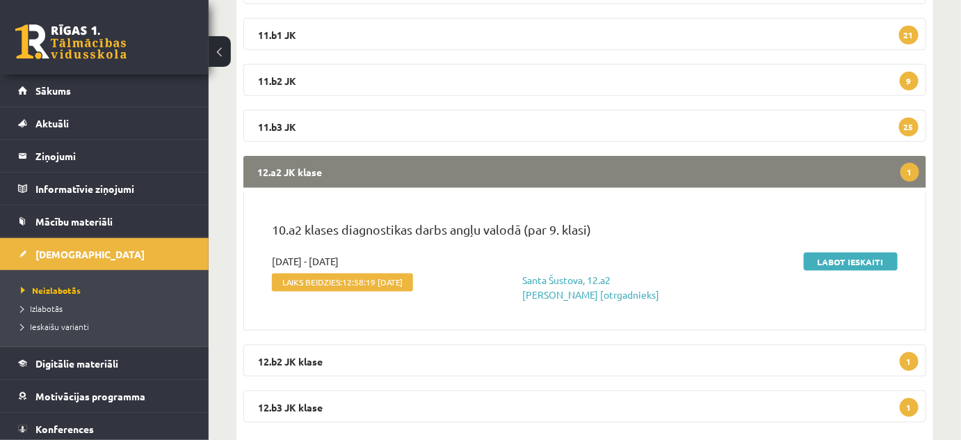
scroll to position [482, 0]
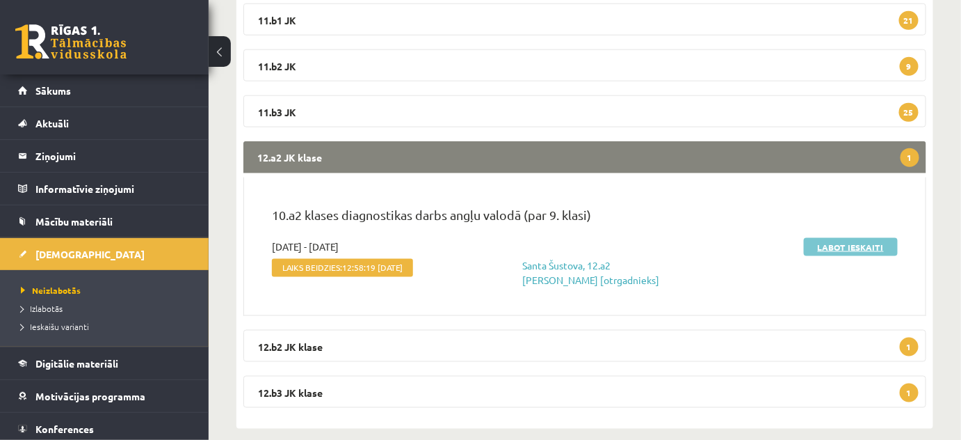
click at [846, 251] on link "Labot ieskaiti" at bounding box center [851, 247] width 94 height 18
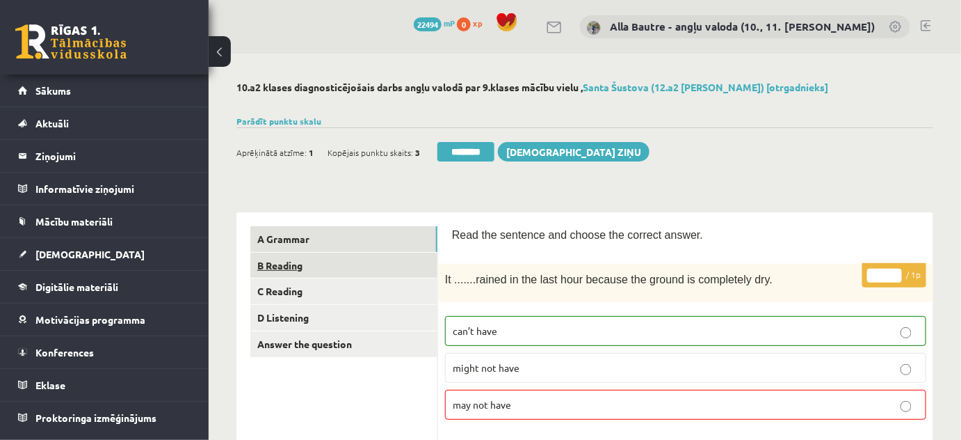
click at [284, 264] on link "B Reading" at bounding box center [343, 265] width 187 height 26
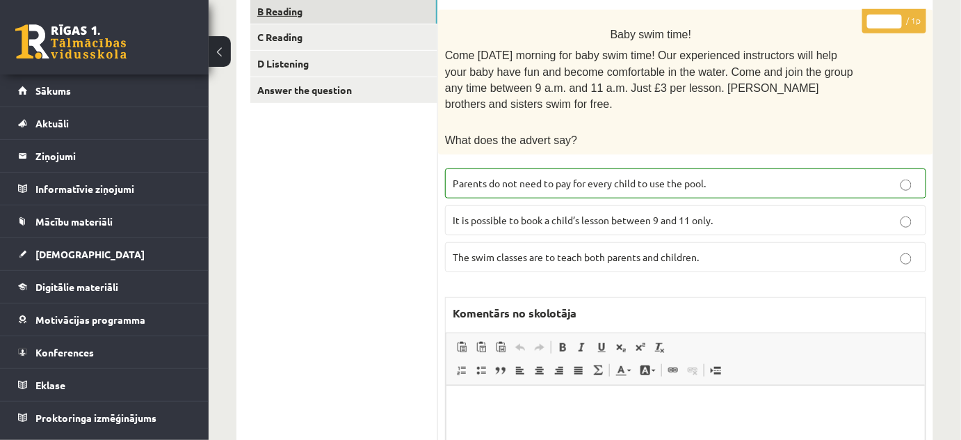
scroll to position [63, 0]
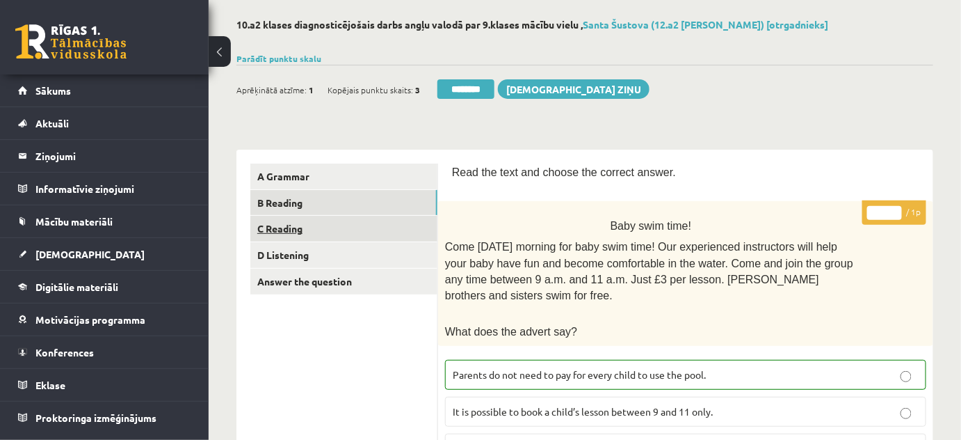
click at [282, 227] on link "C Reading" at bounding box center [343, 229] width 187 height 26
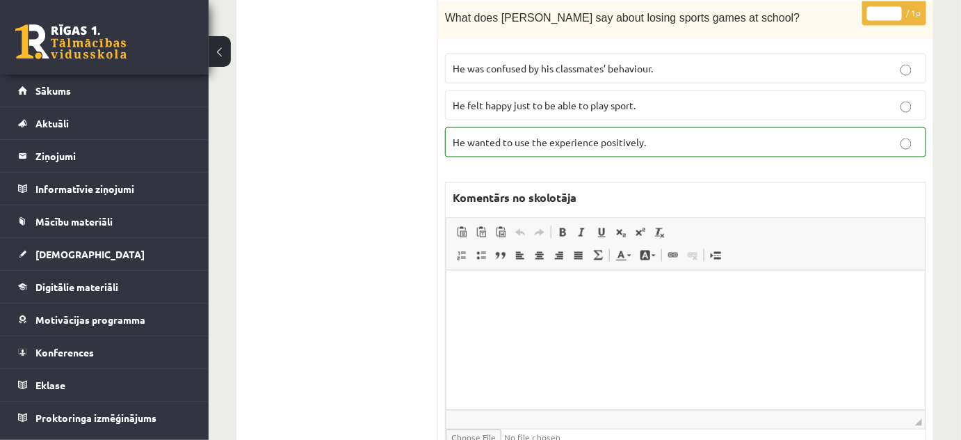
scroll to position [0, 0]
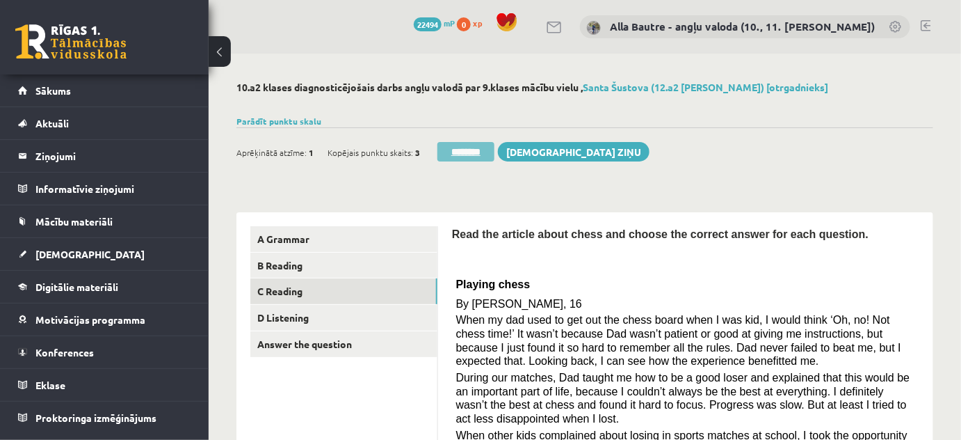
click at [471, 152] on input "********" at bounding box center [465, 151] width 57 height 19
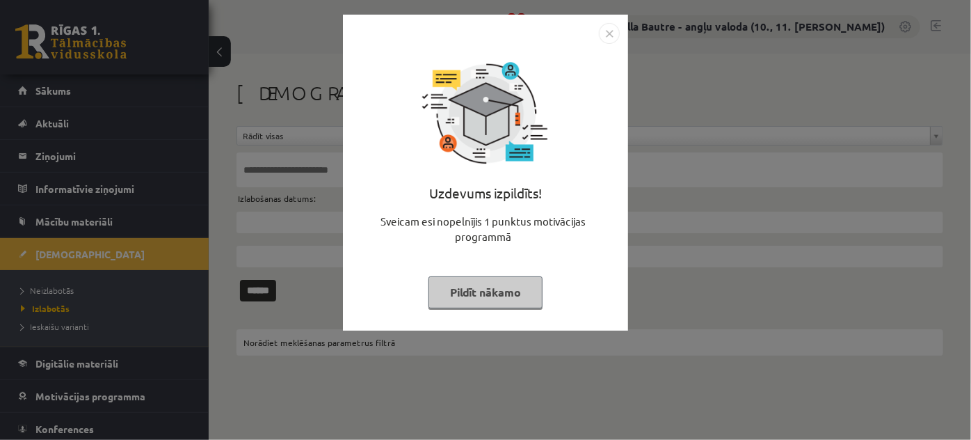
click at [608, 31] on img "Close" at bounding box center [609, 33] width 21 height 21
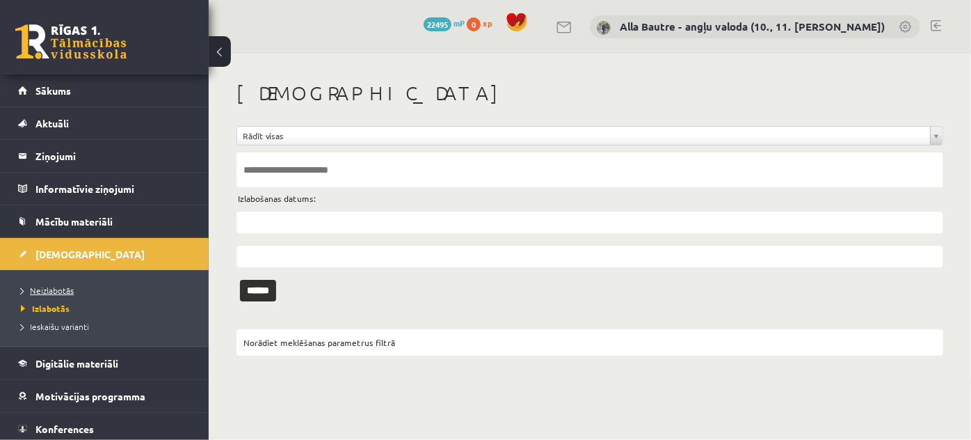
click at [54, 284] on link "Neizlabotās" at bounding box center [108, 290] width 174 height 13
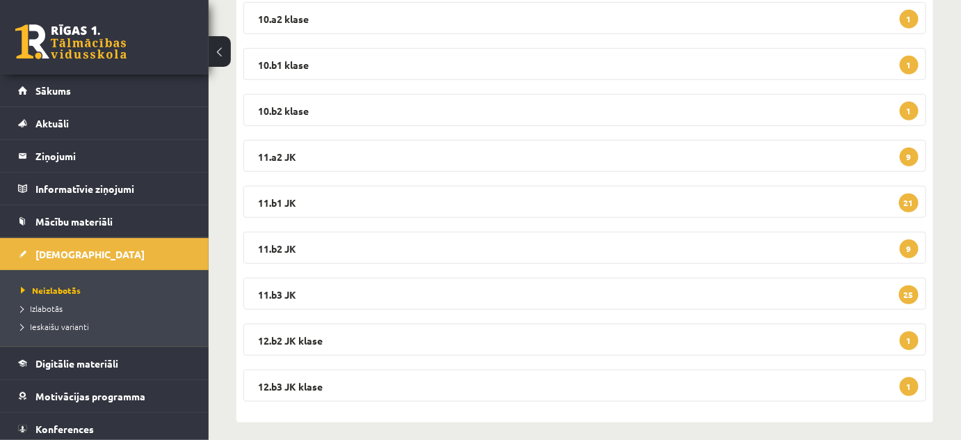
scroll to position [309, 0]
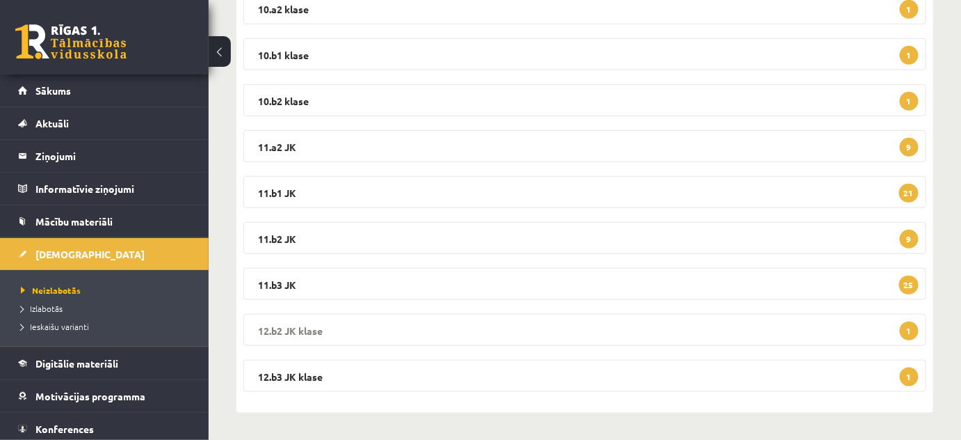
click at [289, 324] on legend "12.b2 JK klase 1" at bounding box center [584, 330] width 683 height 32
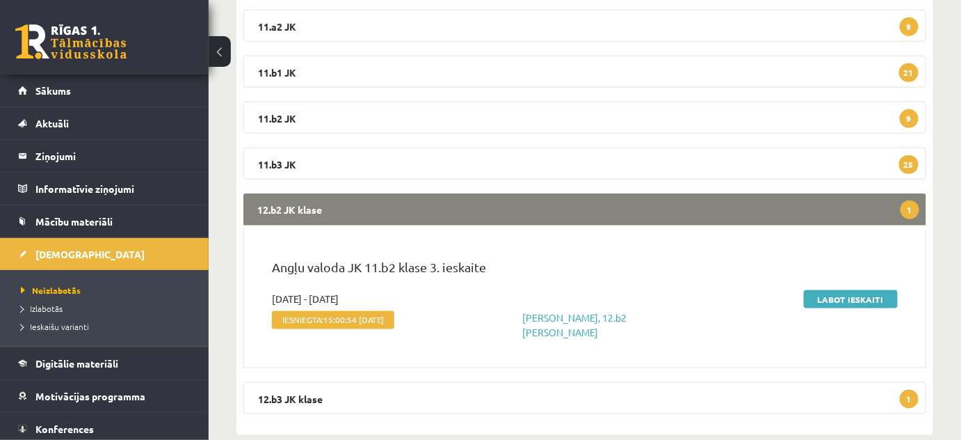
scroll to position [451, 0]
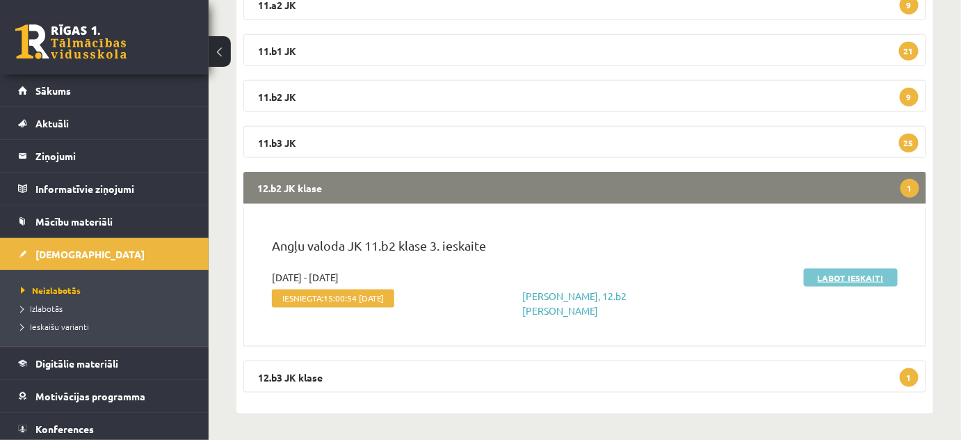
click at [855, 276] on link "Labot ieskaiti" at bounding box center [851, 277] width 94 height 18
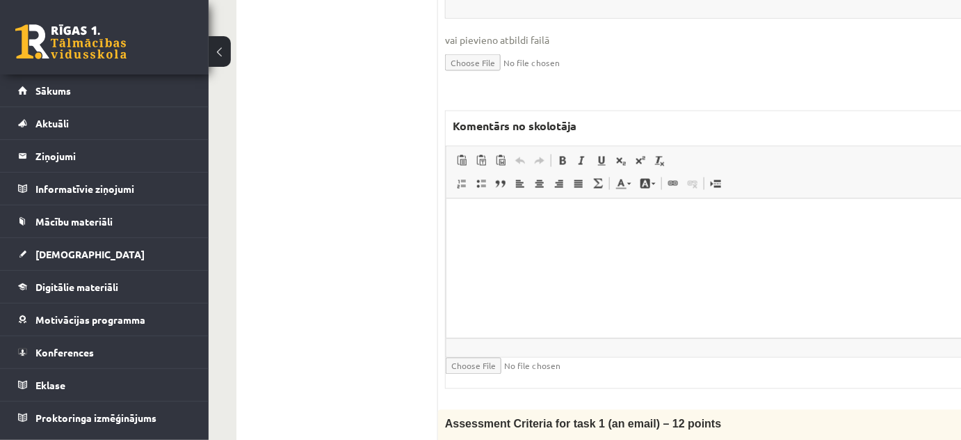
scroll to position [821, 0]
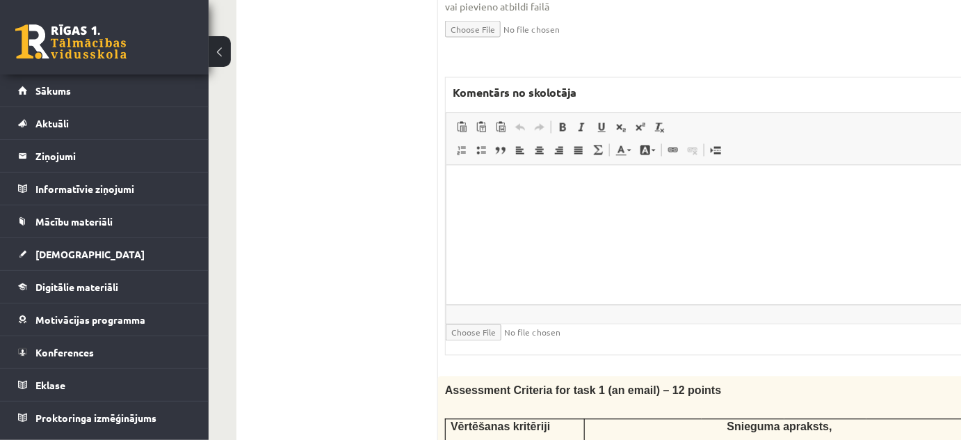
click at [486, 208] on html at bounding box center [744, 187] width 597 height 42
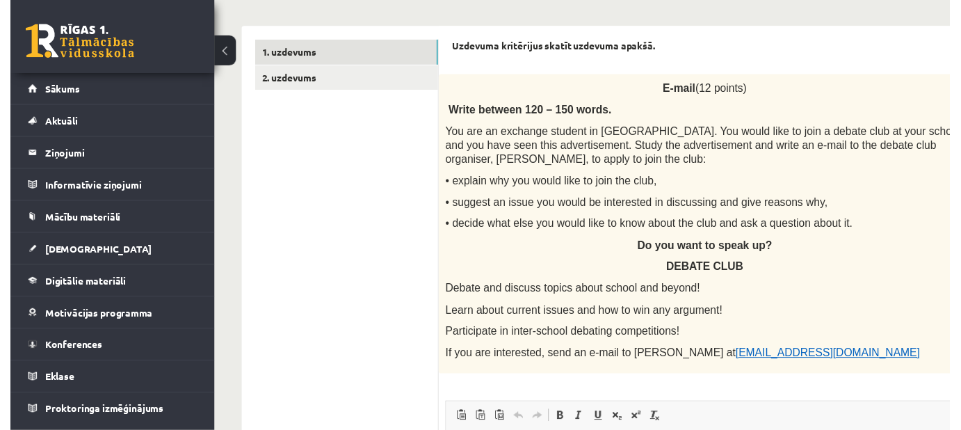
scroll to position [127, 0]
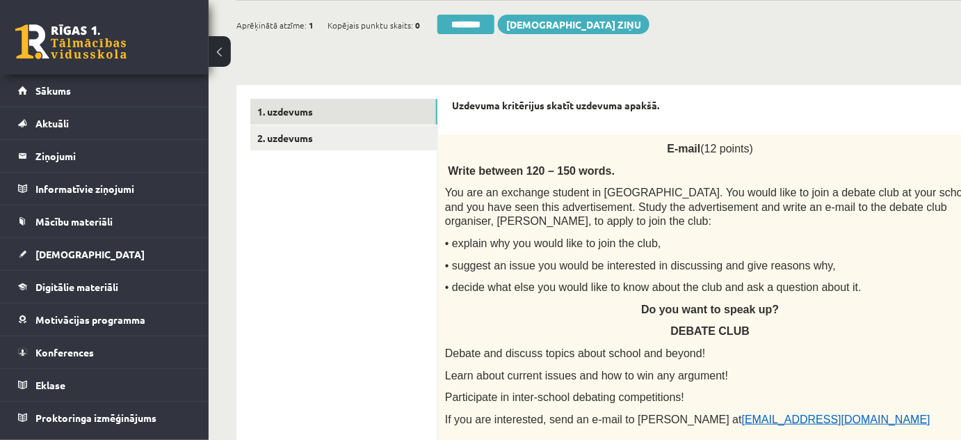
type input "*"
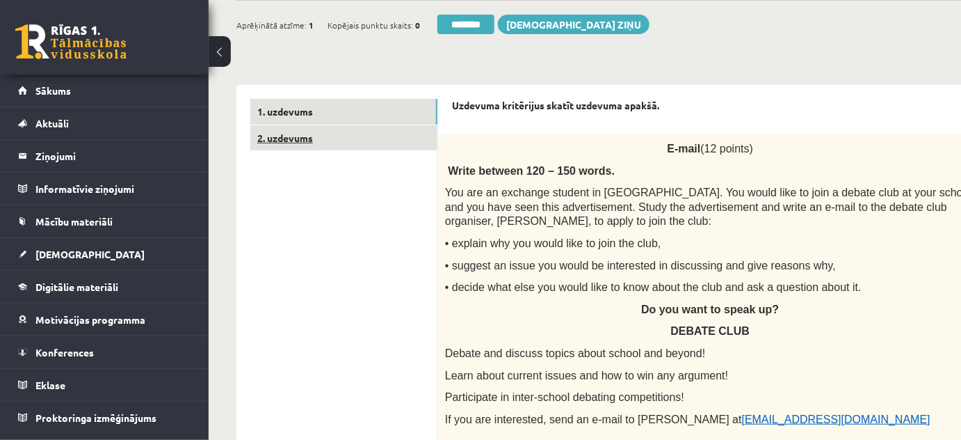
click at [330, 136] on link "2. uzdevums" at bounding box center [343, 138] width 187 height 26
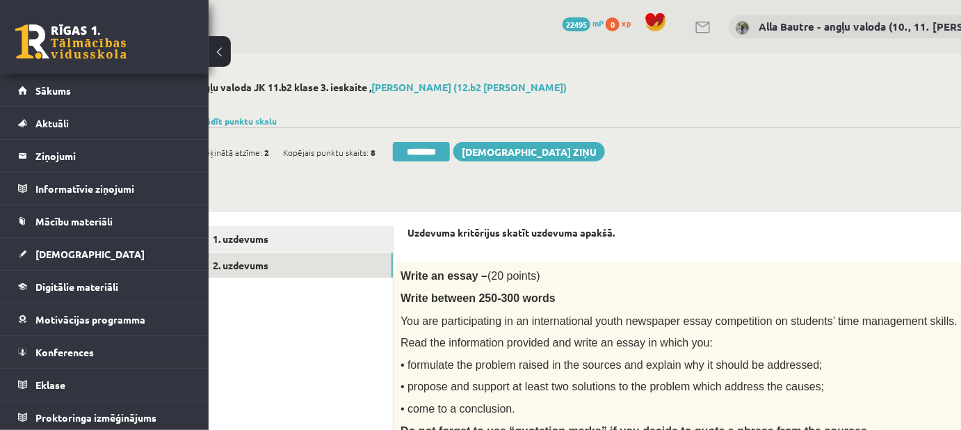
scroll to position [0, 0]
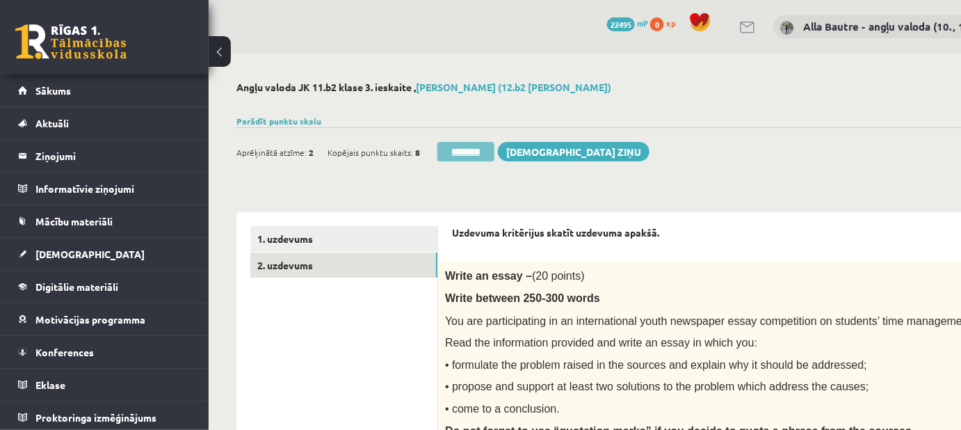
click at [481, 149] on input "********" at bounding box center [465, 151] width 57 height 19
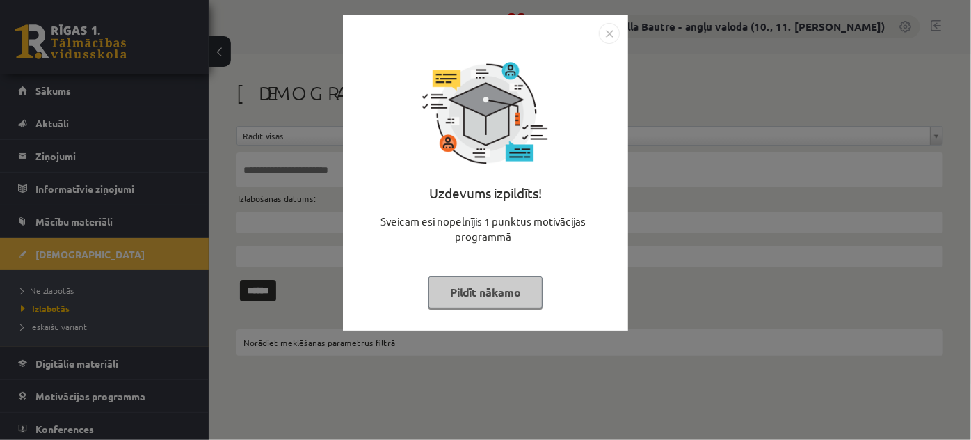
click at [607, 35] on img "Close" at bounding box center [609, 33] width 21 height 21
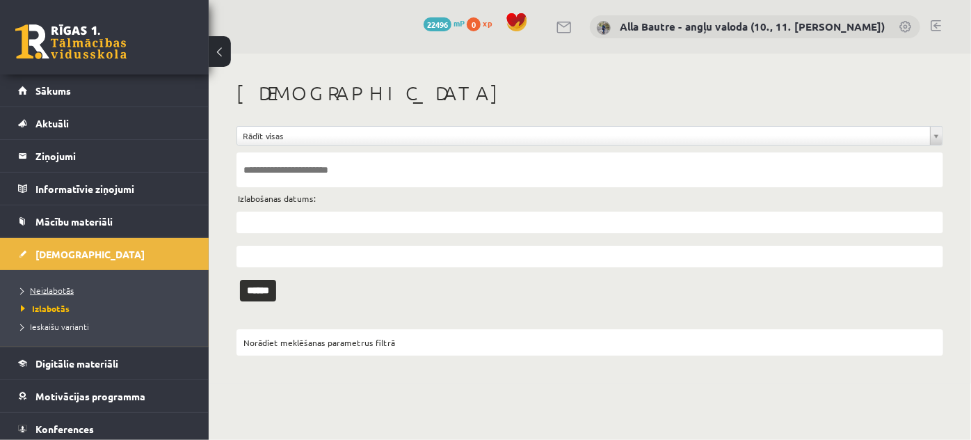
click at [51, 285] on span "Neizlabotās" at bounding box center [47, 289] width 53 height 11
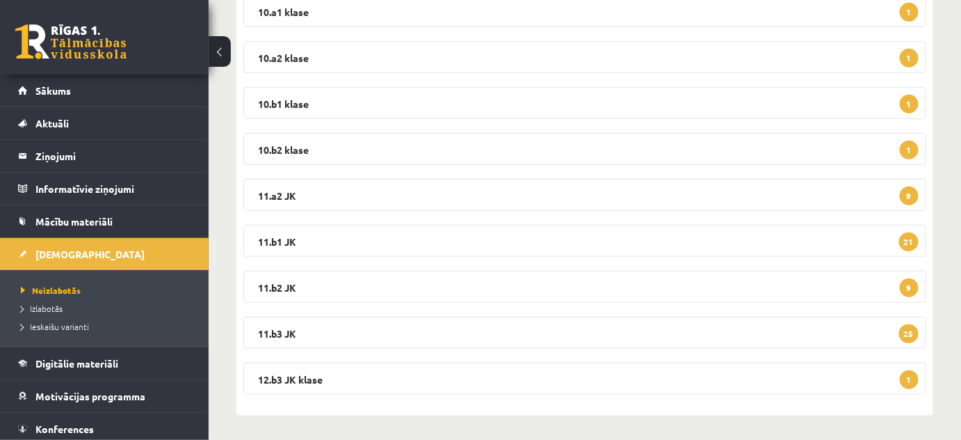
scroll to position [263, 0]
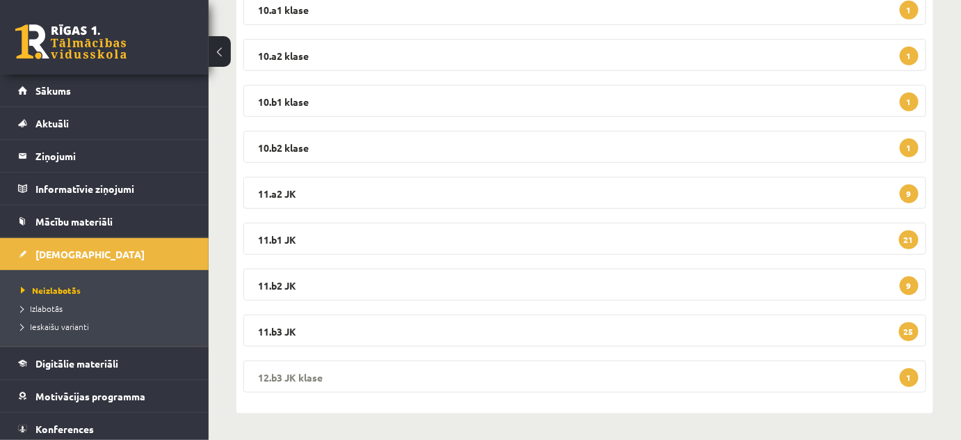
click at [285, 372] on legend "12.b3 JK klase 1" at bounding box center [584, 376] width 683 height 32
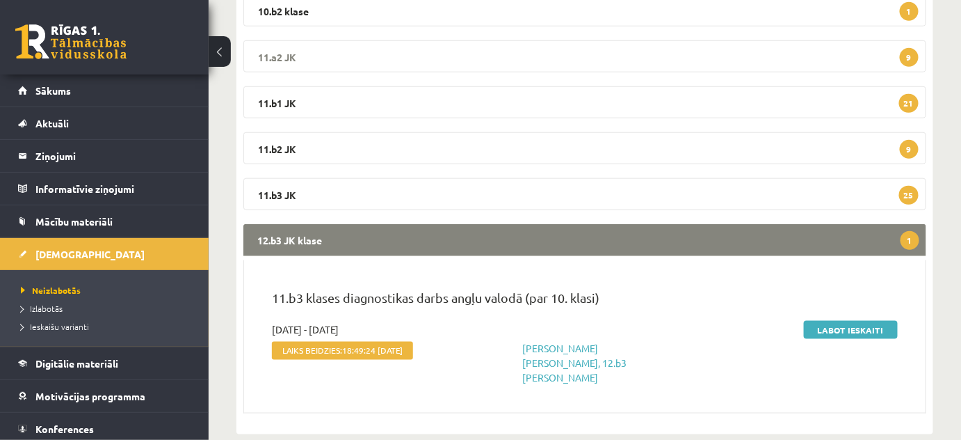
scroll to position [401, 0]
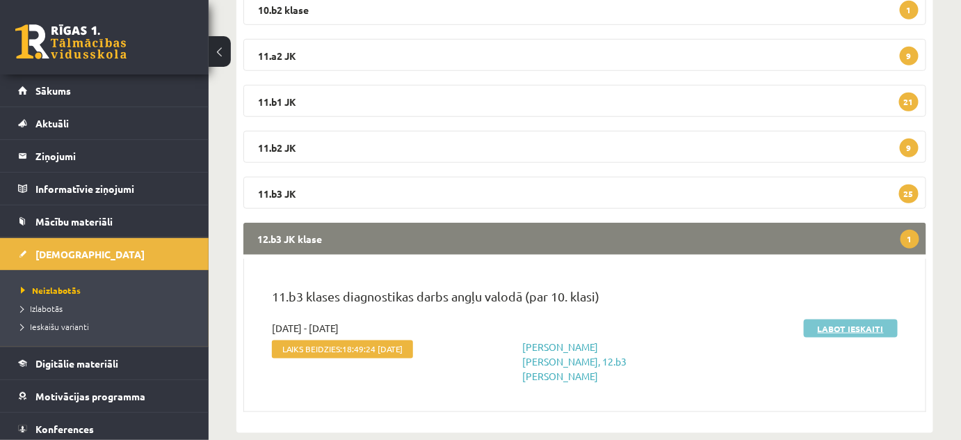
click at [866, 324] on link "Labot ieskaiti" at bounding box center [851, 328] width 94 height 18
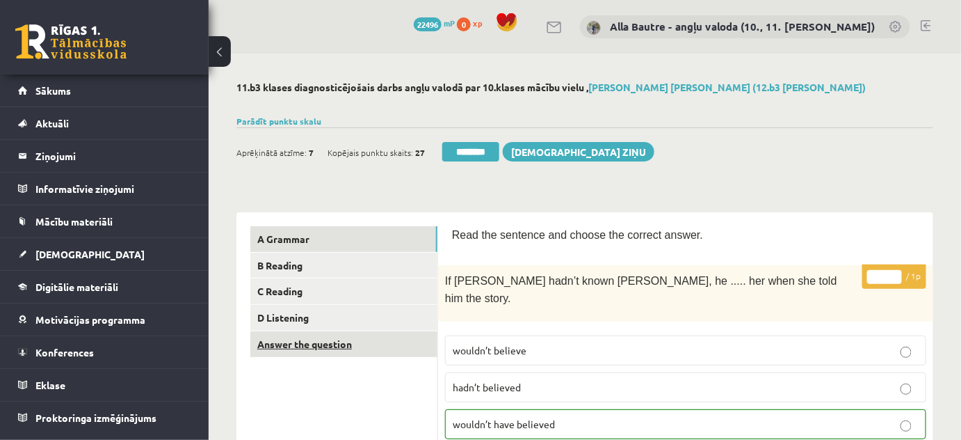
click at [316, 343] on link "Answer the question" at bounding box center [343, 344] width 187 height 26
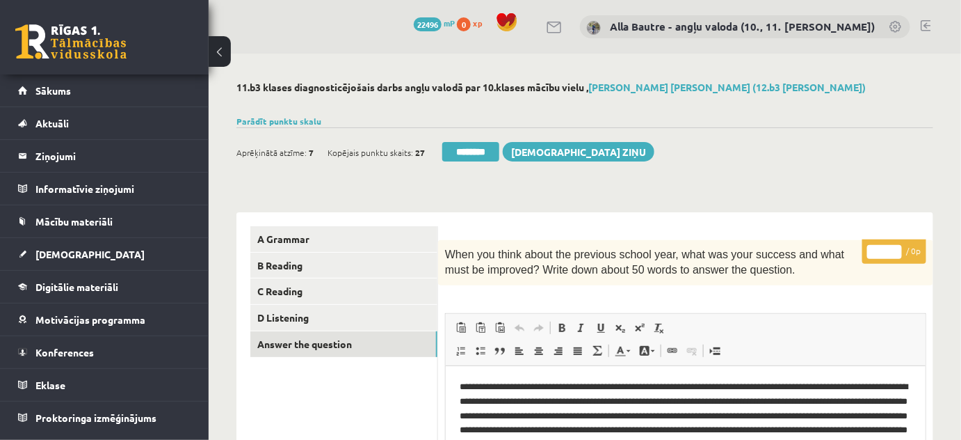
drag, startPoint x: 485, startPoint y: 146, endPoint x: 538, endPoint y: 37, distance: 121.3
click at [485, 146] on input "********" at bounding box center [470, 151] width 57 height 19
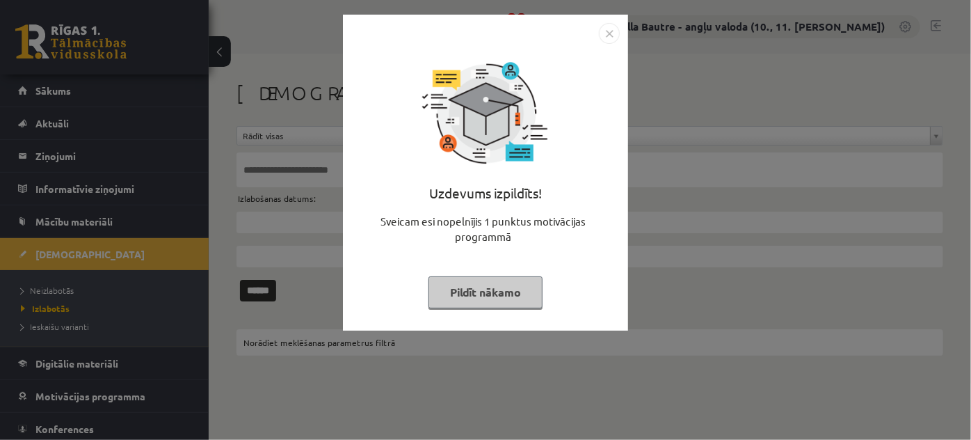
click at [606, 37] on img "Close" at bounding box center [609, 33] width 21 height 21
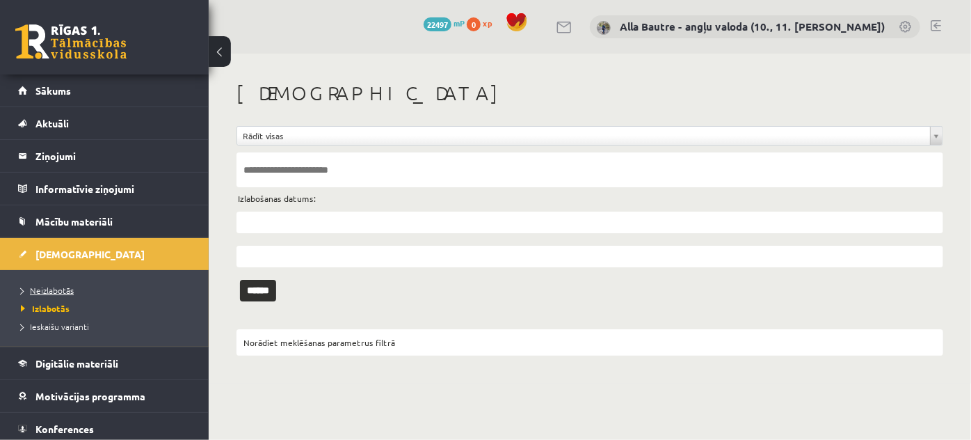
click at [50, 289] on span "Neizlabotās" at bounding box center [47, 289] width 53 height 11
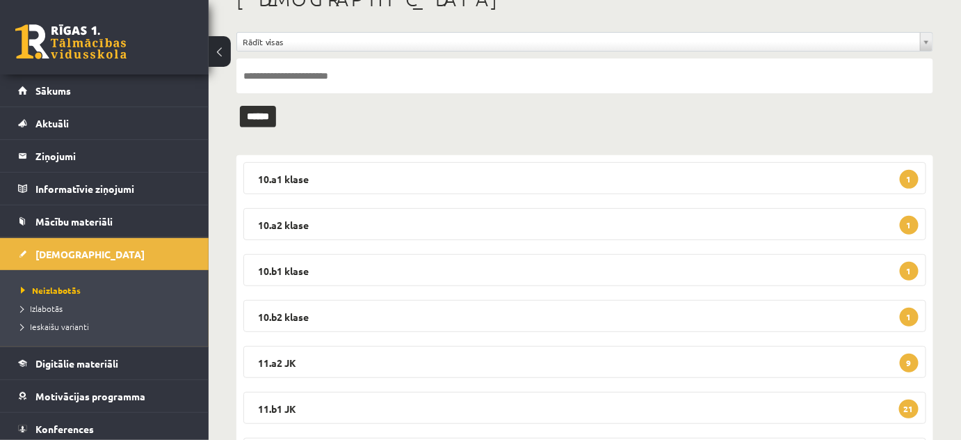
scroll to position [90, 0]
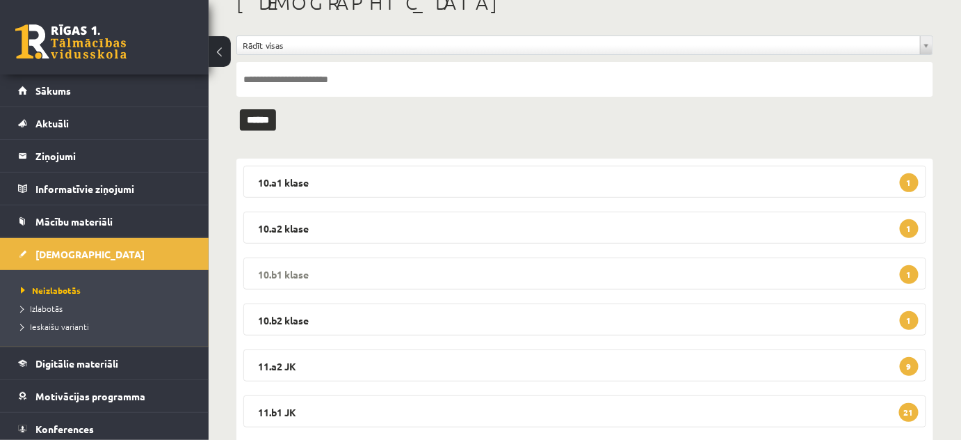
click at [281, 271] on legend "10.b1 klase 1" at bounding box center [584, 273] width 683 height 32
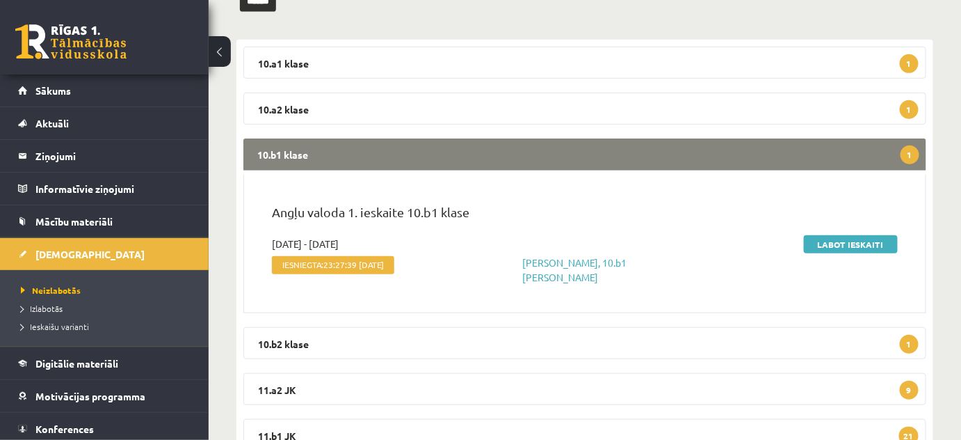
scroll to position [217, 0]
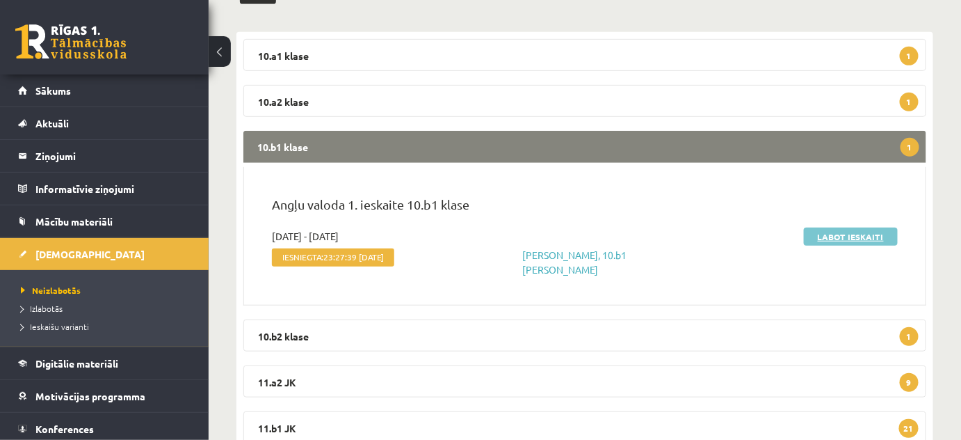
click at [839, 234] on link "Labot ieskaiti" at bounding box center [851, 236] width 94 height 18
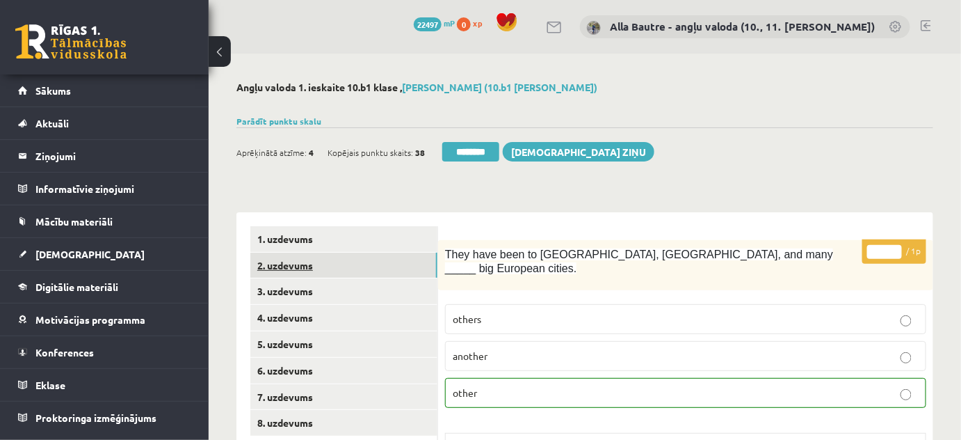
click at [287, 262] on link "2. uzdevums" at bounding box center [343, 265] width 187 height 26
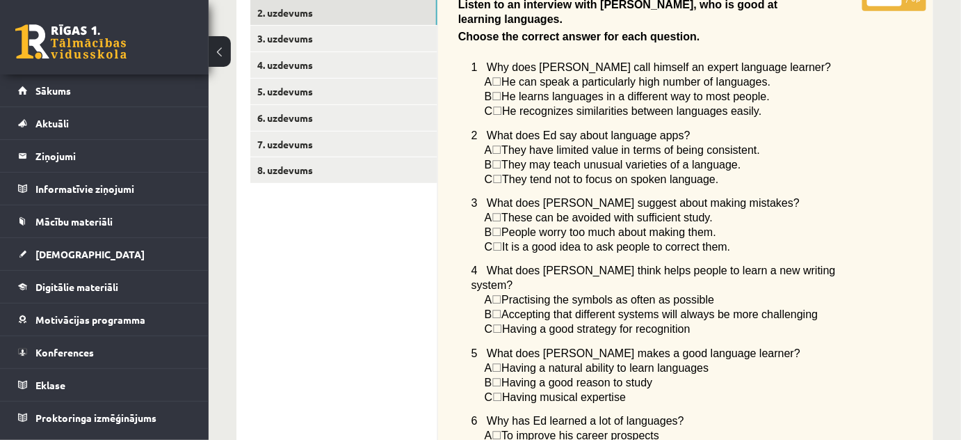
scroll to position [63, 0]
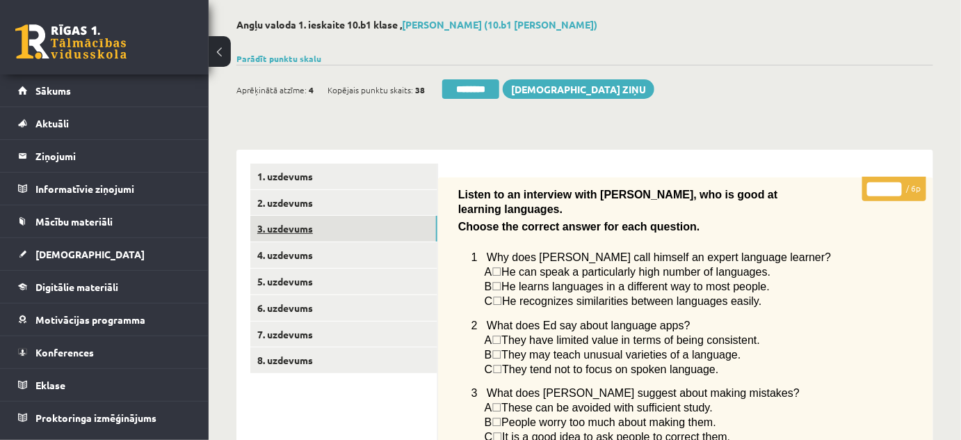
click at [285, 228] on link "3. uzdevums" at bounding box center [343, 229] width 187 height 26
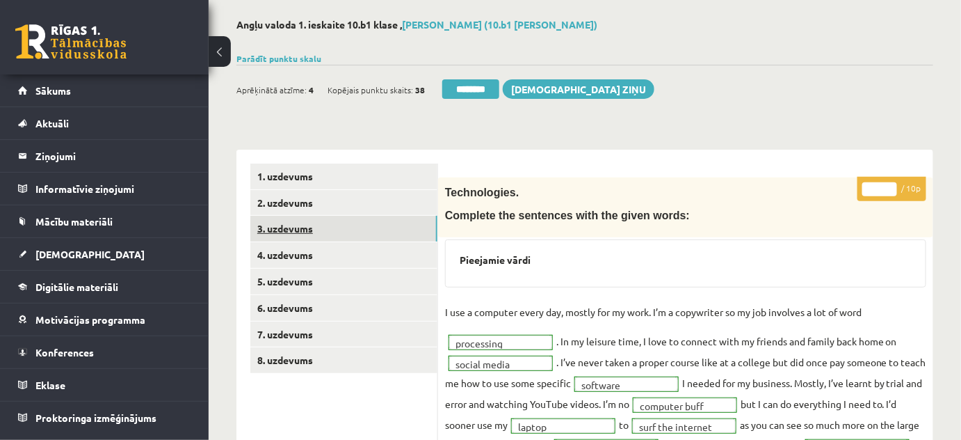
scroll to position [0, 0]
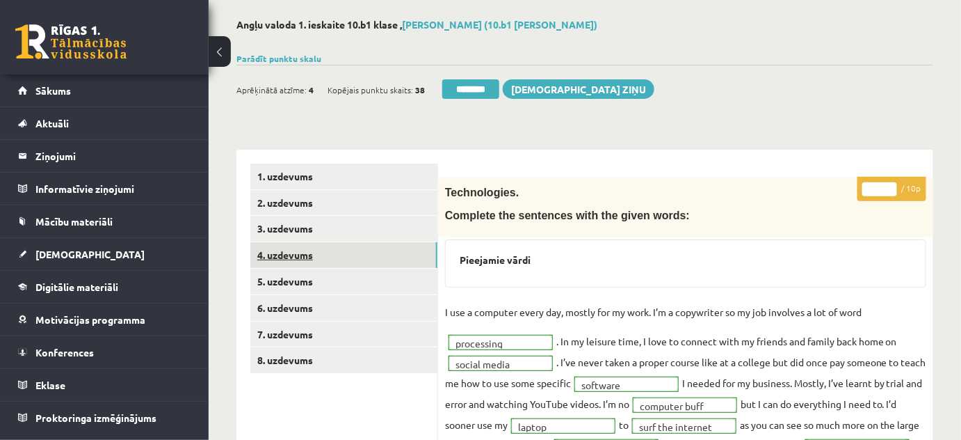
click at [282, 253] on link "4. uzdevums" at bounding box center [343, 255] width 187 height 26
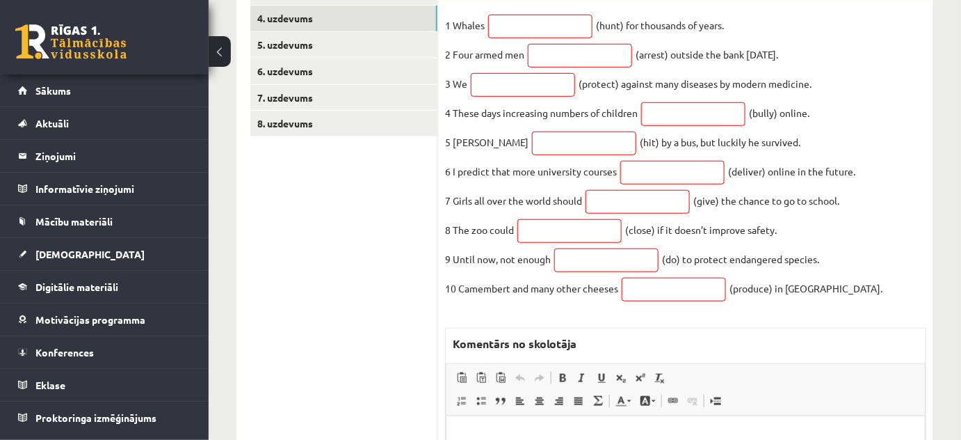
scroll to position [146, 0]
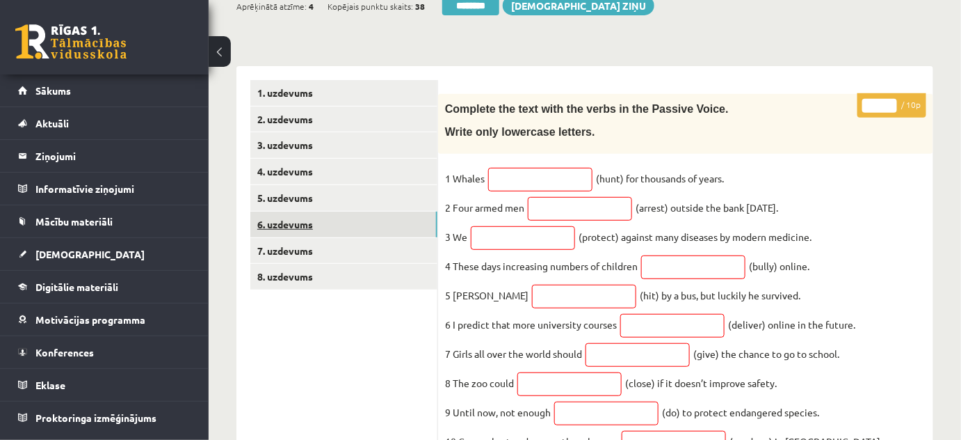
click at [279, 226] on link "6. uzdevums" at bounding box center [343, 224] width 187 height 26
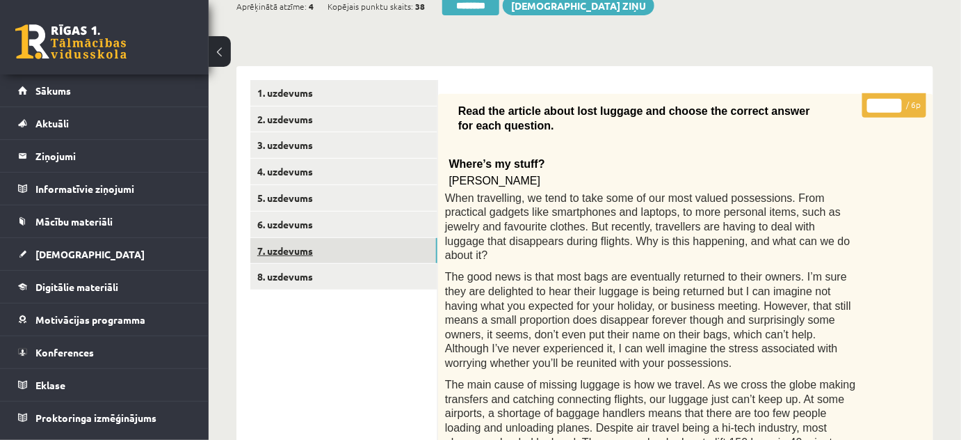
click at [282, 245] on link "7. uzdevums" at bounding box center [343, 251] width 187 height 26
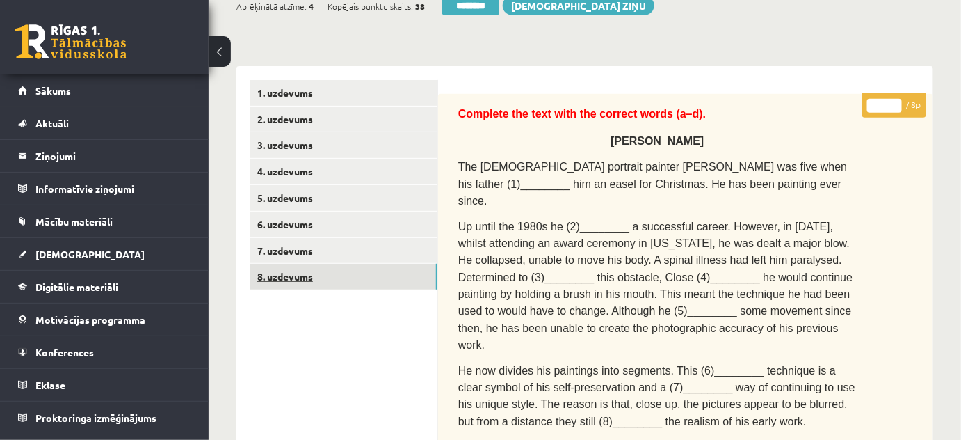
click at [285, 273] on link "8. uzdevums" at bounding box center [343, 277] width 187 height 26
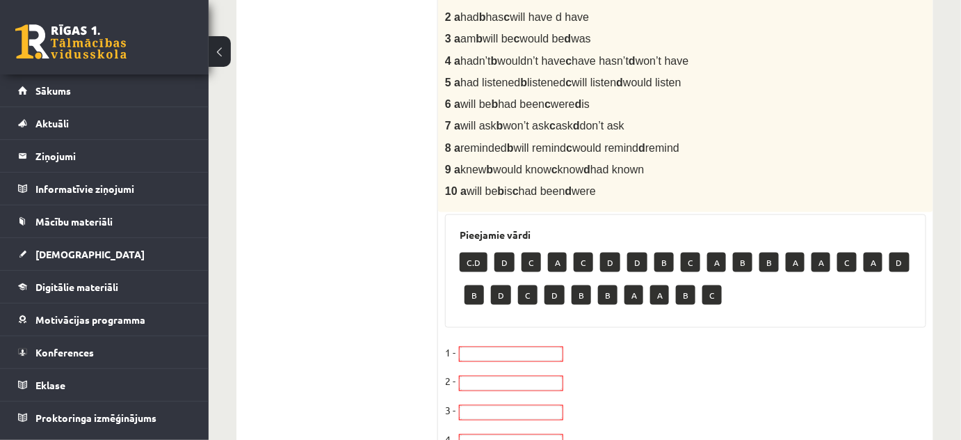
scroll to position [0, 0]
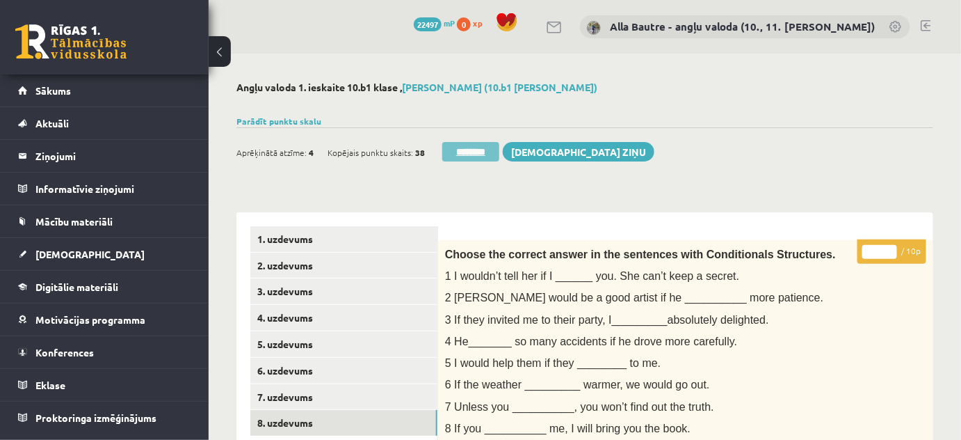
click at [463, 152] on input "********" at bounding box center [470, 151] width 57 height 19
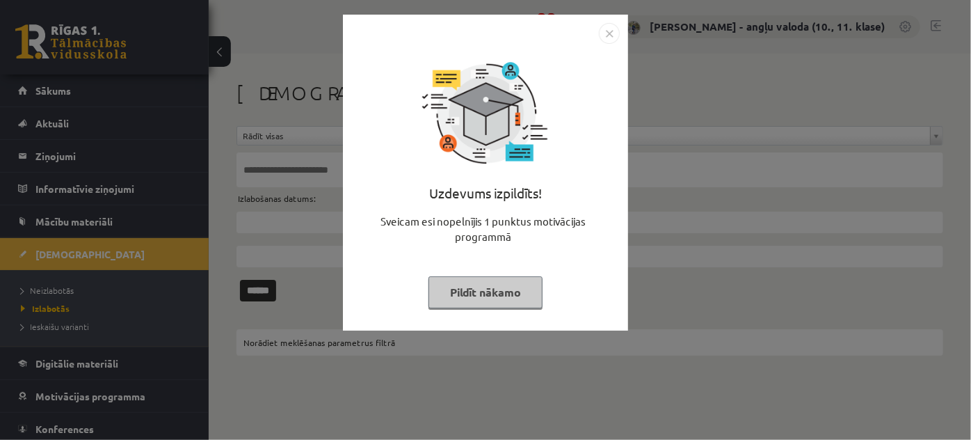
click at [610, 28] on img "Close" at bounding box center [609, 33] width 21 height 21
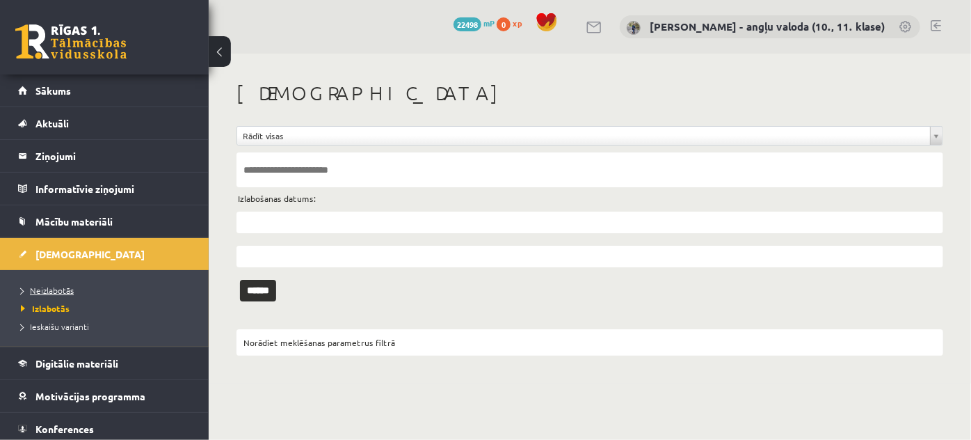
click at [49, 284] on span "Neizlabotās" at bounding box center [47, 289] width 53 height 11
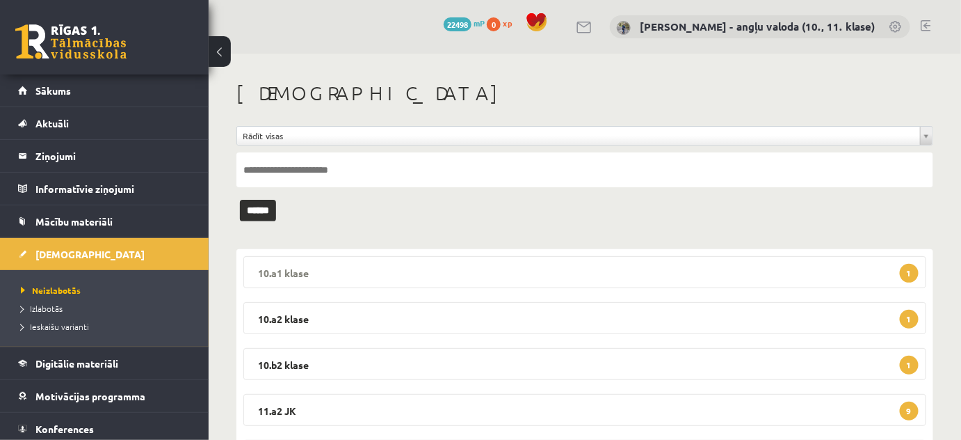
click at [287, 270] on legend "10.a1 klase 1" at bounding box center [584, 272] width 683 height 32
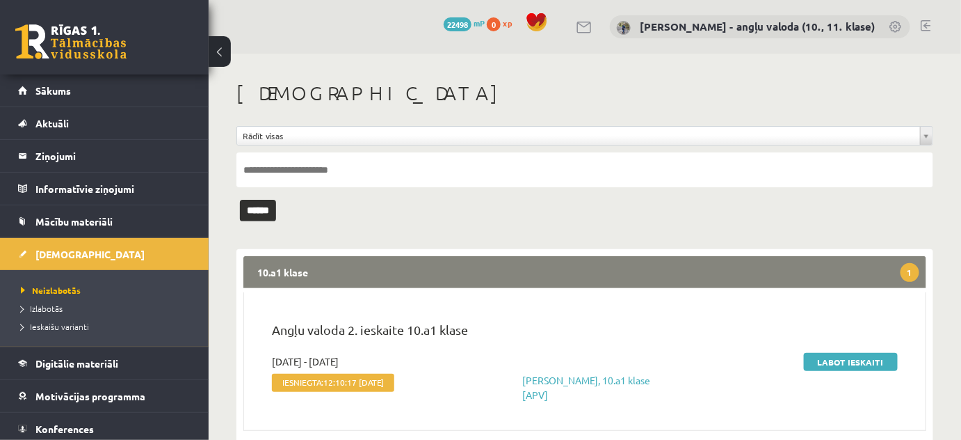
click at [287, 270] on legend "10.a1 klase 1" at bounding box center [584, 272] width 683 height 32
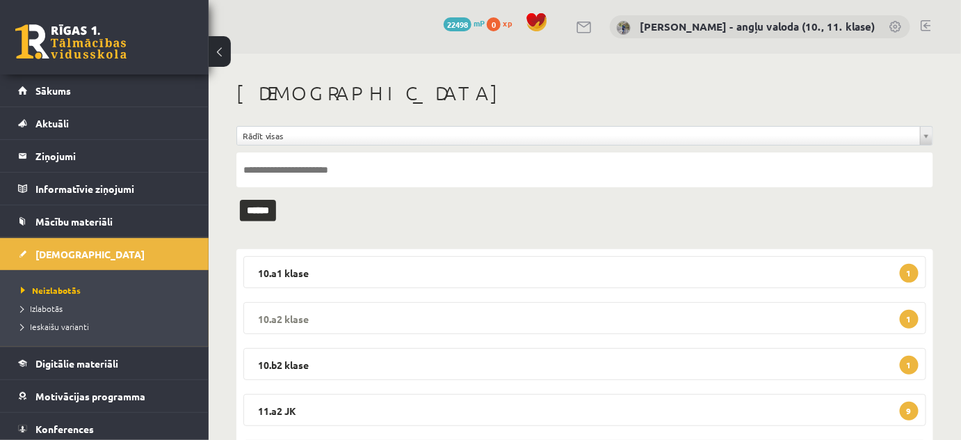
click at [284, 309] on legend "10.a2 klase 1" at bounding box center [584, 318] width 683 height 32
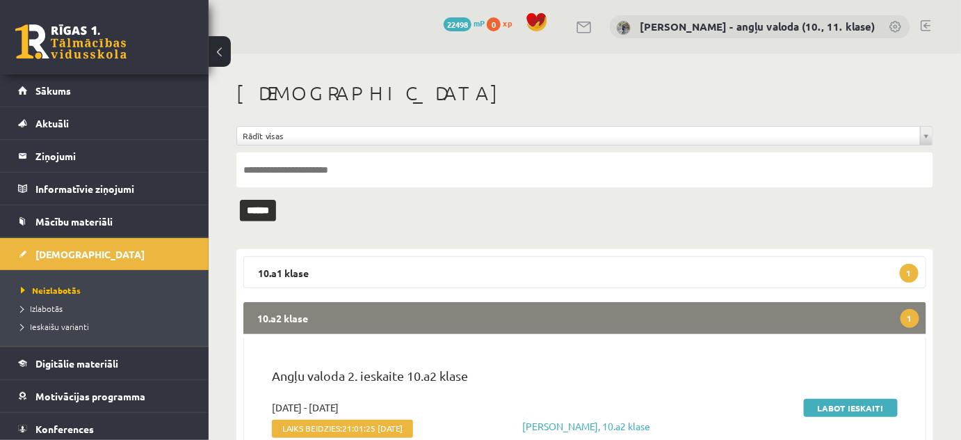
click at [284, 309] on legend "10.a2 klase 1" at bounding box center [584, 318] width 683 height 32
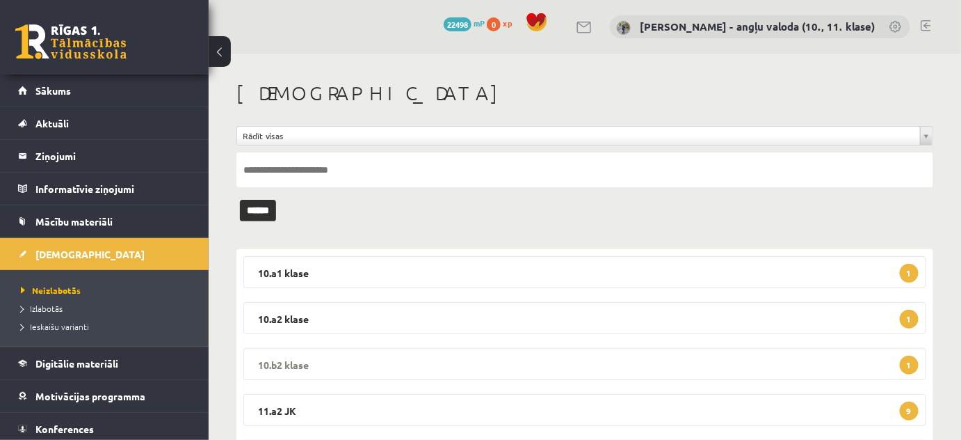
click at [285, 363] on legend "10.b2 klase 1" at bounding box center [584, 364] width 683 height 32
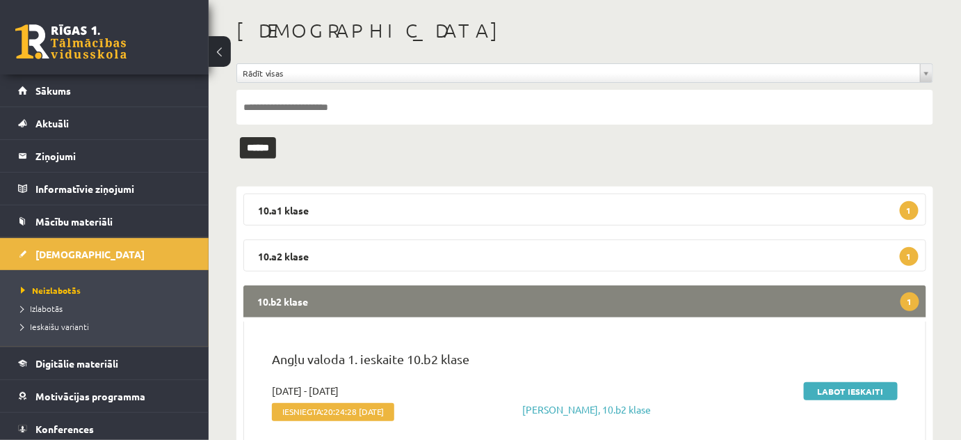
scroll to position [189, 0]
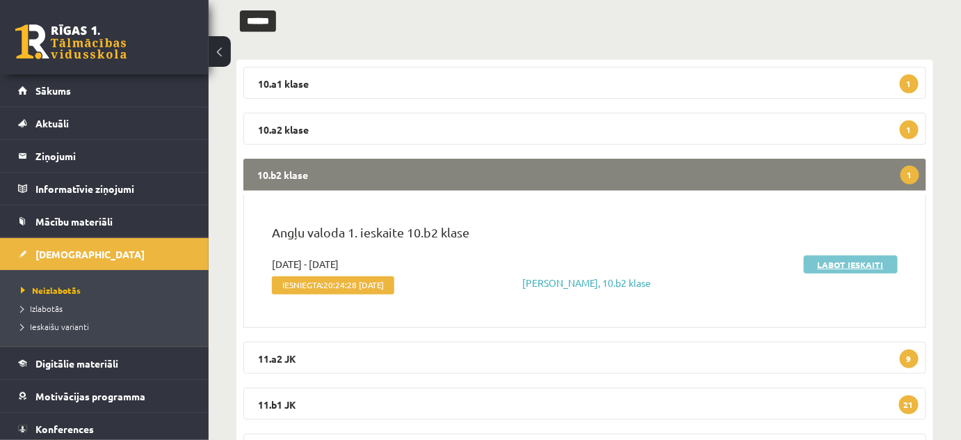
click at [850, 260] on link "Labot ieskaiti" at bounding box center [851, 264] width 94 height 18
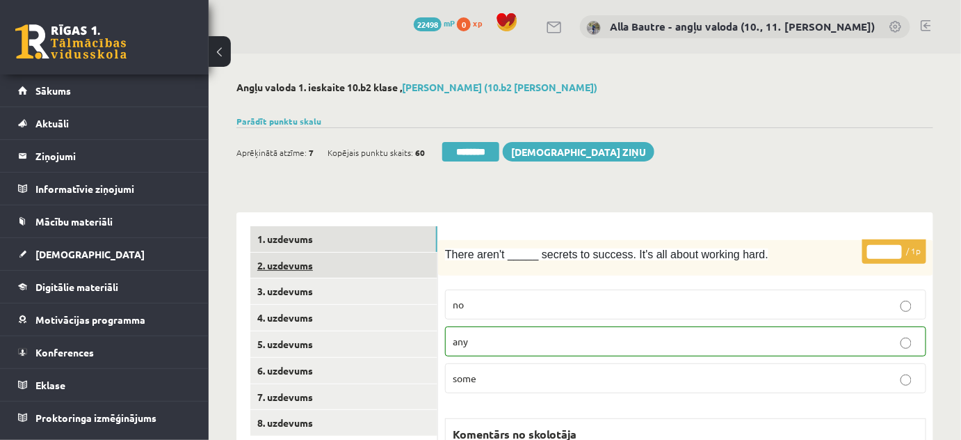
click at [287, 263] on link "2. uzdevums" at bounding box center [343, 265] width 187 height 26
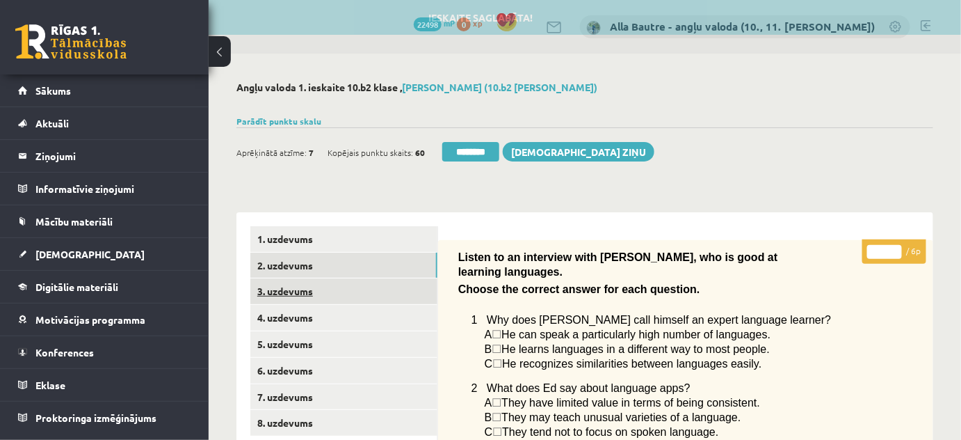
click at [287, 289] on link "3. uzdevums" at bounding box center [343, 291] width 187 height 26
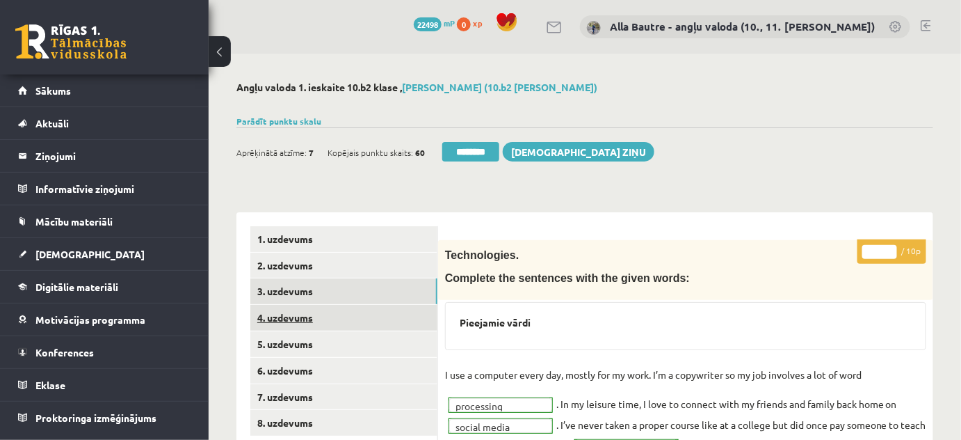
click at [286, 316] on link "4. uzdevums" at bounding box center [343, 318] width 187 height 26
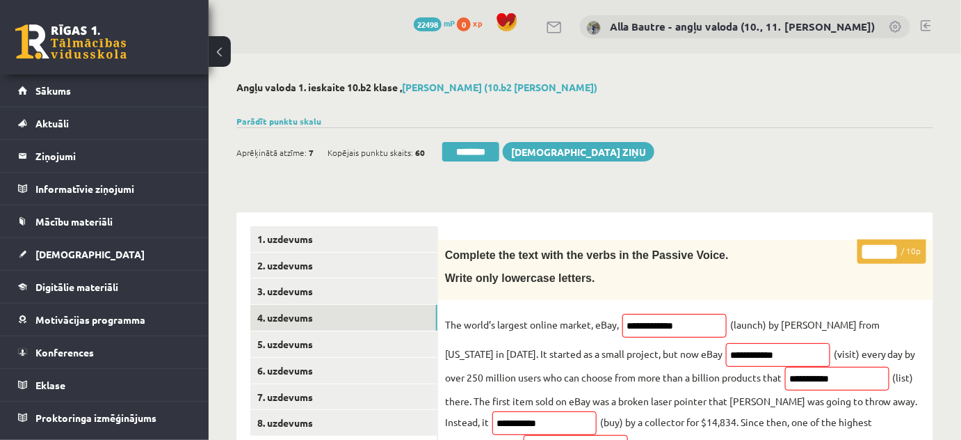
click at [888, 248] on input "*" at bounding box center [879, 252] width 35 height 14
type input "*"
click at [888, 248] on input "*" at bounding box center [879, 252] width 35 height 14
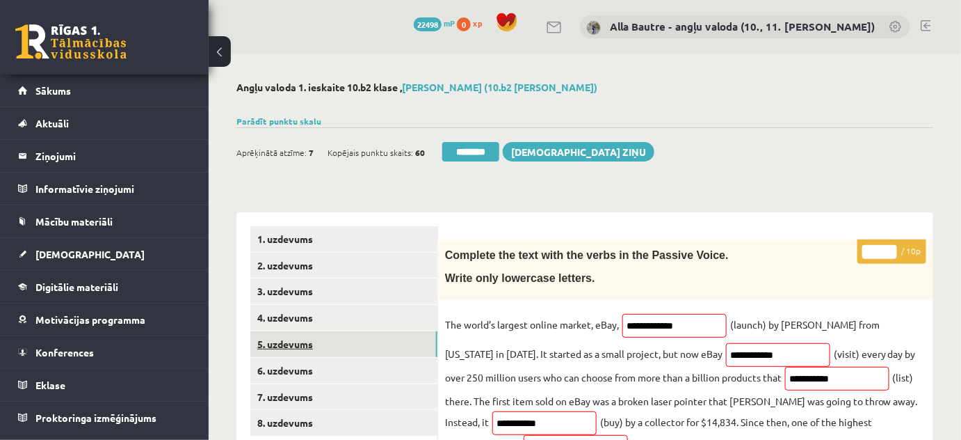
click at [305, 344] on link "5. uzdevums" at bounding box center [343, 344] width 187 height 26
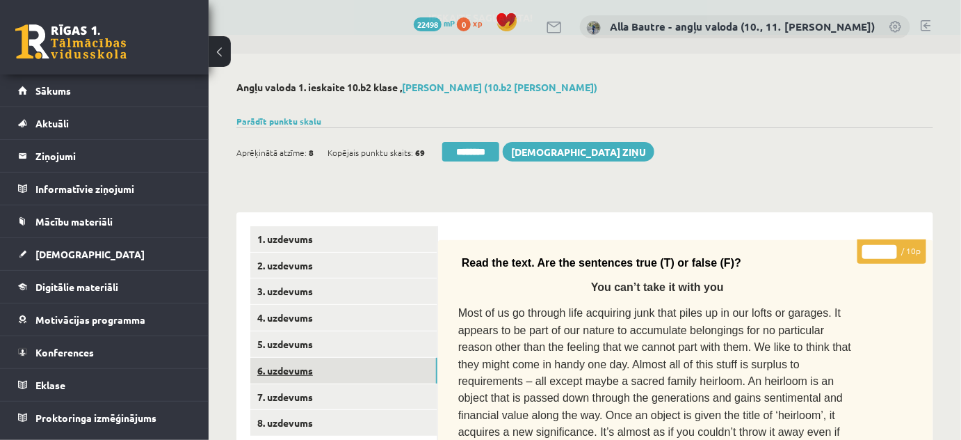
click at [305, 362] on link "6. uzdevums" at bounding box center [343, 370] width 187 height 26
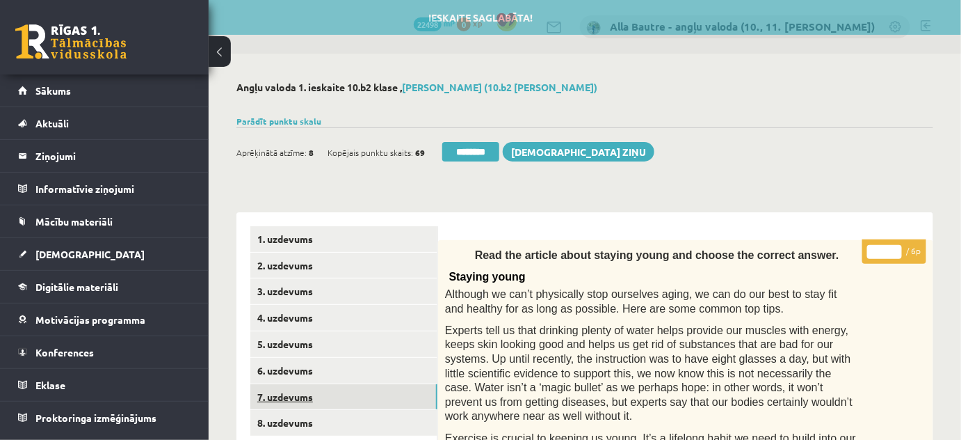
click at [305, 387] on link "7. uzdevums" at bounding box center [343, 397] width 187 height 26
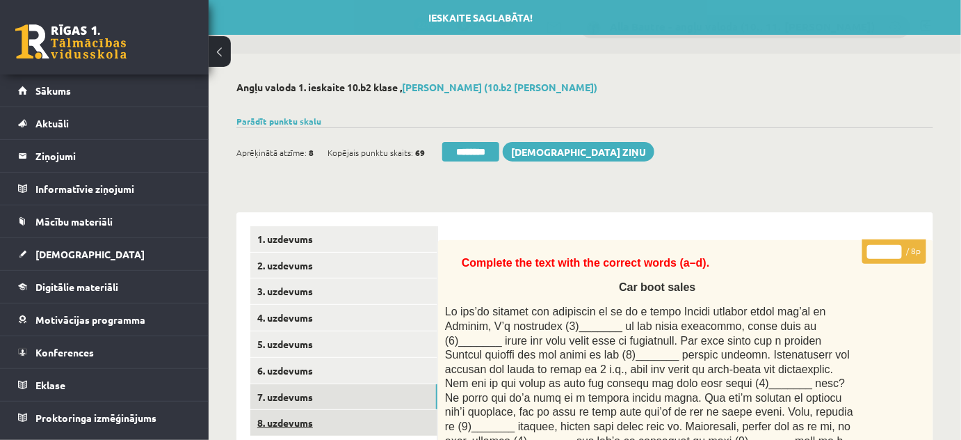
click at [298, 424] on link "8. uzdevums" at bounding box center [343, 423] width 187 height 26
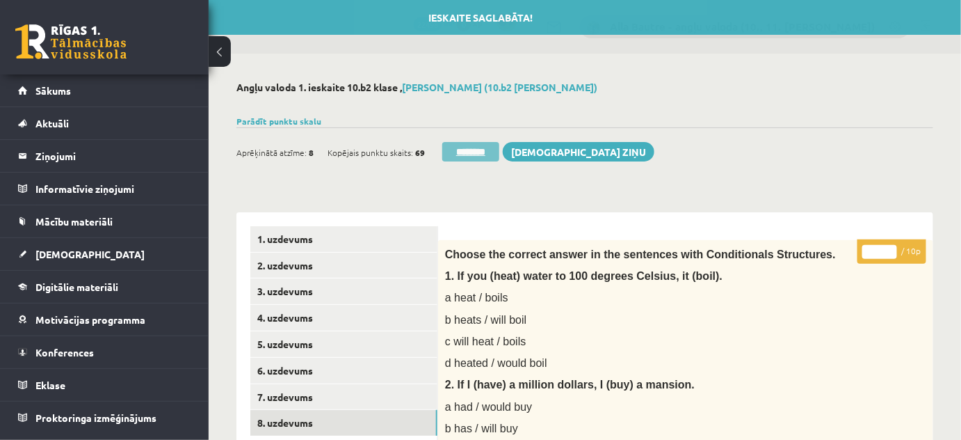
click at [462, 150] on input "********" at bounding box center [470, 151] width 57 height 19
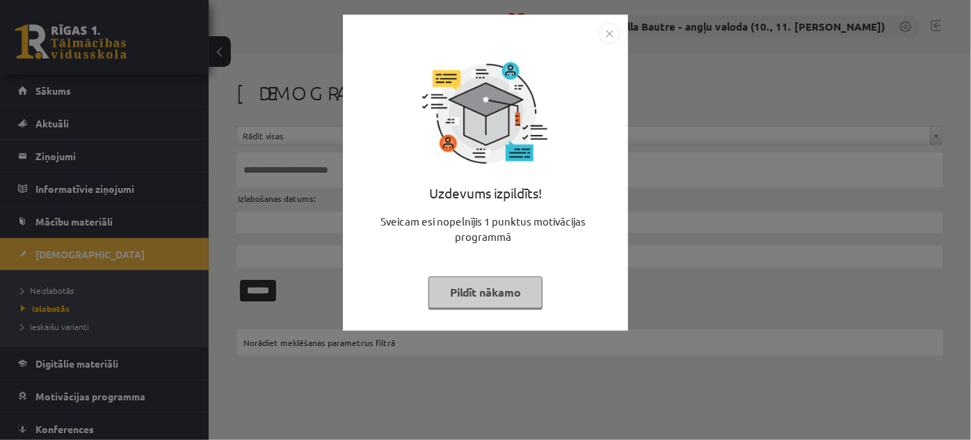
click at [602, 30] on img "Close" at bounding box center [609, 33] width 21 height 21
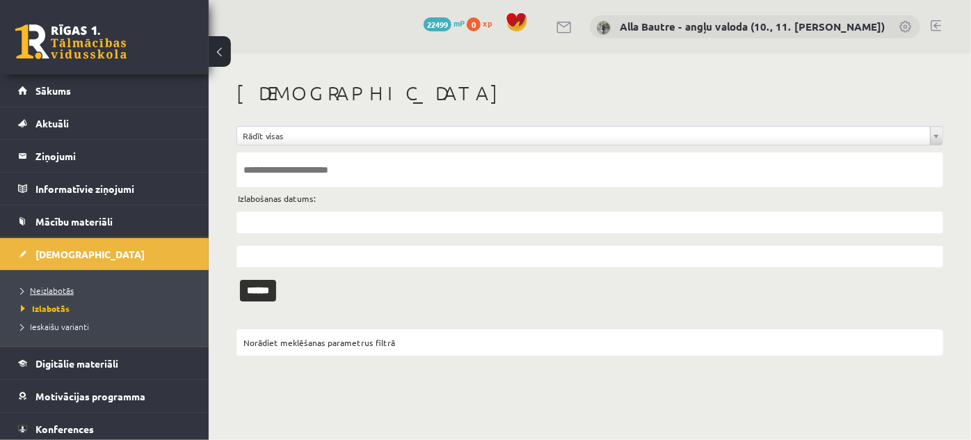
click at [54, 284] on span "Neizlabotās" at bounding box center [47, 289] width 53 height 11
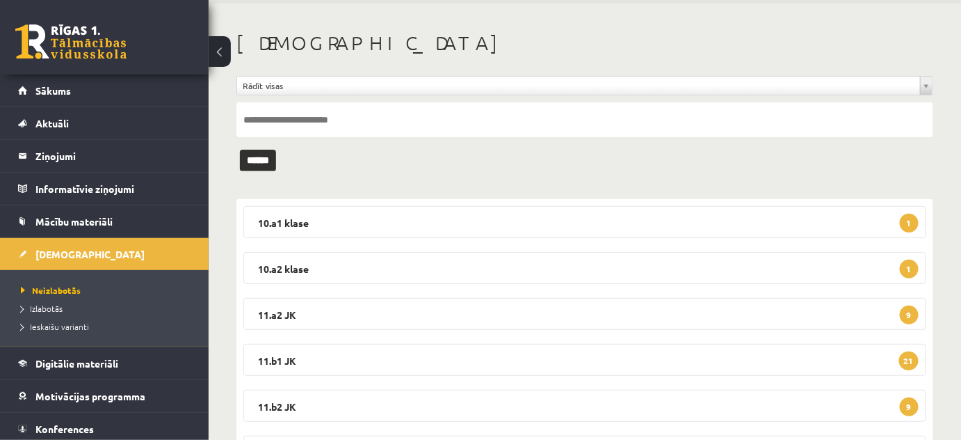
scroll to position [126, 0]
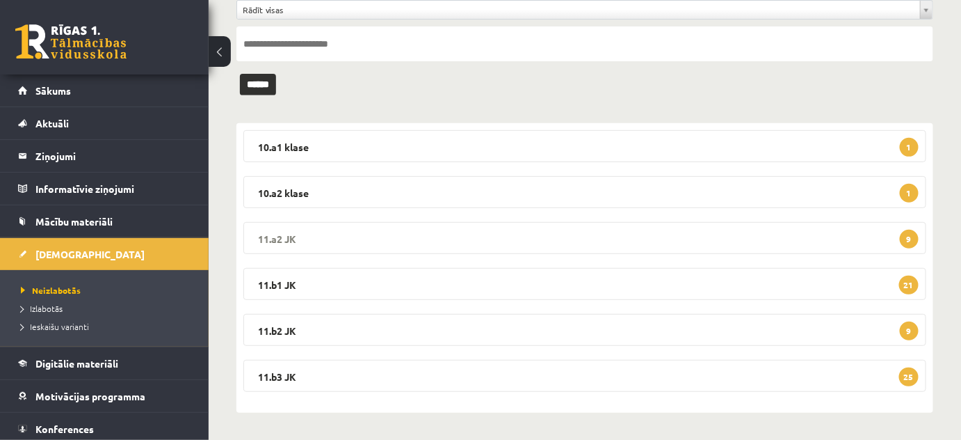
click at [281, 235] on legend "11.a2 JK 9" at bounding box center [584, 238] width 683 height 32
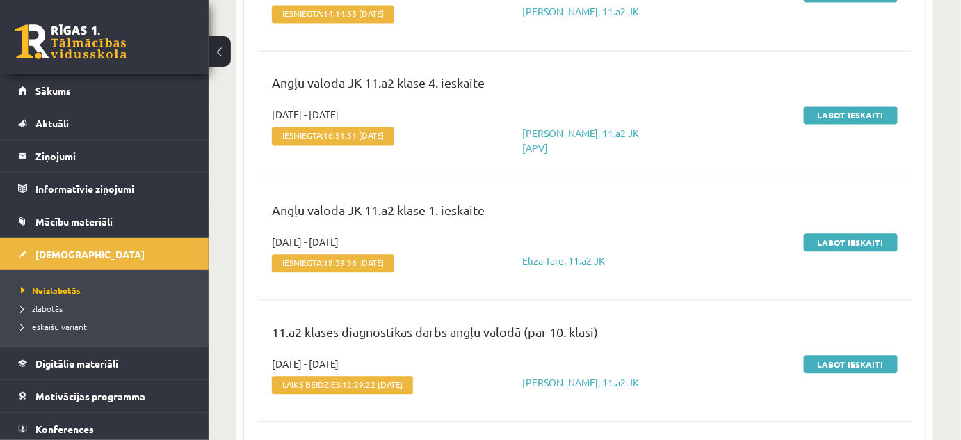
scroll to position [1010, 0]
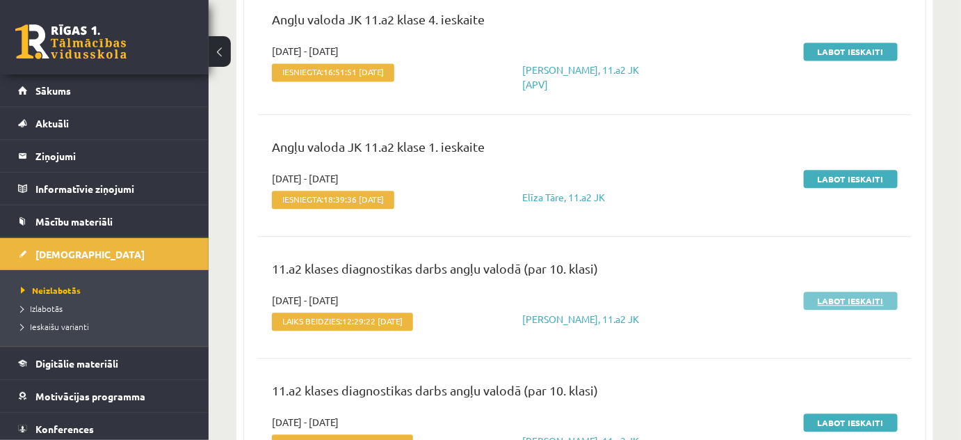
click at [868, 294] on link "Labot ieskaiti" at bounding box center [851, 300] width 94 height 18
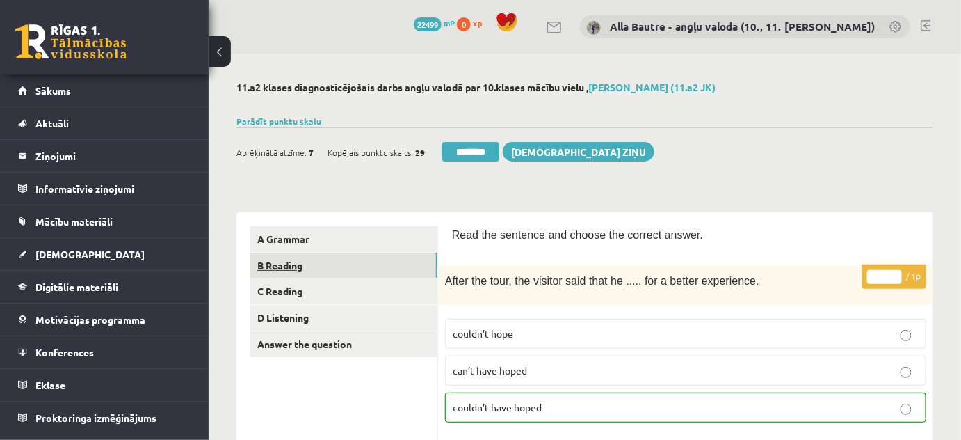
click at [271, 264] on link "B Reading" at bounding box center [343, 265] width 187 height 26
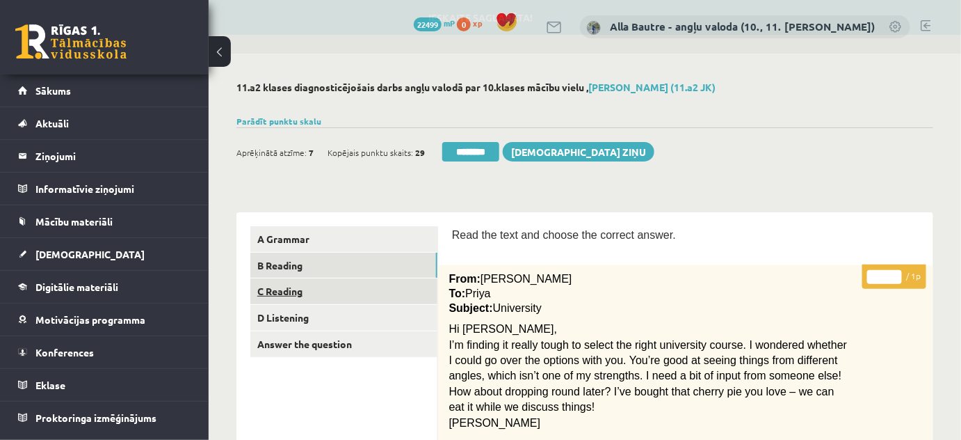
click at [274, 293] on link "C Reading" at bounding box center [343, 291] width 187 height 26
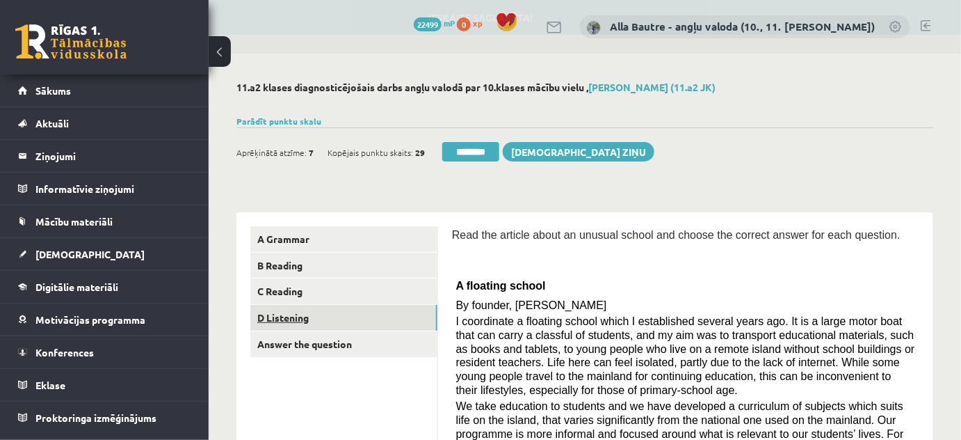
click at [279, 314] on link "D Listening" at bounding box center [343, 318] width 187 height 26
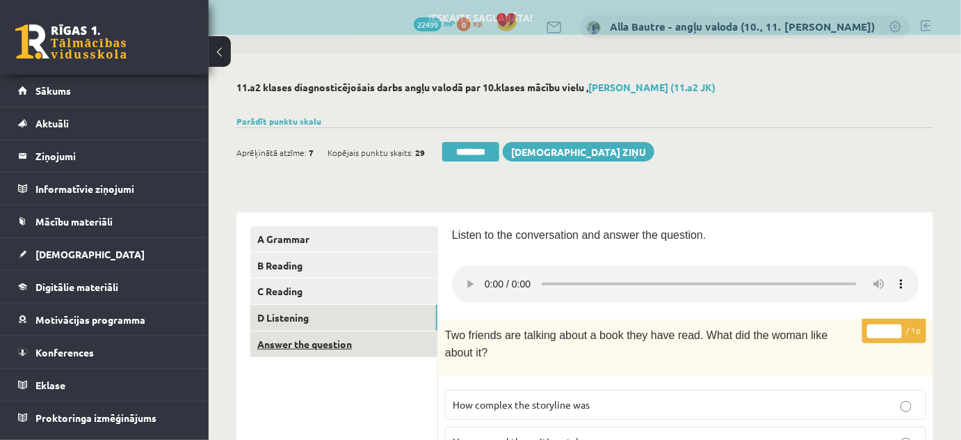
click at [284, 339] on link "Answer the question" at bounding box center [343, 344] width 187 height 26
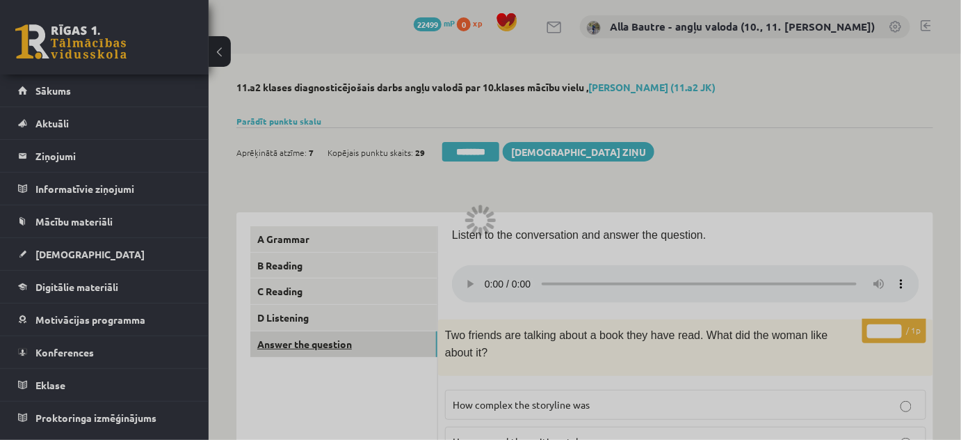
click at [284, 339] on link "Answer the question" at bounding box center [343, 344] width 187 height 26
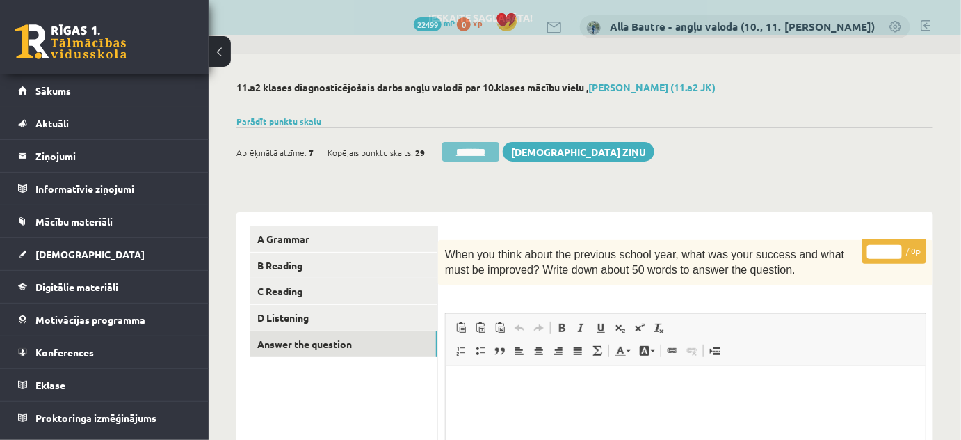
click at [456, 147] on input "********" at bounding box center [470, 151] width 57 height 19
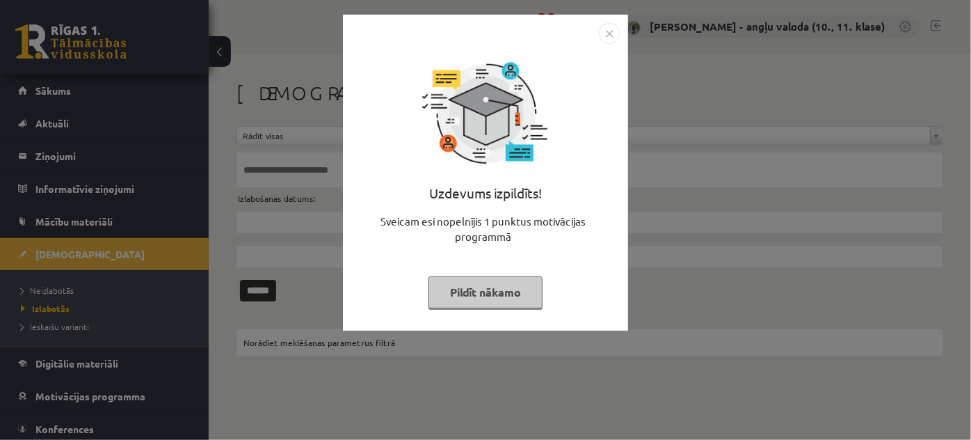
click at [606, 31] on img "Close" at bounding box center [609, 33] width 21 height 21
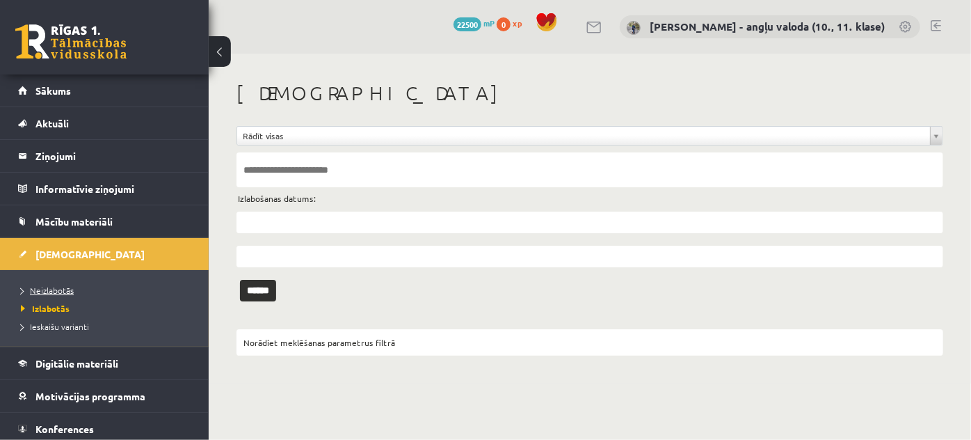
click at [61, 287] on span "Neizlabotās" at bounding box center [47, 289] width 53 height 11
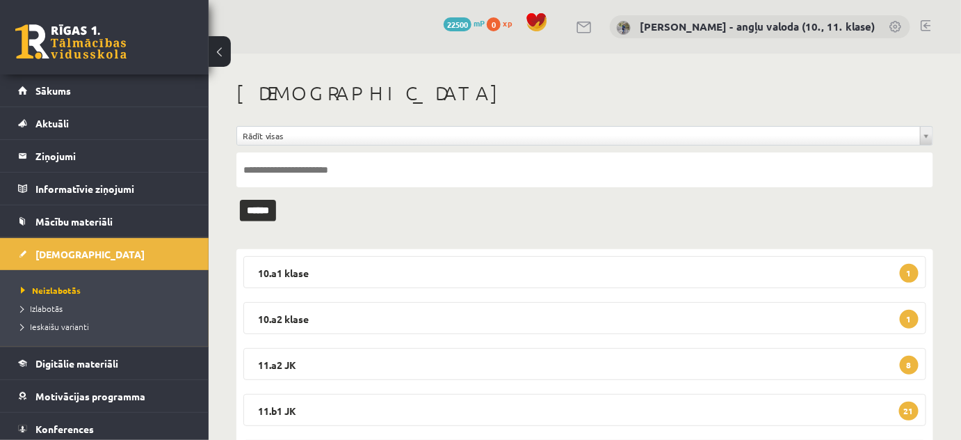
scroll to position [63, 0]
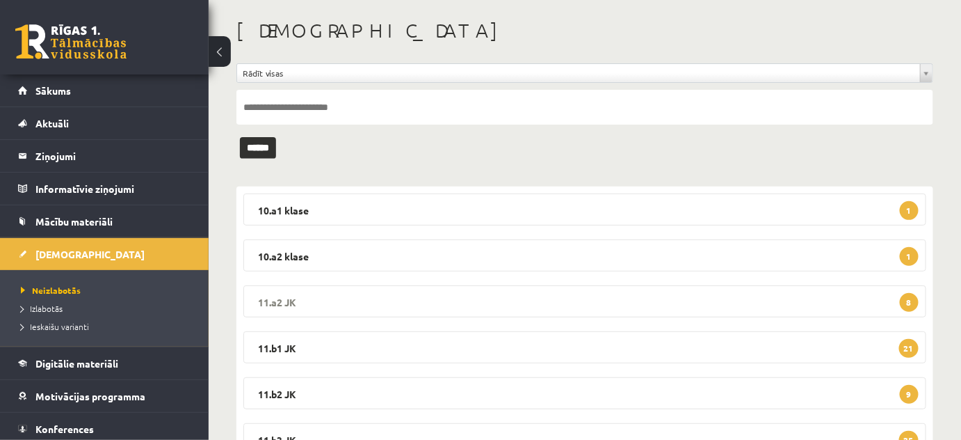
click at [268, 295] on legend "11.a2 JK 8" at bounding box center [584, 301] width 683 height 32
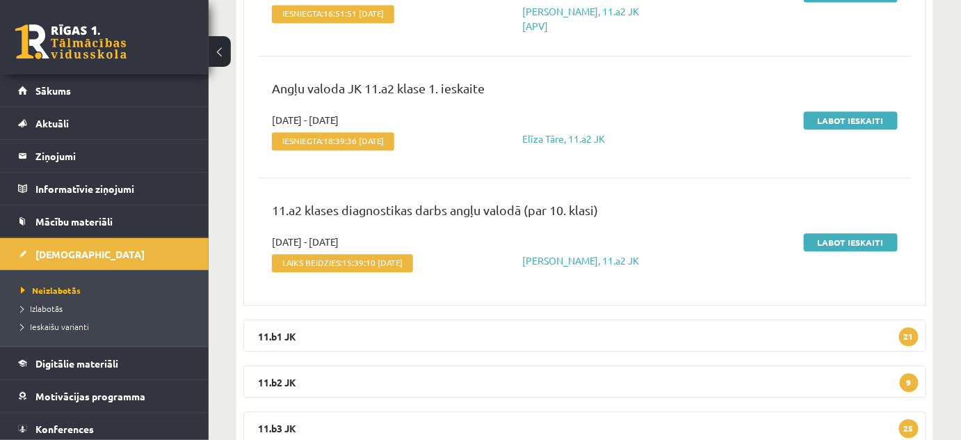
scroll to position [1074, 0]
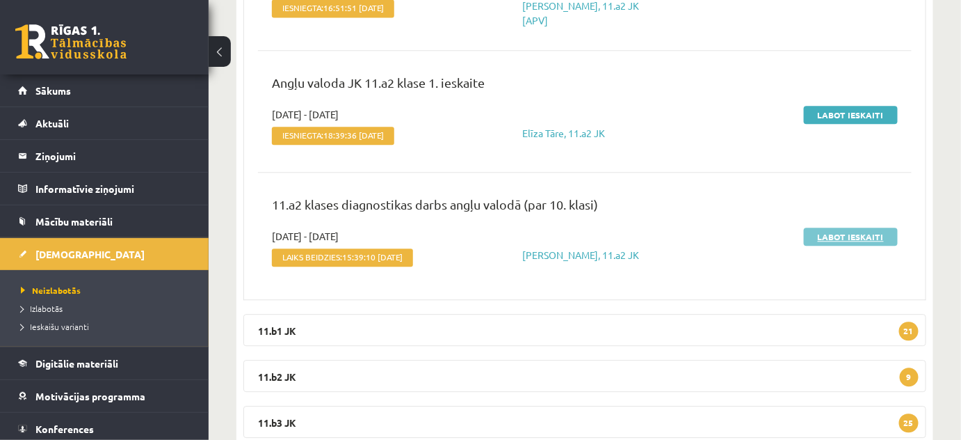
click at [832, 235] on link "Labot ieskaiti" at bounding box center [851, 236] width 94 height 18
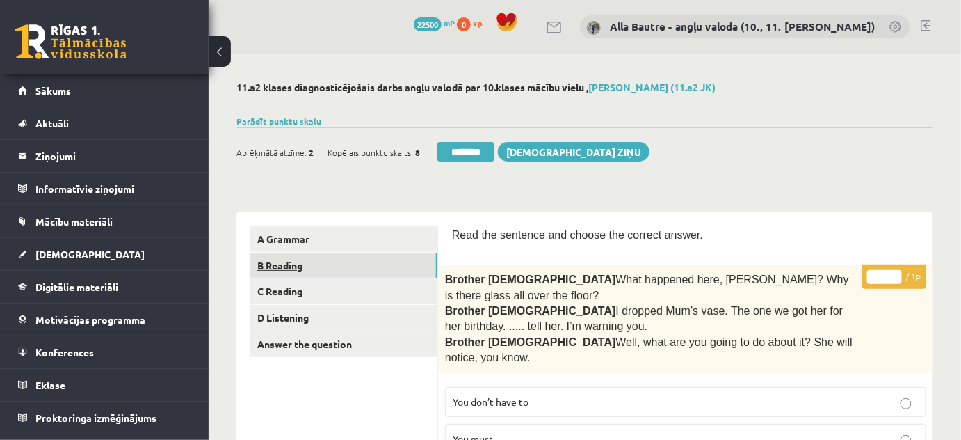
click at [298, 262] on link "B Reading" at bounding box center [343, 265] width 187 height 26
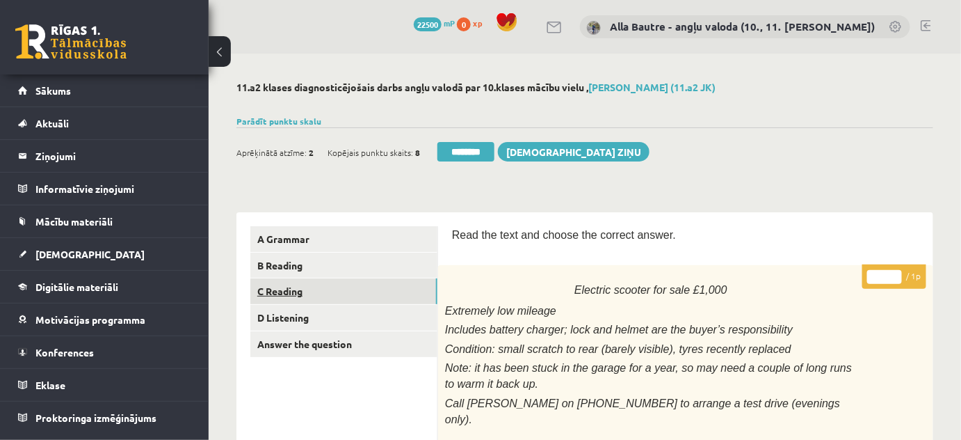
click at [276, 288] on link "C Reading" at bounding box center [343, 291] width 187 height 26
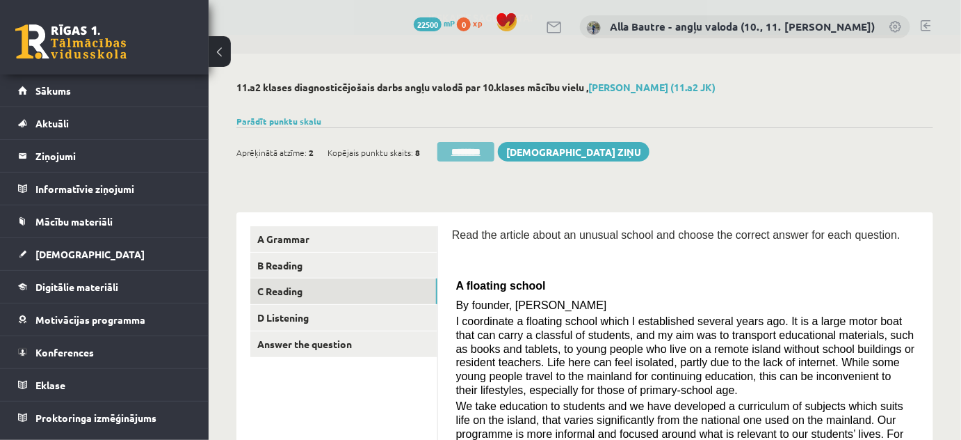
click at [440, 153] on input "********" at bounding box center [465, 151] width 57 height 19
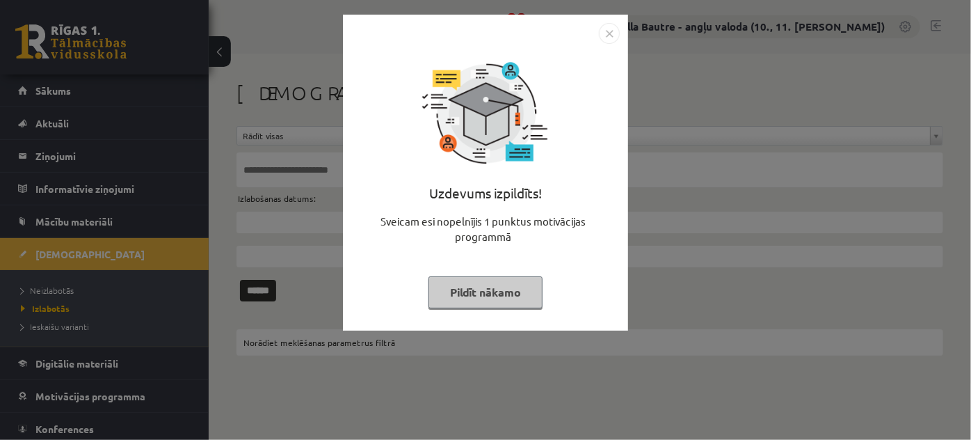
click at [608, 27] on img "Close" at bounding box center [609, 33] width 21 height 21
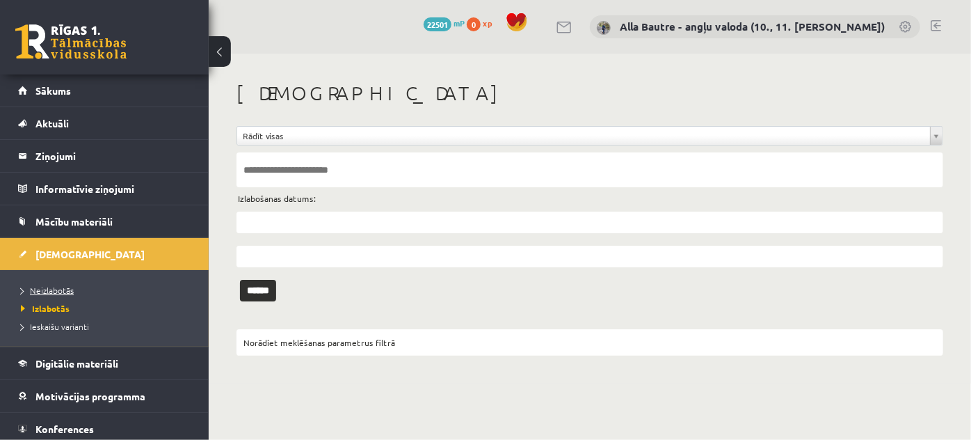
click at [42, 287] on span "Neizlabotās" at bounding box center [47, 289] width 53 height 11
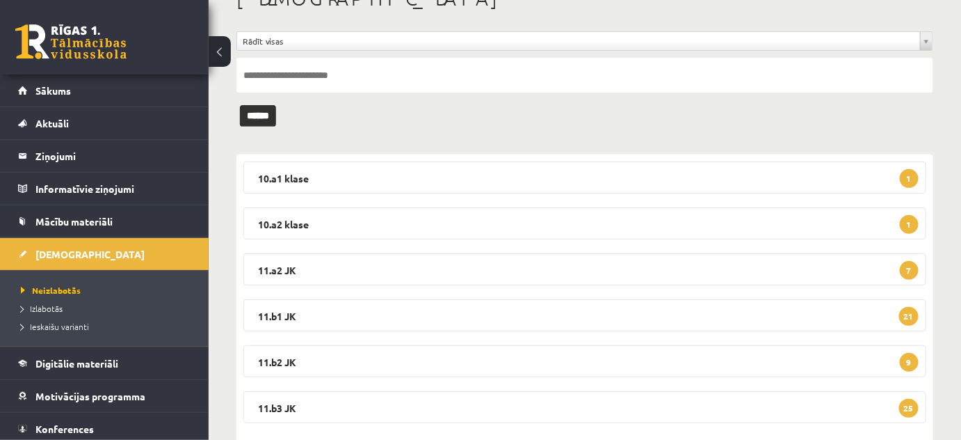
scroll to position [126, 0]
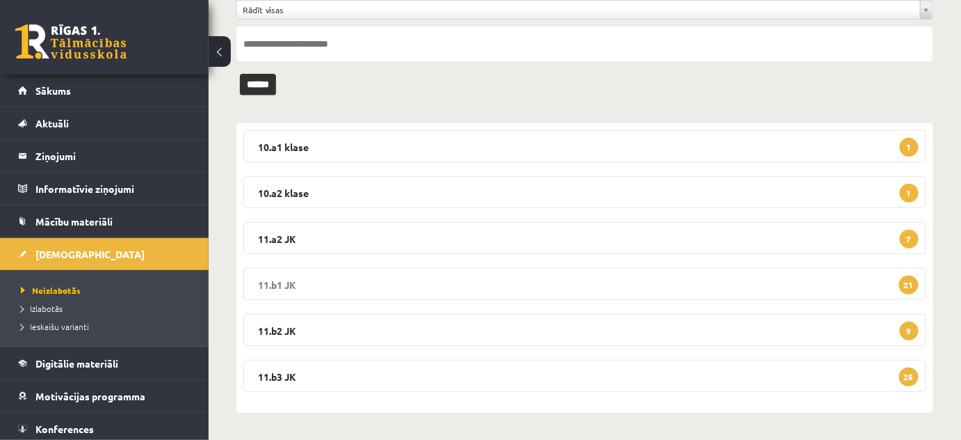
click at [284, 275] on legend "11.b1 JK 21" at bounding box center [584, 284] width 683 height 32
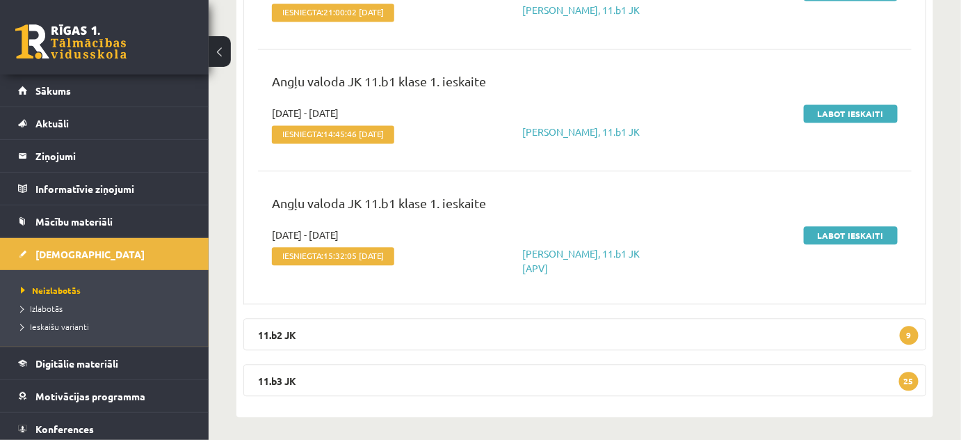
scroll to position [2711, 0]
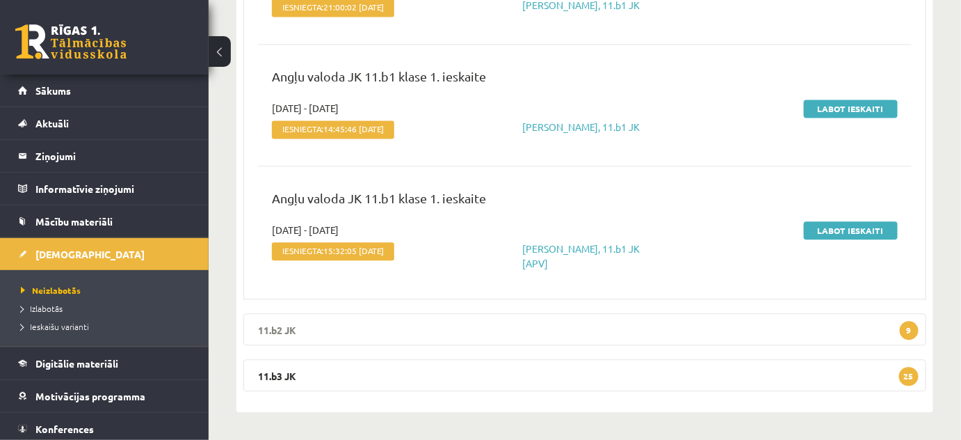
click at [287, 329] on legend "11.b2 JK 9" at bounding box center [584, 329] width 683 height 32
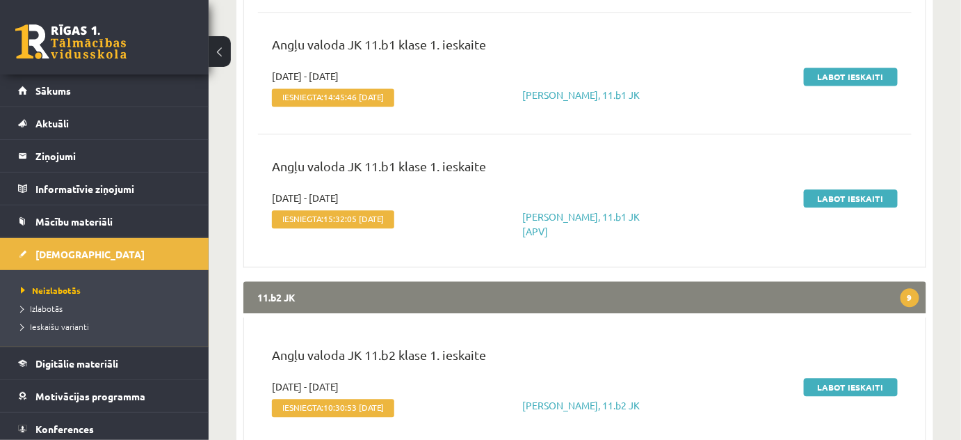
scroll to position [2624, 0]
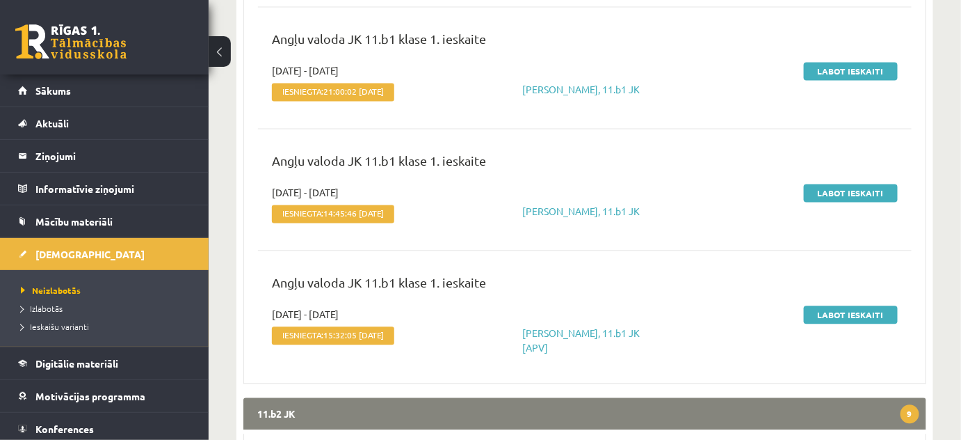
click at [287, 414] on legend "11.b2 JK 9" at bounding box center [584, 414] width 683 height 32
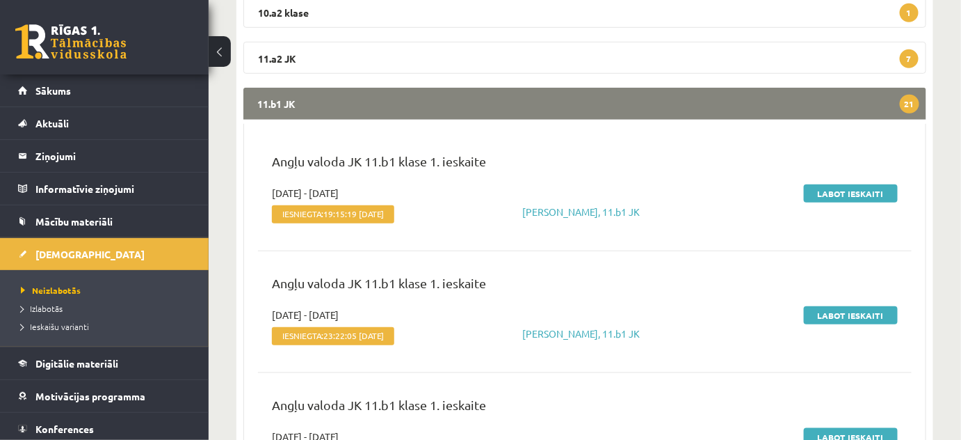
scroll to position [222, 0]
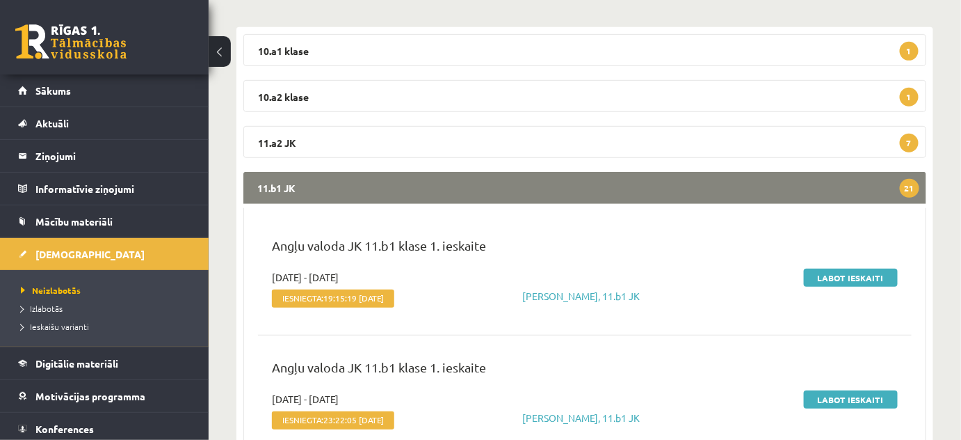
click at [297, 179] on legend "11.b1 JK 21" at bounding box center [584, 188] width 683 height 32
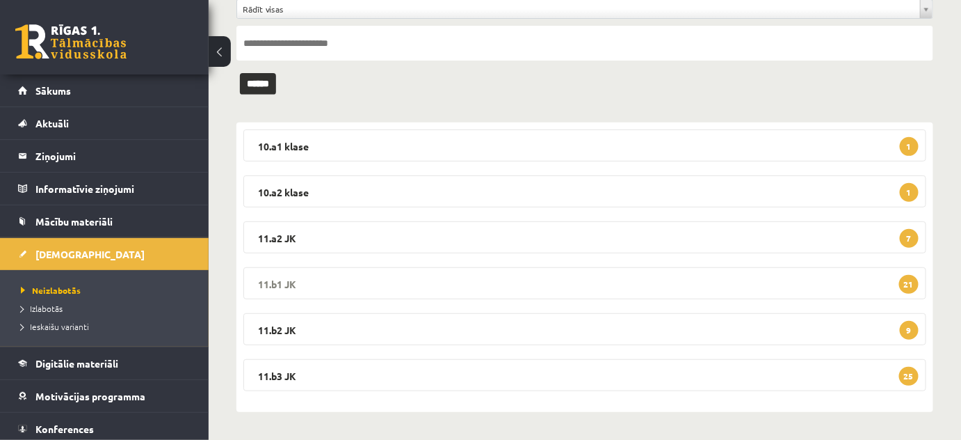
scroll to position [126, 0]
click at [282, 236] on legend "11.a2 JK 7" at bounding box center [584, 238] width 683 height 32
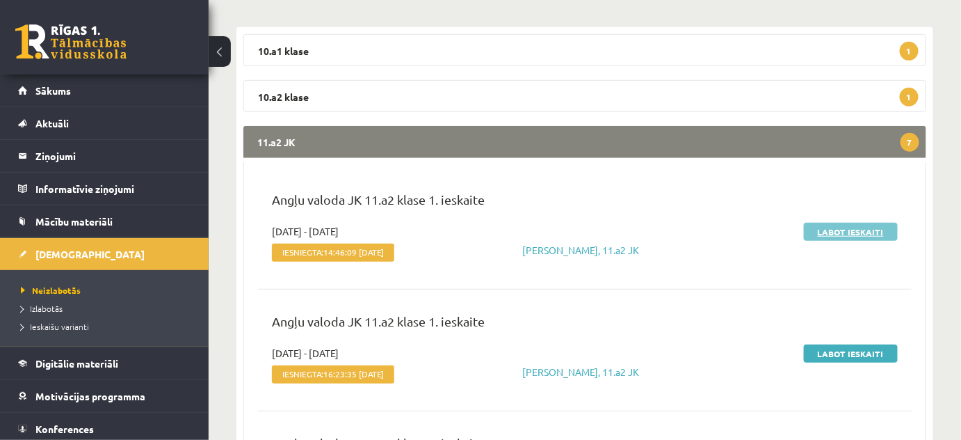
click at [830, 229] on link "Labot ieskaiti" at bounding box center [851, 232] width 94 height 18
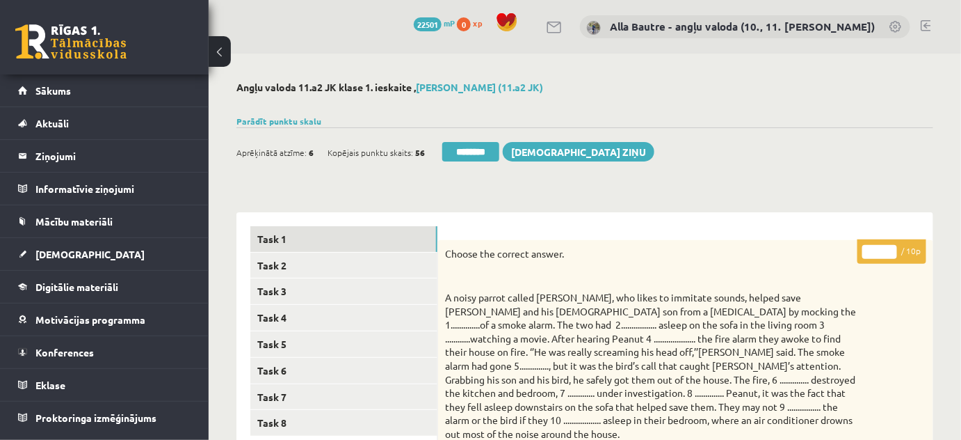
type input "**"
click at [892, 248] on input "**" at bounding box center [879, 252] width 35 height 14
click at [287, 266] on link "Task 2" at bounding box center [343, 265] width 187 height 26
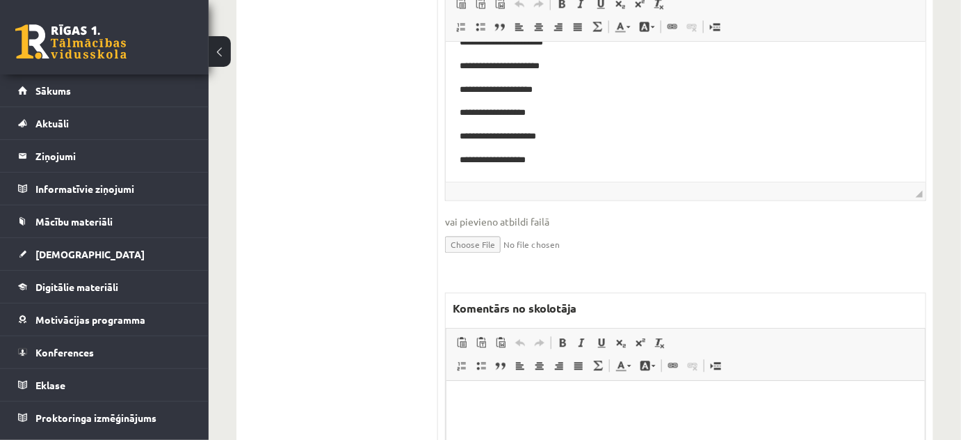
scroll to position [885, 0]
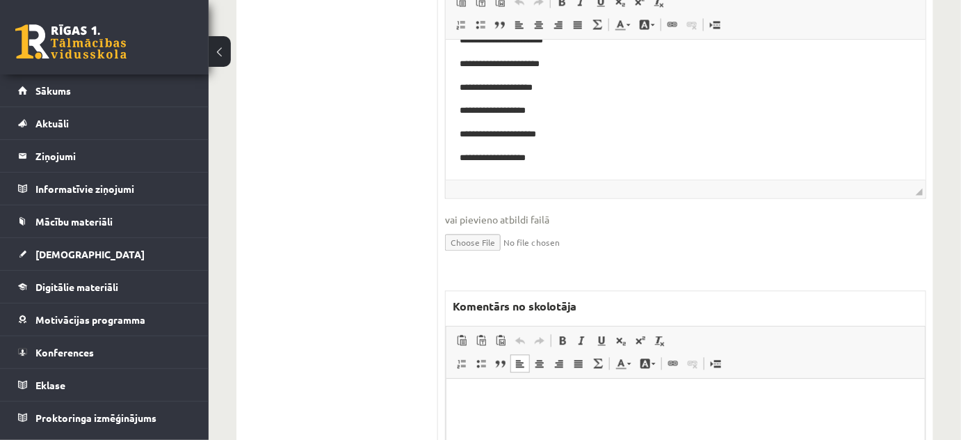
click at [499, 417] on html at bounding box center [685, 399] width 478 height 42
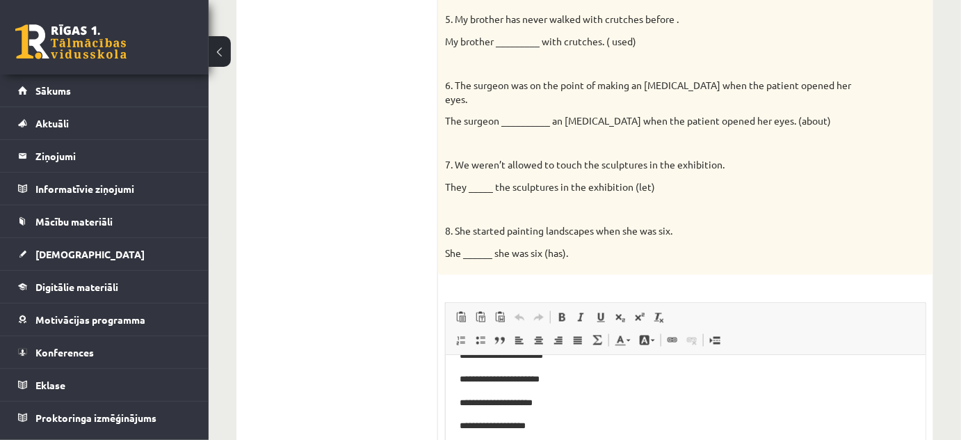
scroll to position [189, 0]
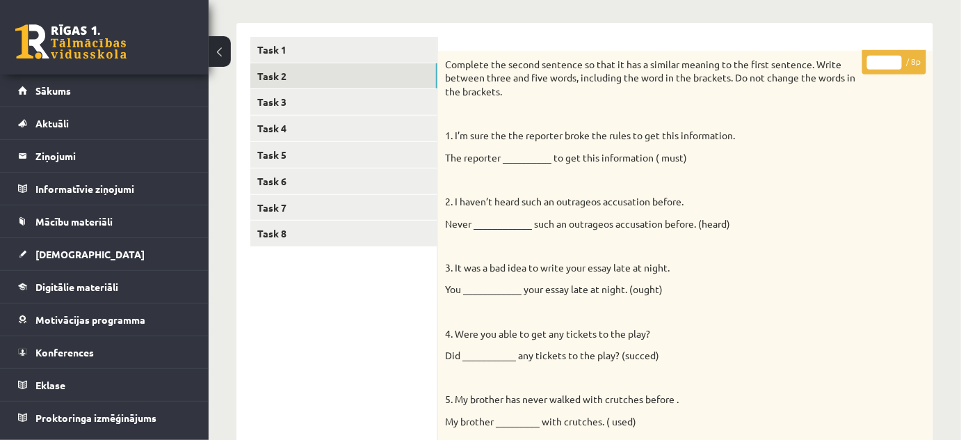
type input "*"
click at [894, 58] on input "*" at bounding box center [884, 63] width 35 height 14
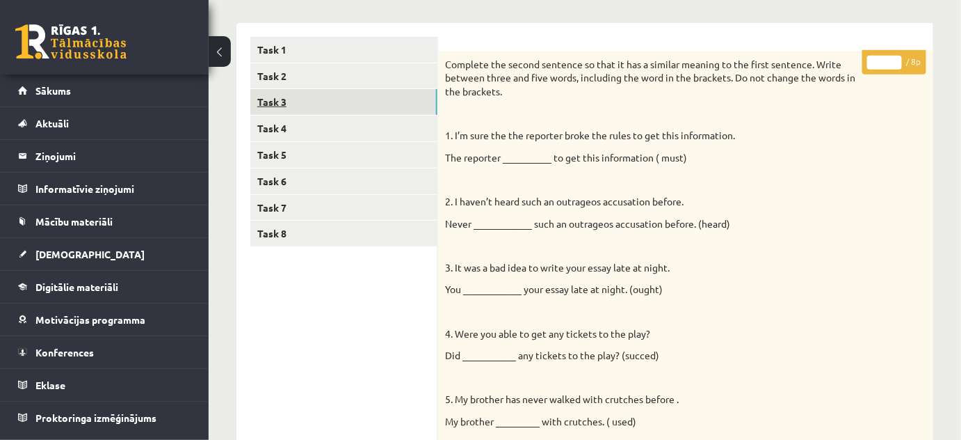
click at [278, 104] on link "Task 3" at bounding box center [343, 102] width 187 height 26
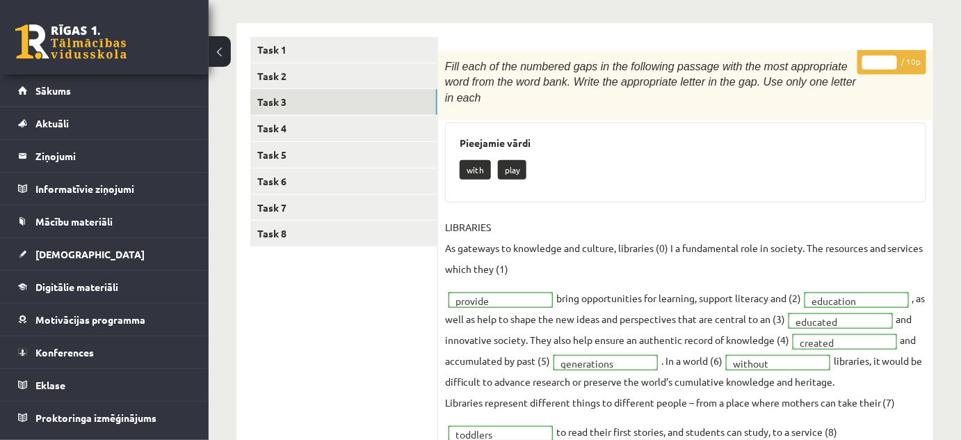
scroll to position [0, 0]
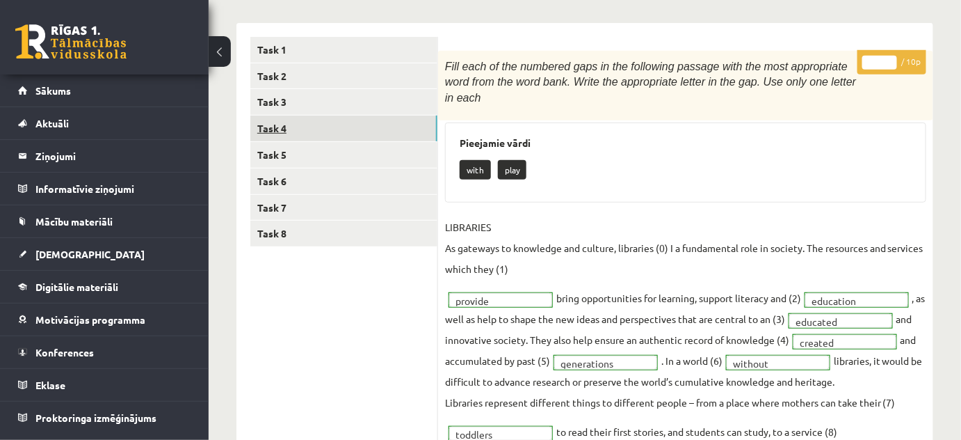
click at [291, 120] on link "Task 4" at bounding box center [343, 128] width 187 height 26
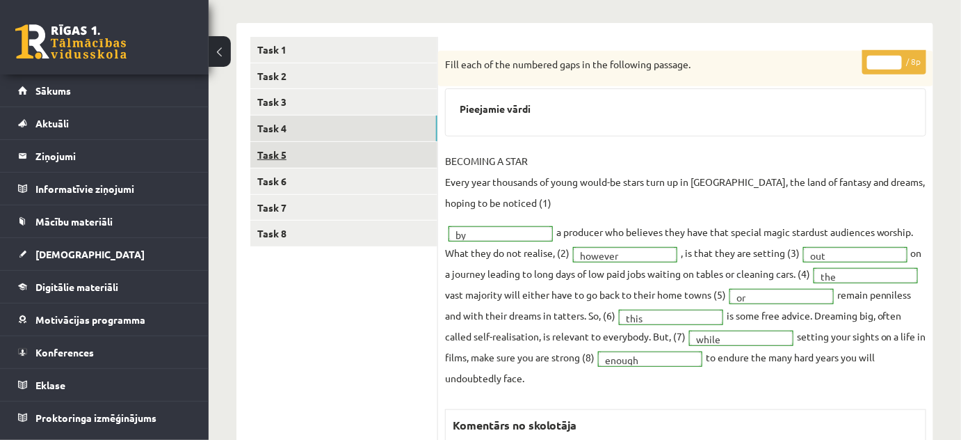
click at [282, 154] on link "Task 5" at bounding box center [343, 155] width 187 height 26
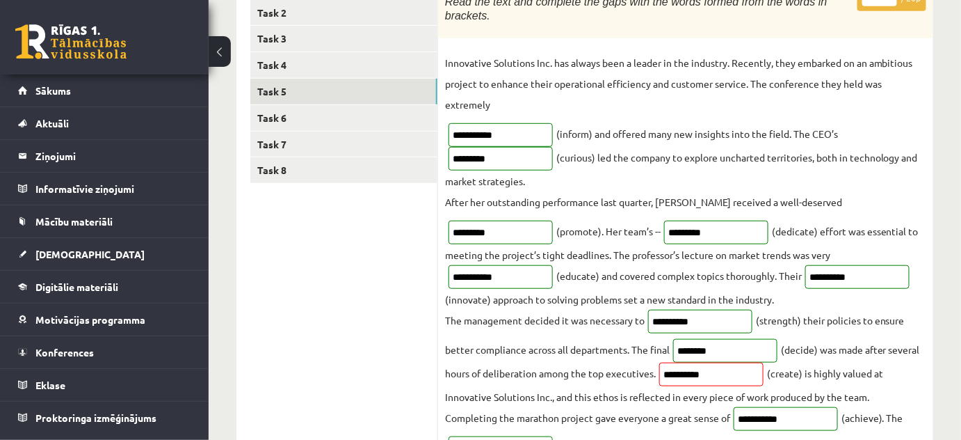
scroll to position [126, 0]
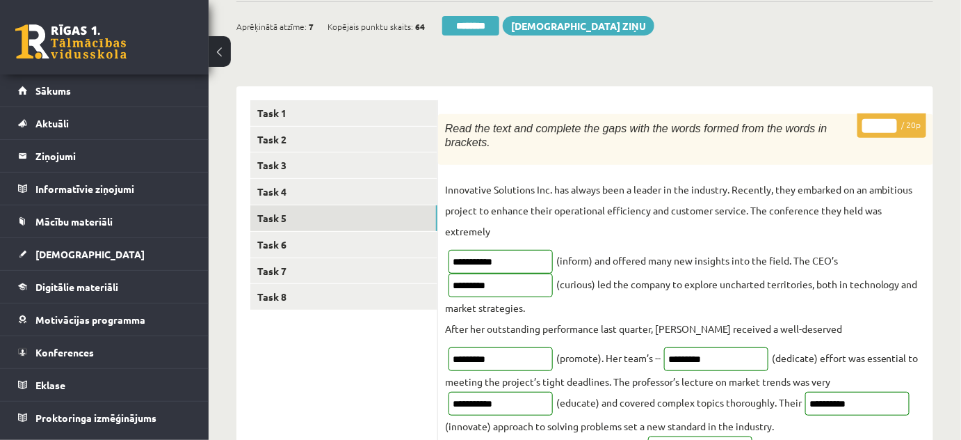
click at [890, 120] on input "**" at bounding box center [879, 126] width 35 height 14
type input "**"
click at [890, 120] on input "**" at bounding box center [879, 126] width 35 height 14
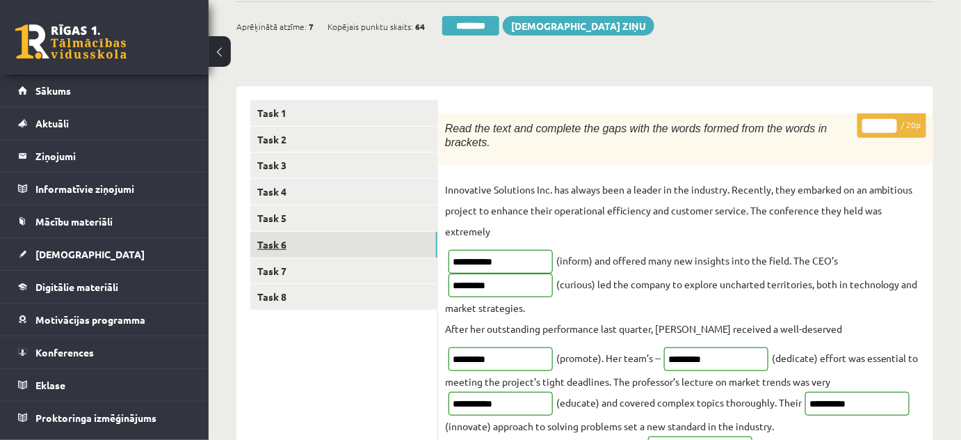
click at [284, 243] on link "Task 6" at bounding box center [343, 245] width 187 height 26
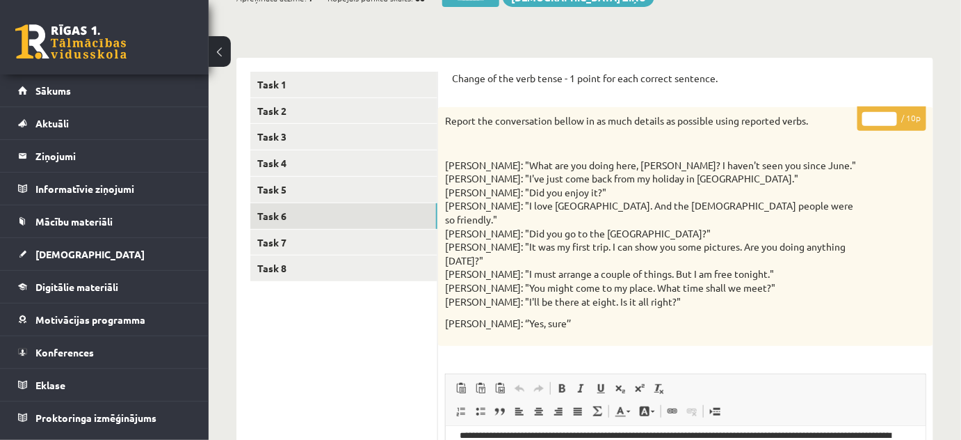
scroll to position [63, 0]
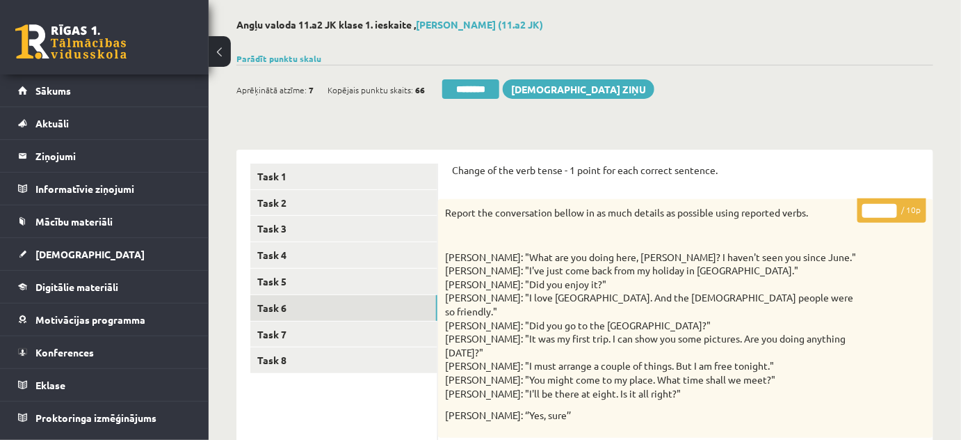
type input "**"
click at [889, 207] on input "**" at bounding box center [879, 211] width 35 height 14
click at [268, 330] on link "Task 7" at bounding box center [343, 334] width 187 height 26
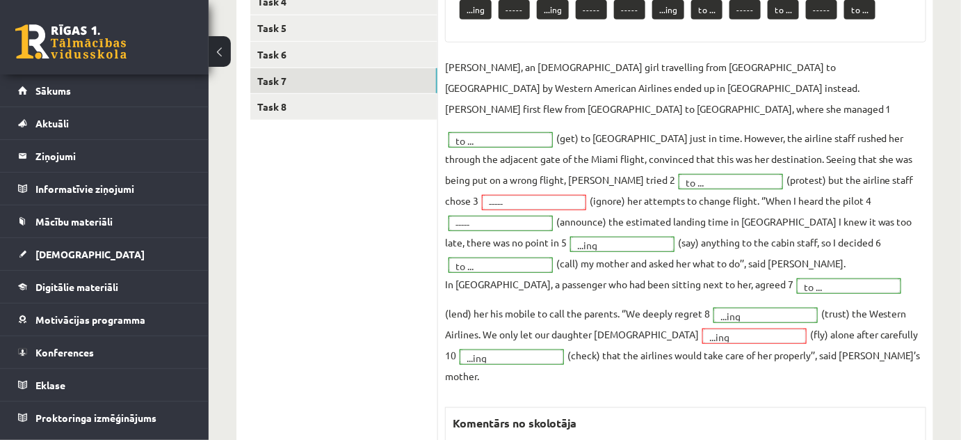
scroll to position [126, 0]
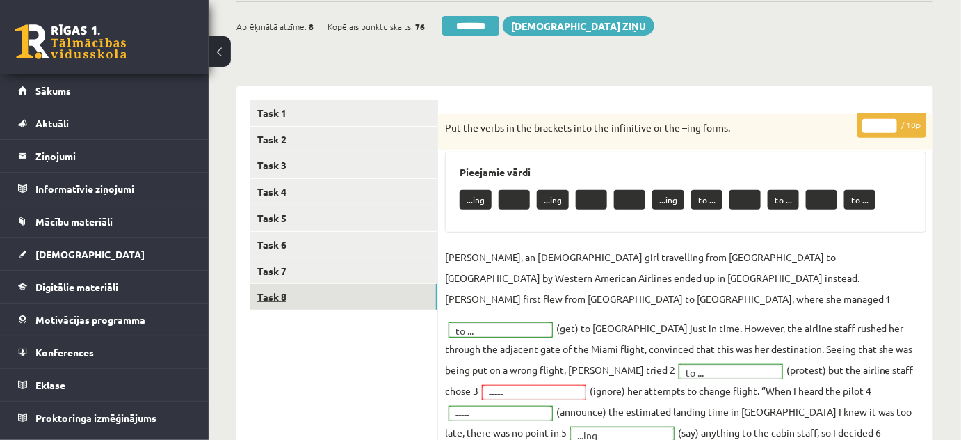
click at [261, 292] on link "Task 8" at bounding box center [343, 297] width 187 height 26
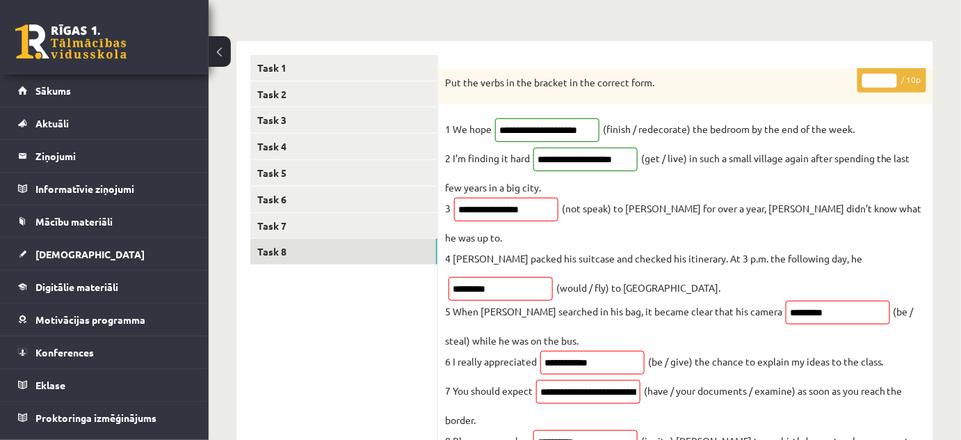
scroll to position [0, 0]
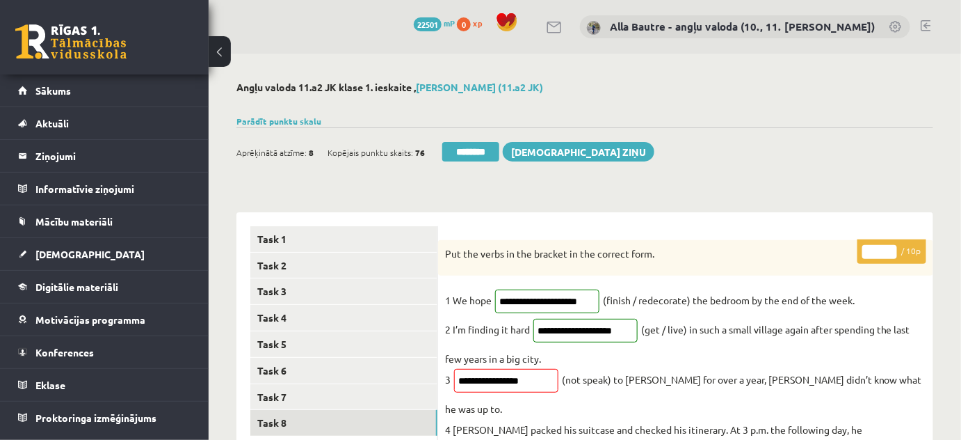
click at [889, 250] on input "*" at bounding box center [879, 252] width 35 height 14
type input "*"
click at [892, 246] on input "*" at bounding box center [879, 252] width 35 height 14
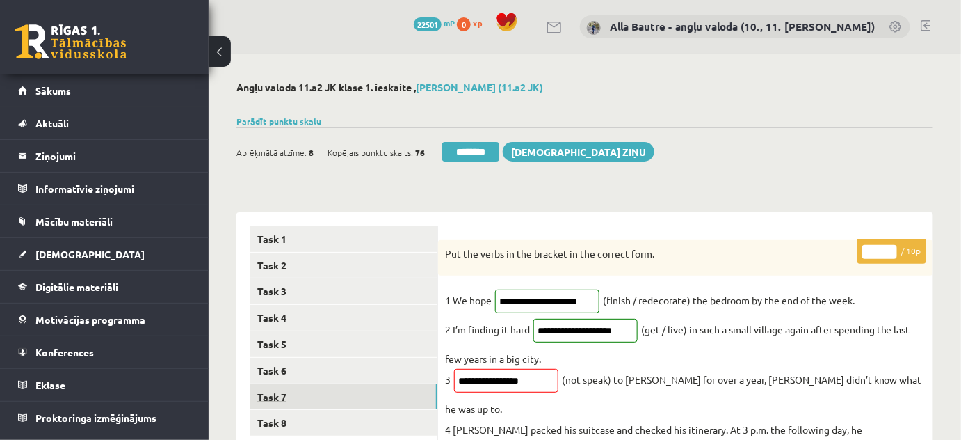
click at [275, 394] on link "Task 7" at bounding box center [343, 397] width 187 height 26
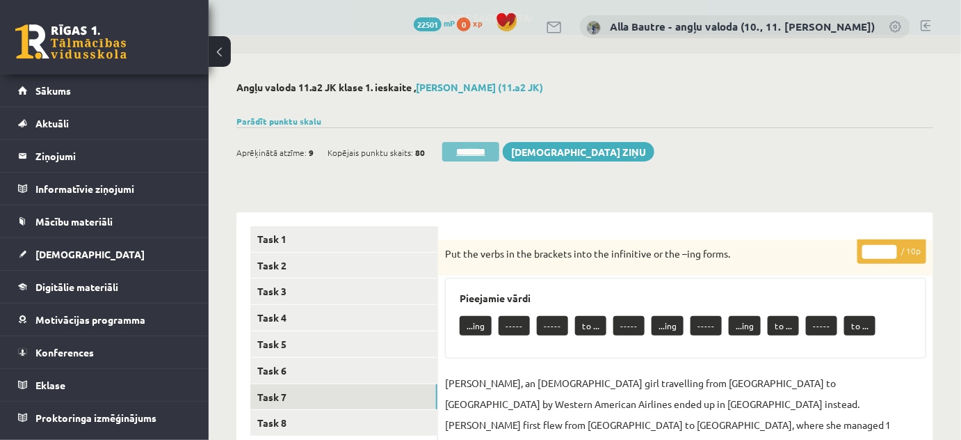
click at [462, 147] on input "********" at bounding box center [470, 151] width 57 height 19
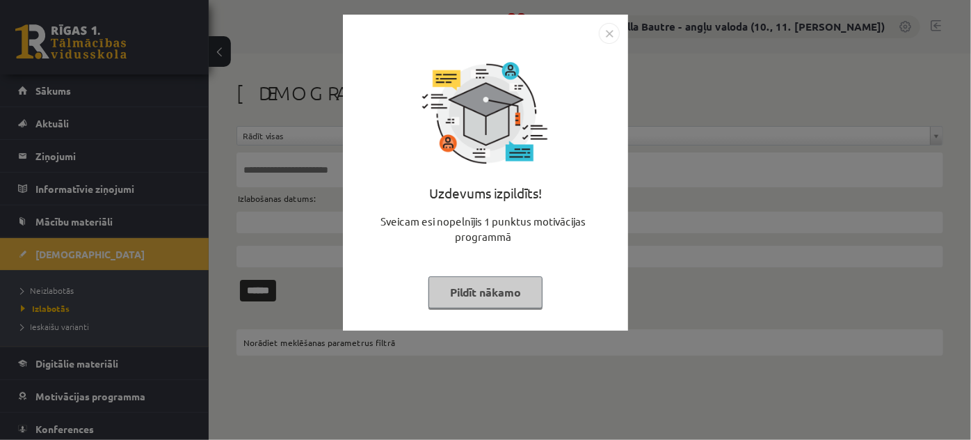
click at [609, 34] on img "Close" at bounding box center [609, 33] width 21 height 21
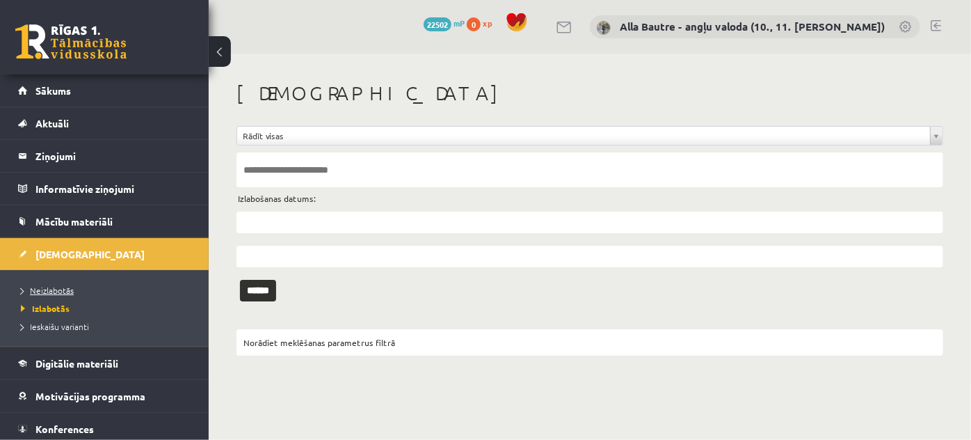
click at [44, 287] on span "Neizlabotās" at bounding box center [47, 289] width 53 height 11
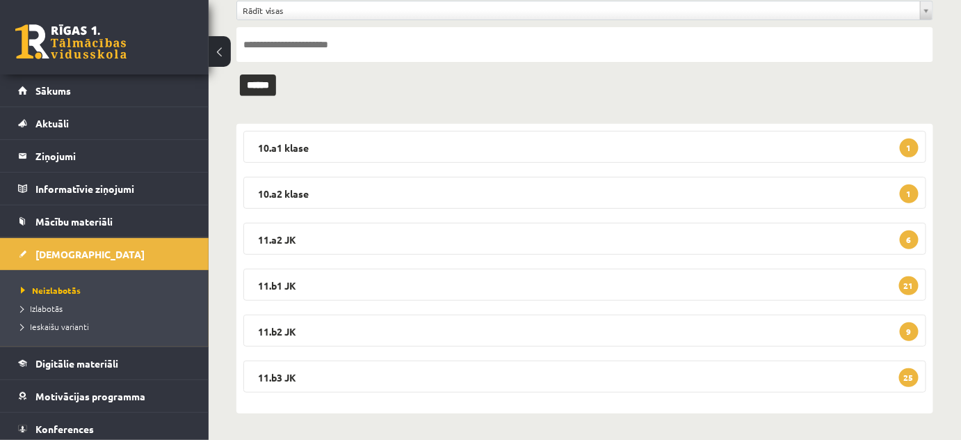
scroll to position [126, 0]
click at [277, 235] on legend "11.a2 JK 6" at bounding box center [584, 238] width 683 height 32
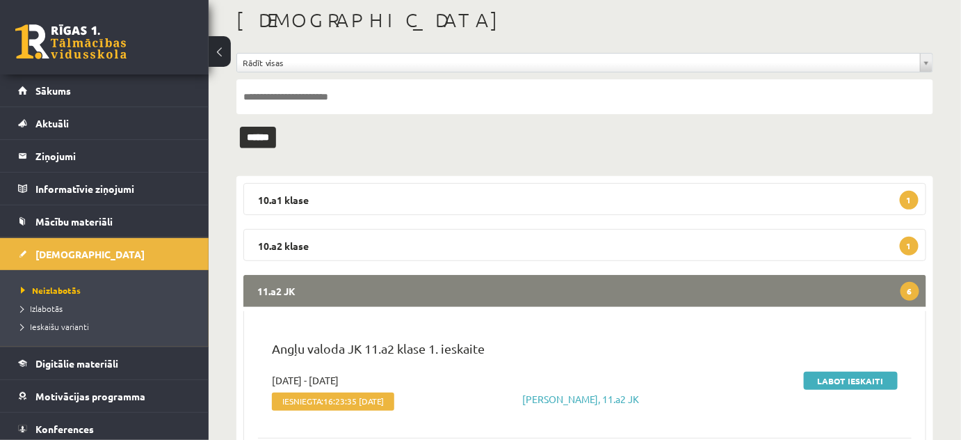
scroll to position [0, 0]
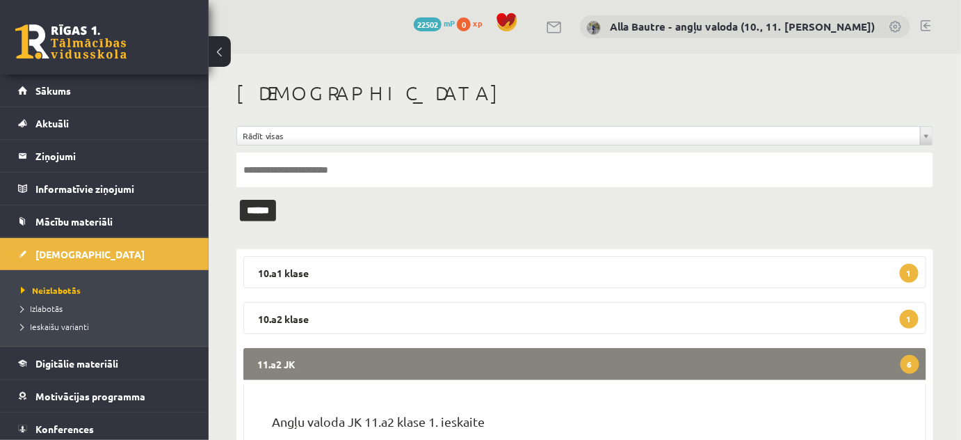
click at [926, 27] on link at bounding box center [926, 25] width 10 height 11
